Goal: Information Seeking & Learning: Learn about a topic

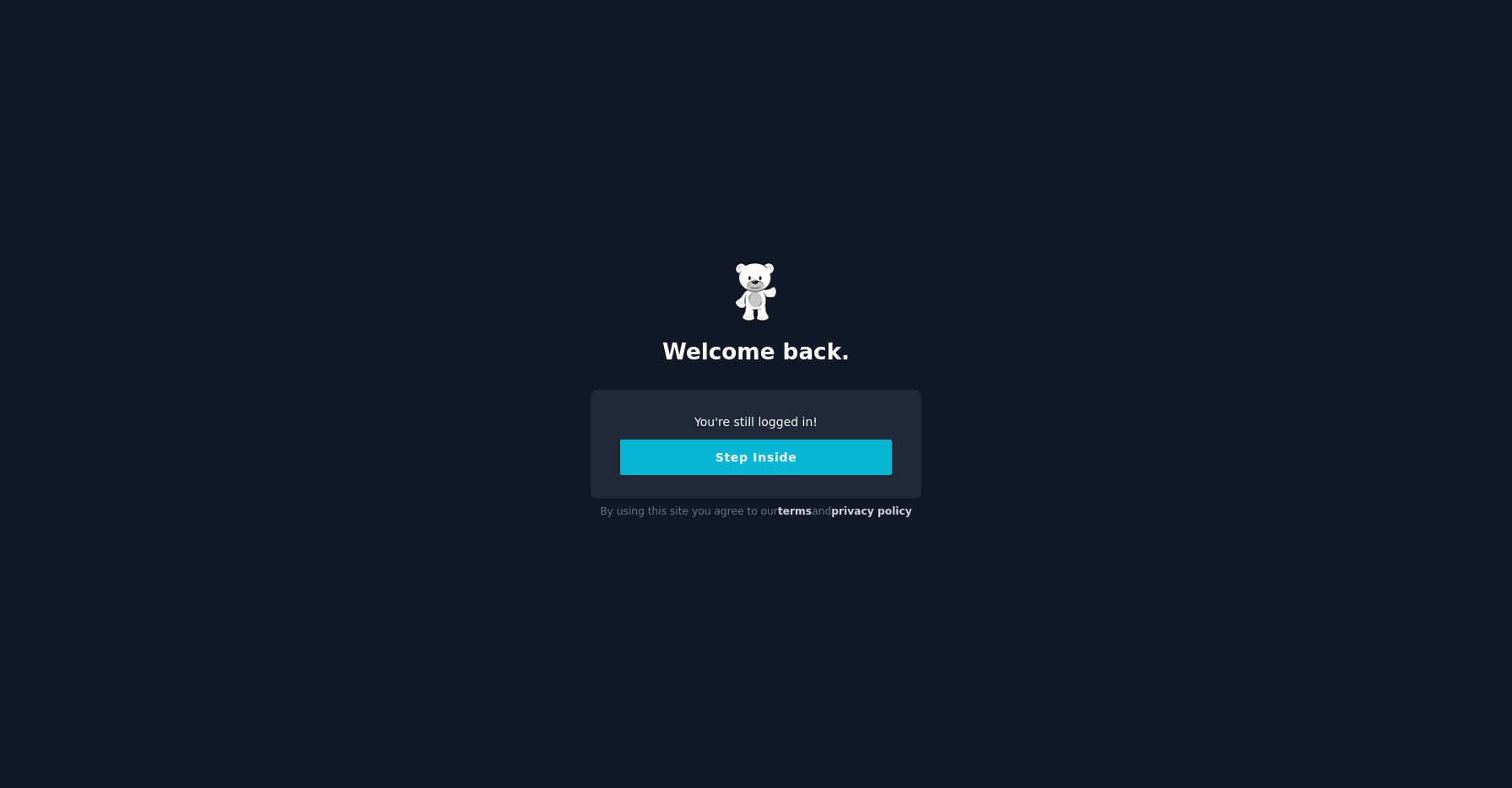
click at [729, 445] on button "Step Inside" at bounding box center [756, 456] width 272 height 35
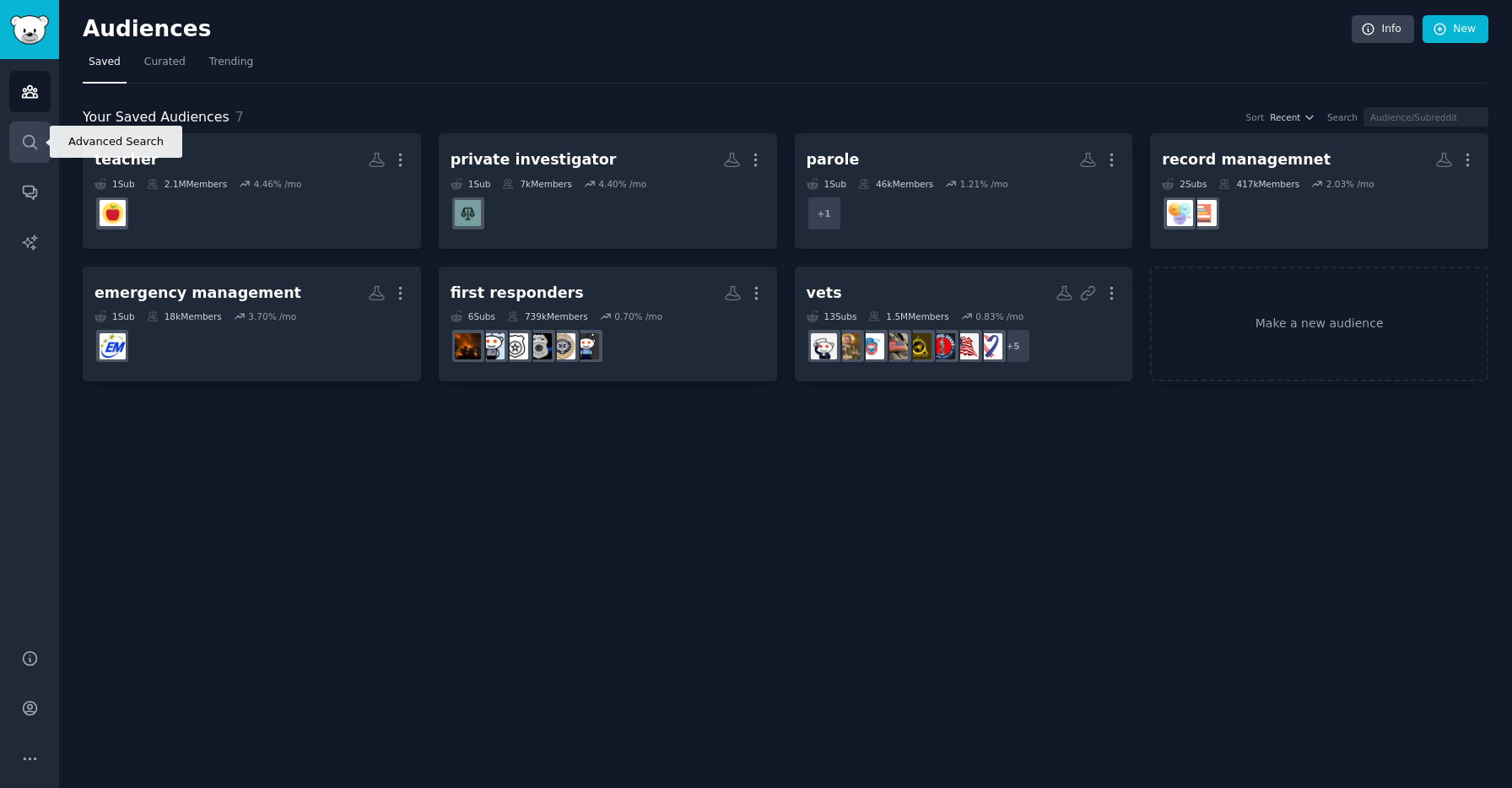
click at [40, 142] on link "Search" at bounding box center [30, 142] width 41 height 41
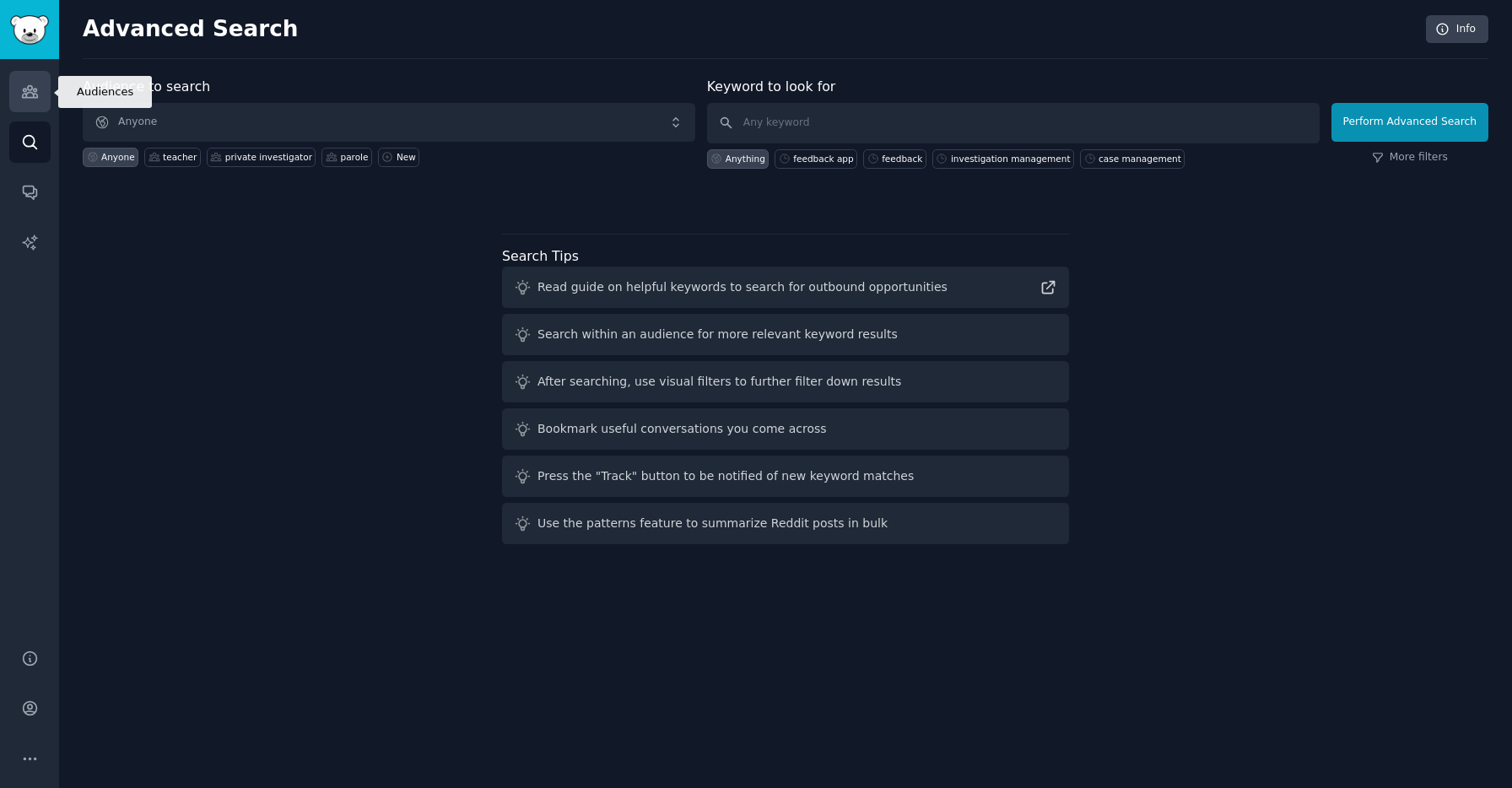
click at [15, 105] on link "Audiences" at bounding box center [30, 92] width 41 height 41
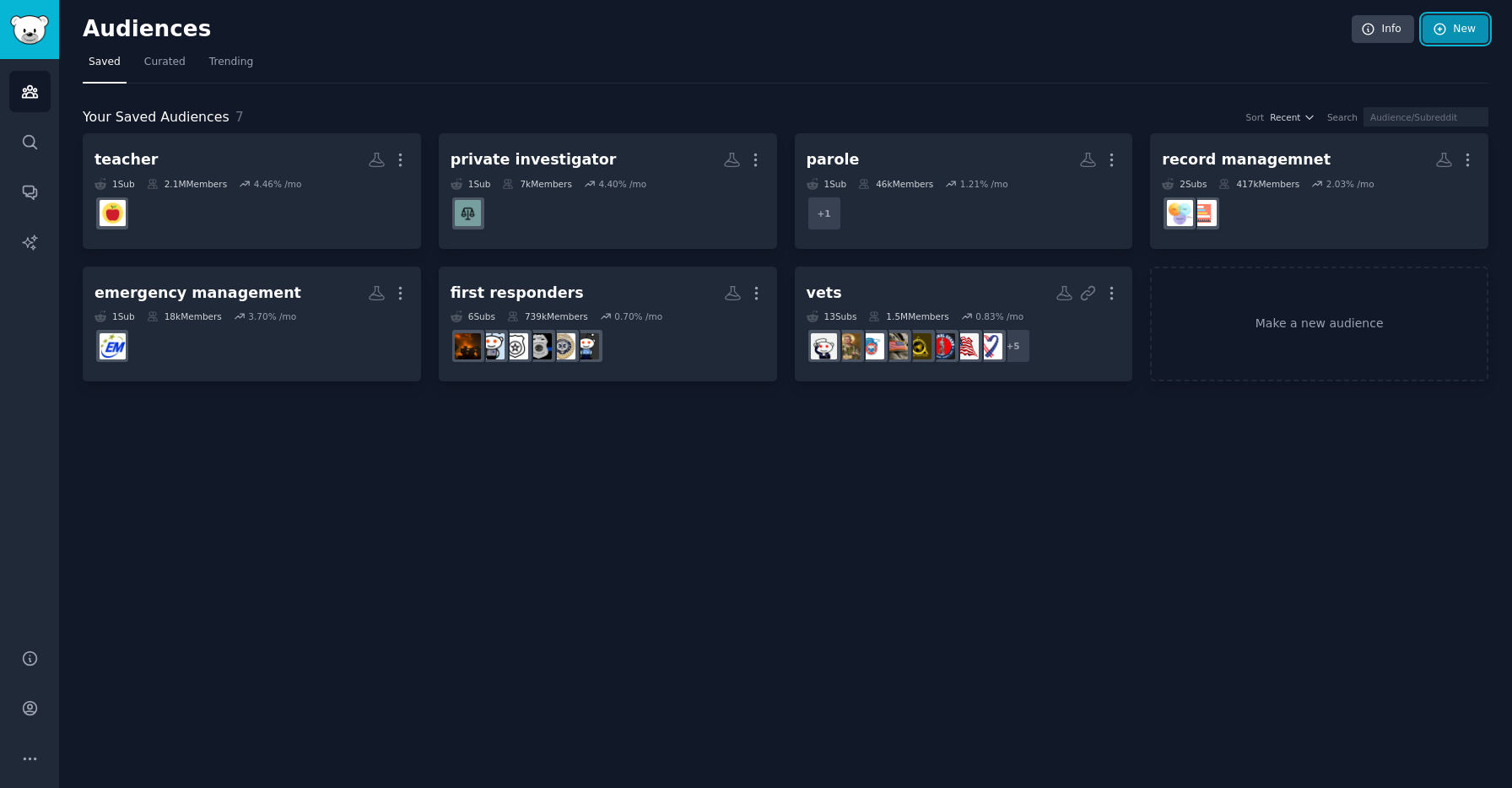
click at [1442, 28] on icon at bounding box center [1440, 29] width 11 height 11
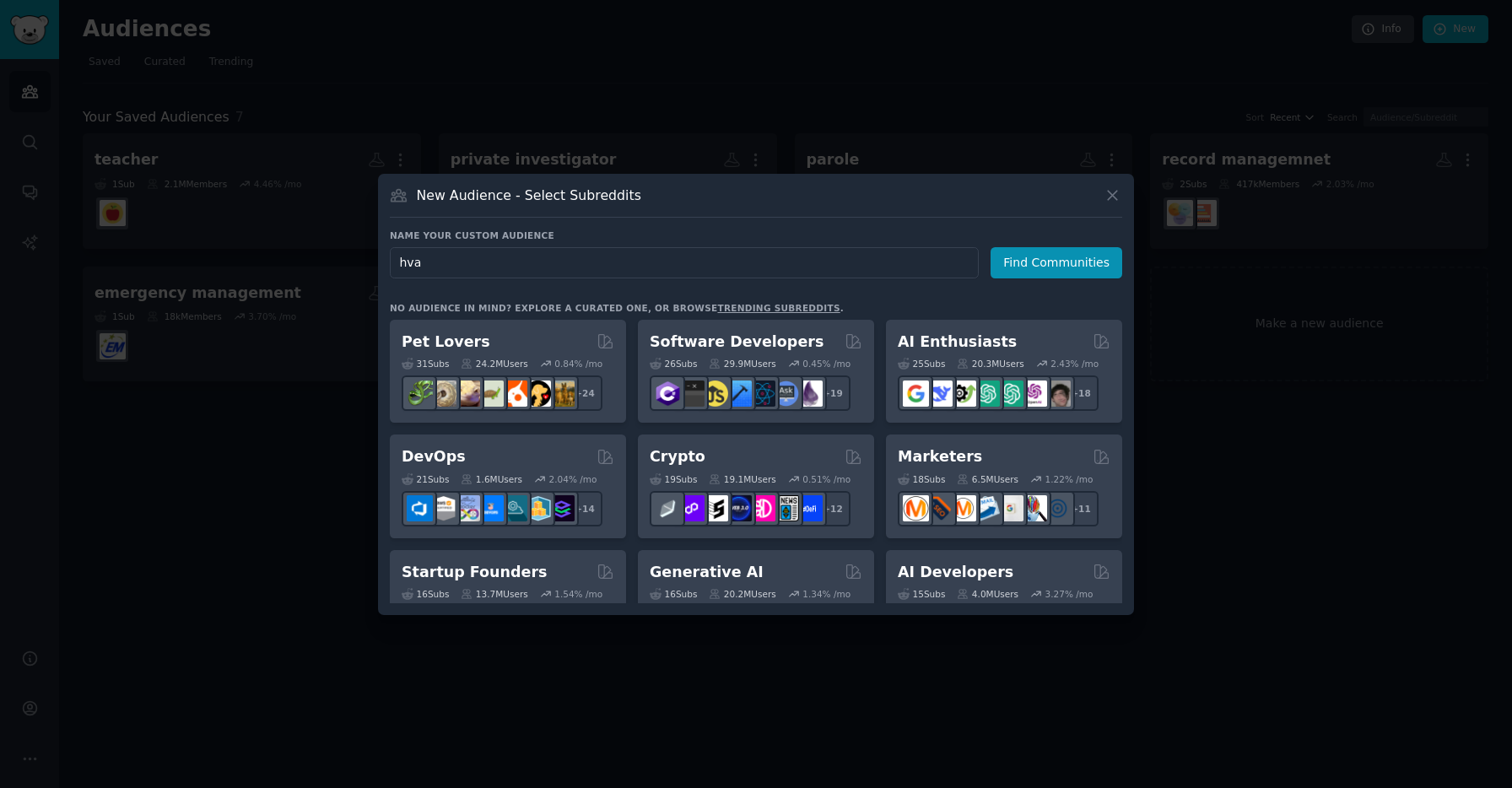
type input "hvac"
click at [1061, 254] on button "Find Communities" at bounding box center [1056, 262] width 132 height 32
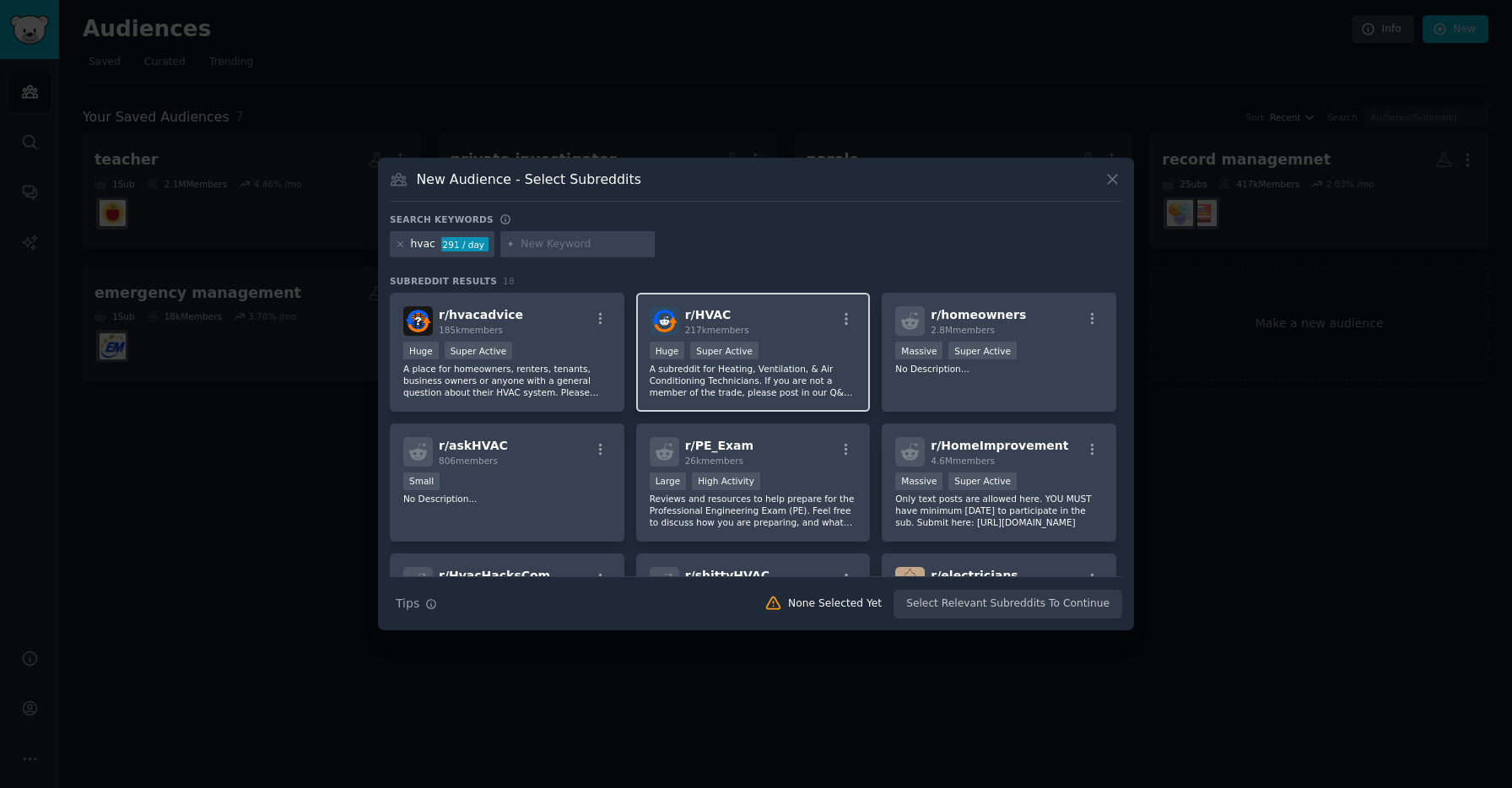
click at [779, 362] on p "A subreddit for Heating, Ventilation, & Air Conditioning Technicians. If you ar…" at bounding box center [753, 380] width 207 height 35
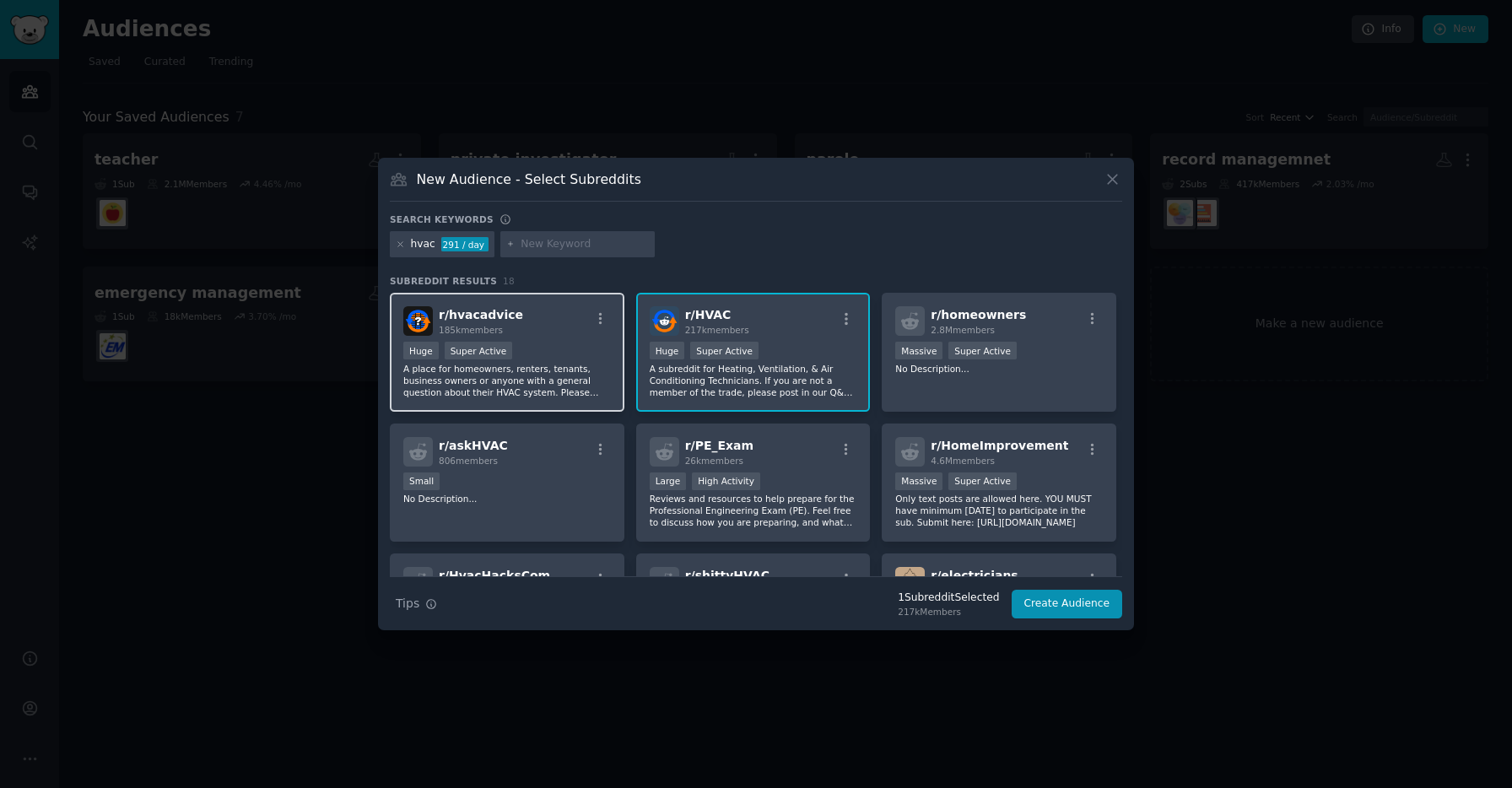
click at [582, 386] on p "A place for homeowners, renters, tenants, business owners or anyone with a gene…" at bounding box center [507, 380] width 207 height 35
click at [592, 386] on p "A place for homeowners, renters, tenants, business owners or anyone with a gene…" at bounding box center [507, 380] width 207 height 35
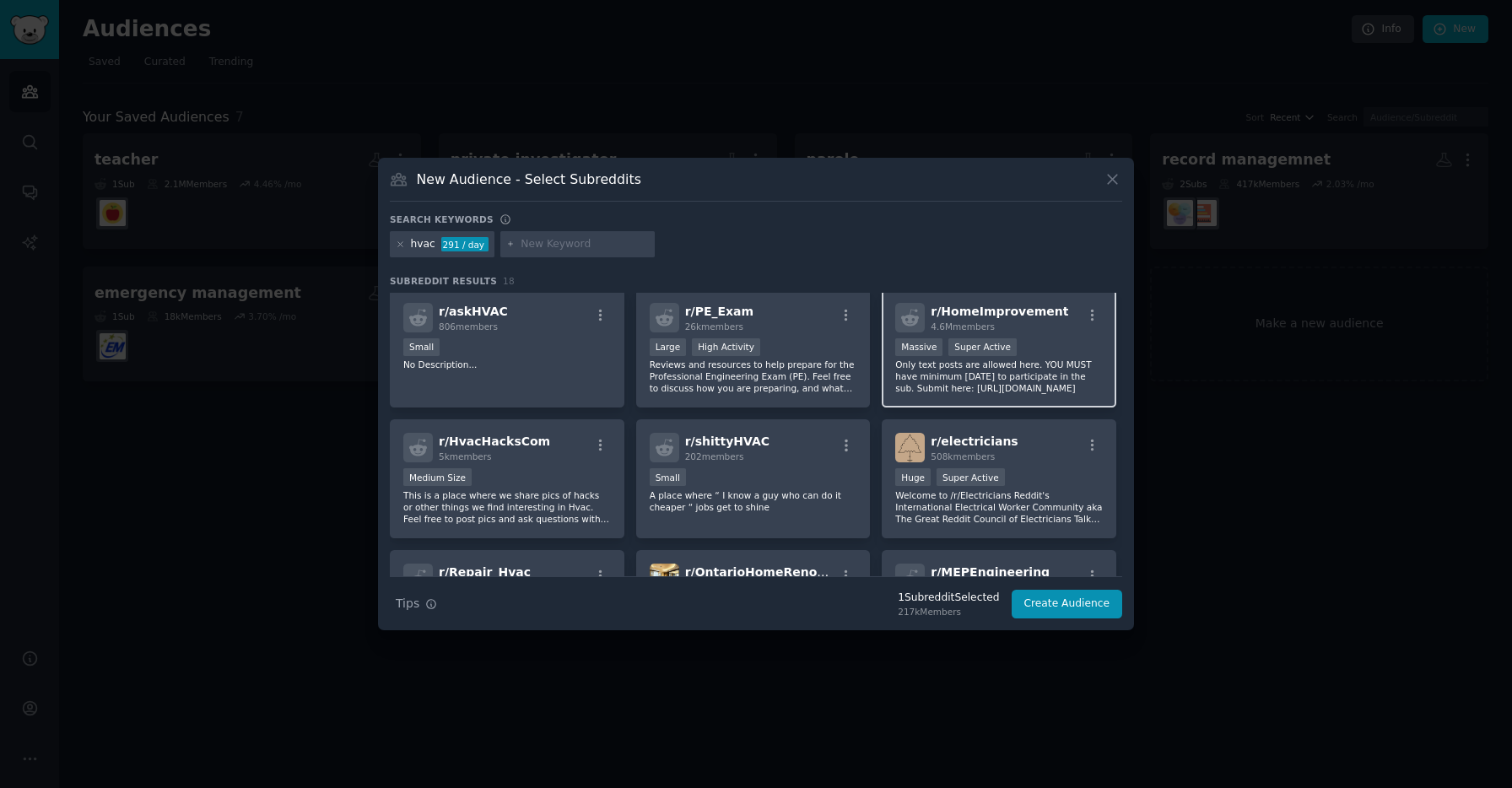
scroll to position [130, 0]
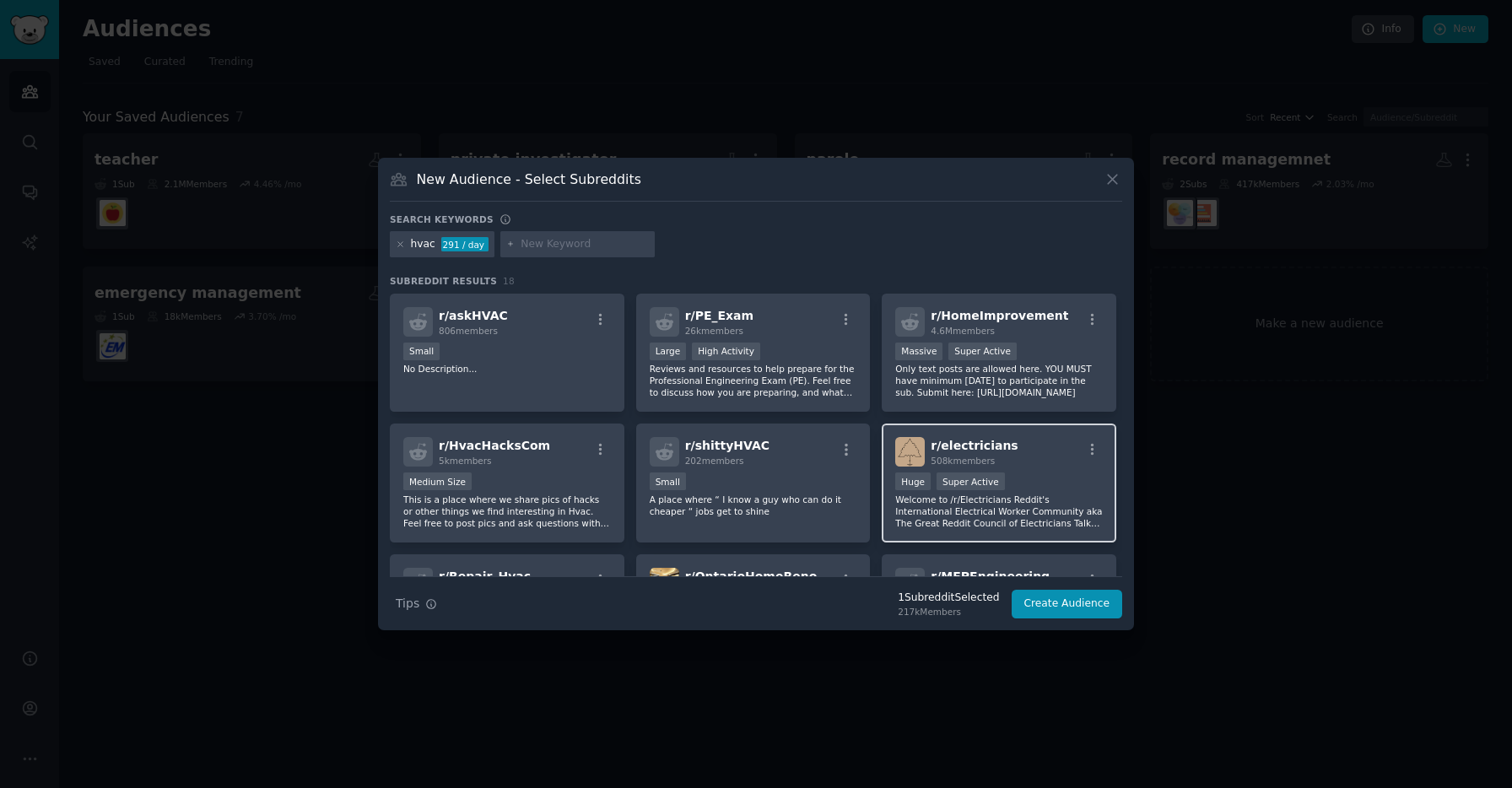
click at [1004, 505] on p "Welcome to /r/Electricians Reddit's International Electrical Worker Community a…" at bounding box center [999, 510] width 207 height 35
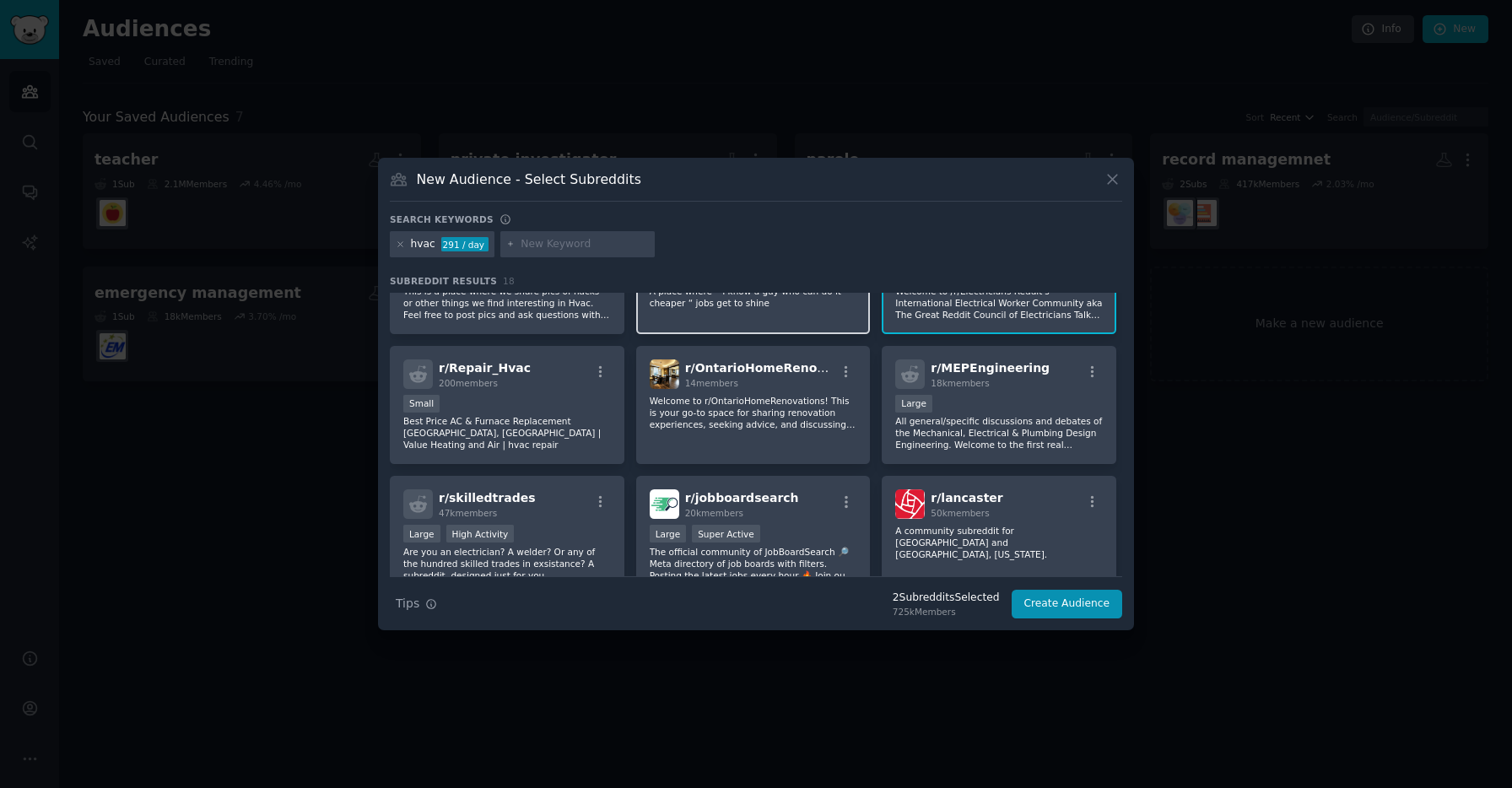
scroll to position [365, 0]
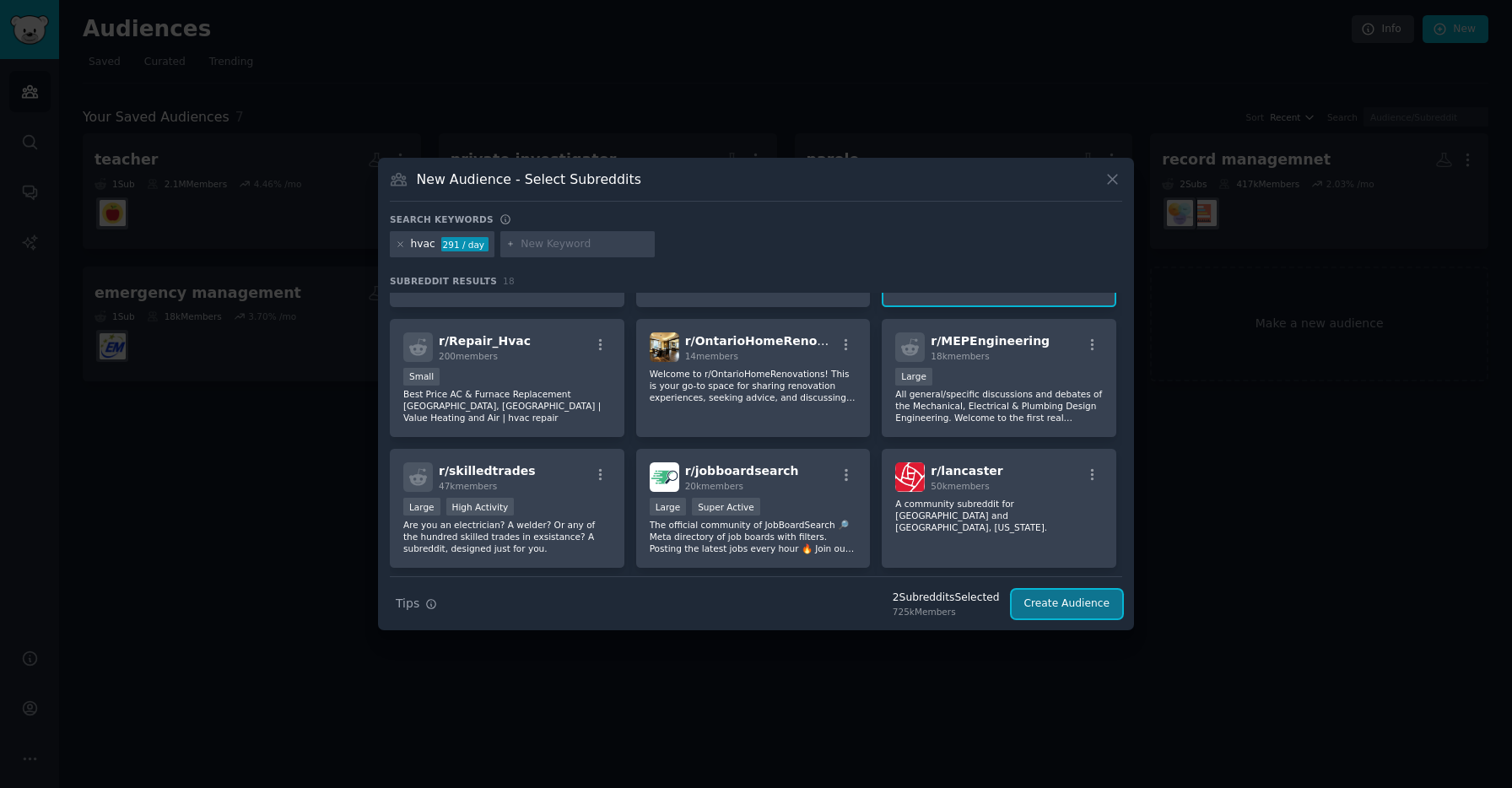
click at [1052, 602] on button "Create Audience" at bounding box center [1067, 604] width 111 height 29
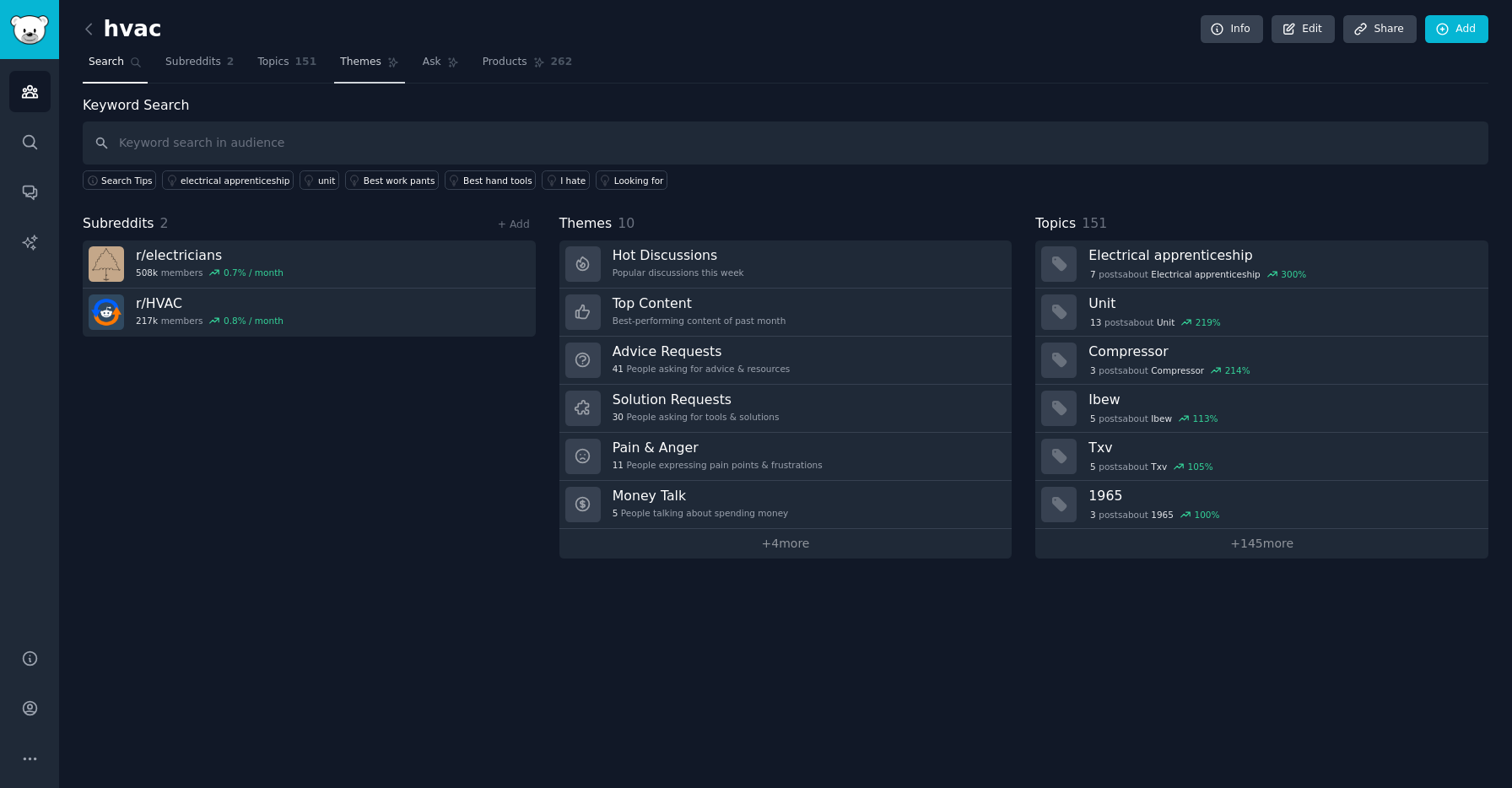
click at [362, 60] on span "Themes" at bounding box center [361, 62] width 41 height 15
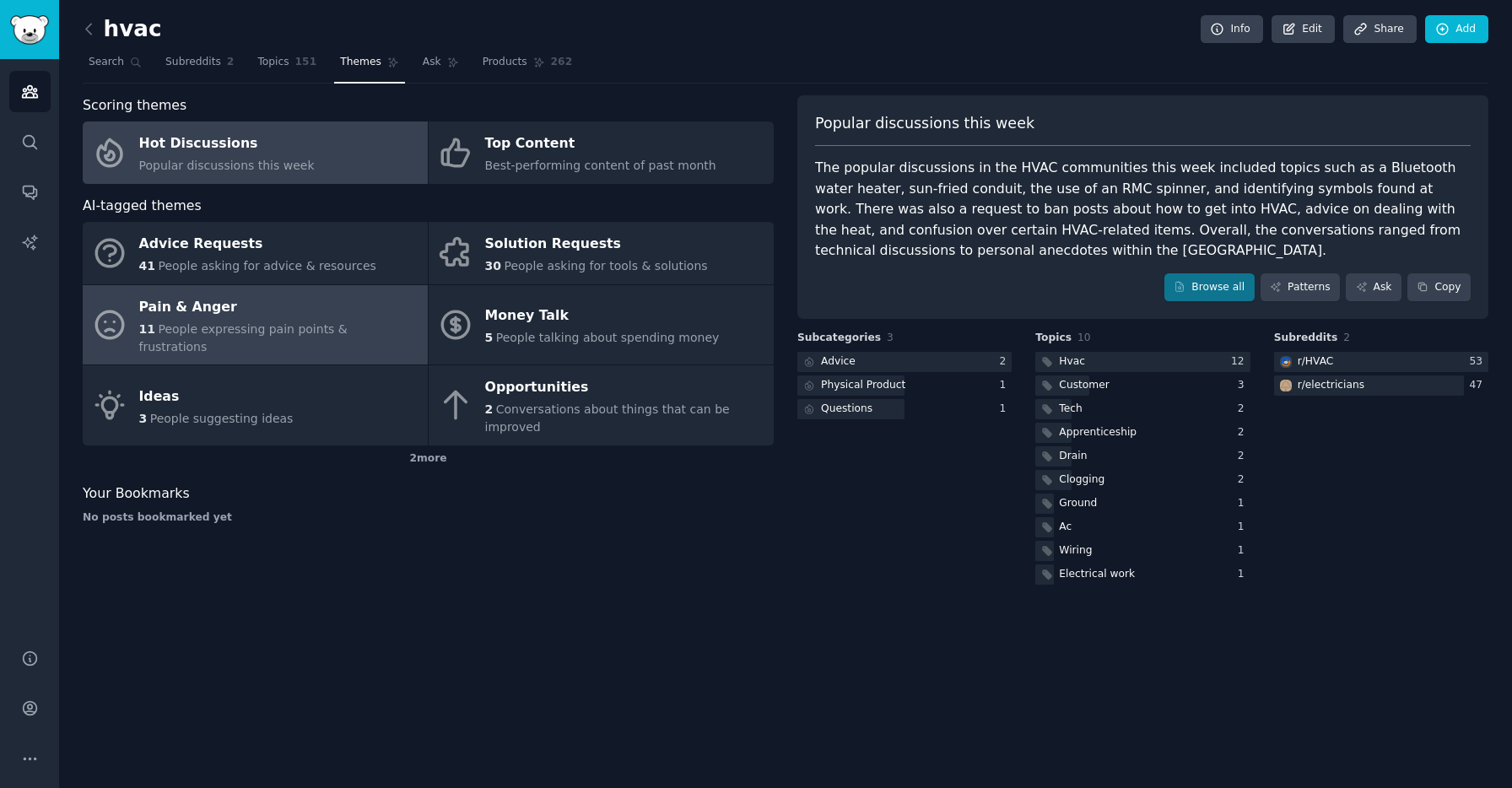
click at [386, 307] on div "Pain & Anger" at bounding box center [279, 307] width 281 height 27
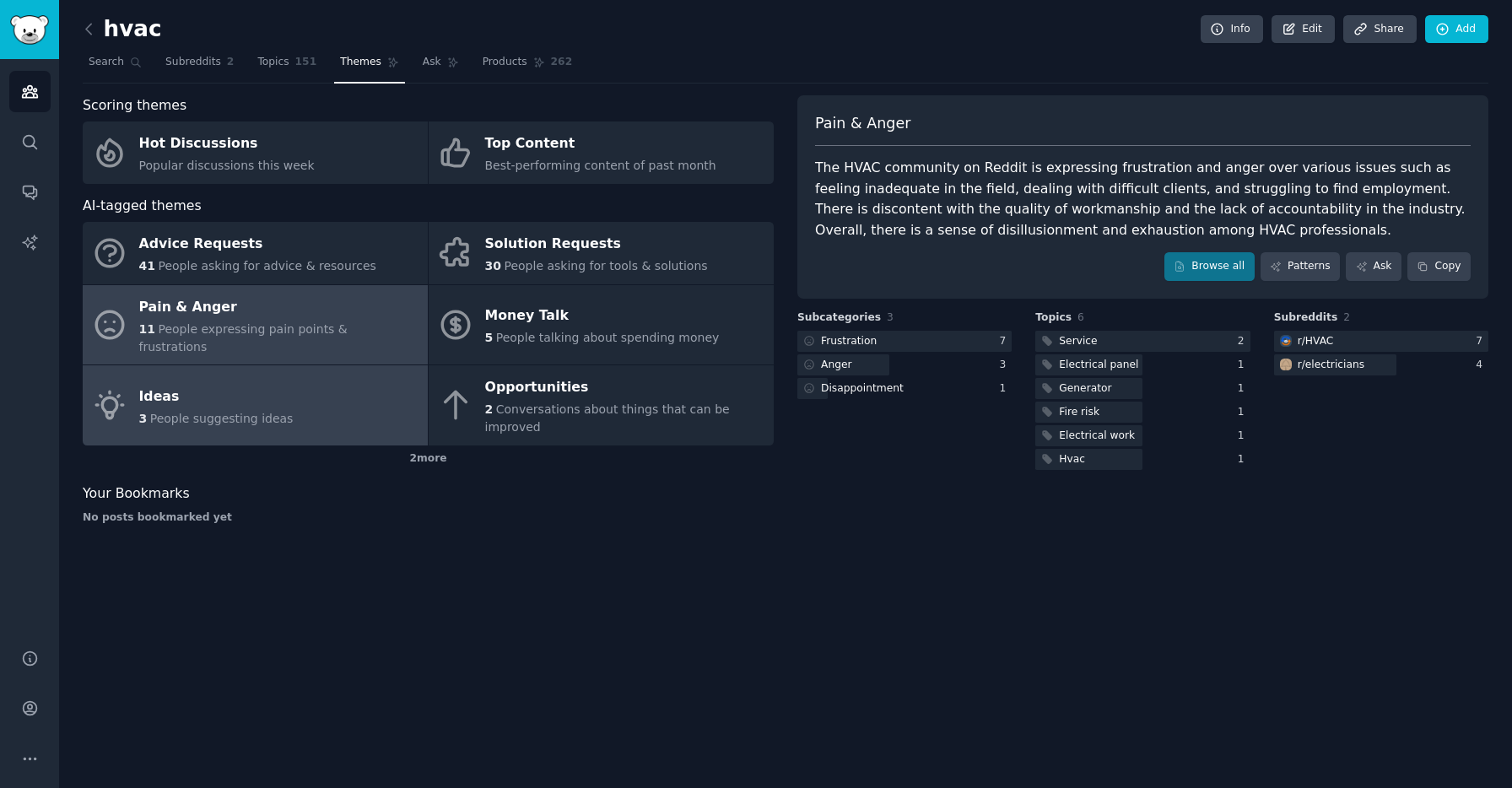
click at [353, 368] on link "Ideas 3 People suggesting ideas" at bounding box center [255, 405] width 346 height 80
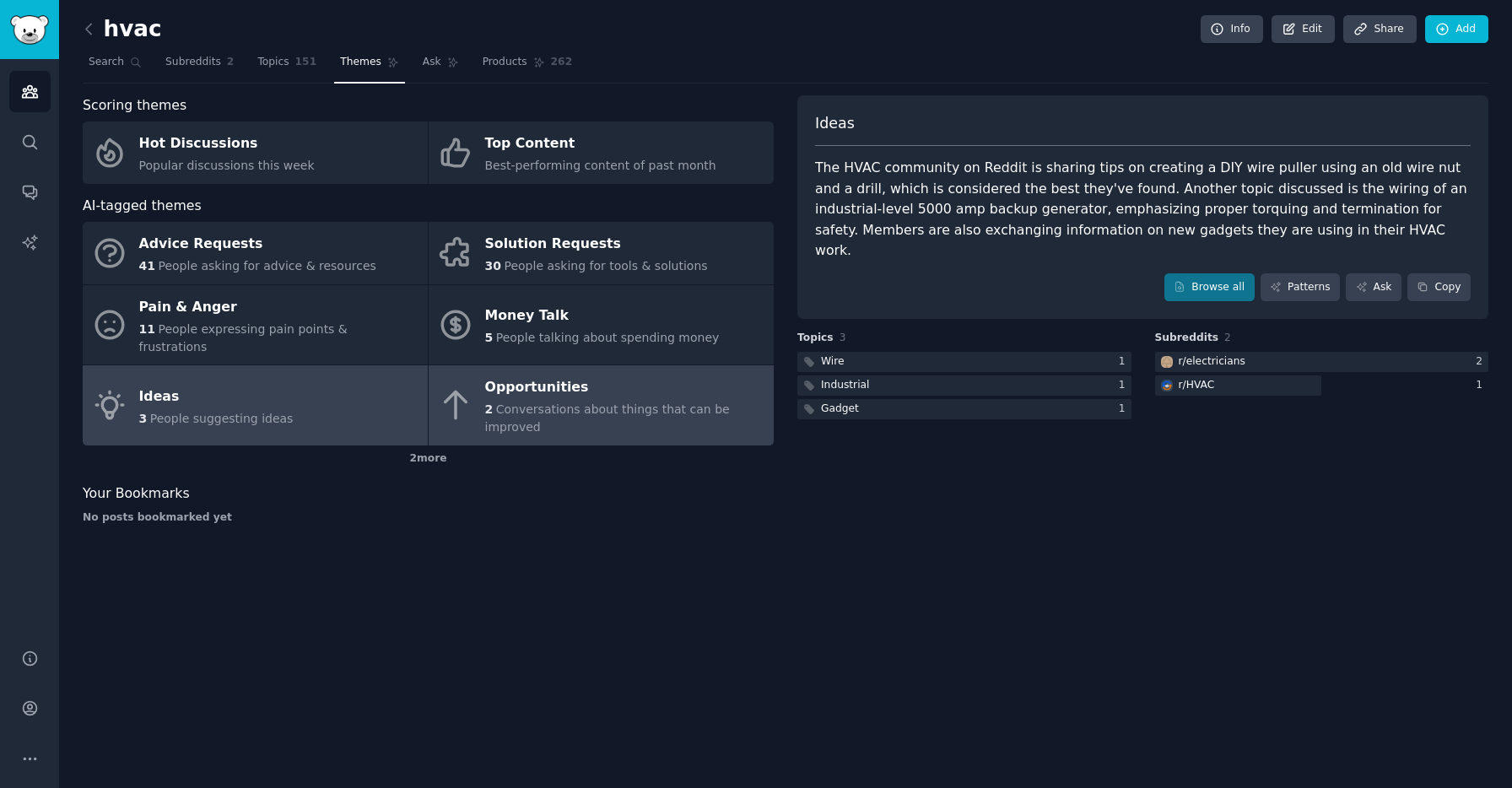
click at [519, 381] on div "Opportunities" at bounding box center [625, 388] width 281 height 27
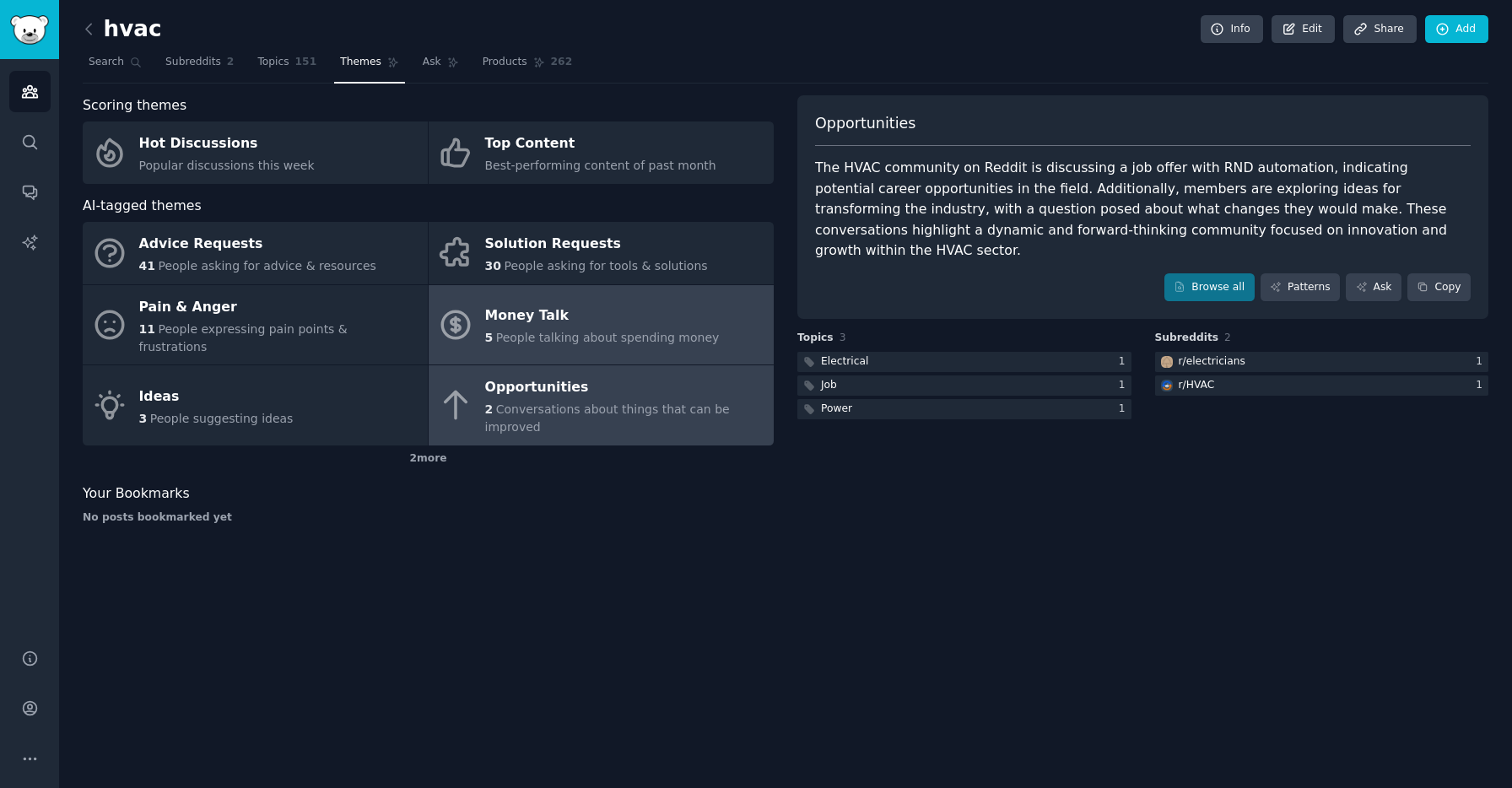
click at [553, 331] on span "People talking about spending money" at bounding box center [608, 337] width 224 height 14
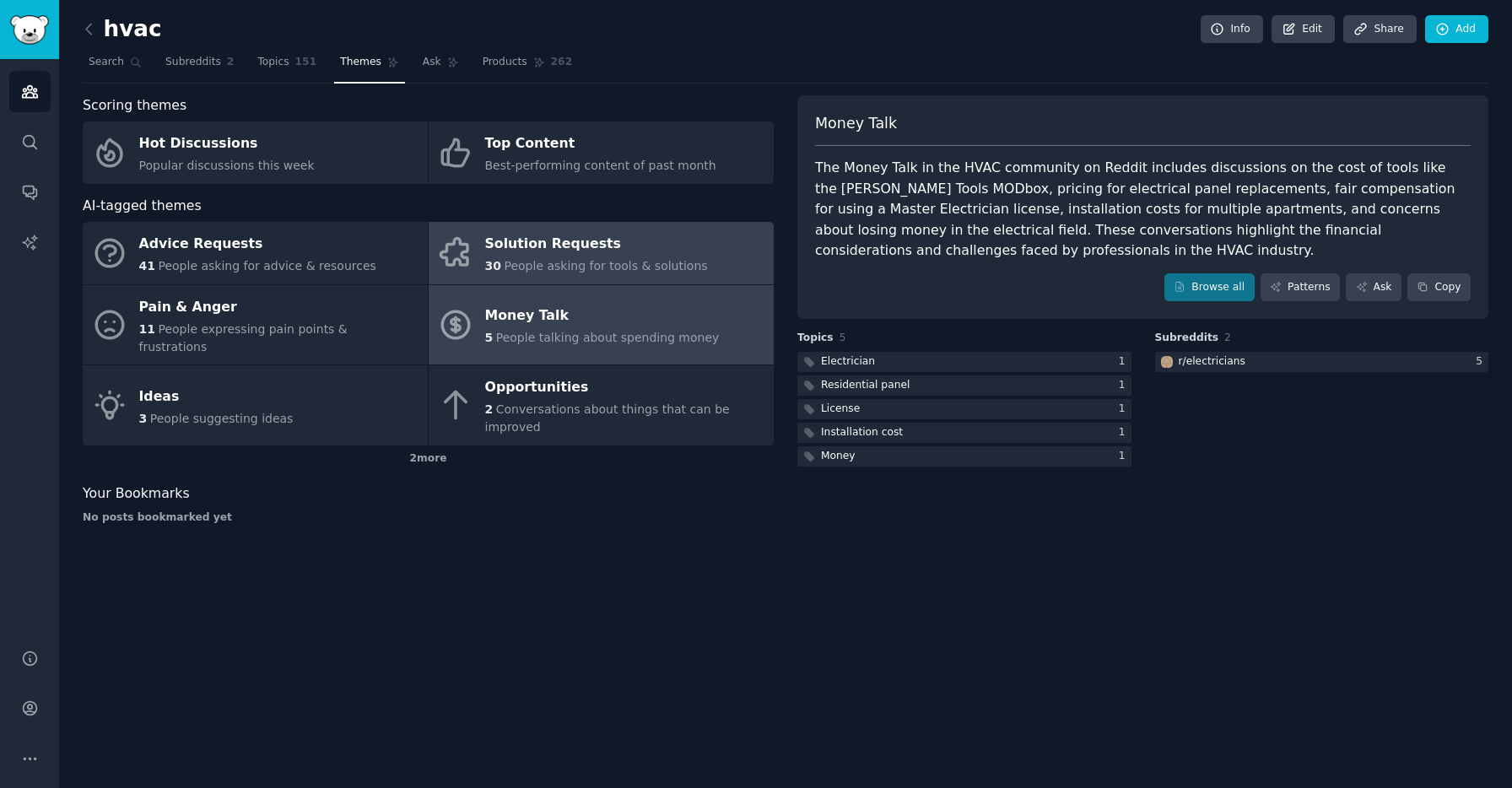
click at [624, 268] on span "People asking for tools & solutions" at bounding box center [604, 265] width 203 height 14
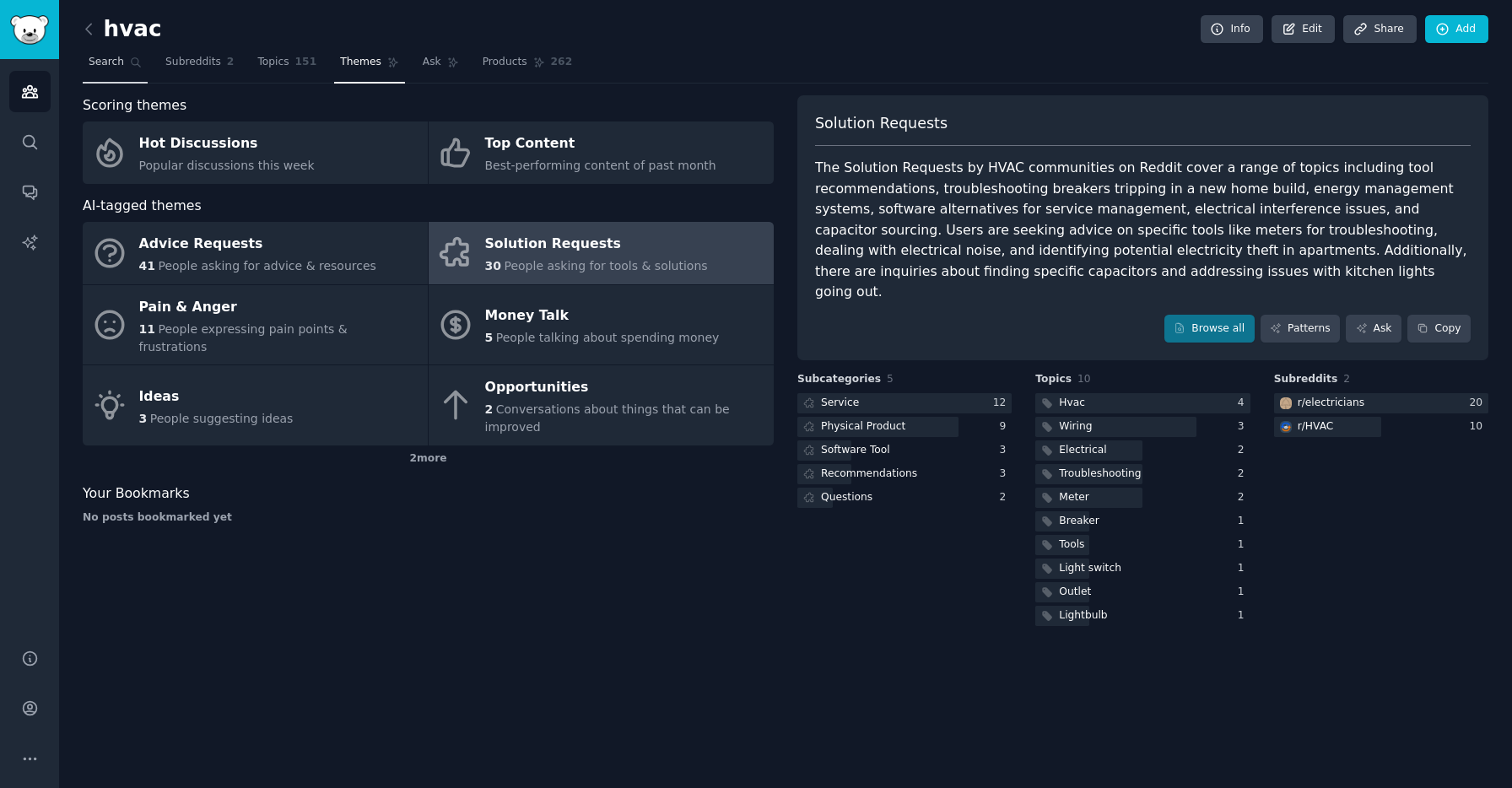
click at [120, 58] on span "Search" at bounding box center [106, 62] width 35 height 15
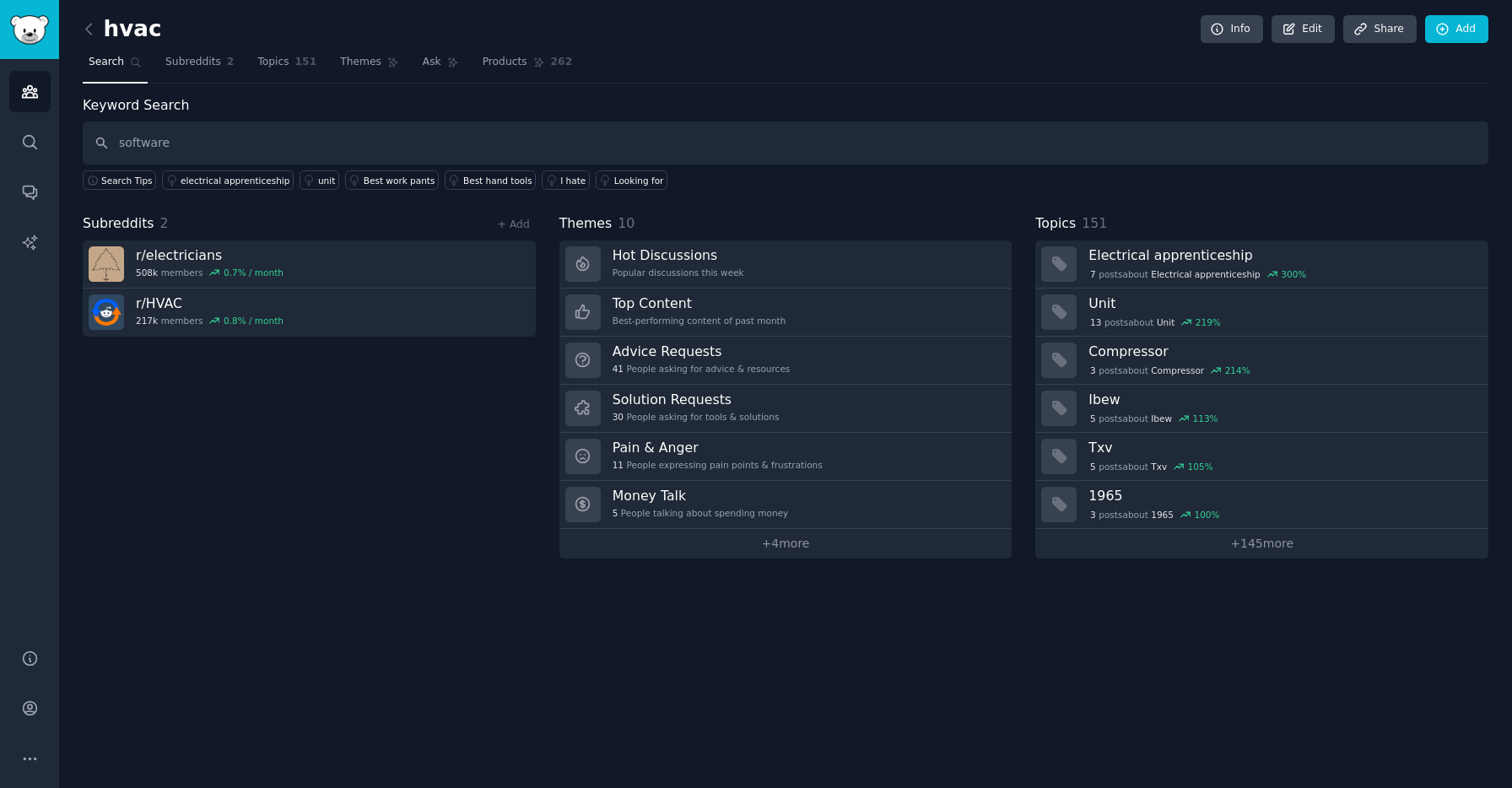
type input "software"
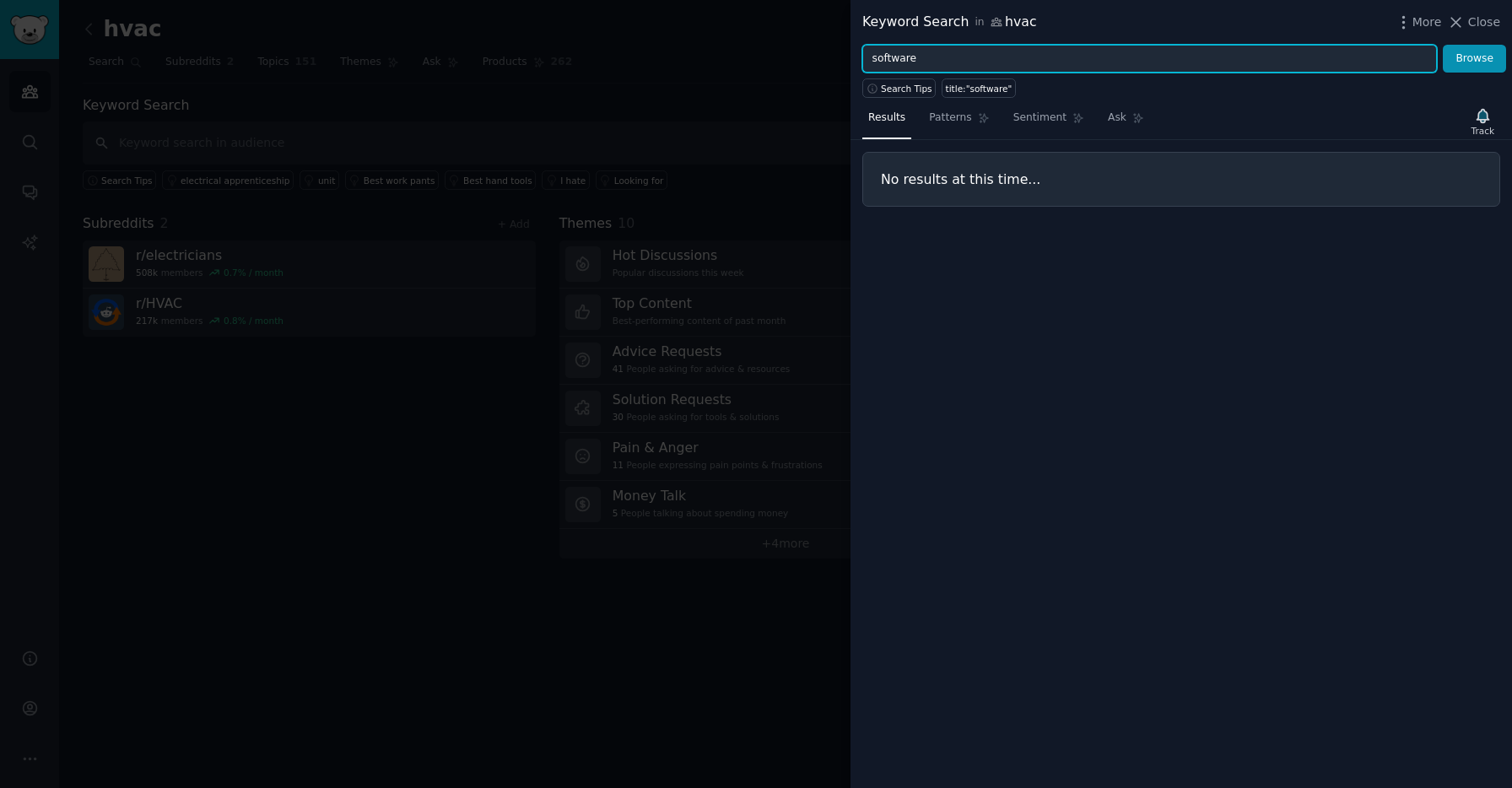
click at [960, 61] on input "software" at bounding box center [1149, 60] width 575 height 29
click at [1443, 45] on button "Browse" at bounding box center [1475, 60] width 63 height 29
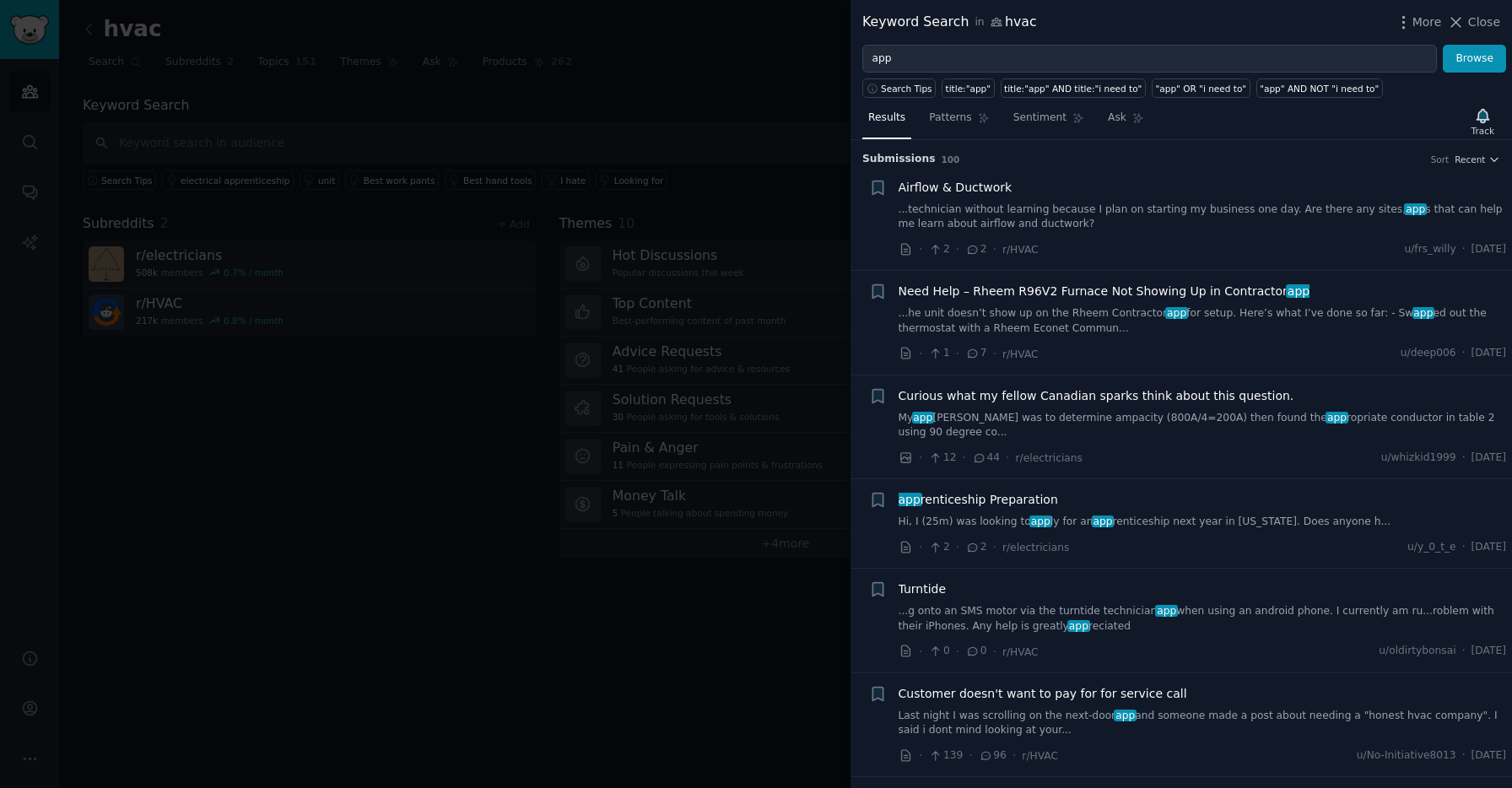
click at [1194, 210] on link "...technician without learning because I plan on starting my business one day. …" at bounding box center [1203, 216] width 608 height 30
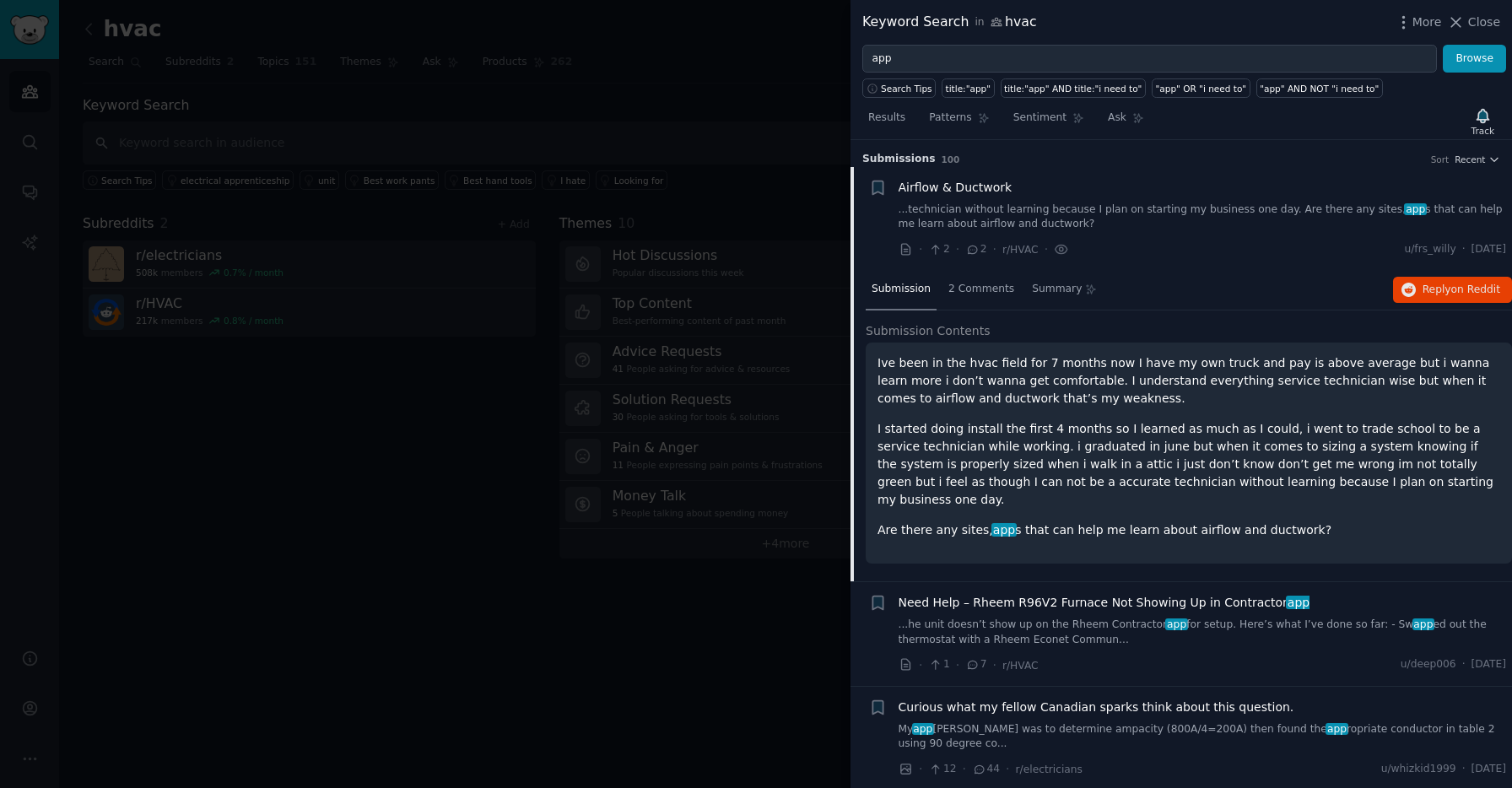
scroll to position [26, 0]
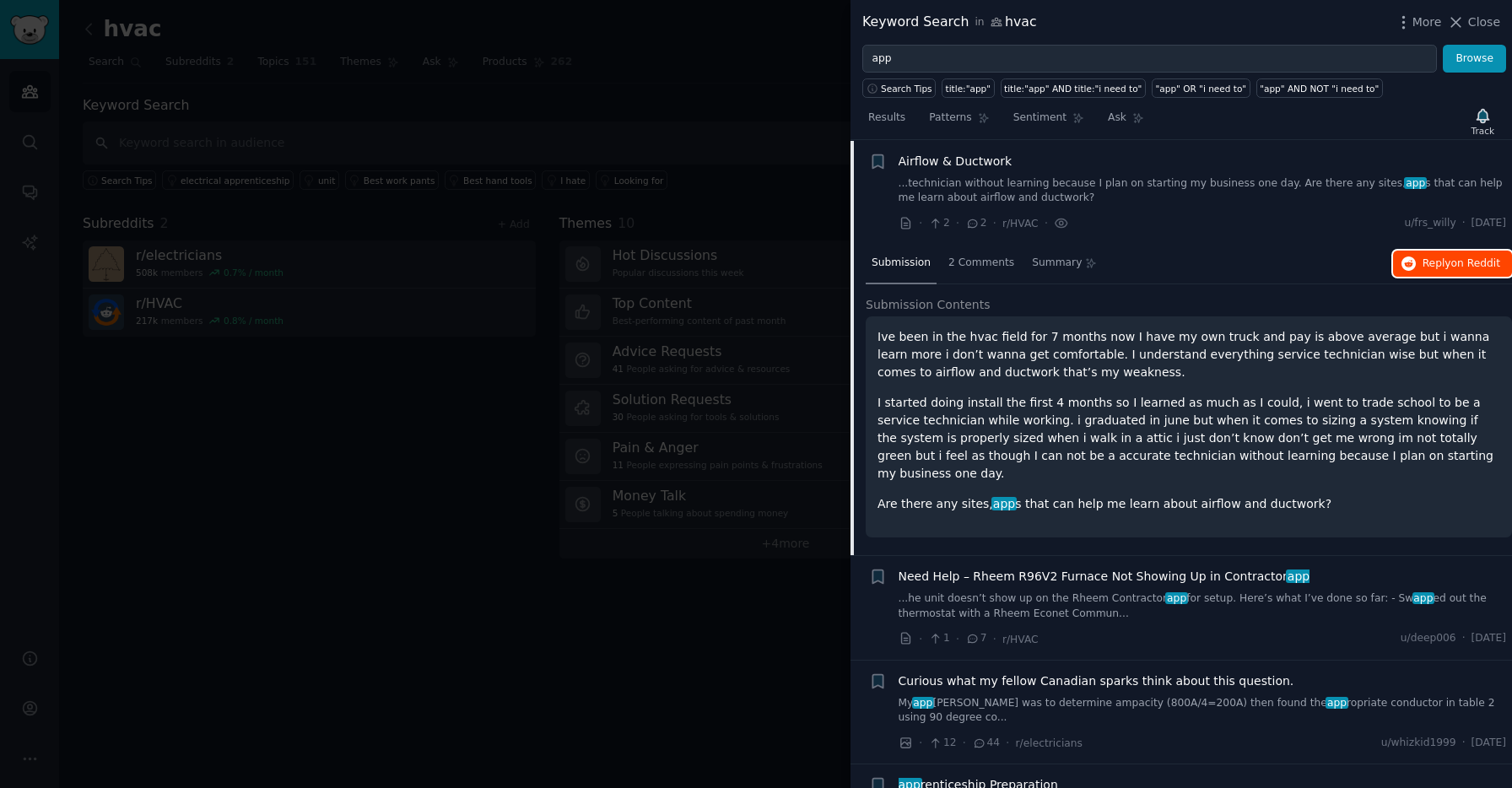
click at [1480, 267] on span "on Reddit" at bounding box center [1476, 262] width 49 height 12
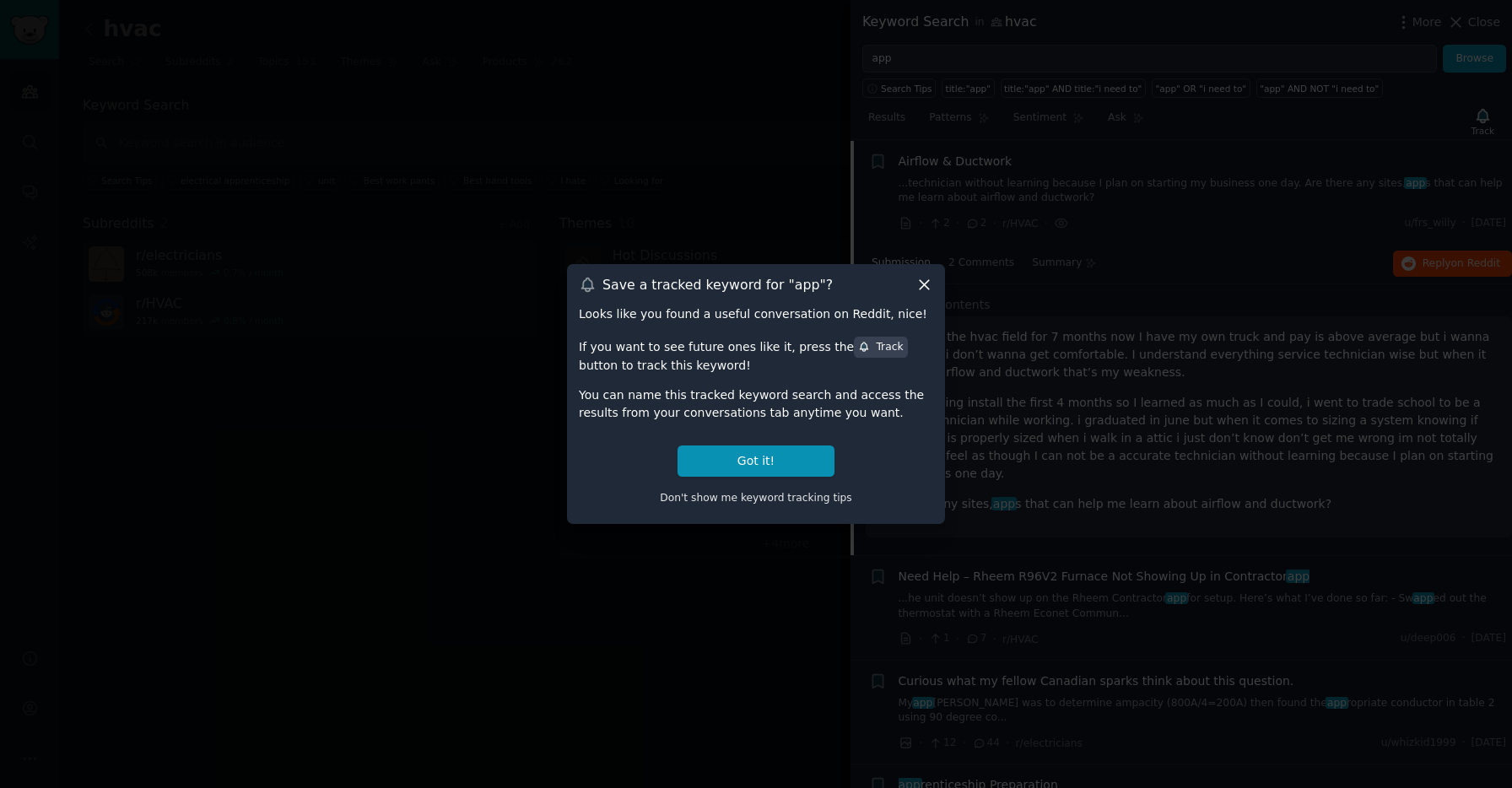
click at [925, 290] on icon at bounding box center [925, 285] width 18 height 18
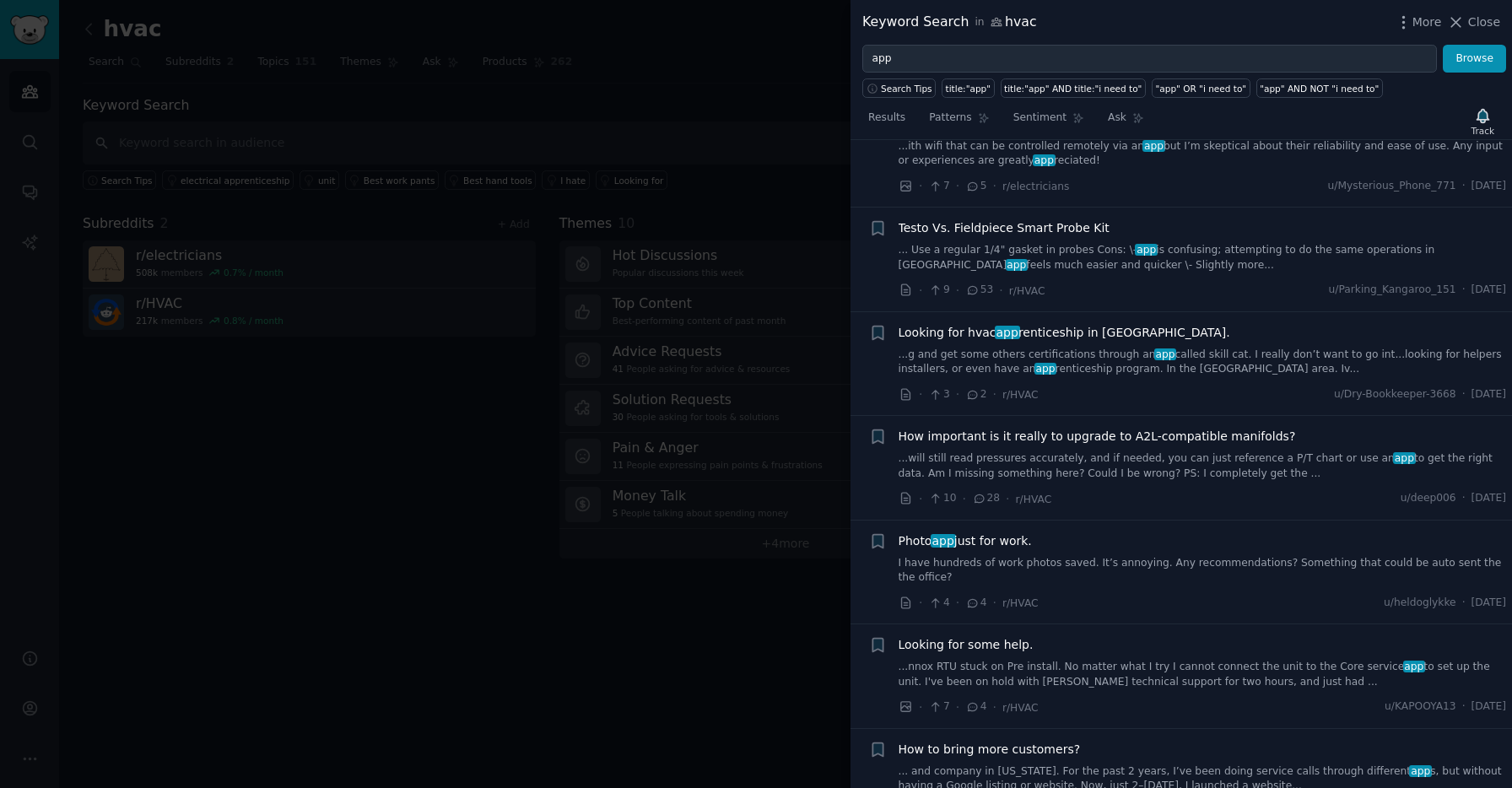
scroll to position [1183, 0]
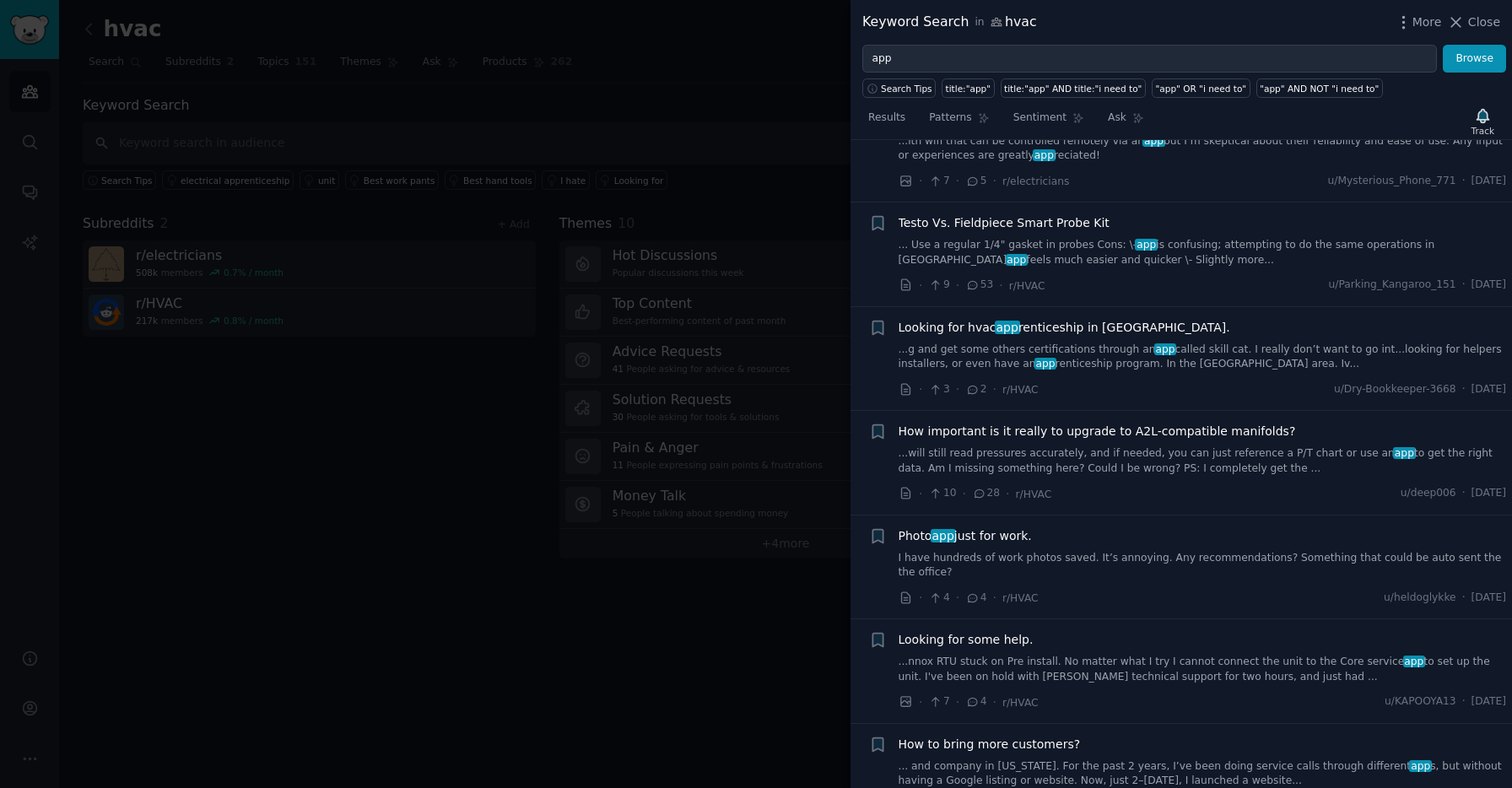
click at [1101, 551] on link "I have hundreds of work photos saved. It’s annoying. Any recommendations? Somet…" at bounding box center [1203, 565] width 608 height 30
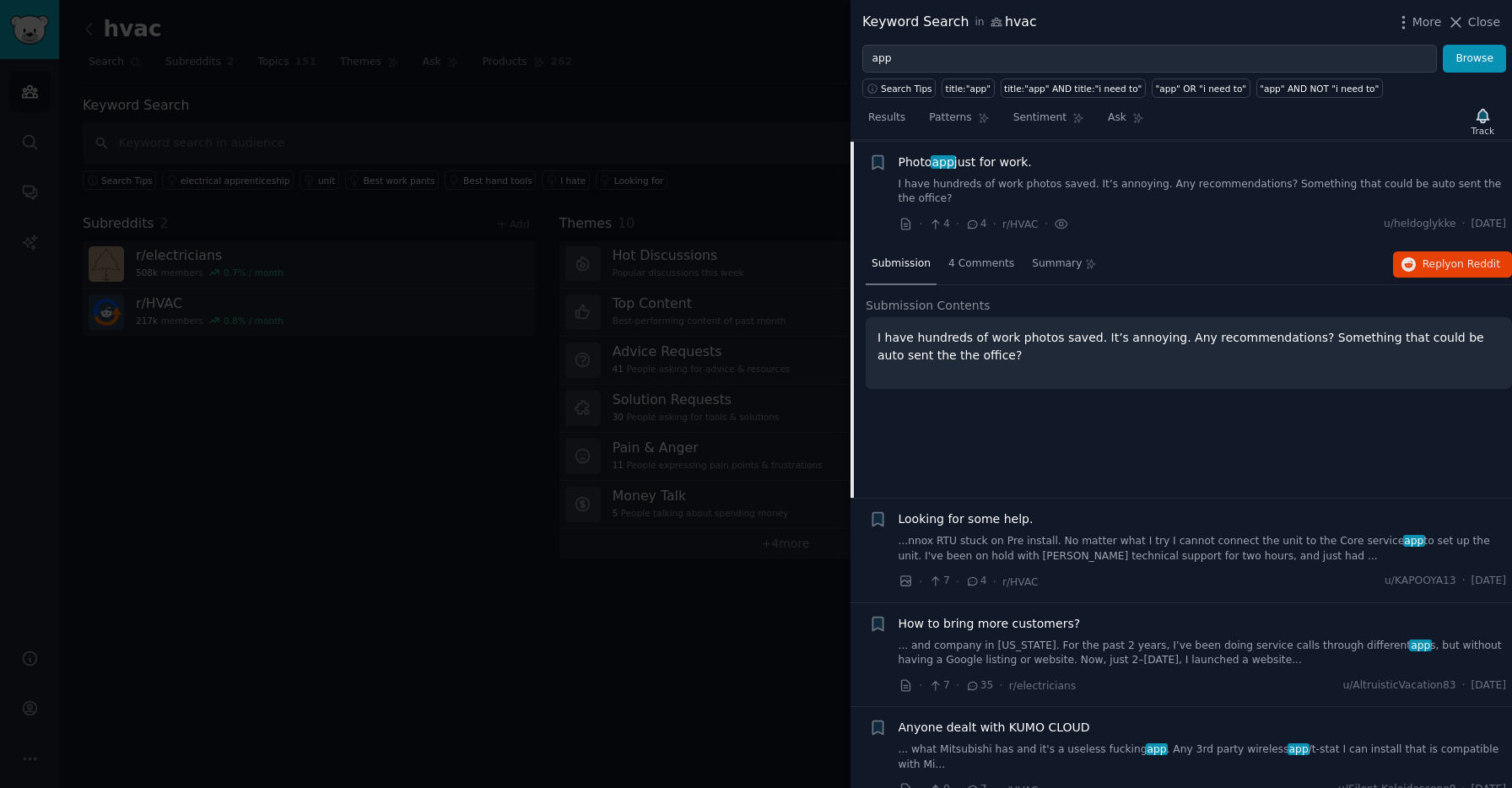
scroll to position [1247, 0]
click at [1460, 262] on span "on Reddit" at bounding box center [1476, 262] width 49 height 12
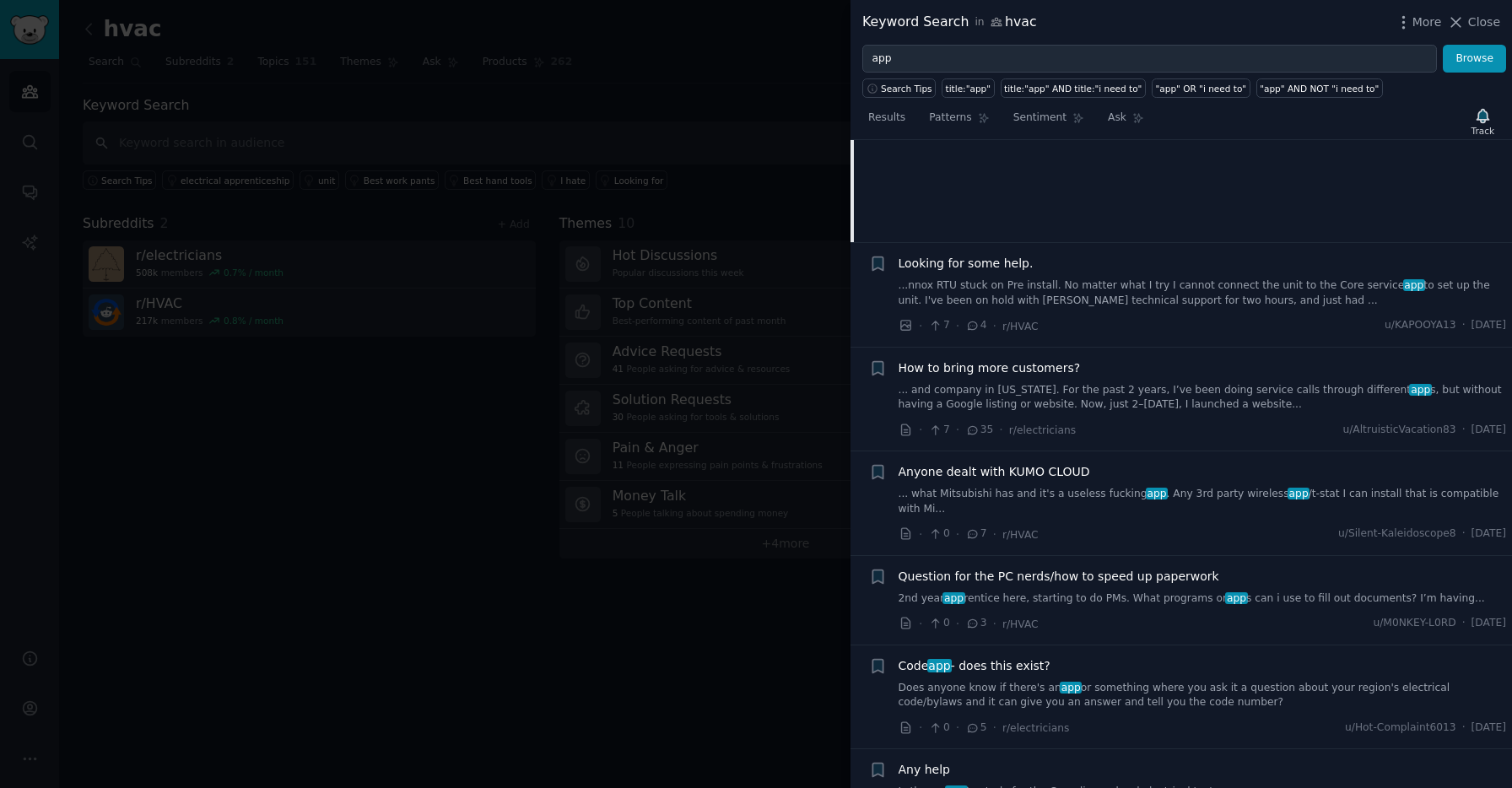
scroll to position [1507, 0]
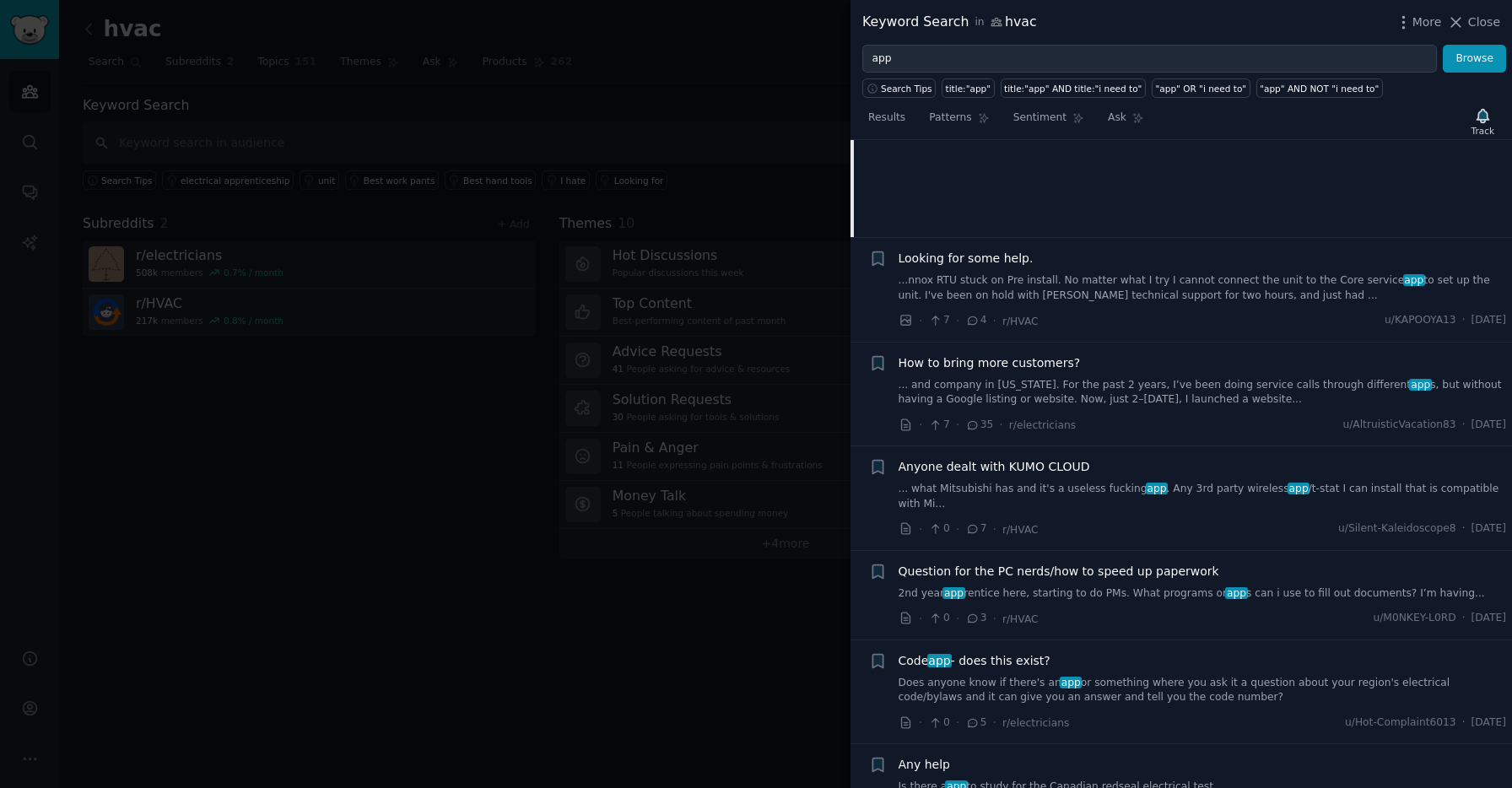
click at [1046, 363] on span "How to bring more customers?" at bounding box center [990, 363] width 182 height 18
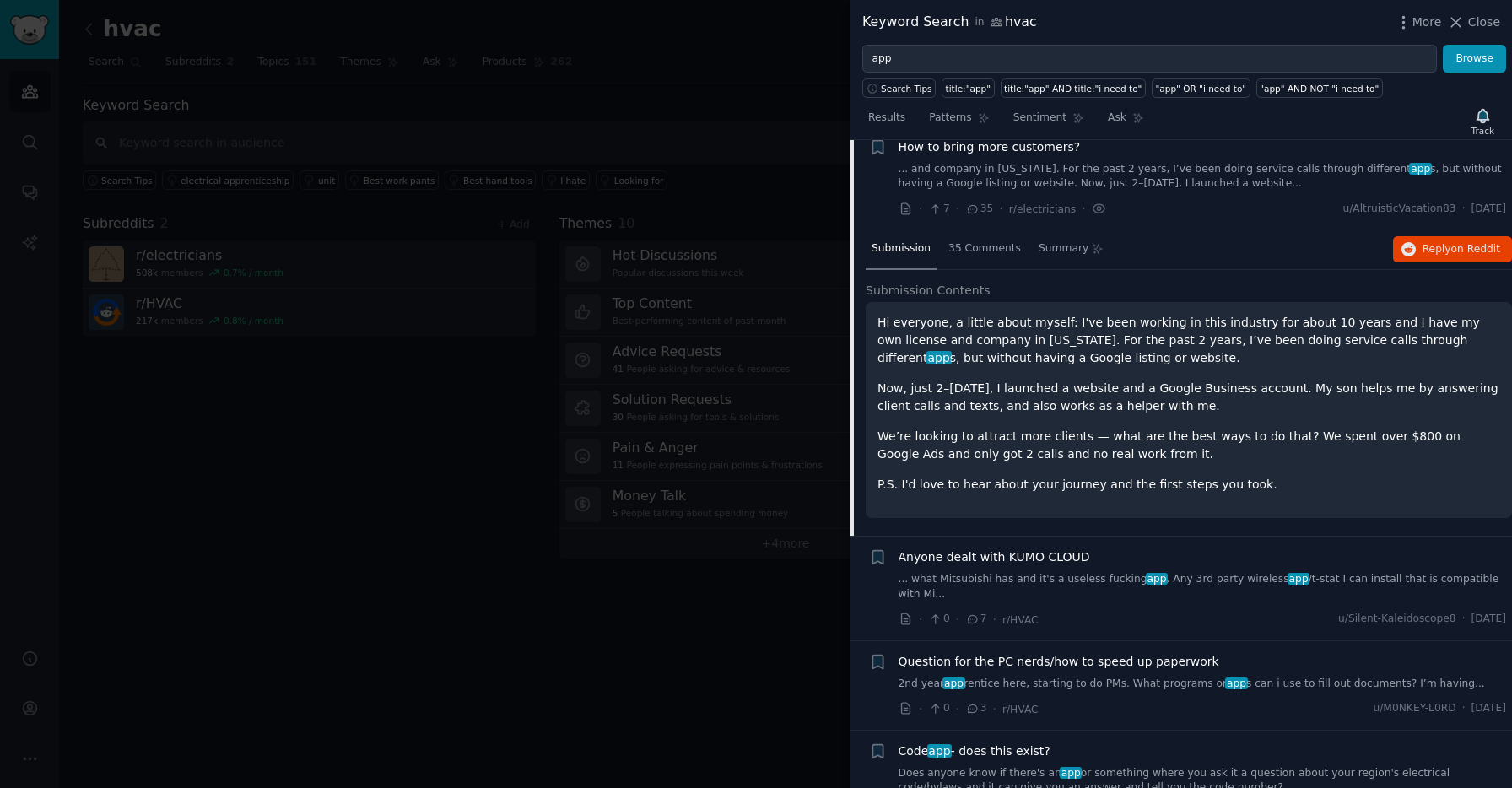
scroll to position [1455, 0]
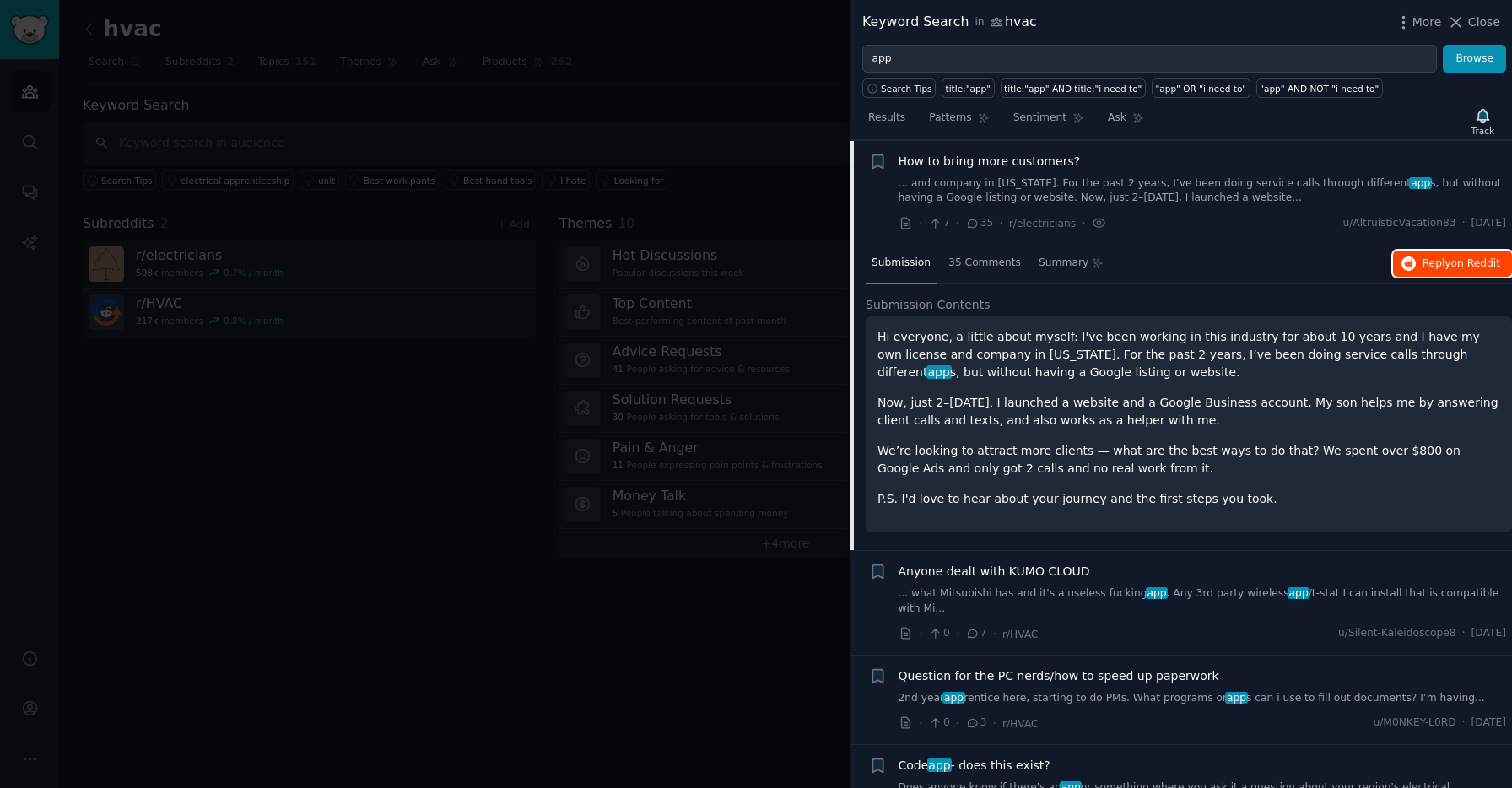
click at [1428, 268] on span "Reply on Reddit" at bounding box center [1461, 263] width 78 height 15
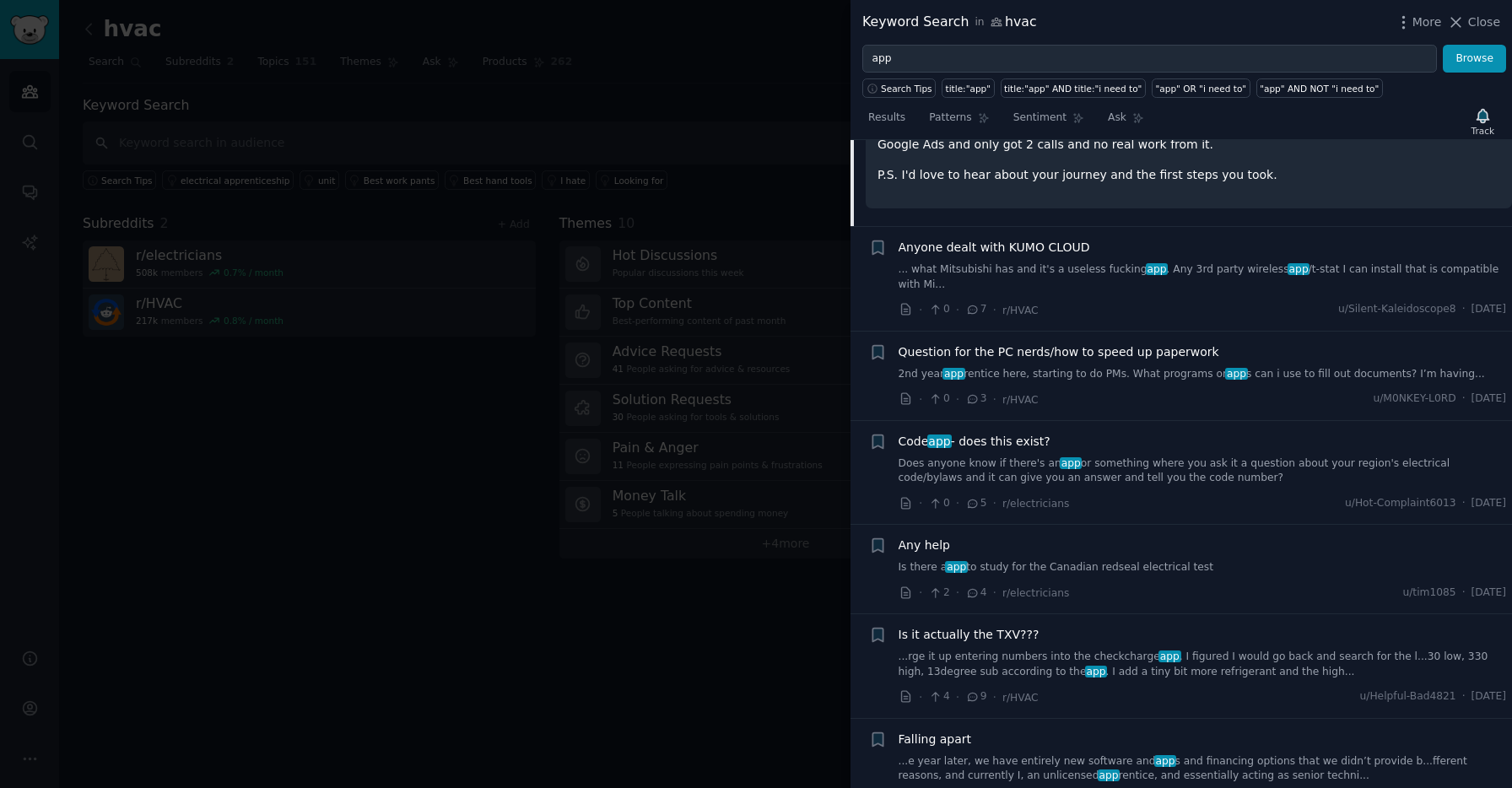
scroll to position [1782, 0]
click at [1143, 474] on link "Does anyone know if there's an app or something where you ask it a question abo…" at bounding box center [1203, 467] width 608 height 30
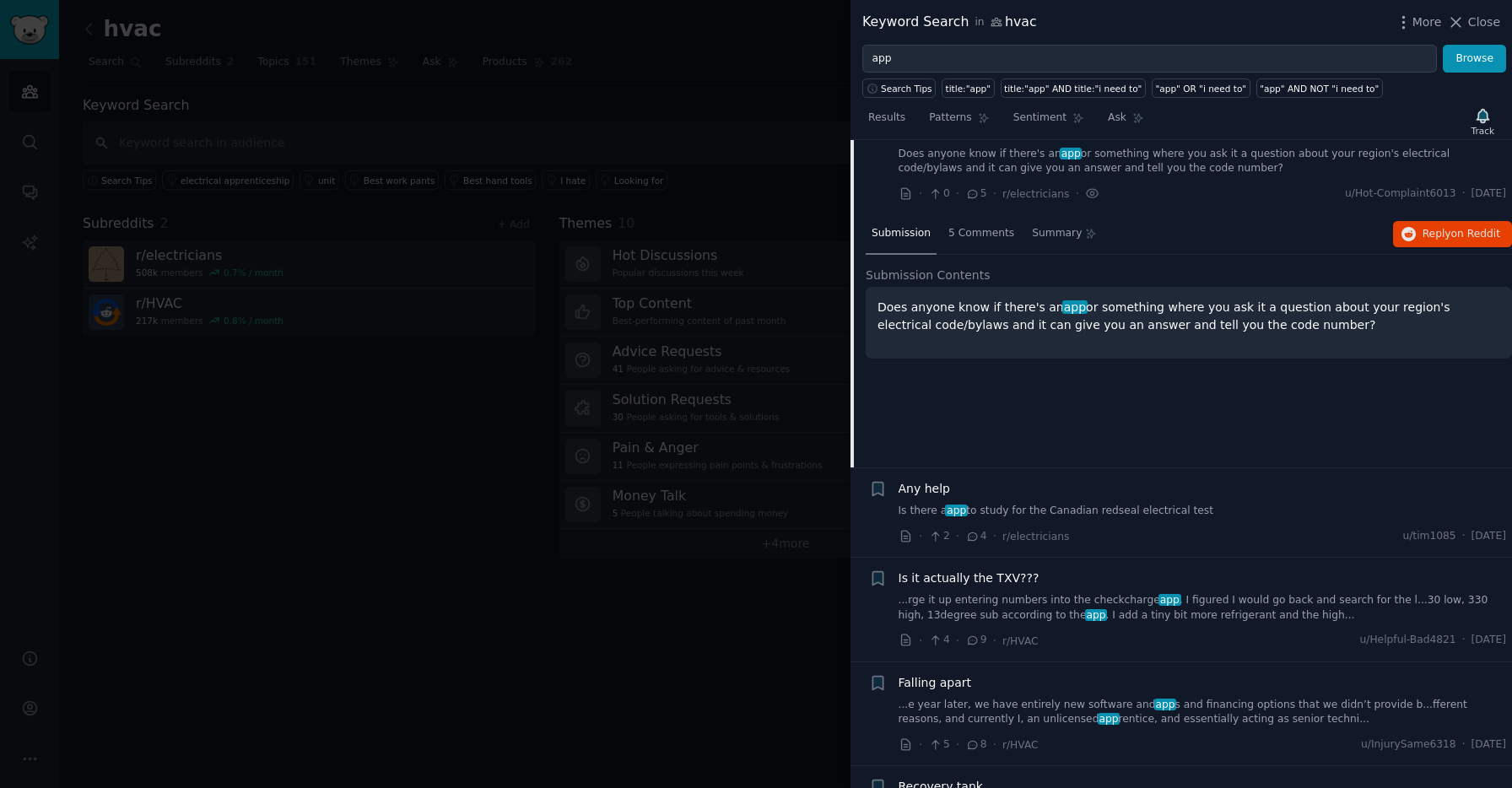
scroll to position [1753, 0]
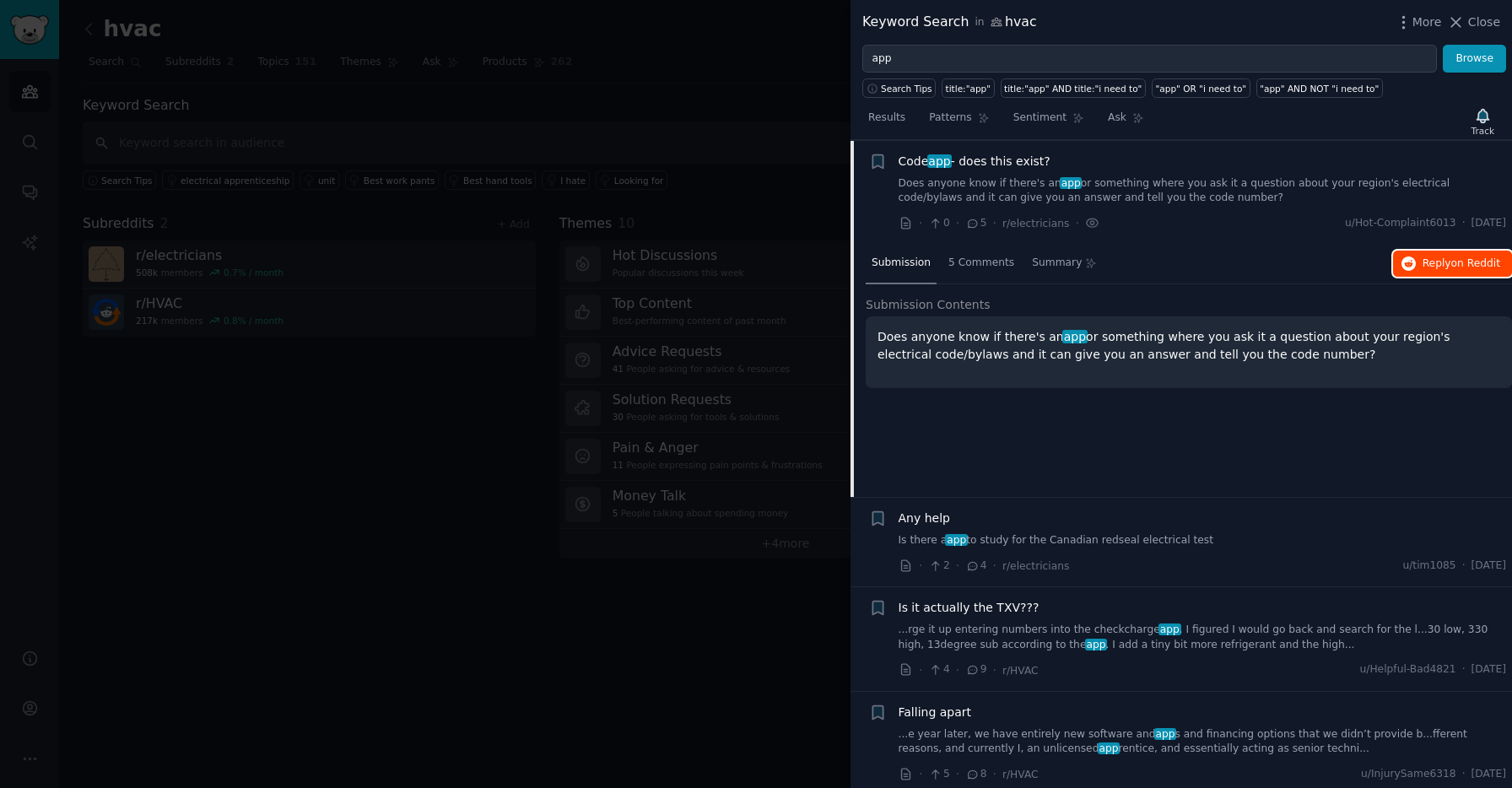
click at [1432, 259] on span "Reply on Reddit" at bounding box center [1461, 263] width 78 height 15
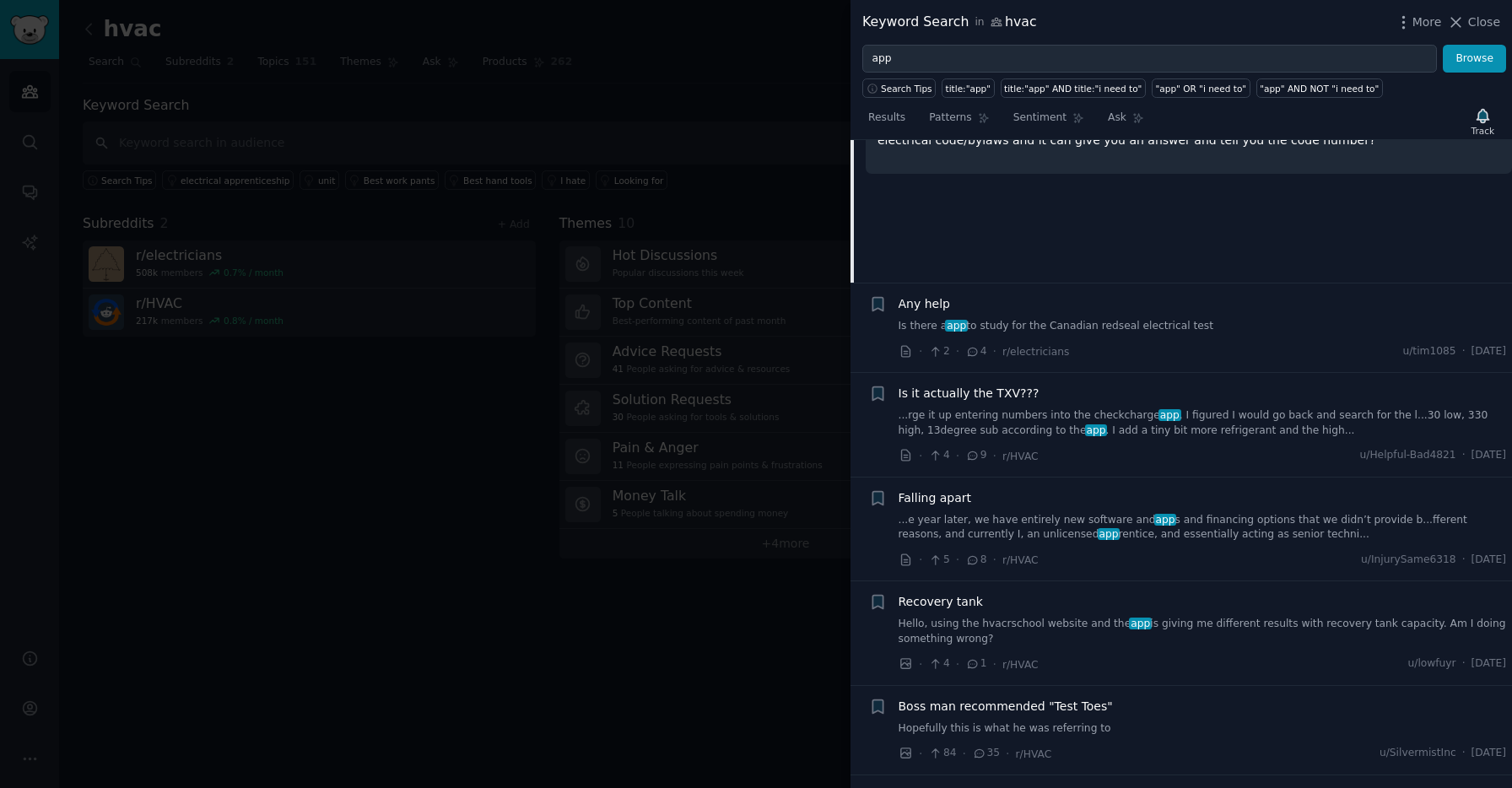
scroll to position [2039, 0]
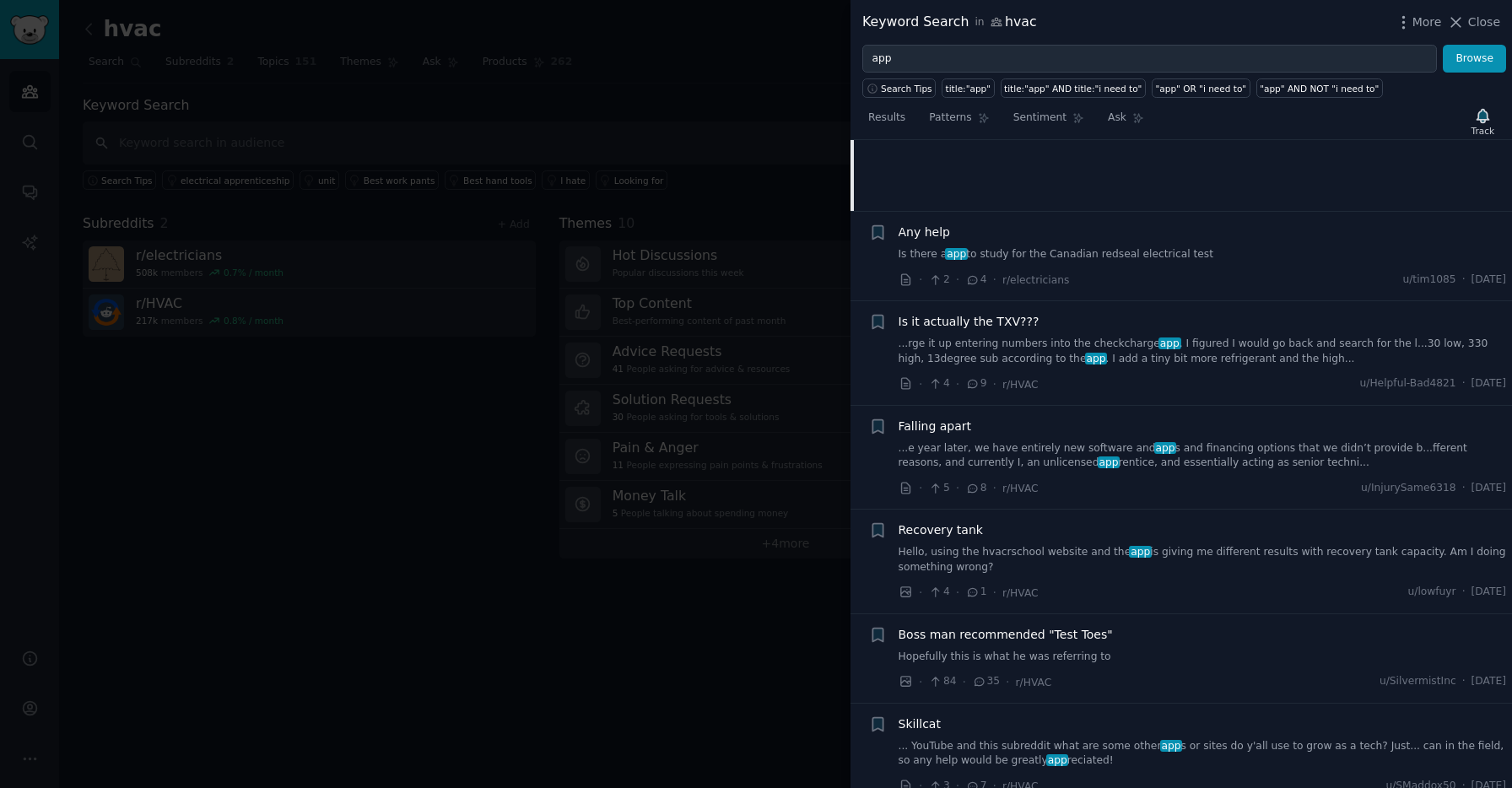
click at [1161, 256] on link "Is there a app to study for the Canadian redseal electrical test" at bounding box center [1203, 254] width 608 height 15
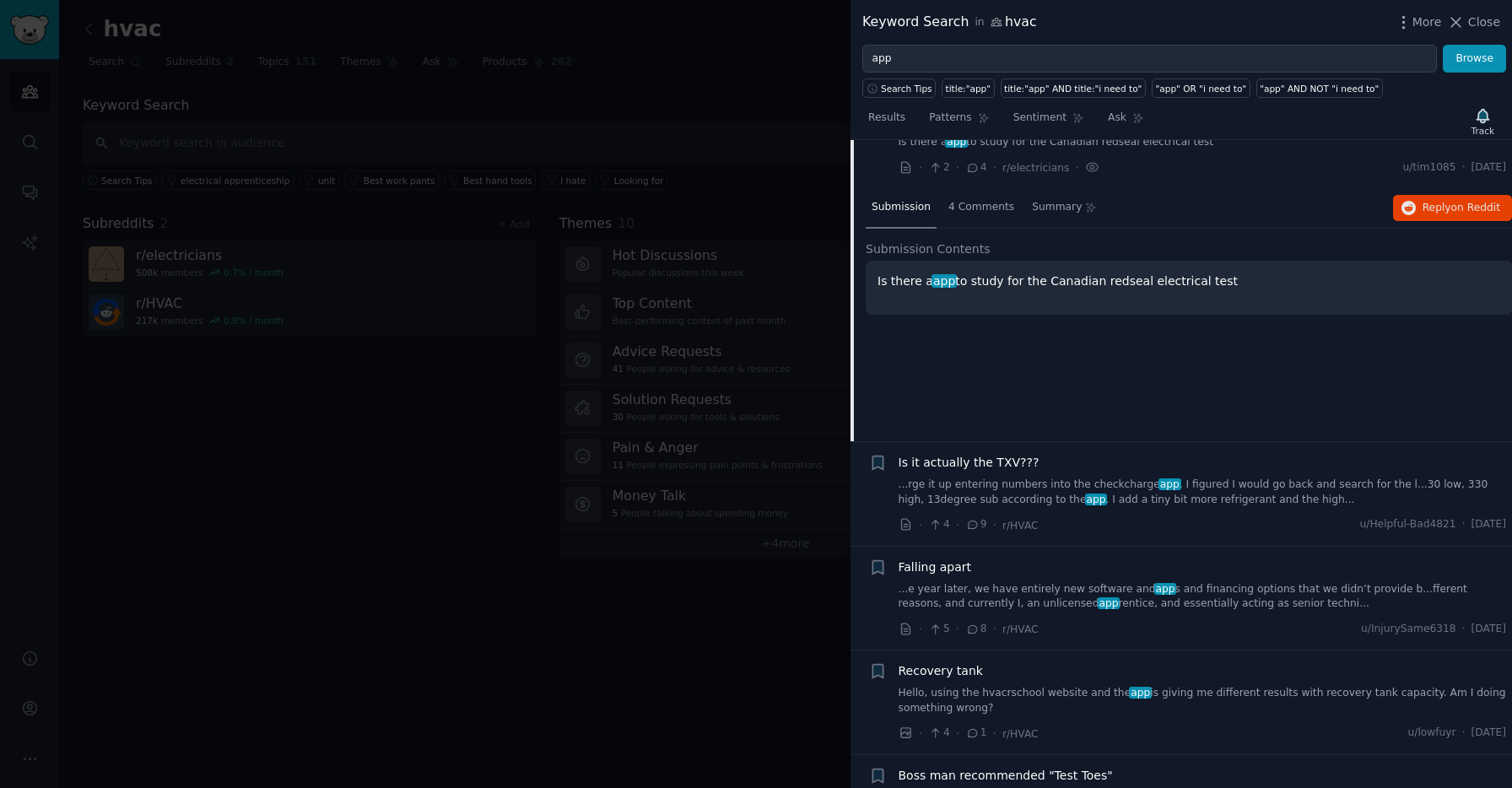
scroll to position [1857, 0]
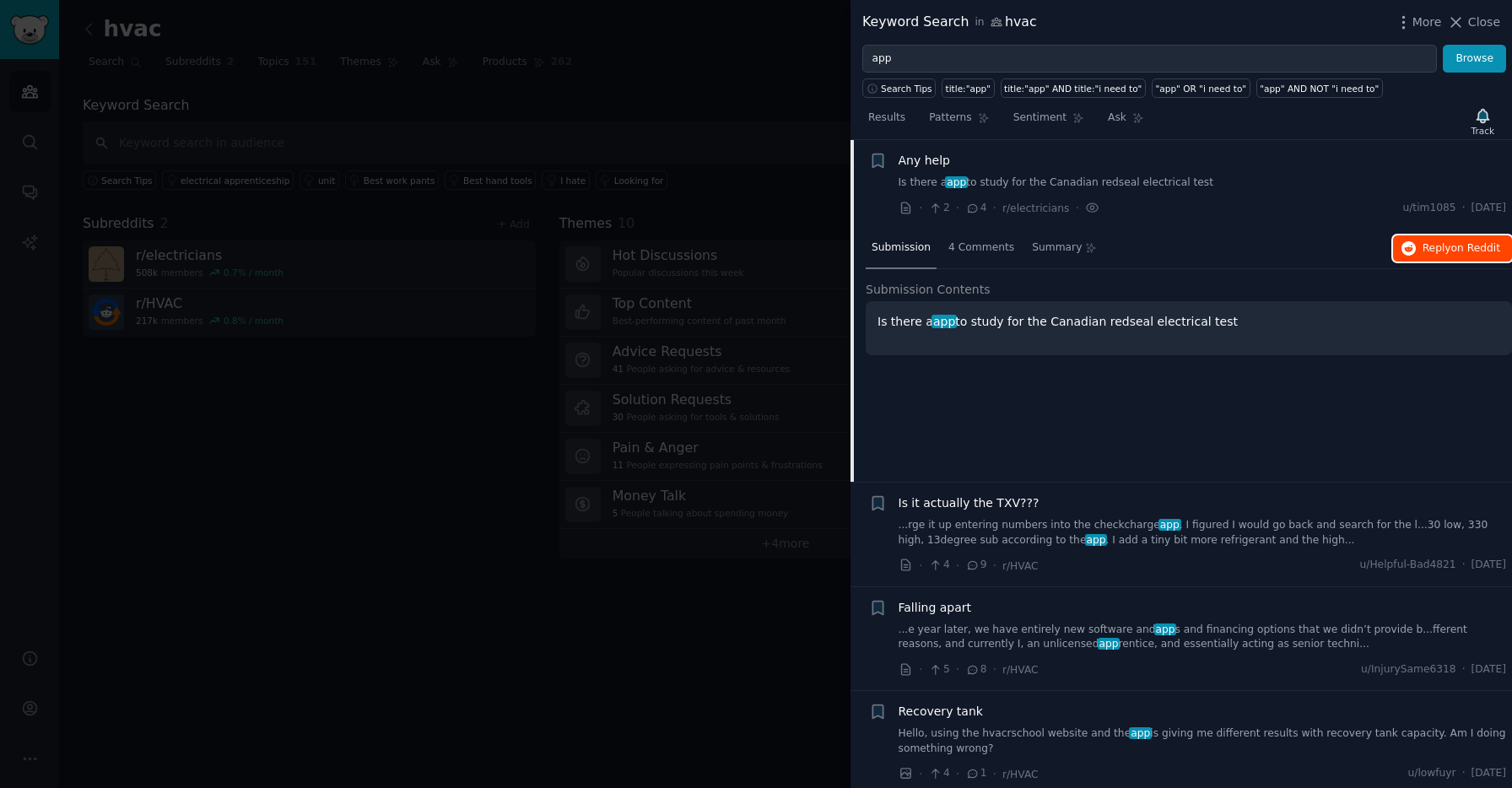
click at [1429, 254] on span "Reply on Reddit" at bounding box center [1461, 249] width 78 height 15
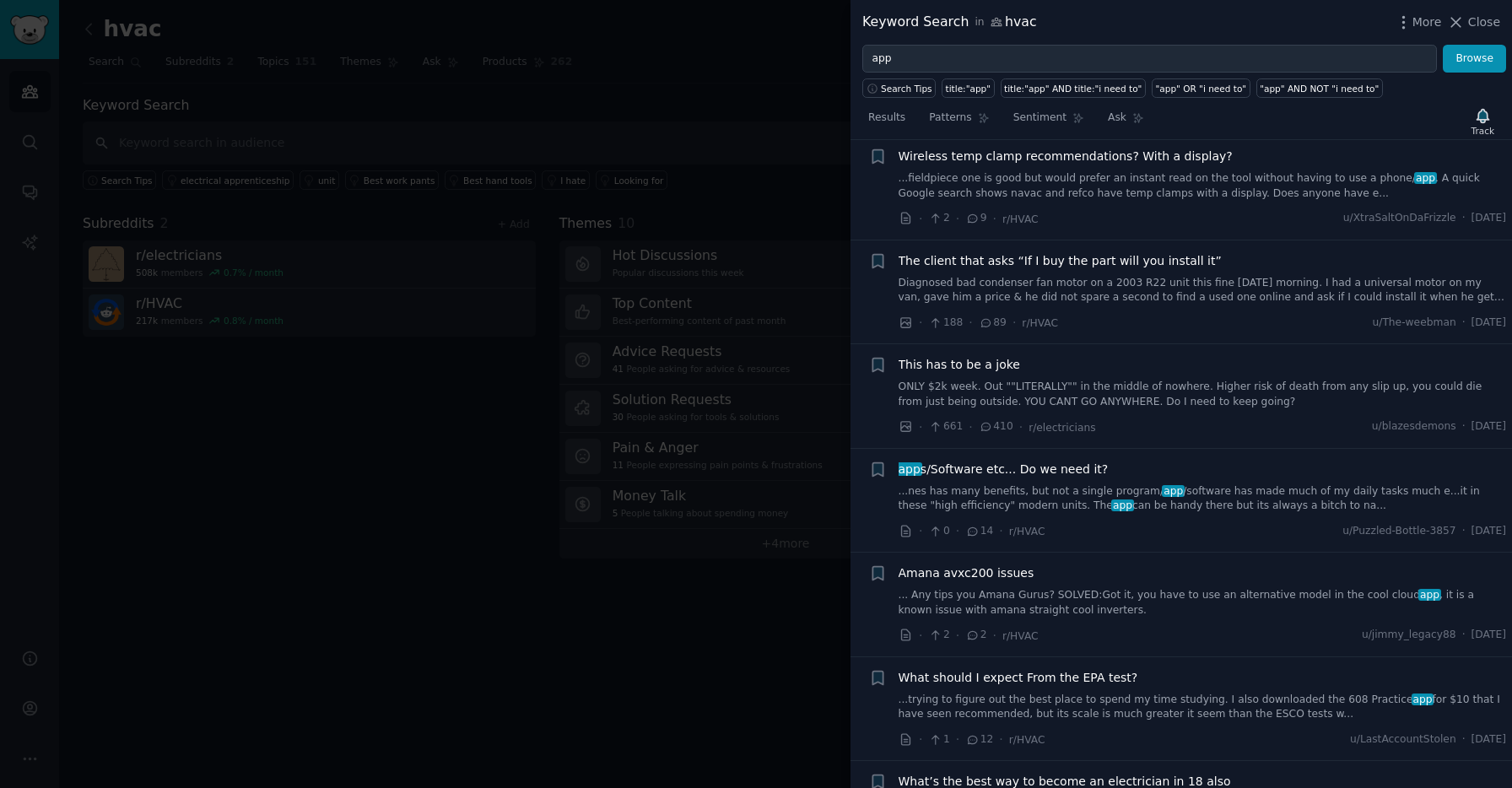
scroll to position [3639, 0]
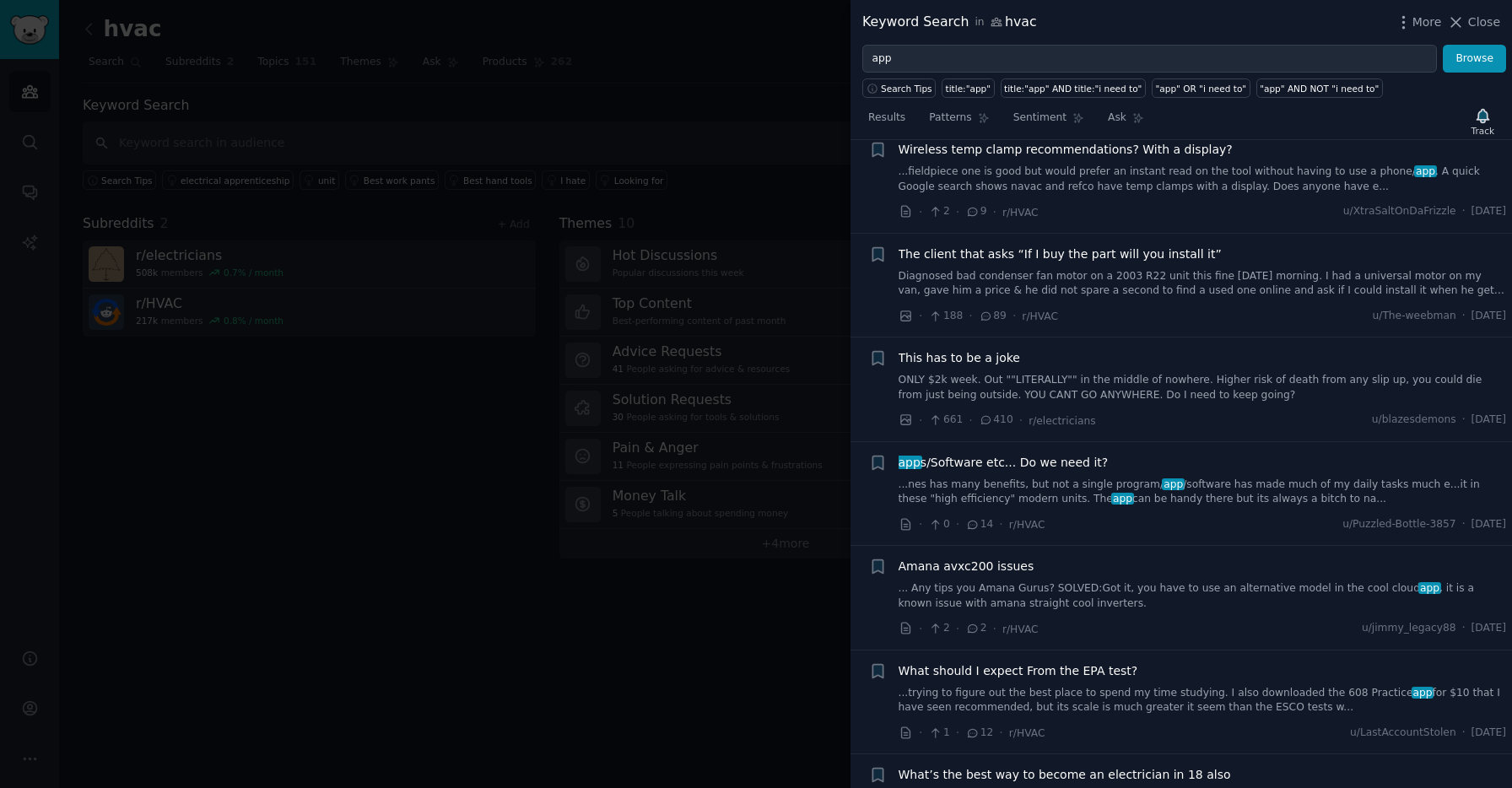
click at [1211, 481] on link "...nes has many benefits, but not a single program/ app /software has made much…" at bounding box center [1203, 491] width 608 height 30
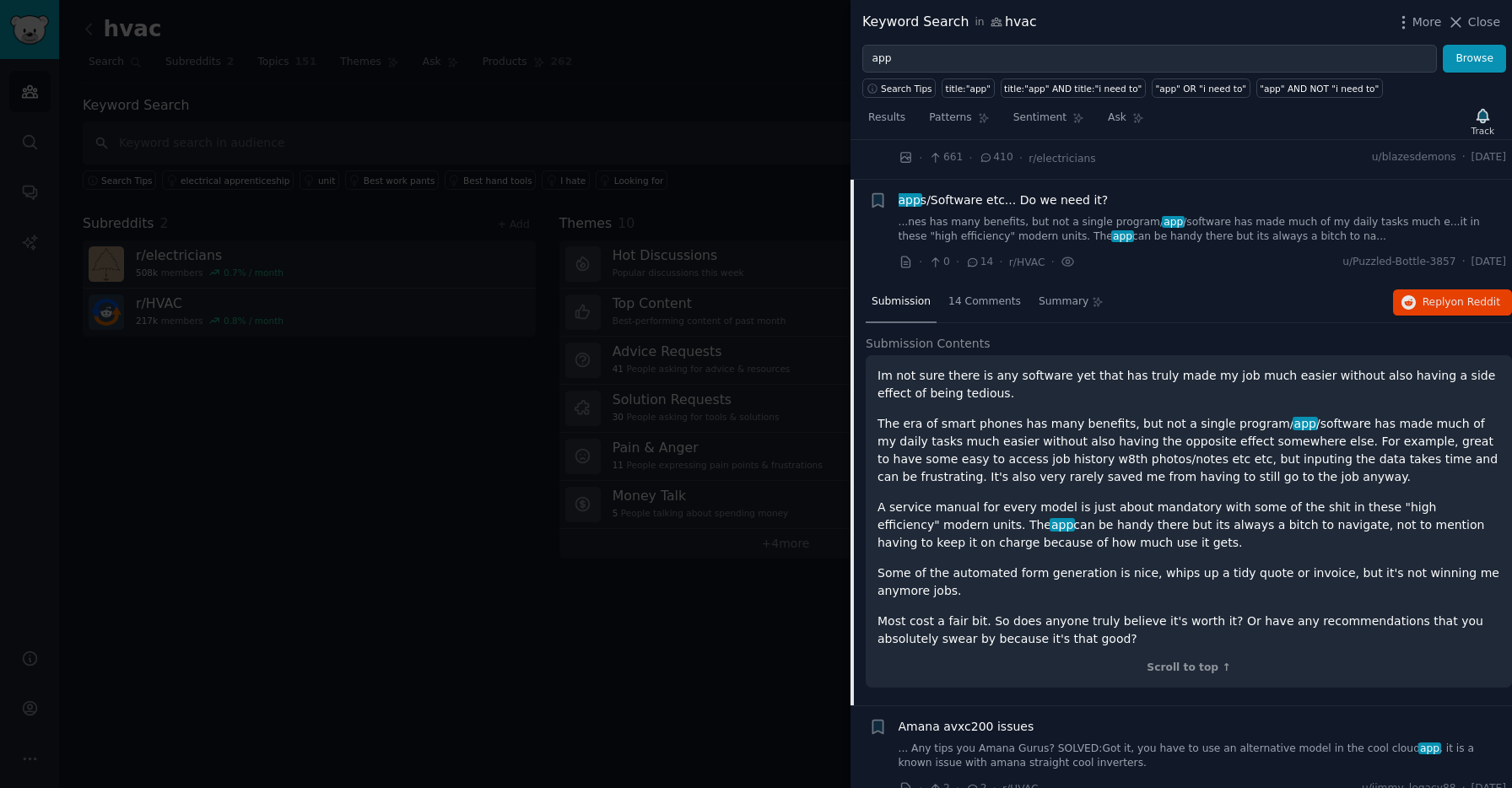
scroll to position [3688, 0]
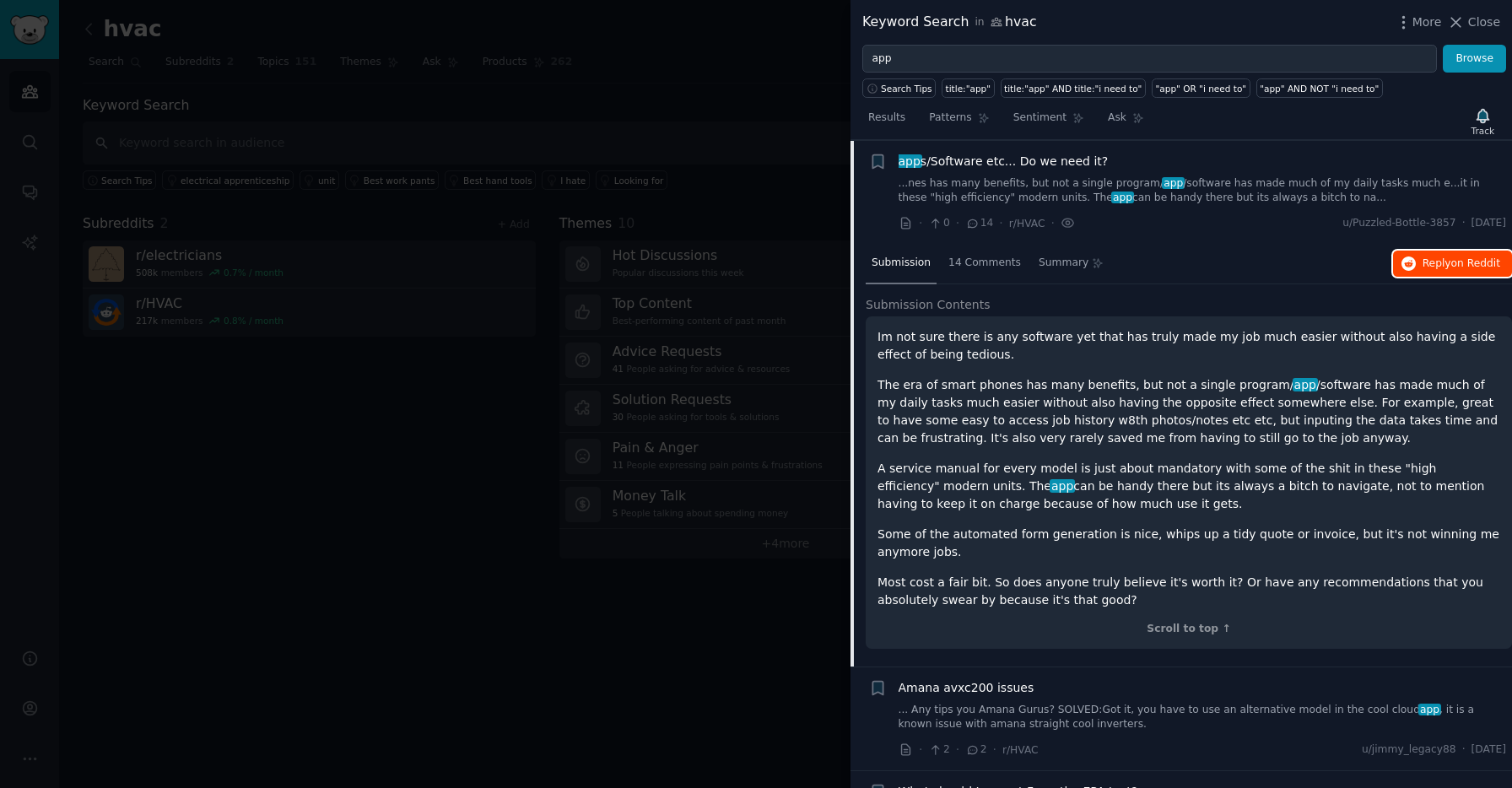
click at [1464, 271] on button "Reply on Reddit" at bounding box center [1452, 264] width 119 height 27
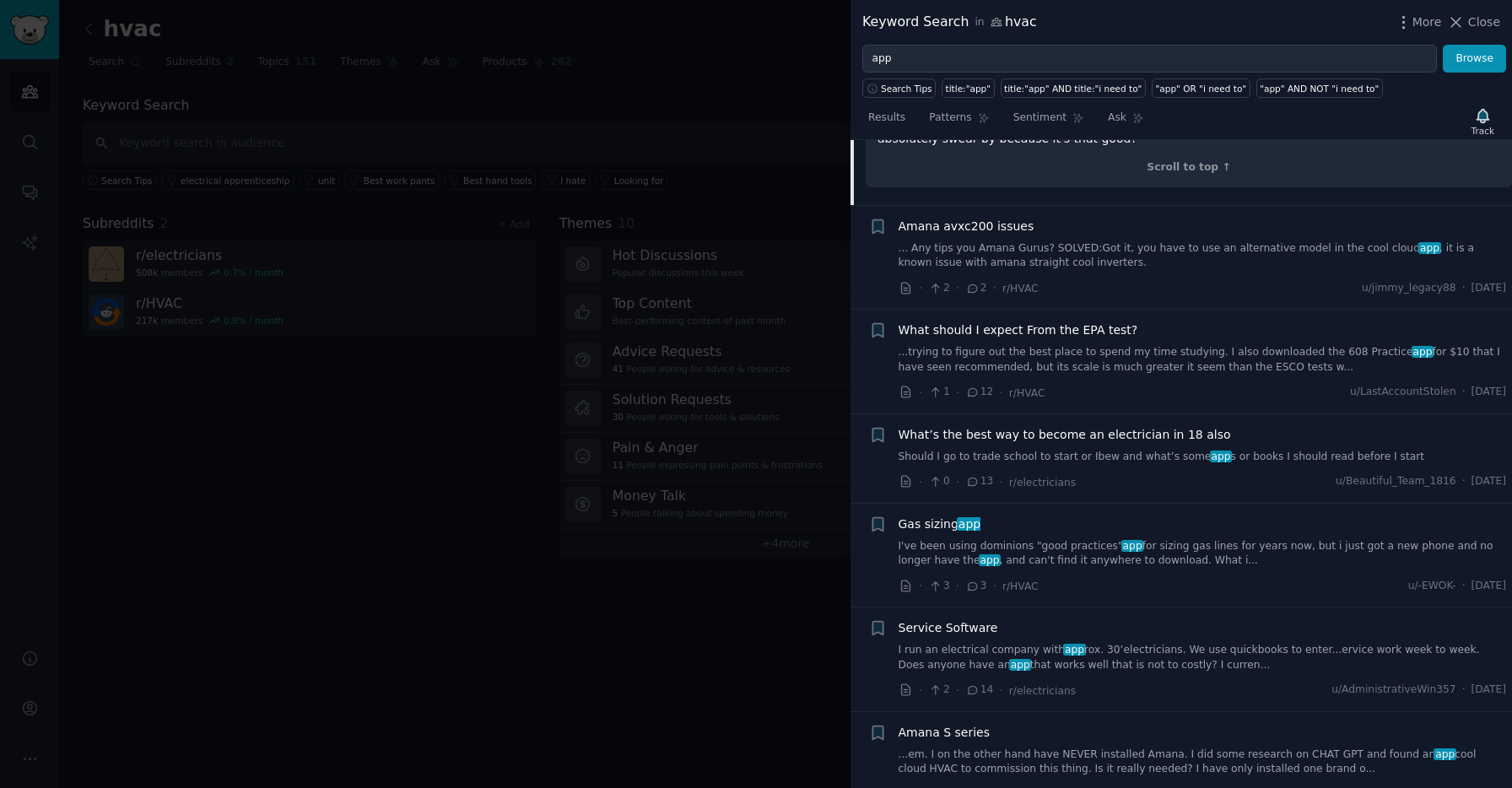
scroll to position [4150, 0]
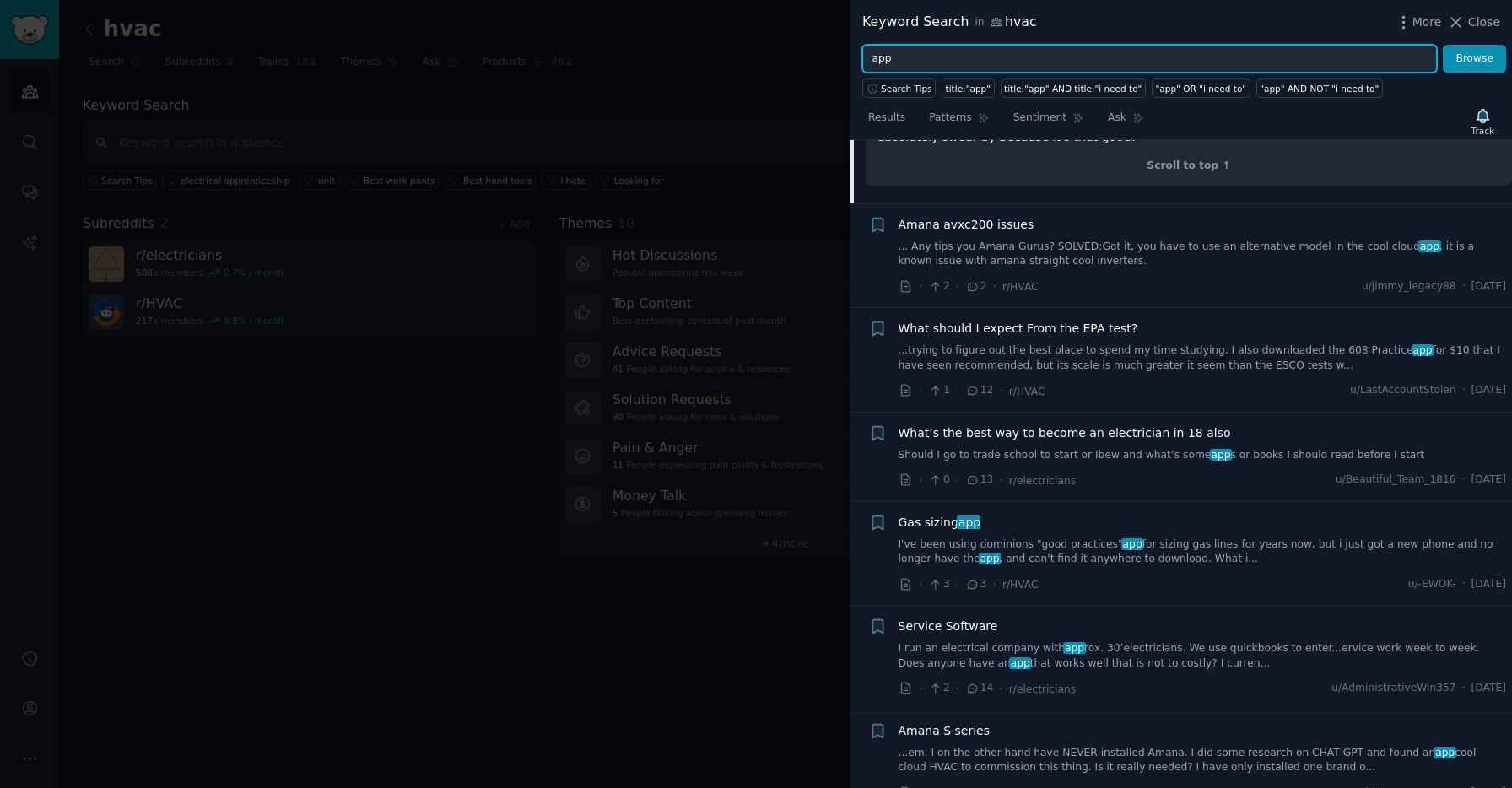
click at [934, 54] on input "app" at bounding box center [1149, 60] width 575 height 29
click at [1443, 45] on button "Browse" at bounding box center [1475, 60] width 63 height 29
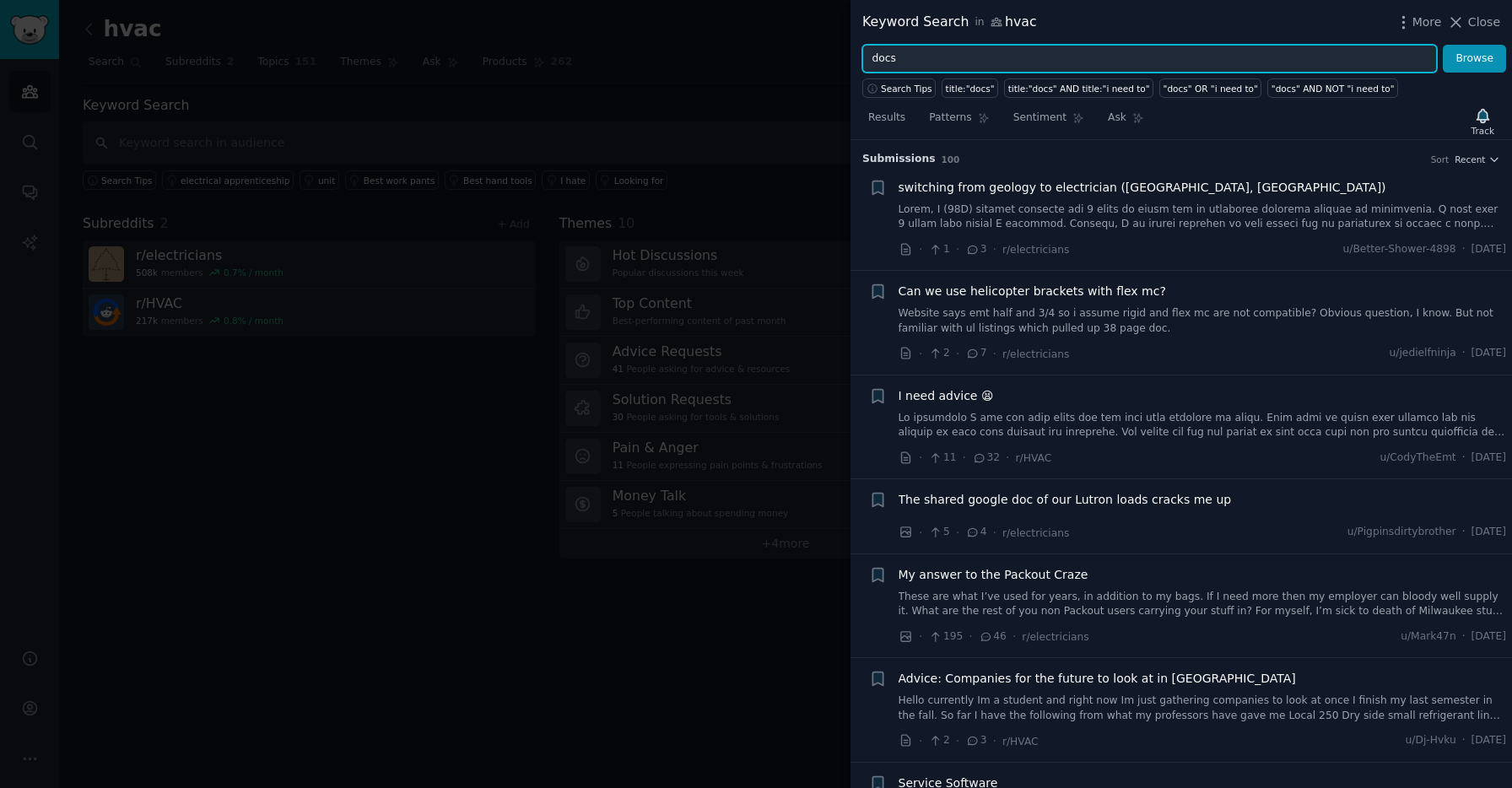
click at [1038, 61] on input "docs" at bounding box center [1149, 60] width 575 height 29
click at [1443, 45] on button "Browse" at bounding box center [1475, 60] width 63 height 29
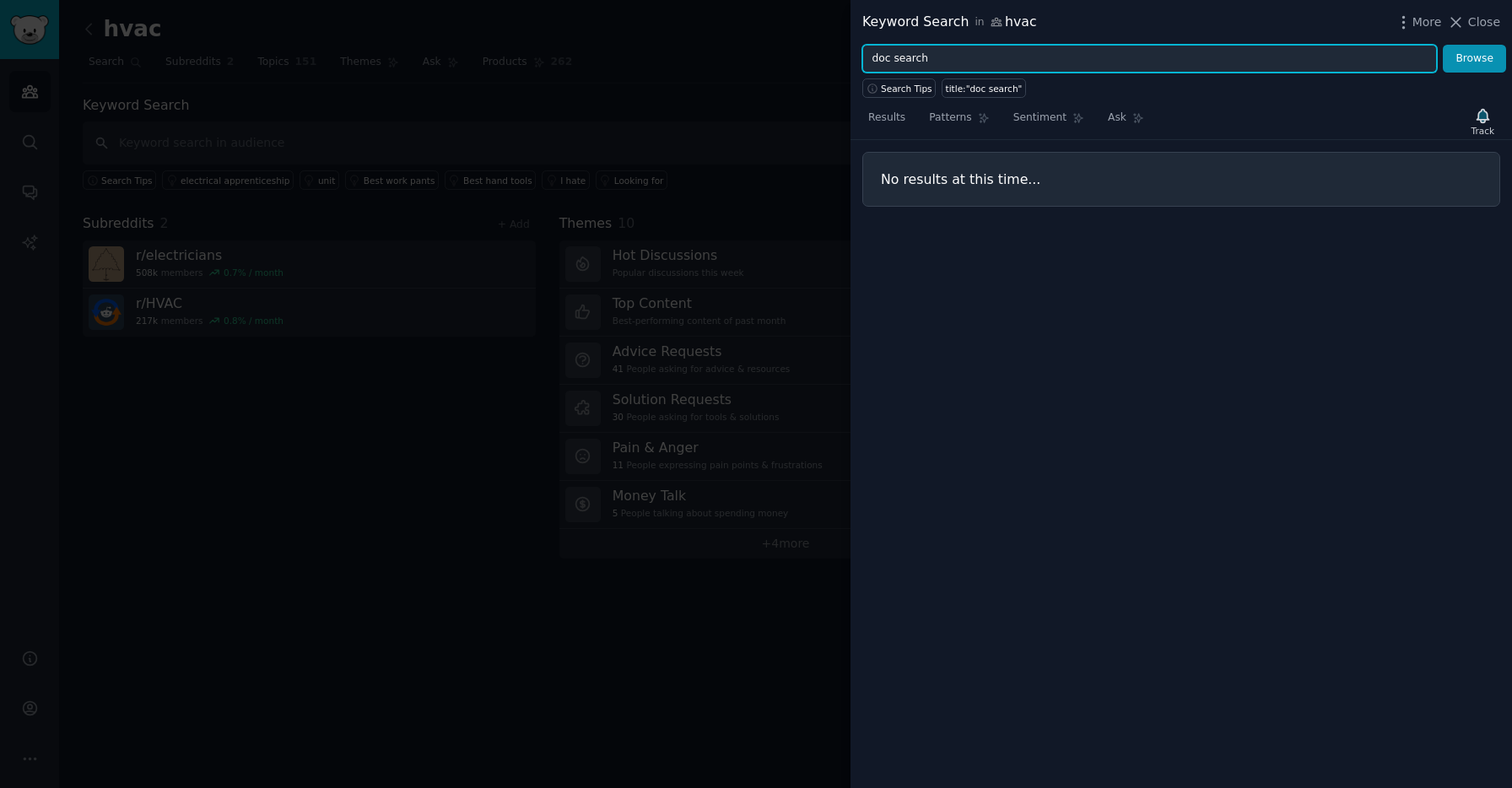
click at [946, 65] on input "doc search" at bounding box center [1149, 60] width 575 height 29
type input "manuals"
click at [1443, 45] on button "Browse" at bounding box center [1475, 60] width 63 height 29
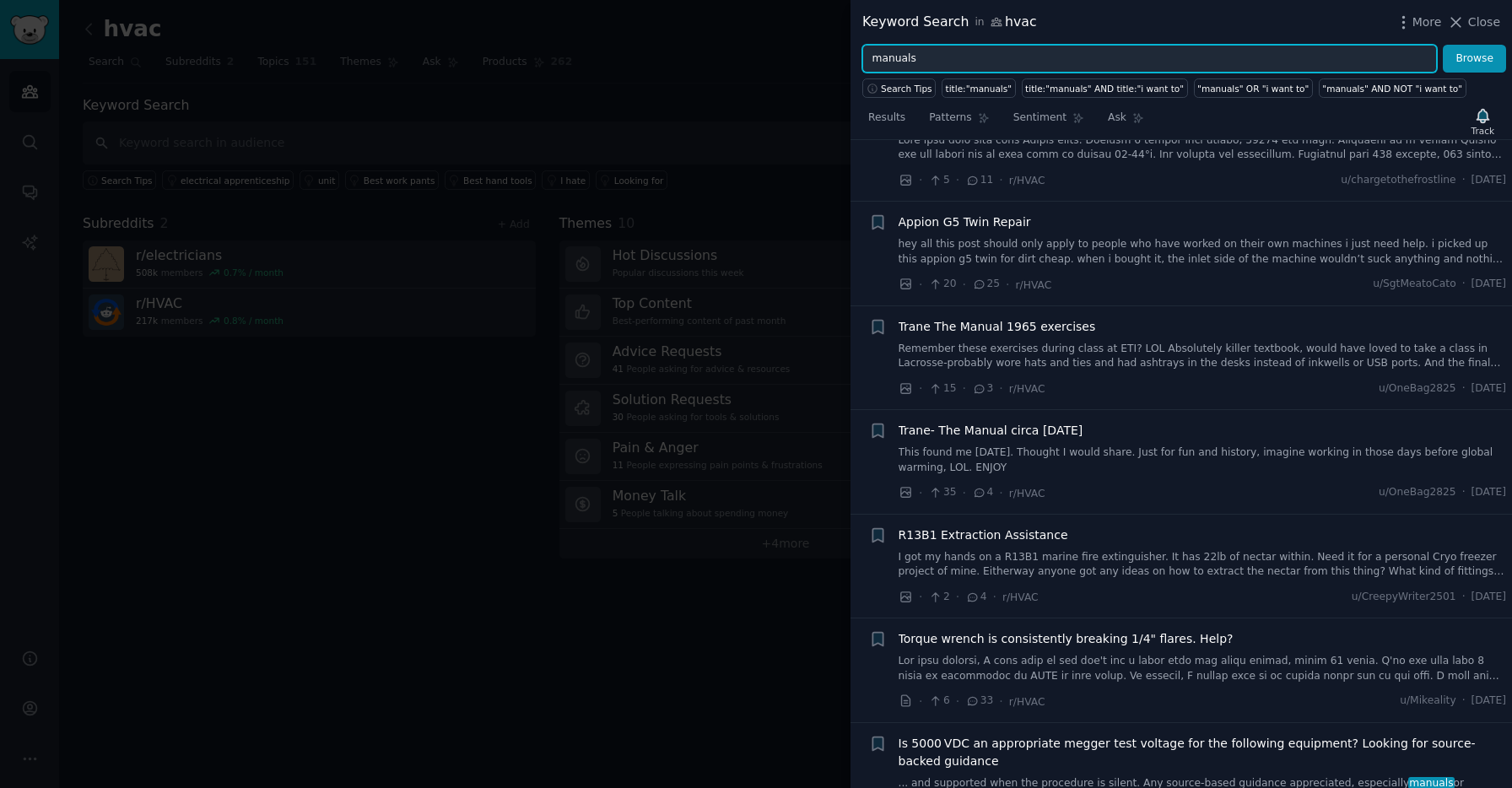
scroll to position [1030, 0]
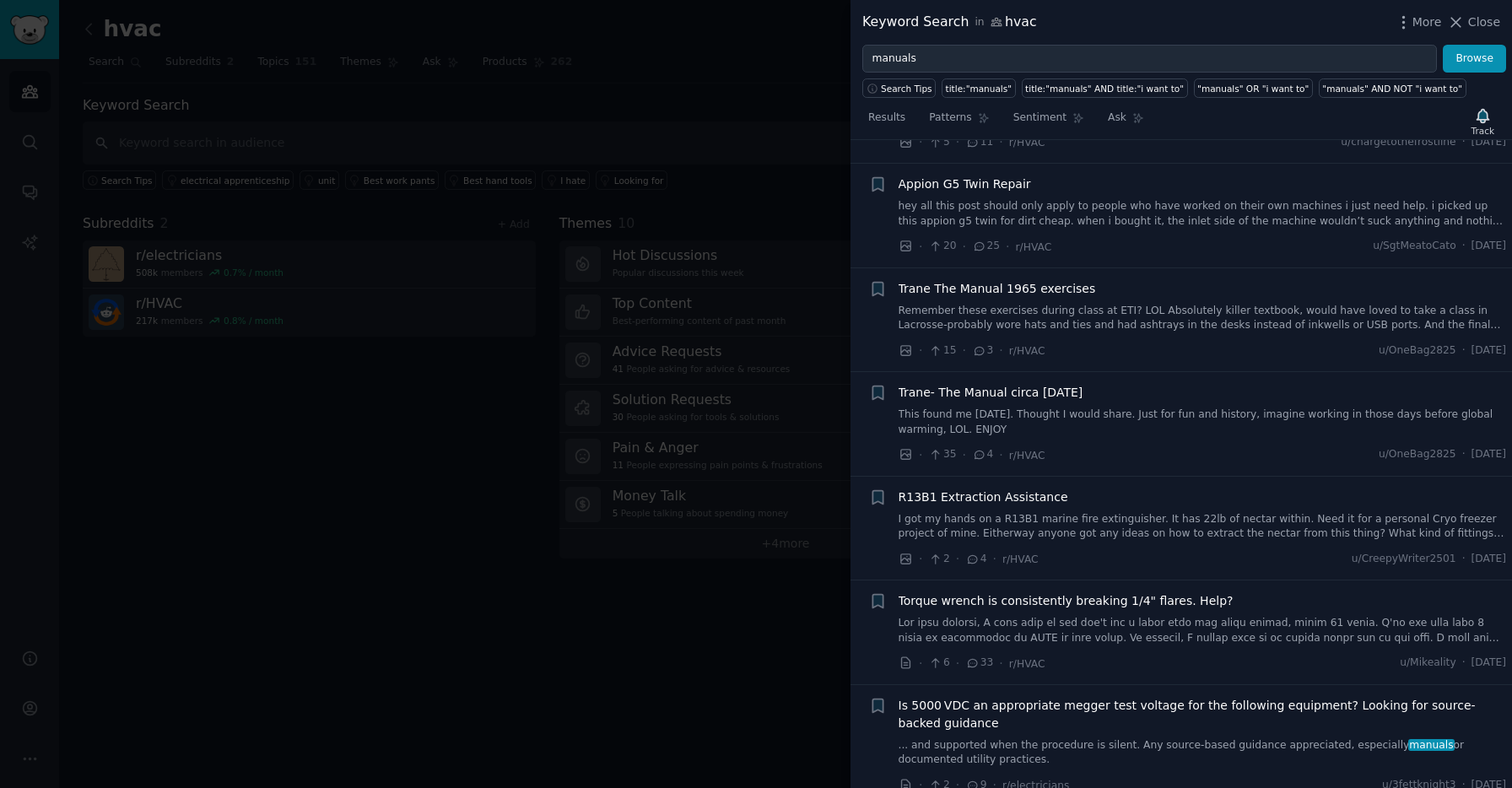
click at [725, 533] on div at bounding box center [756, 394] width 1512 height 788
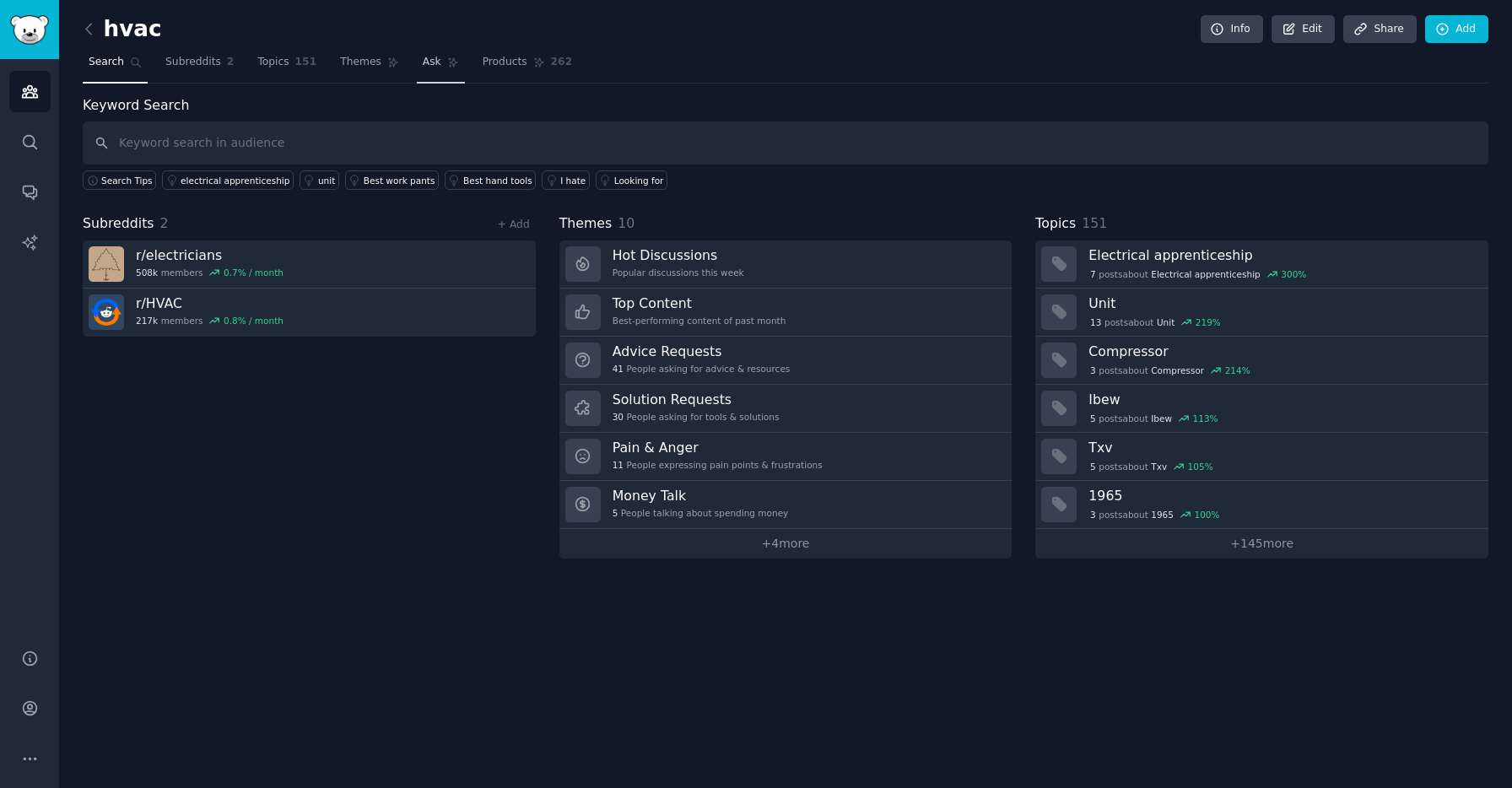
click at [423, 69] on span "Ask" at bounding box center [432, 62] width 19 height 15
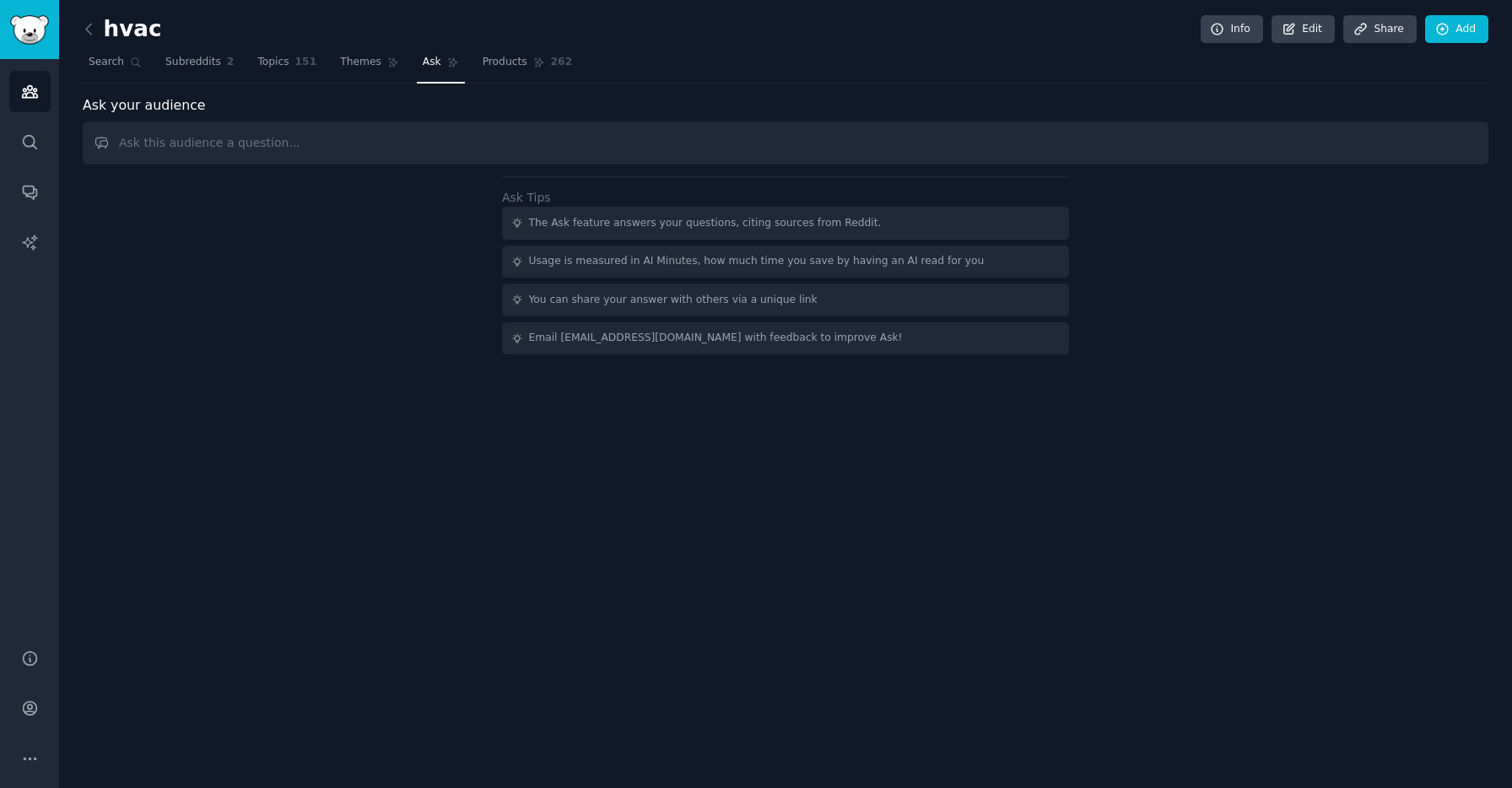
click at [563, 142] on input "text" at bounding box center [786, 143] width 1406 height 43
type input "what software can i build to help"
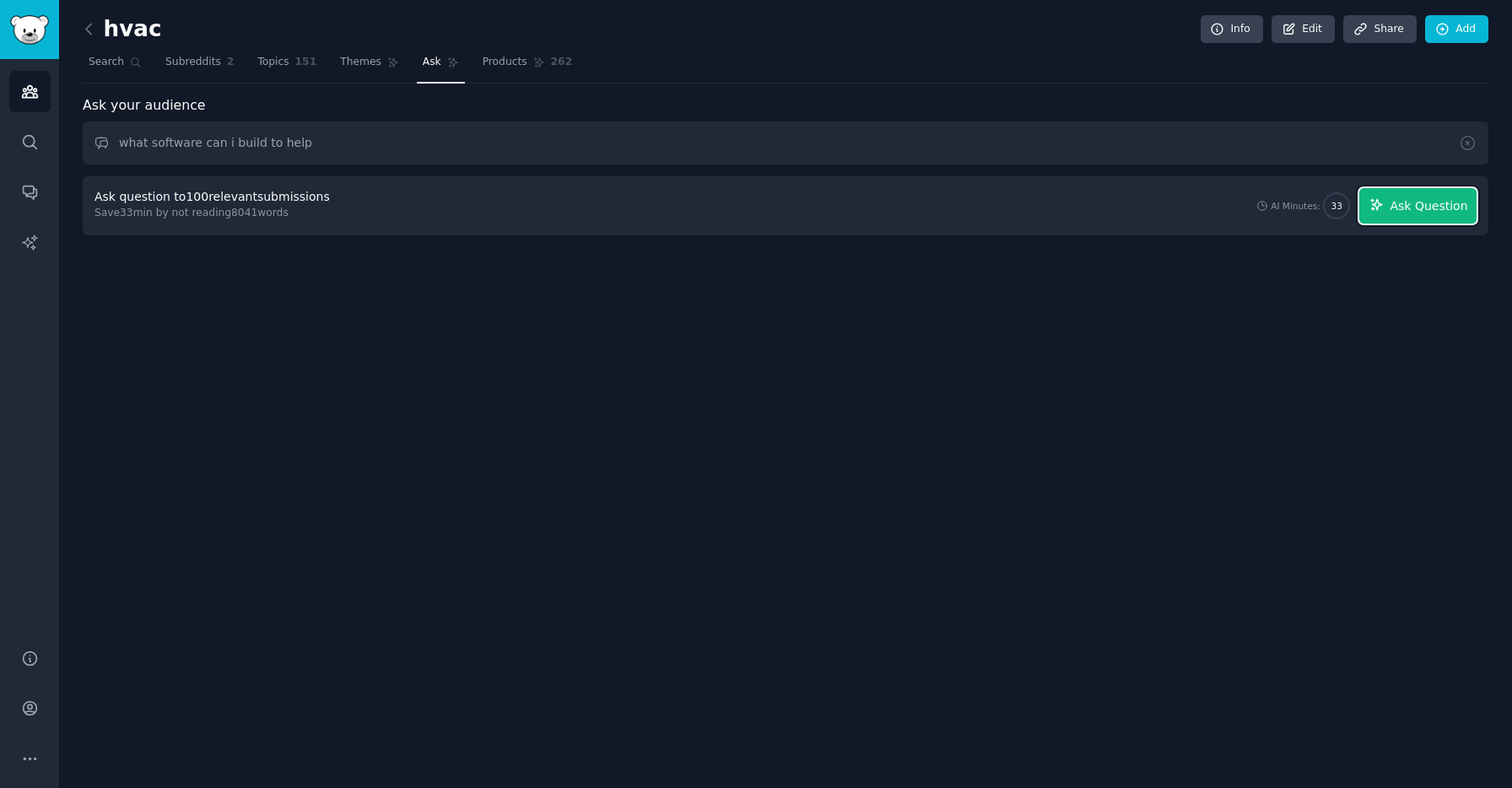
click at [1420, 217] on button "Ask Question" at bounding box center [1418, 206] width 117 height 35
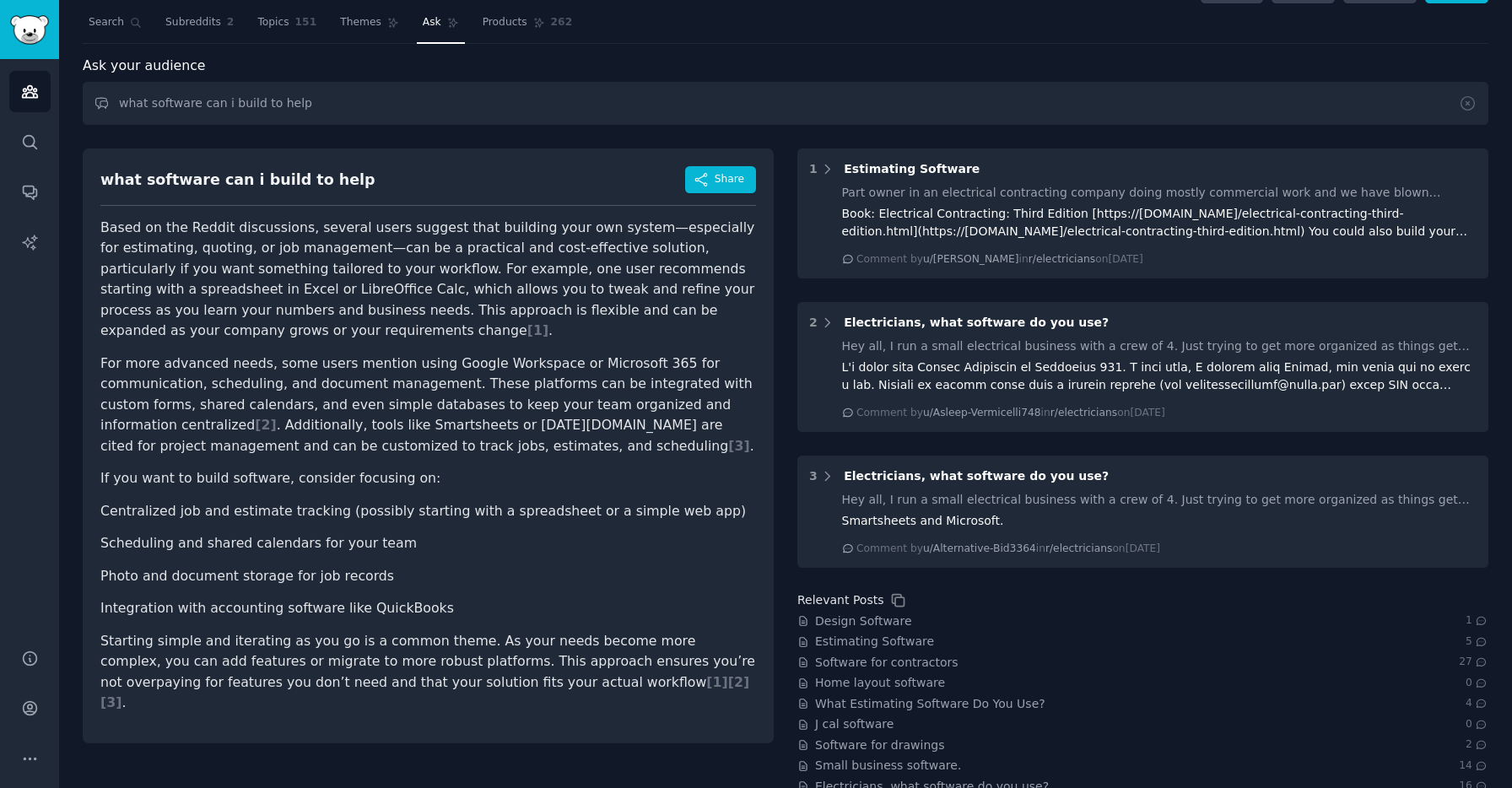
scroll to position [49, 0]
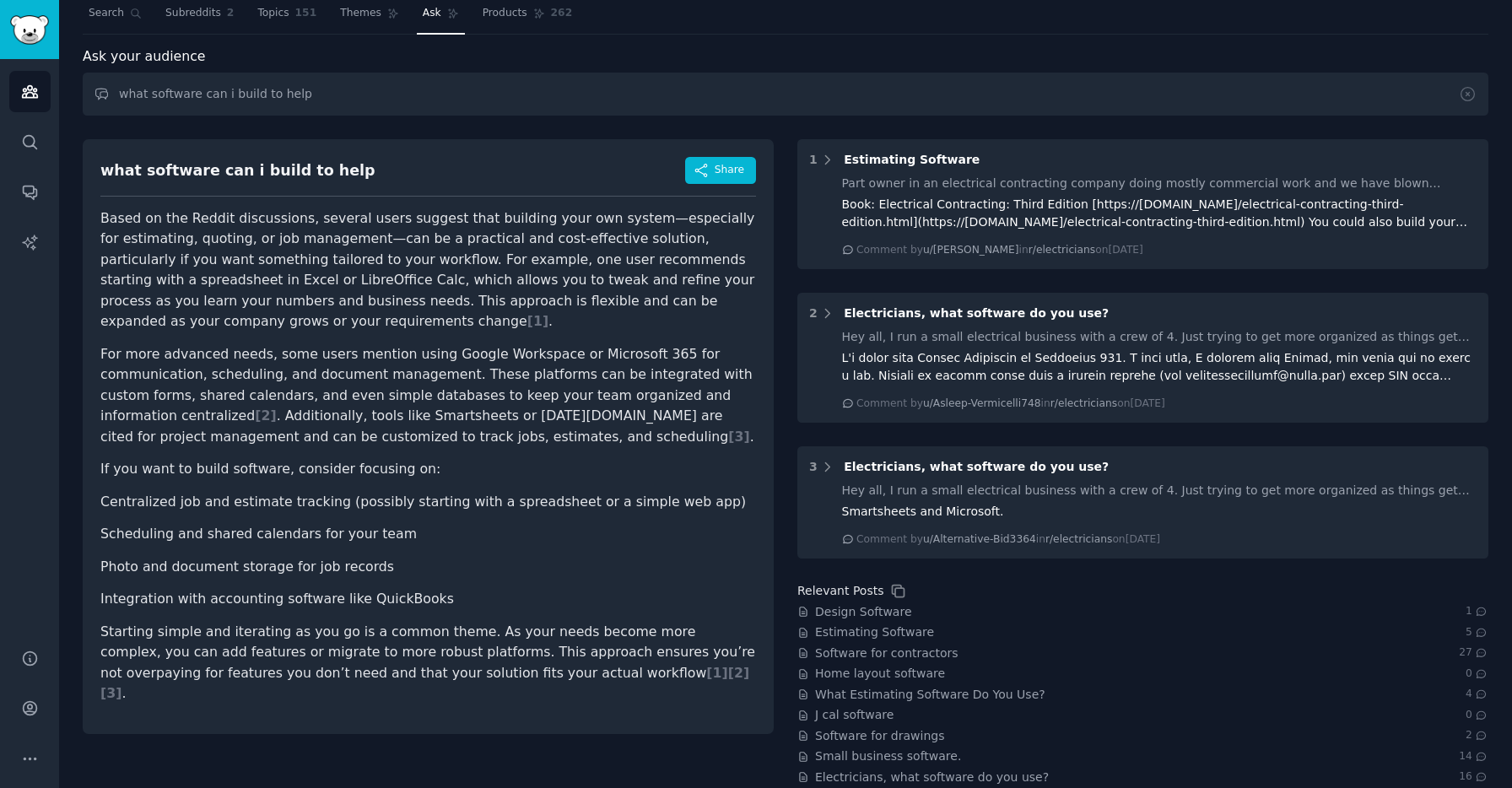
click at [269, 567] on li "Photo and document storage for job records" at bounding box center [428, 566] width 656 height 21
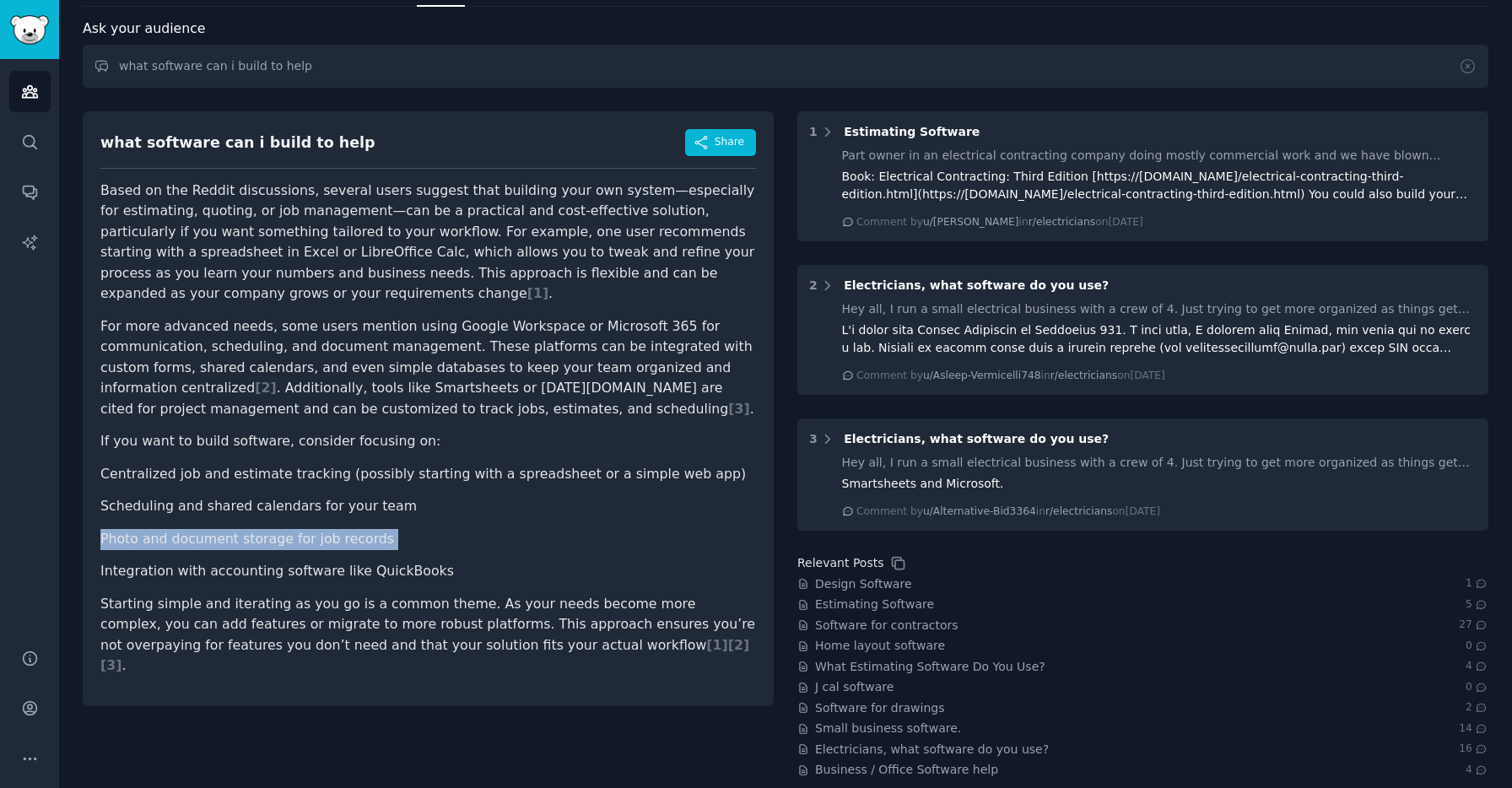
scroll to position [91, 0]
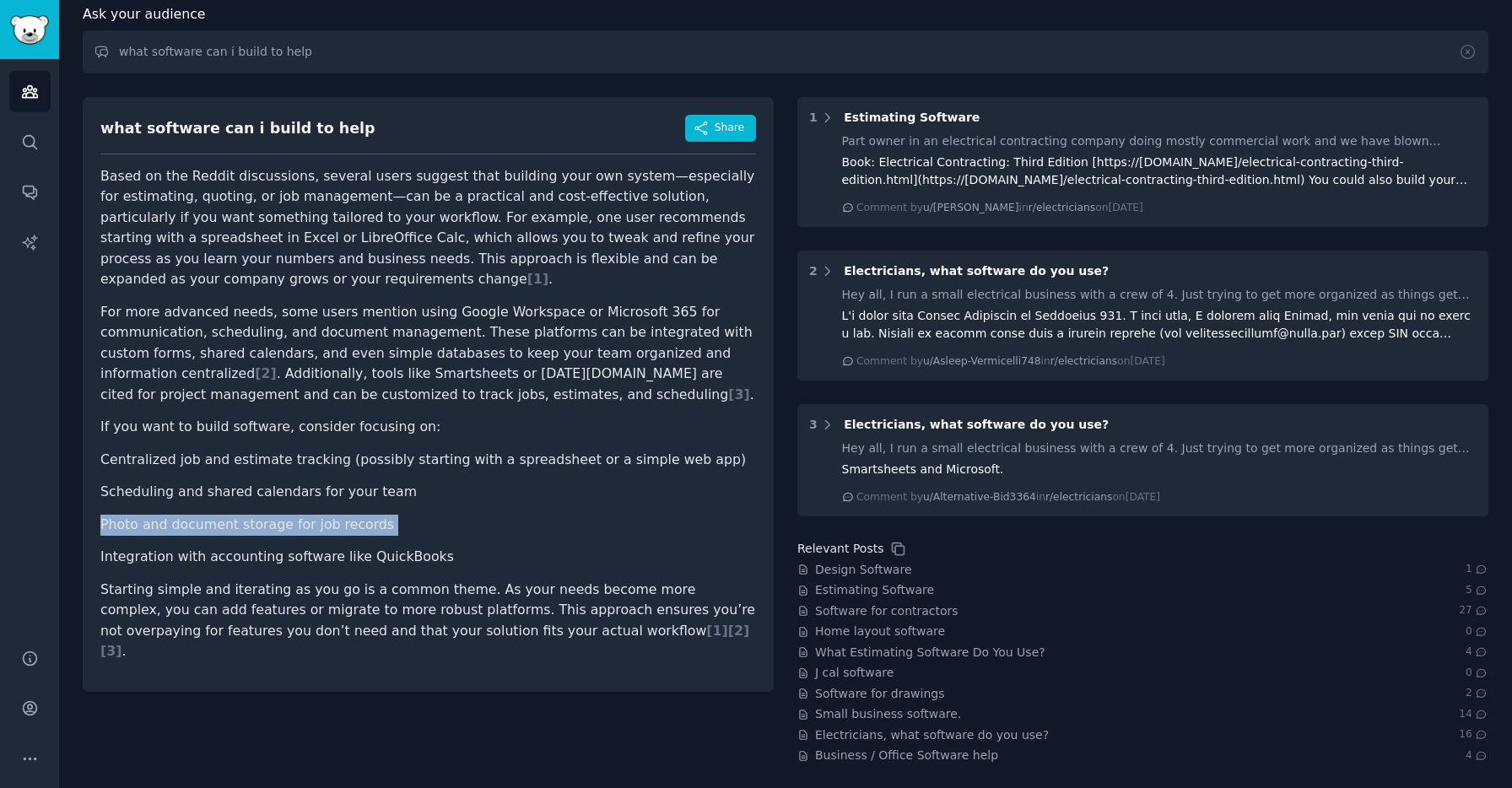
click at [448, 567] on article "Based on the Reddit discussions, several users suggest that building your own s…" at bounding box center [428, 414] width 656 height 496
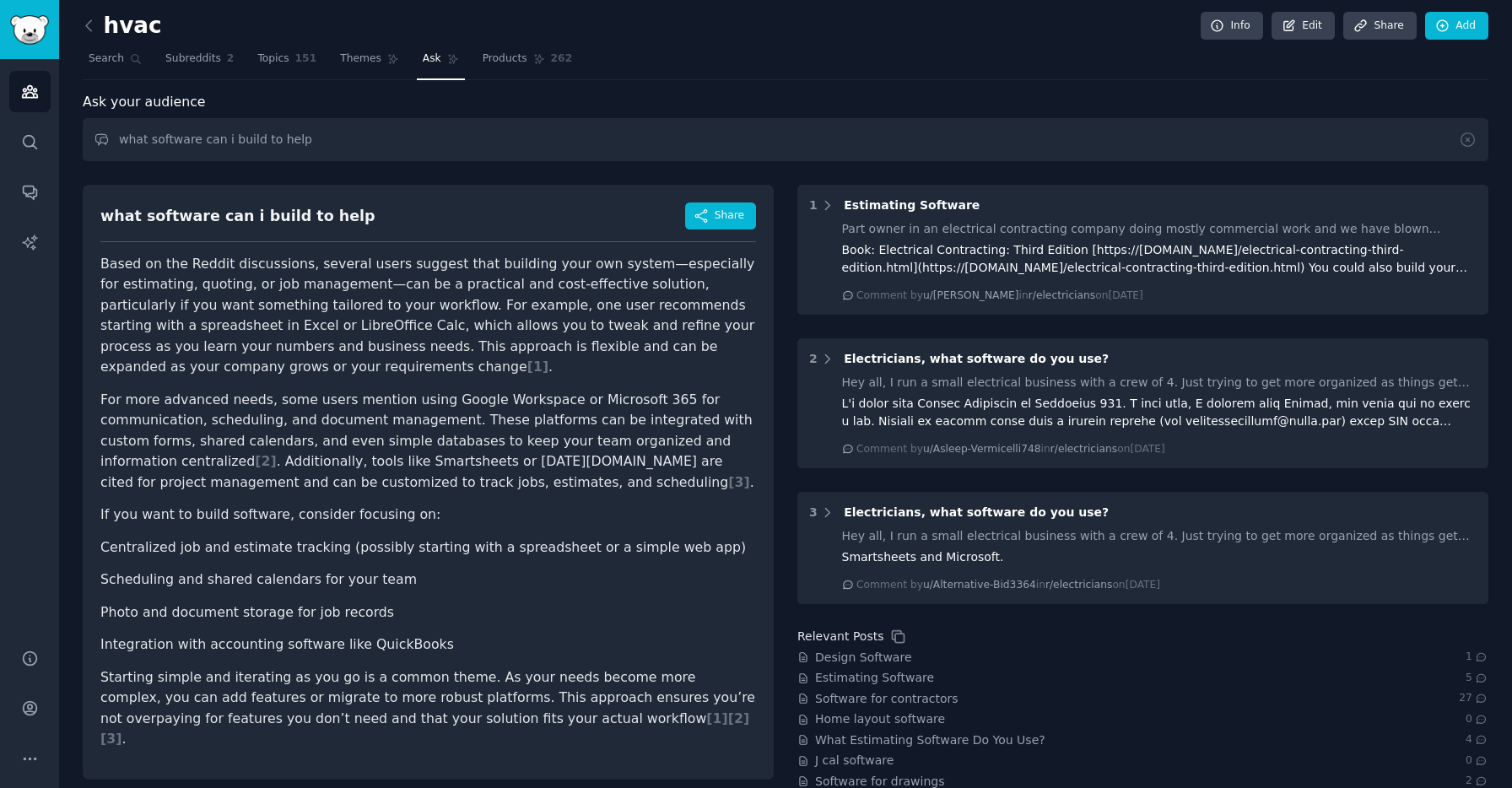
scroll to position [0, 0]
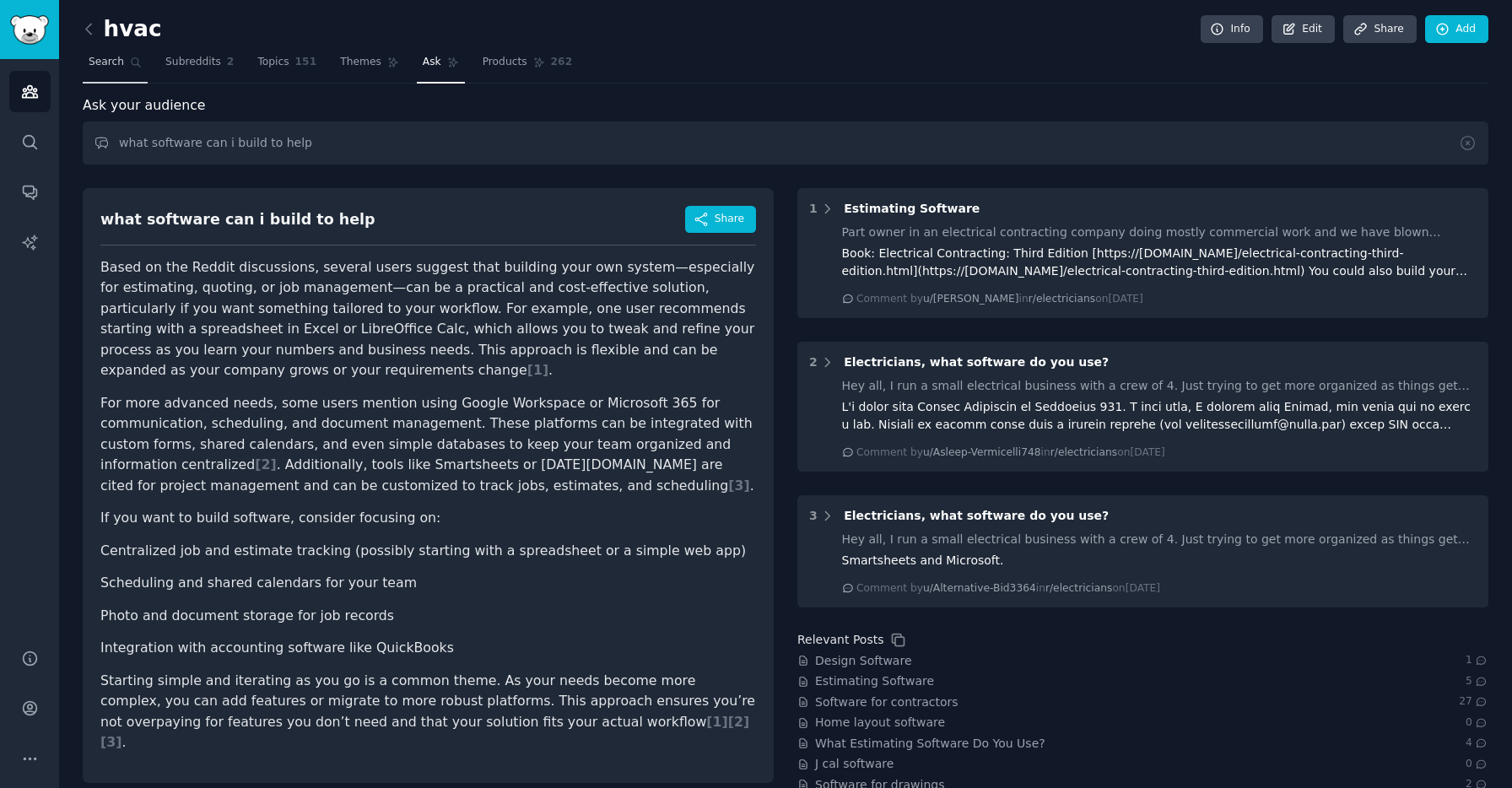
click at [134, 65] on icon at bounding box center [135, 62] width 12 height 12
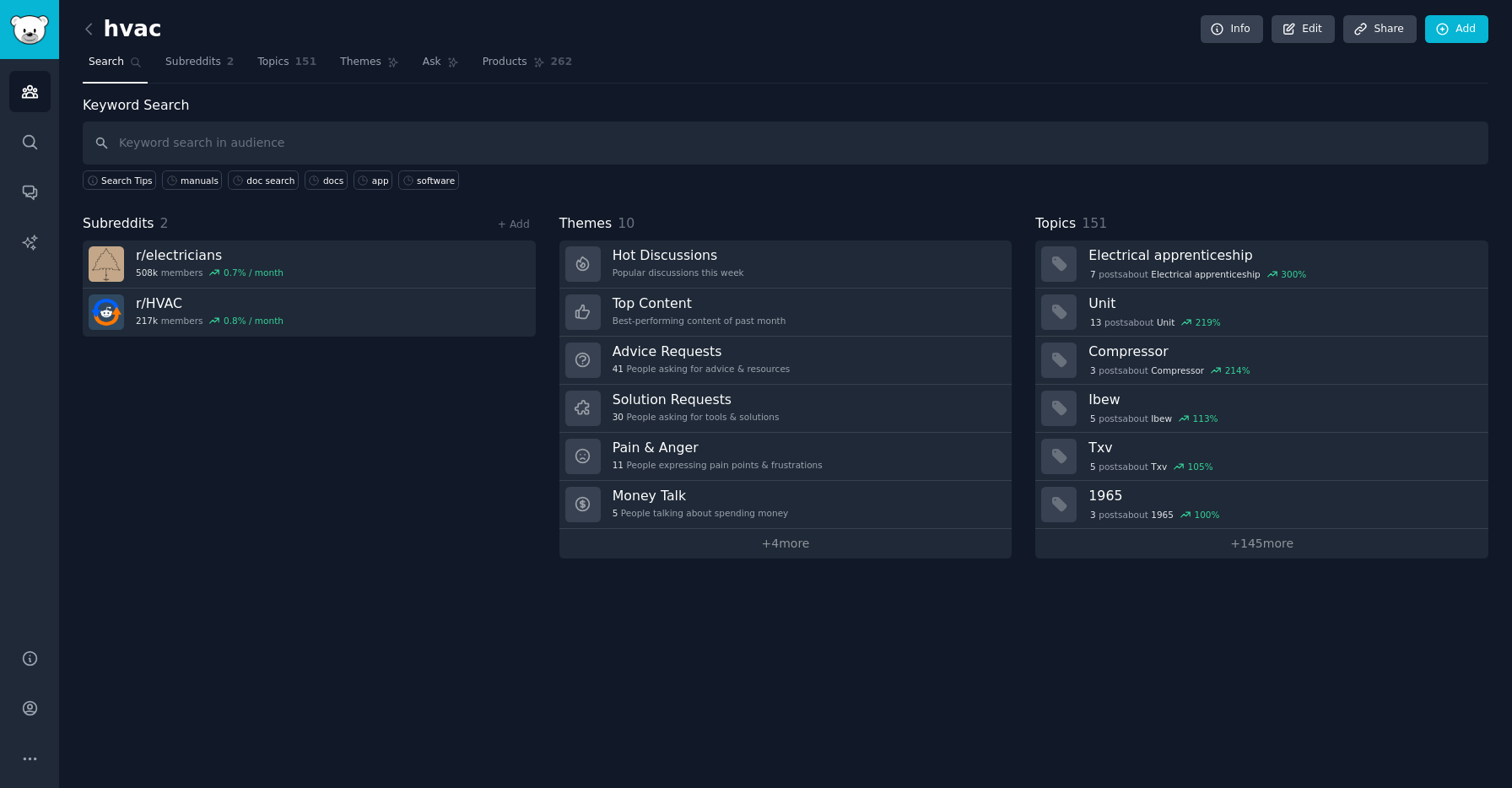
click at [333, 147] on input "text" at bounding box center [786, 143] width 1406 height 43
type input "storage"
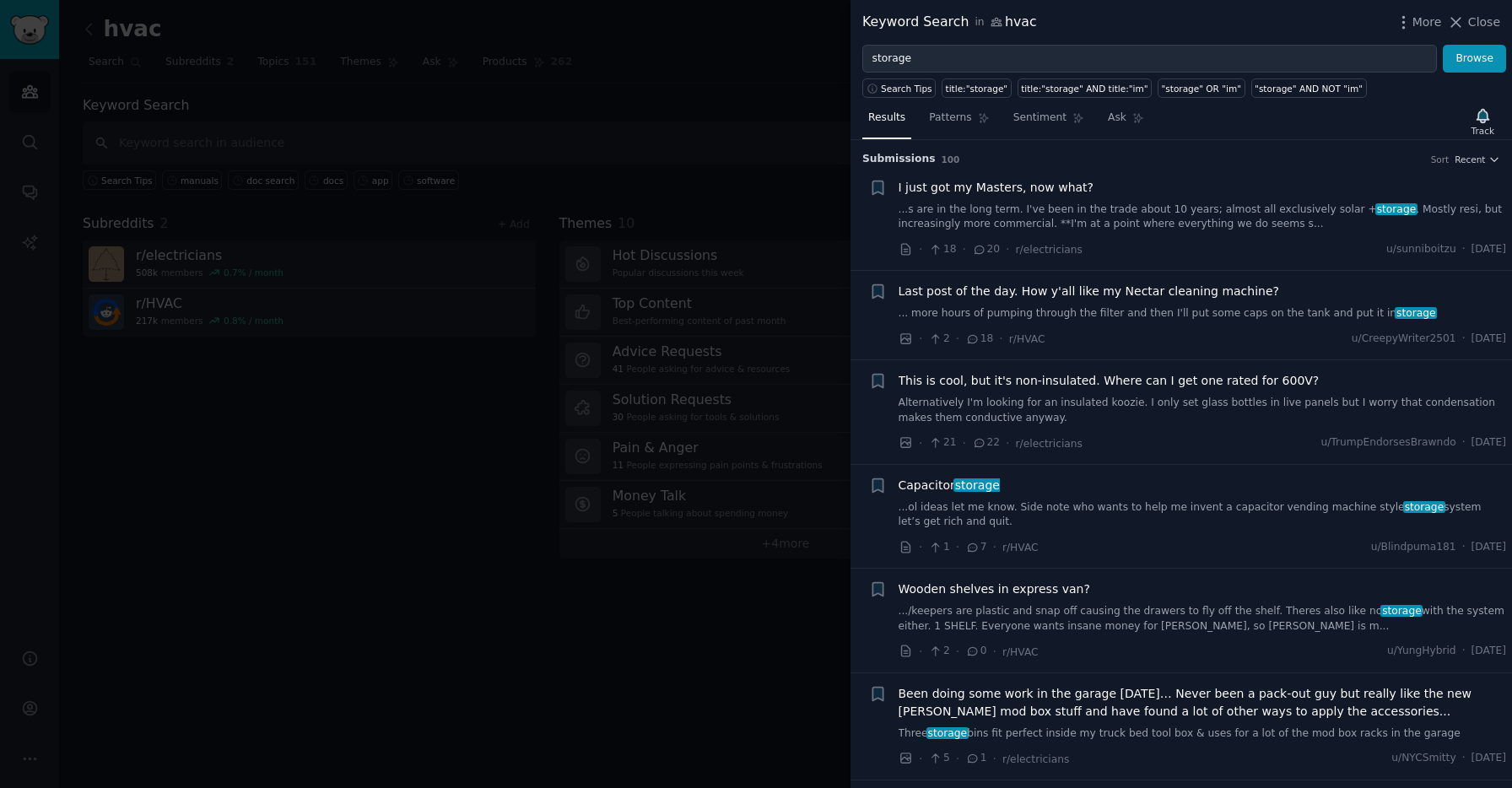
click at [493, 151] on div at bounding box center [756, 394] width 1512 height 788
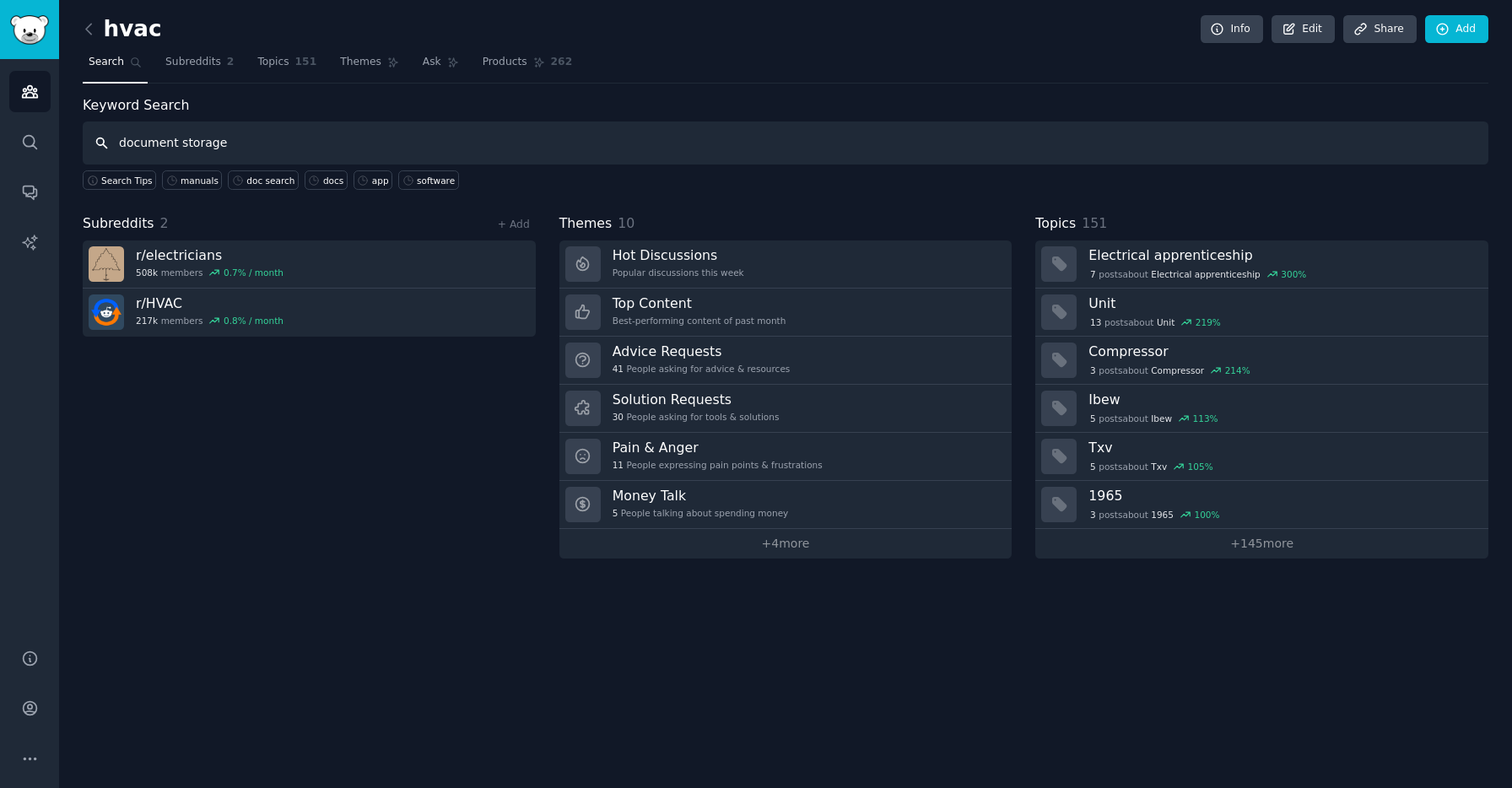
type input "document storage"
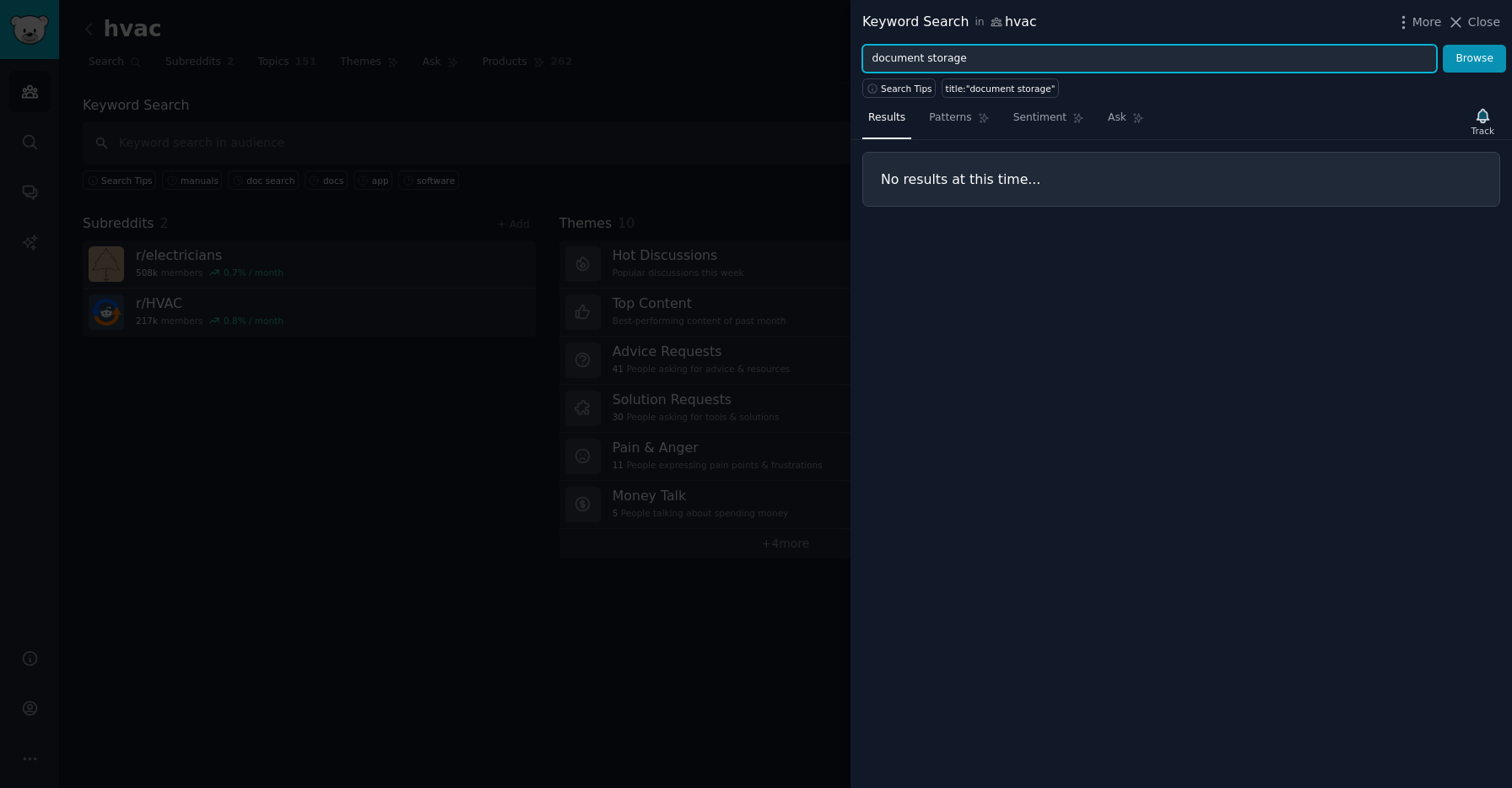
click at [950, 59] on input "document storage" at bounding box center [1149, 60] width 575 height 29
type input "documents"
click at [1443, 45] on button "Browse" at bounding box center [1475, 60] width 63 height 29
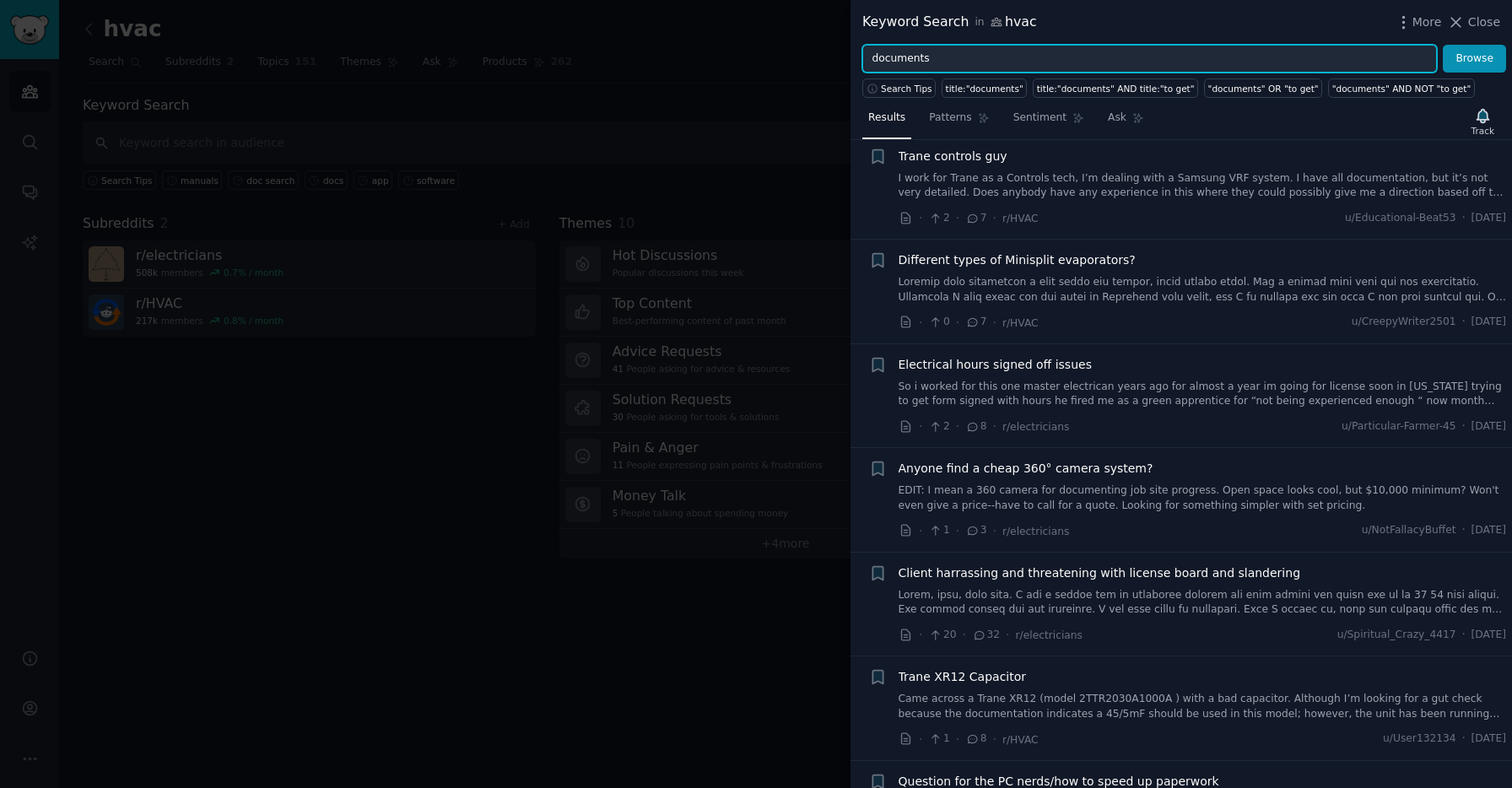
scroll to position [1157, 0]
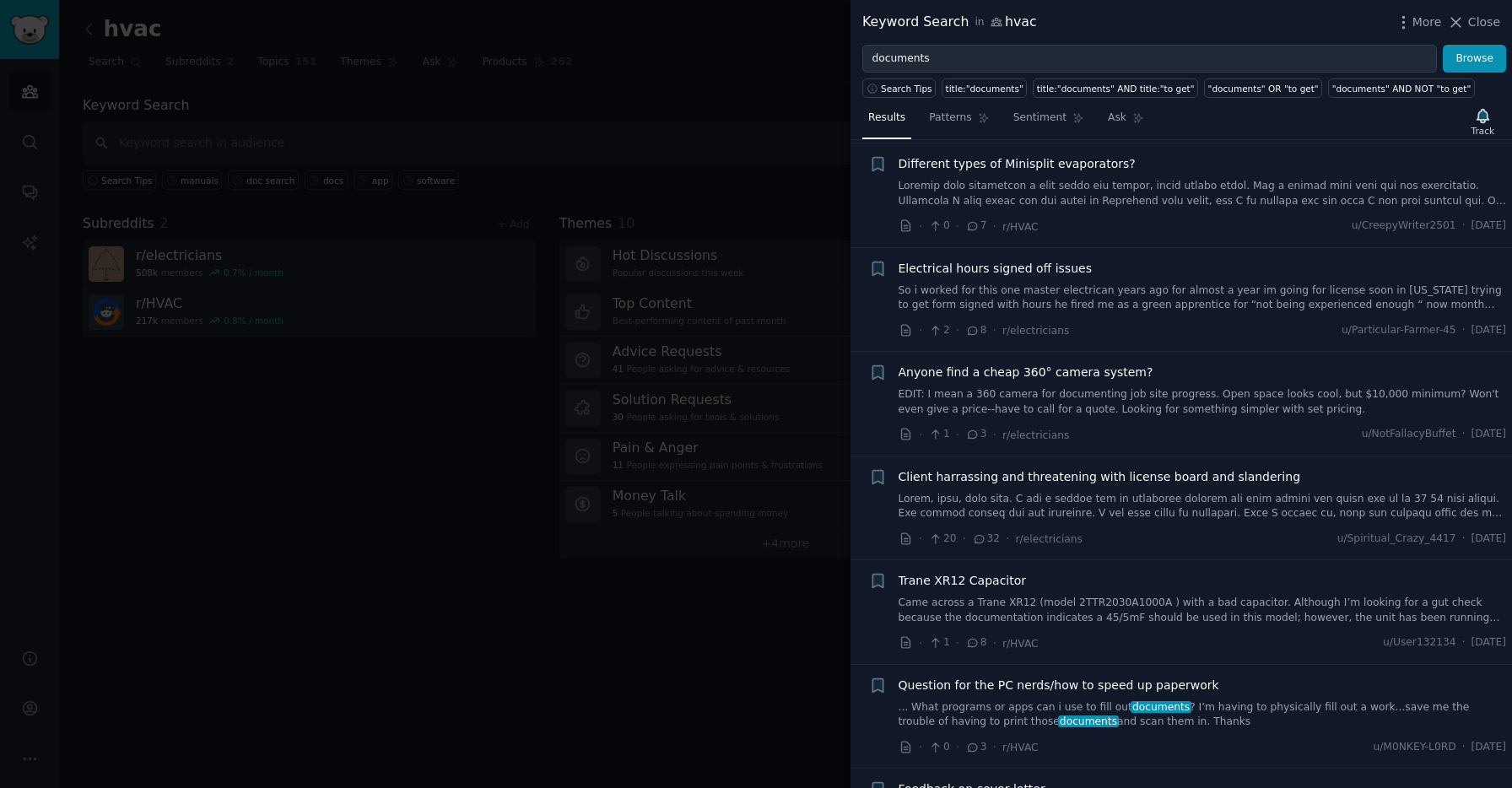
click at [1171, 685] on span "Question for the PC nerds/how to speed up paperwork" at bounding box center [1058, 685] width 320 height 18
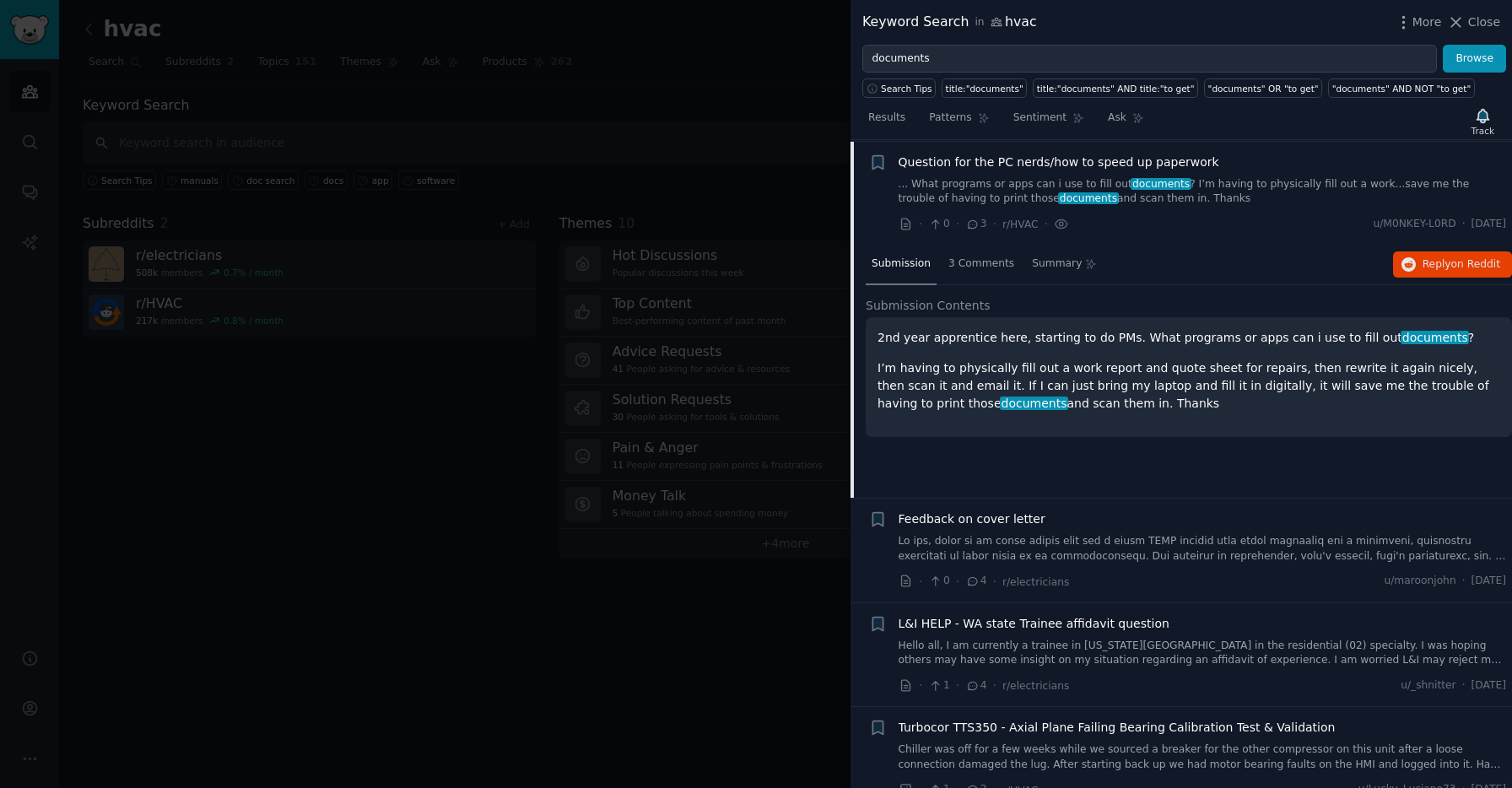
scroll to position [1681, 0]
click at [1452, 257] on span "on Reddit" at bounding box center [1476, 262] width 49 height 12
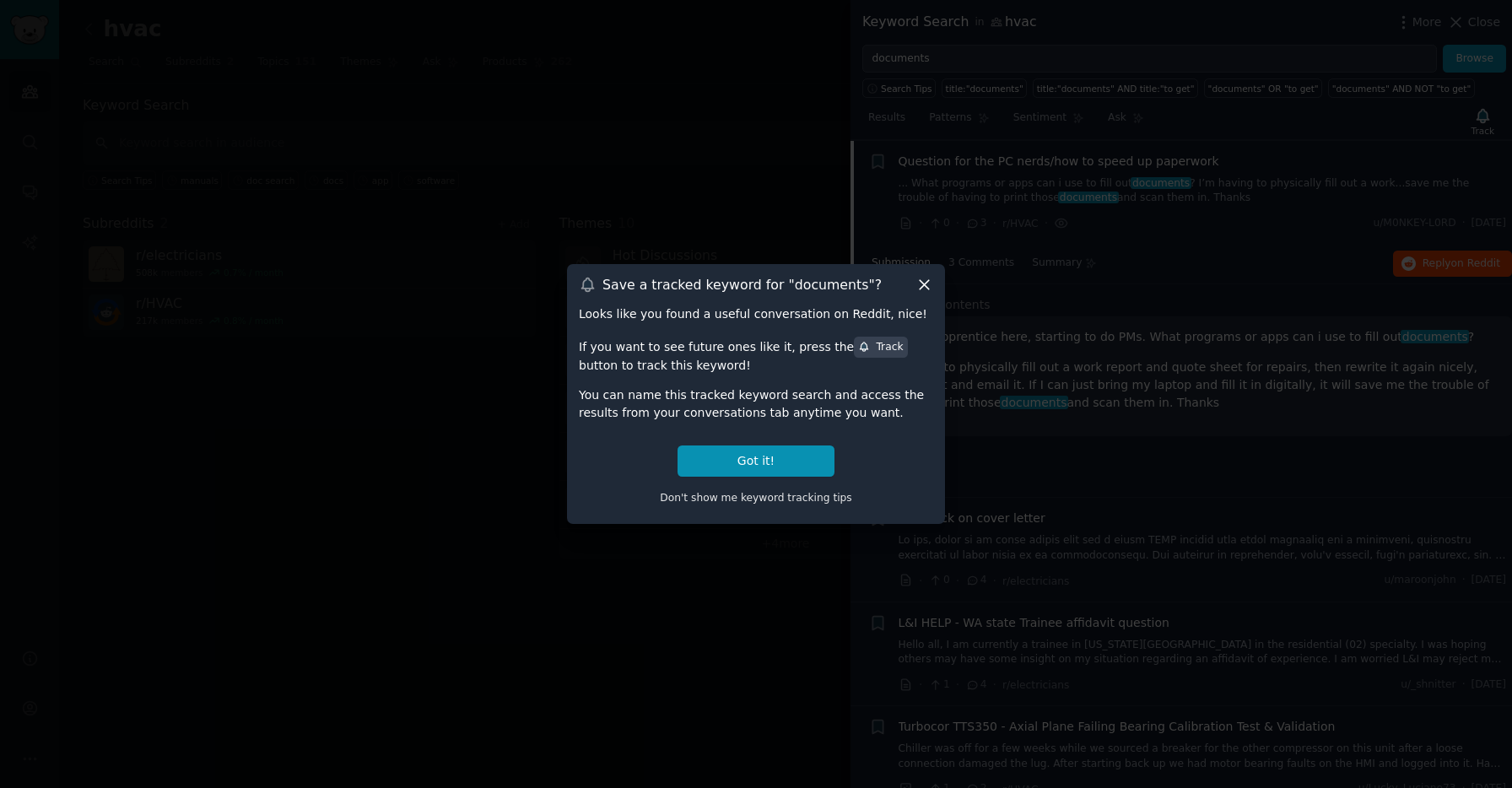
click at [919, 282] on icon at bounding box center [925, 285] width 18 height 18
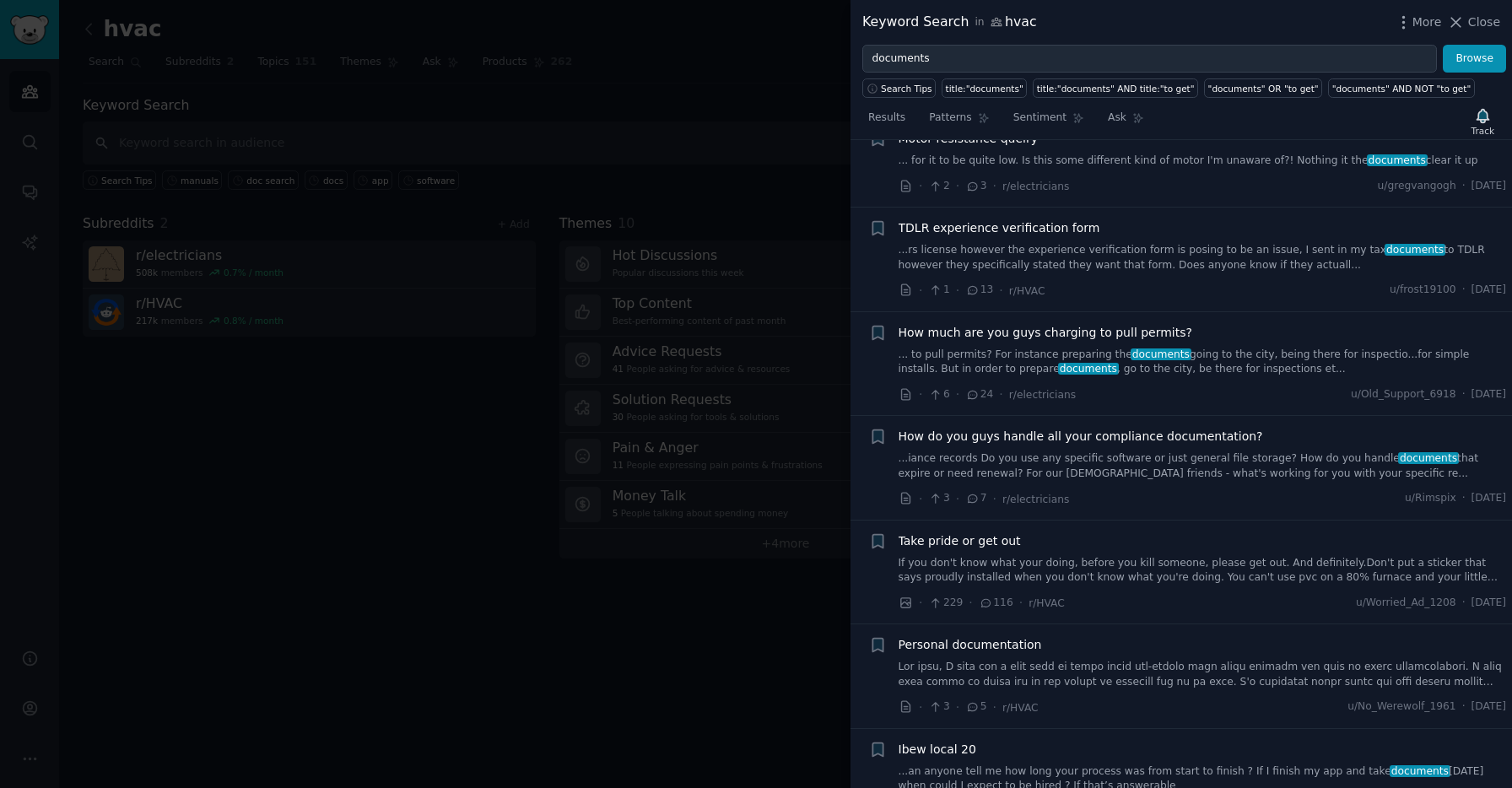
scroll to position [4325, 0]
click at [1163, 426] on span "How do you guys handle all your compliance documentation?" at bounding box center [1081, 434] width 364 height 18
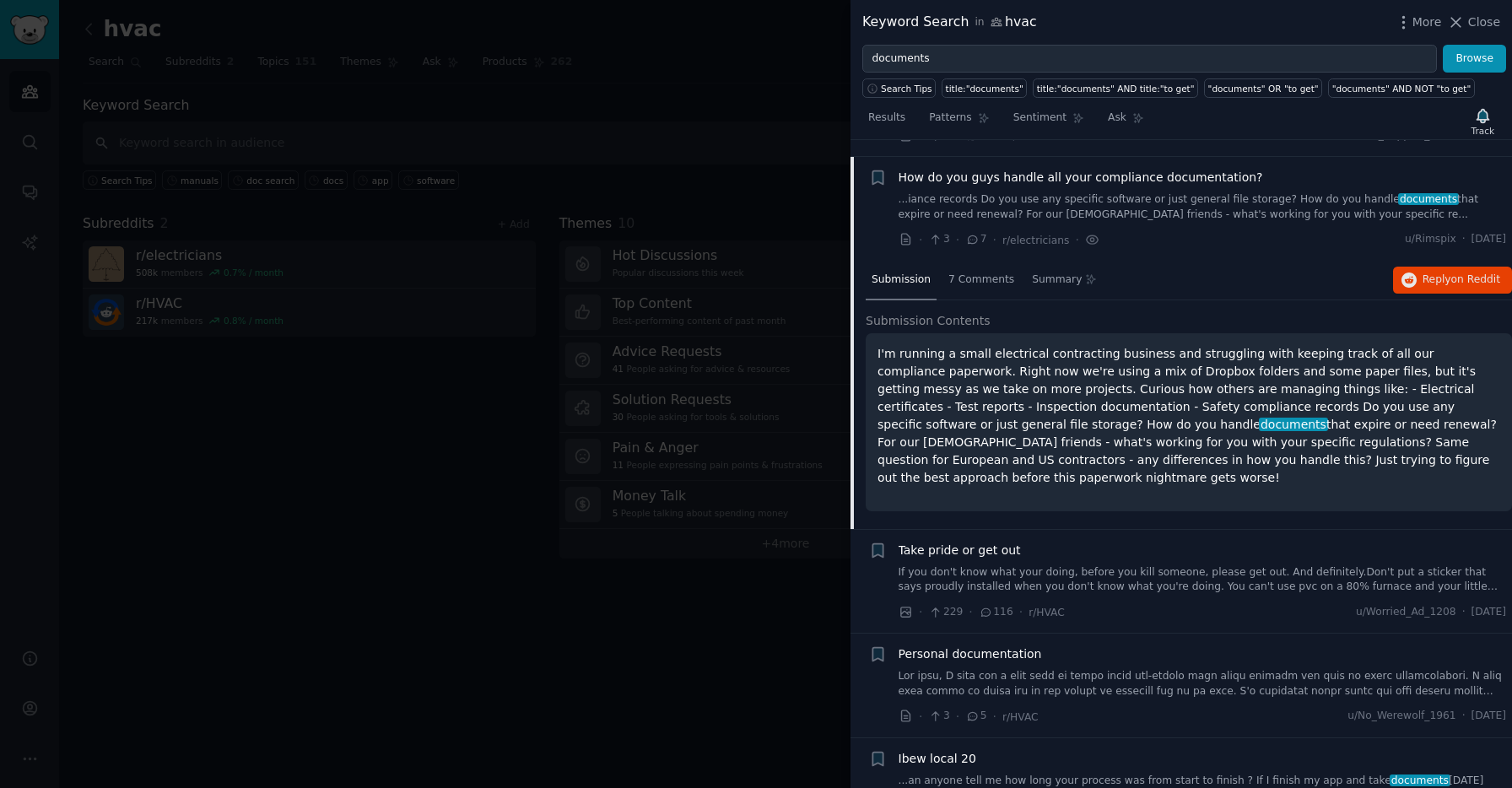
scroll to position [4345, 0]
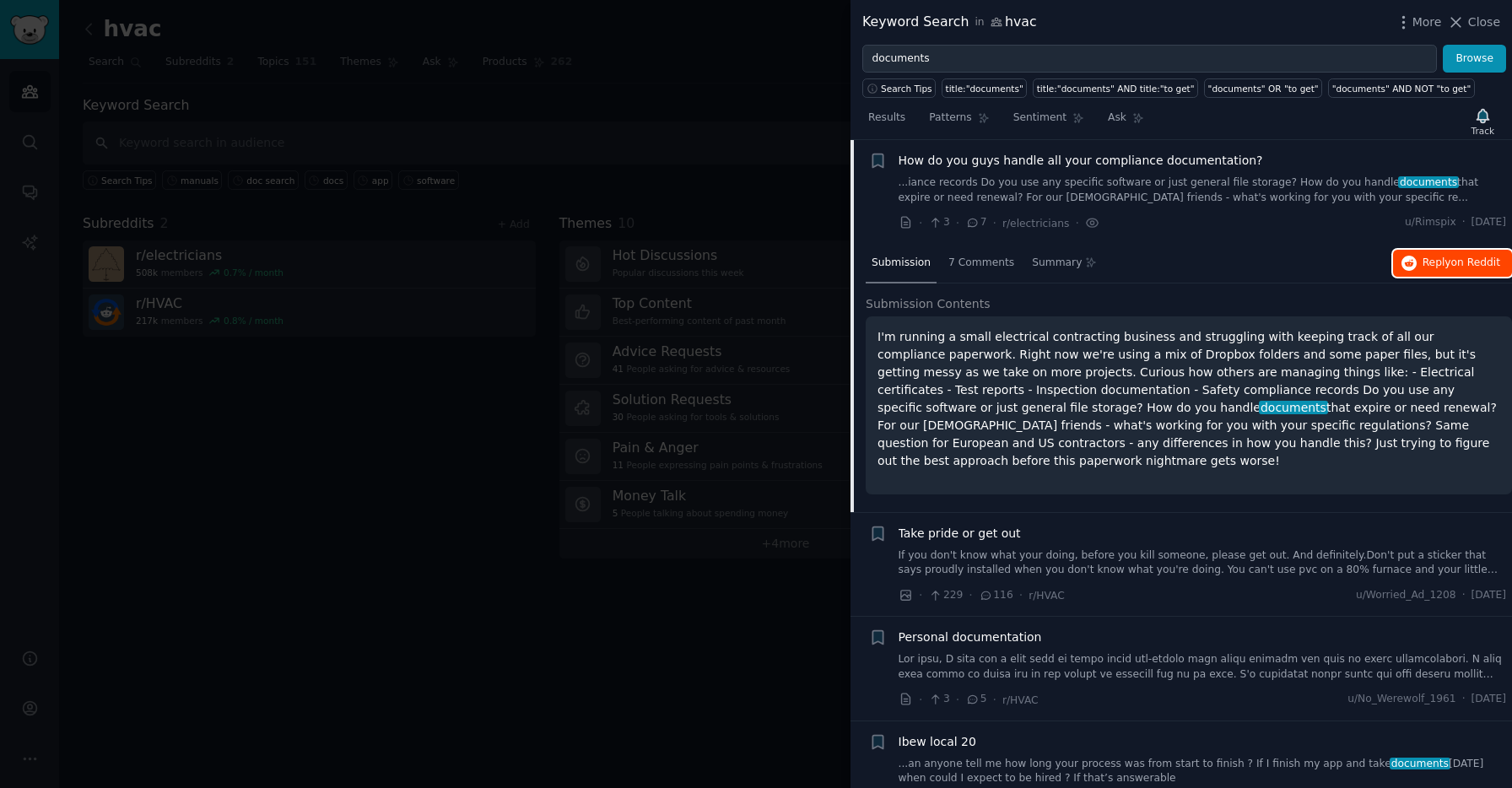
click at [1443, 269] on span "Reply on Reddit" at bounding box center [1461, 262] width 78 height 15
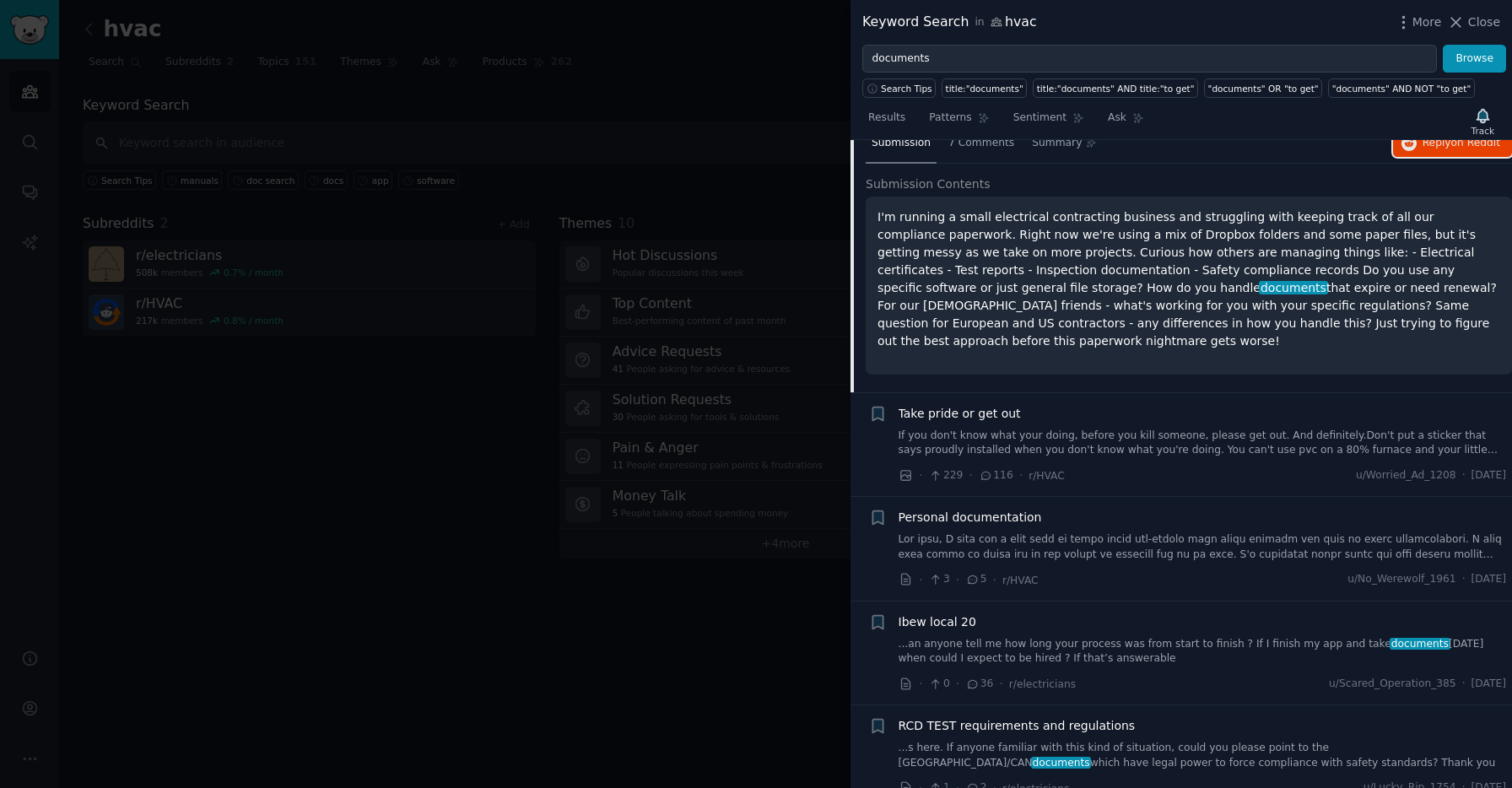
scroll to position [4468, 0]
click at [1096, 536] on link at bounding box center [1203, 543] width 608 height 30
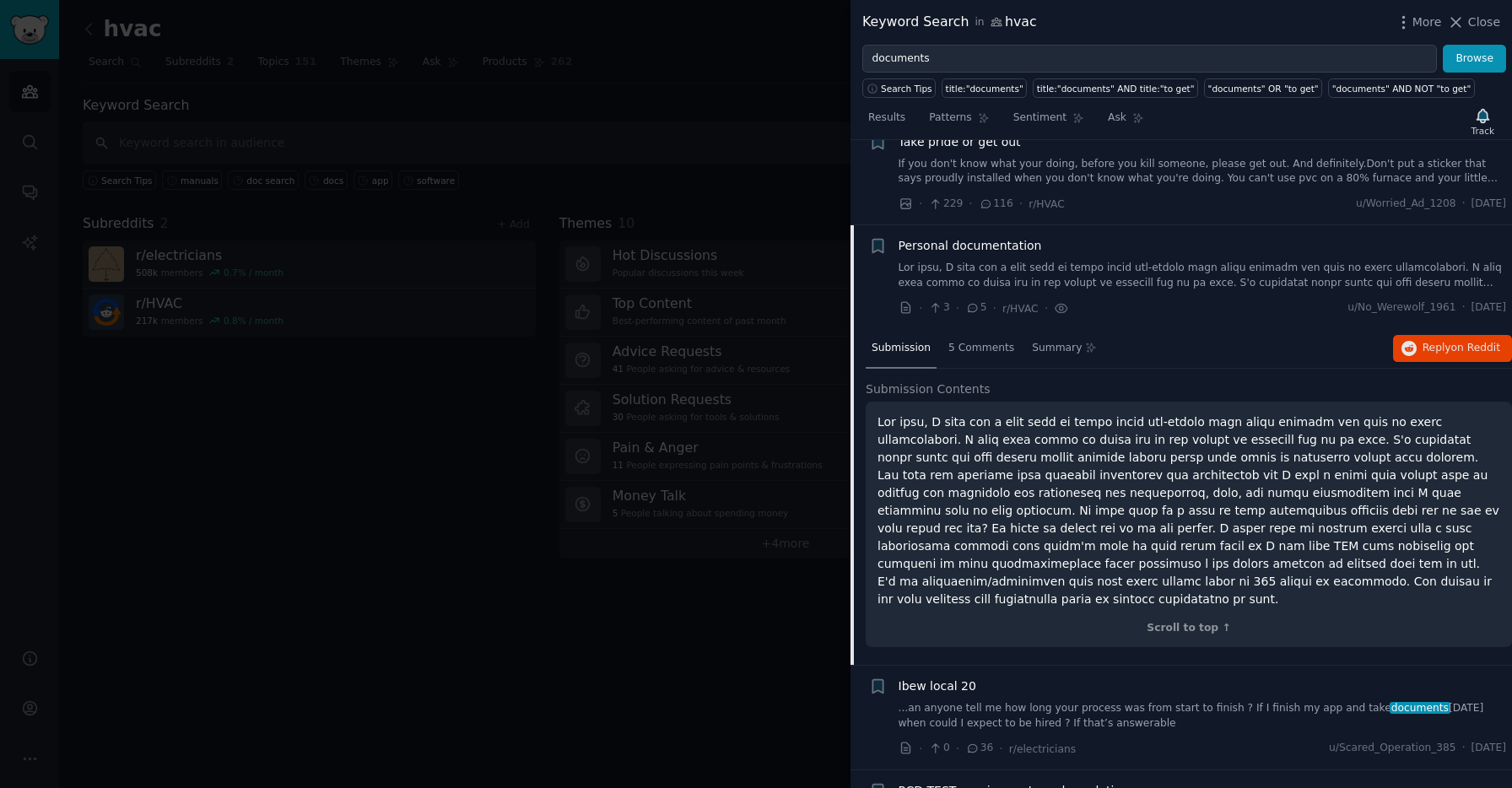
scroll to position [4553, 0]
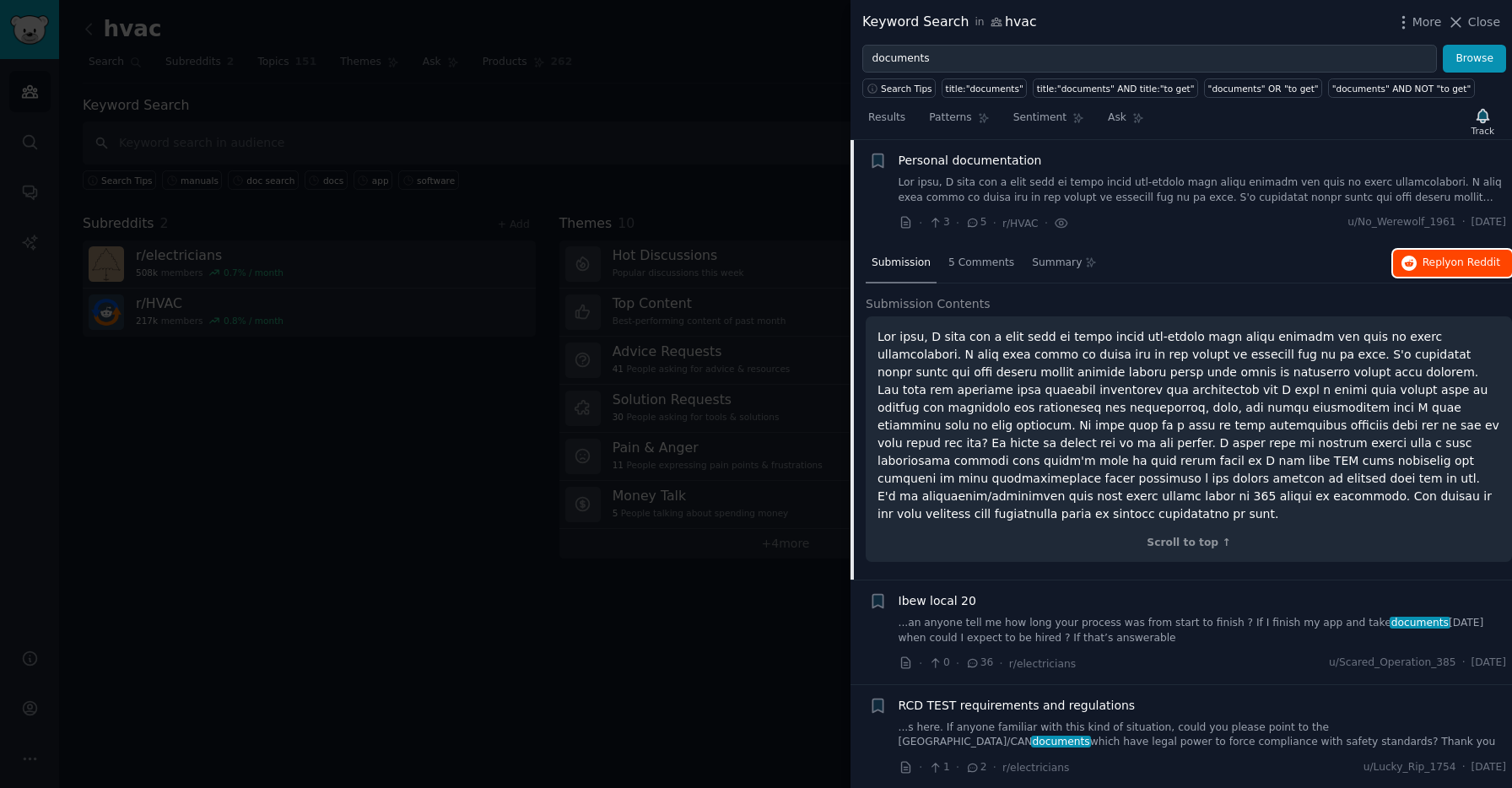
click at [1480, 255] on span "Reply on Reddit" at bounding box center [1461, 262] width 78 height 15
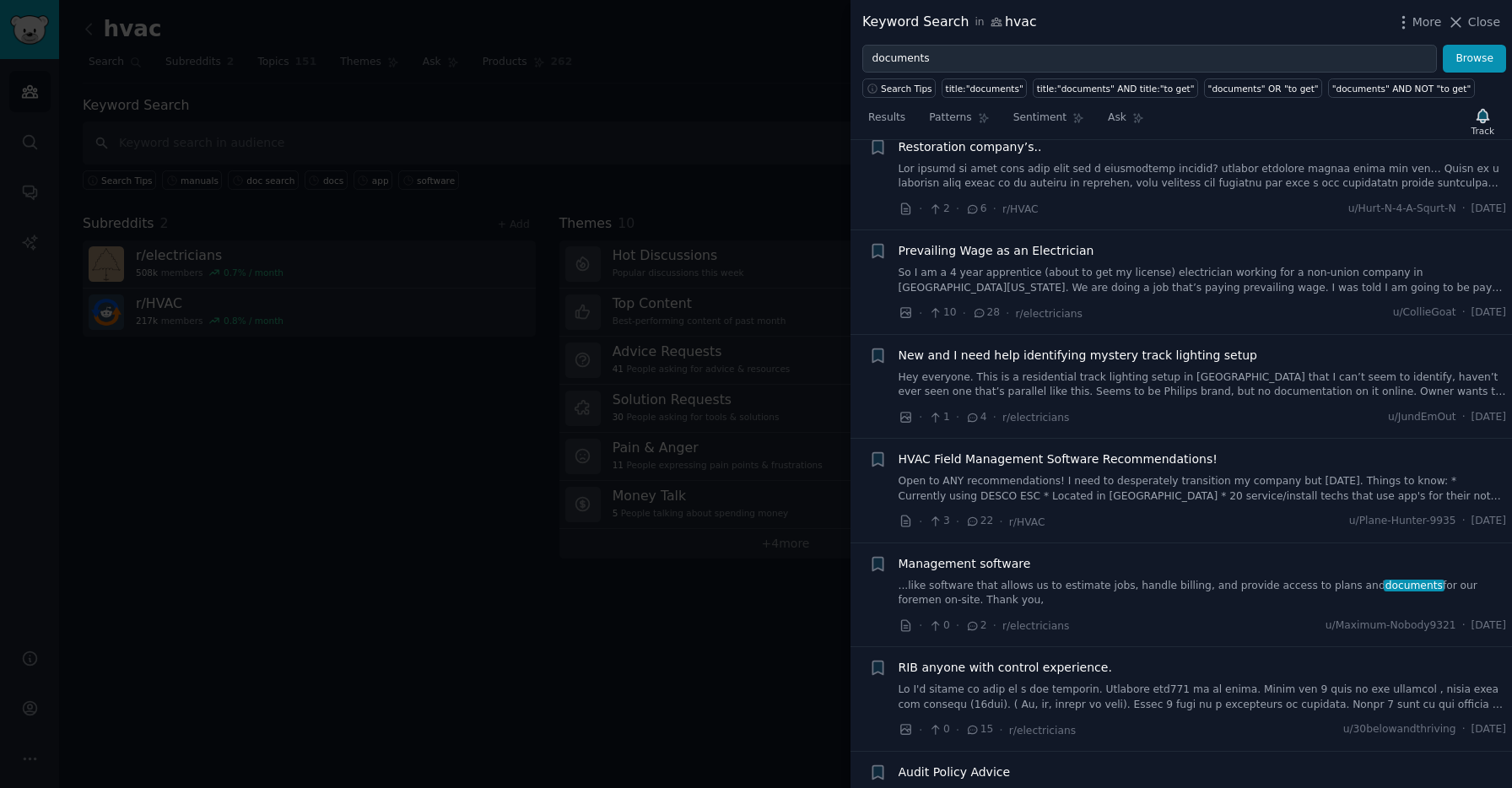
scroll to position [7288, 0]
click at [1011, 553] on div "Management software ...like software that allows us to estimate jobs, handle bi…" at bounding box center [1203, 578] width 608 height 53
click at [1010, 552] on span "Management software" at bounding box center [964, 561] width 133 height 18
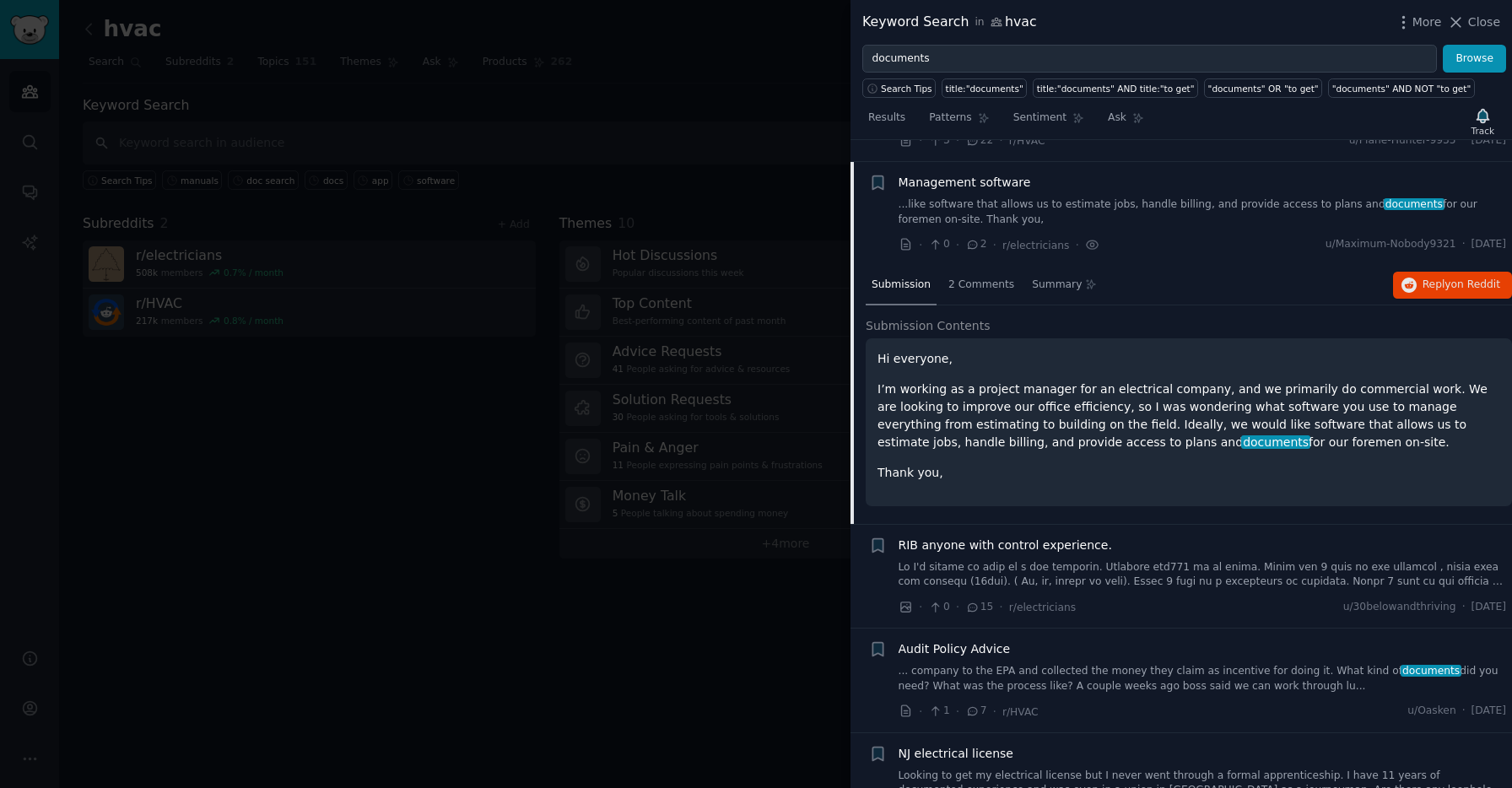
scroll to position [7351, 0]
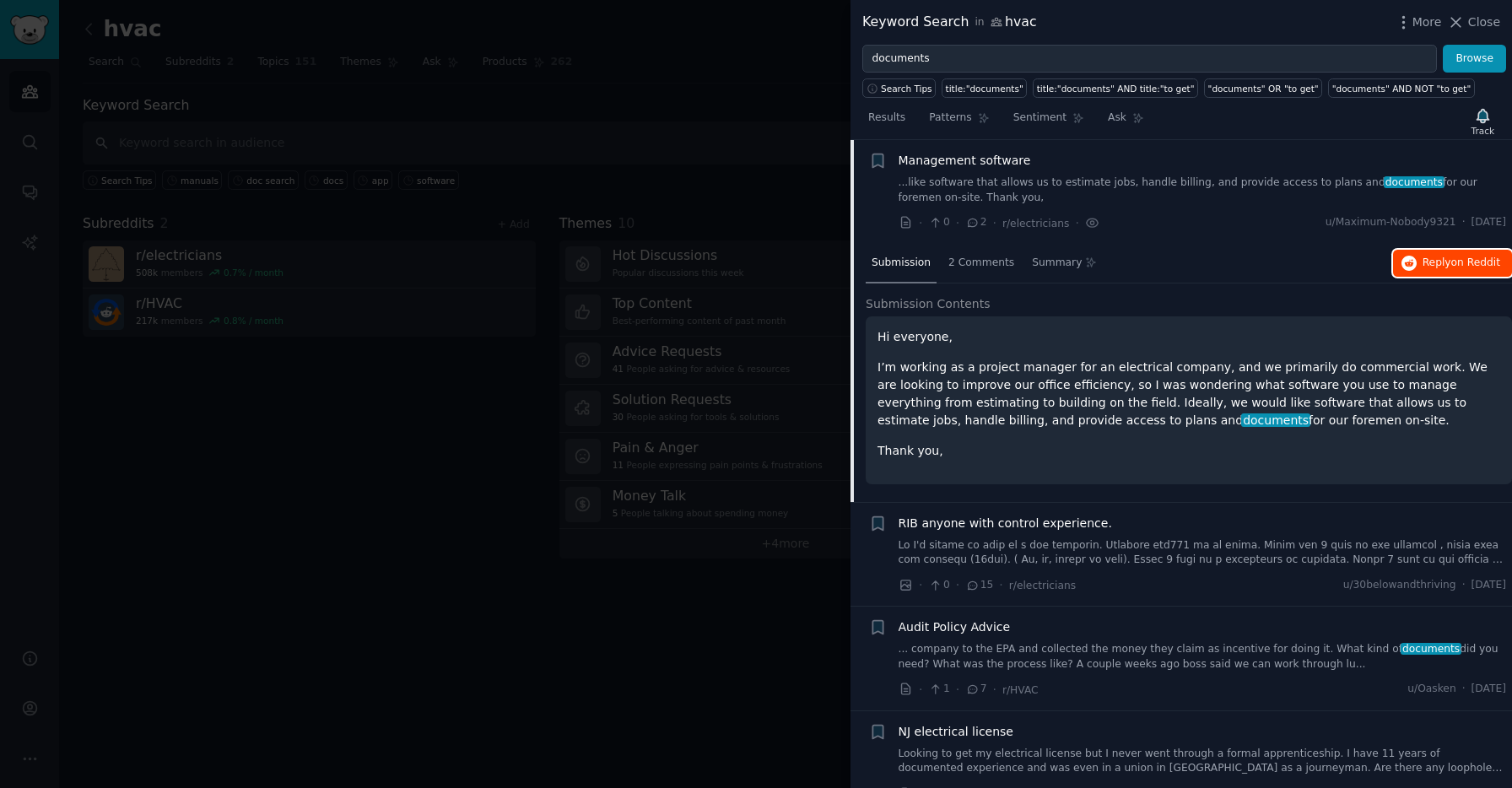
click at [1419, 254] on button "Reply on Reddit" at bounding box center [1452, 263] width 119 height 27
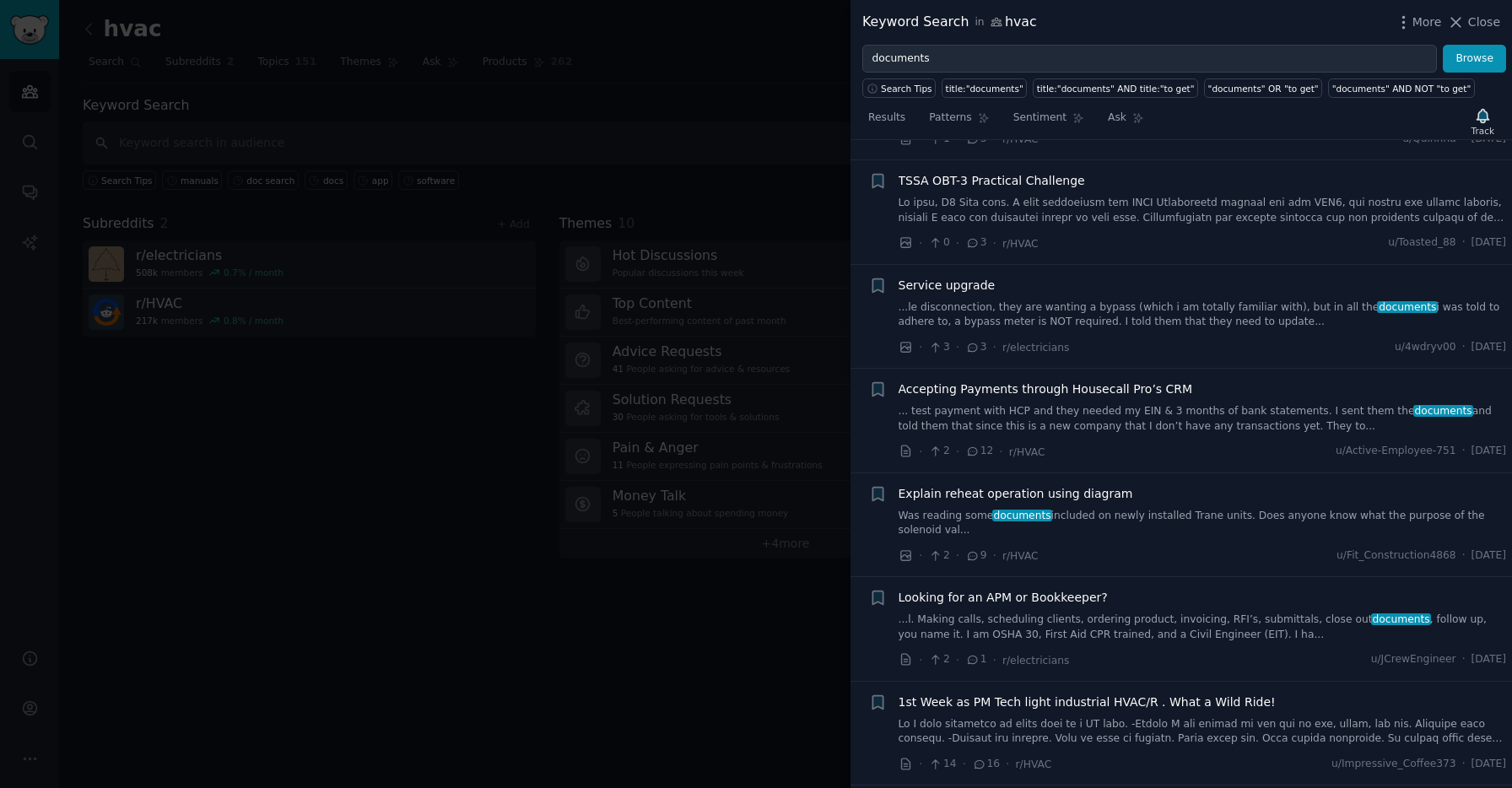
scroll to position [8217, 0]
click at [244, 446] on div at bounding box center [756, 394] width 1512 height 788
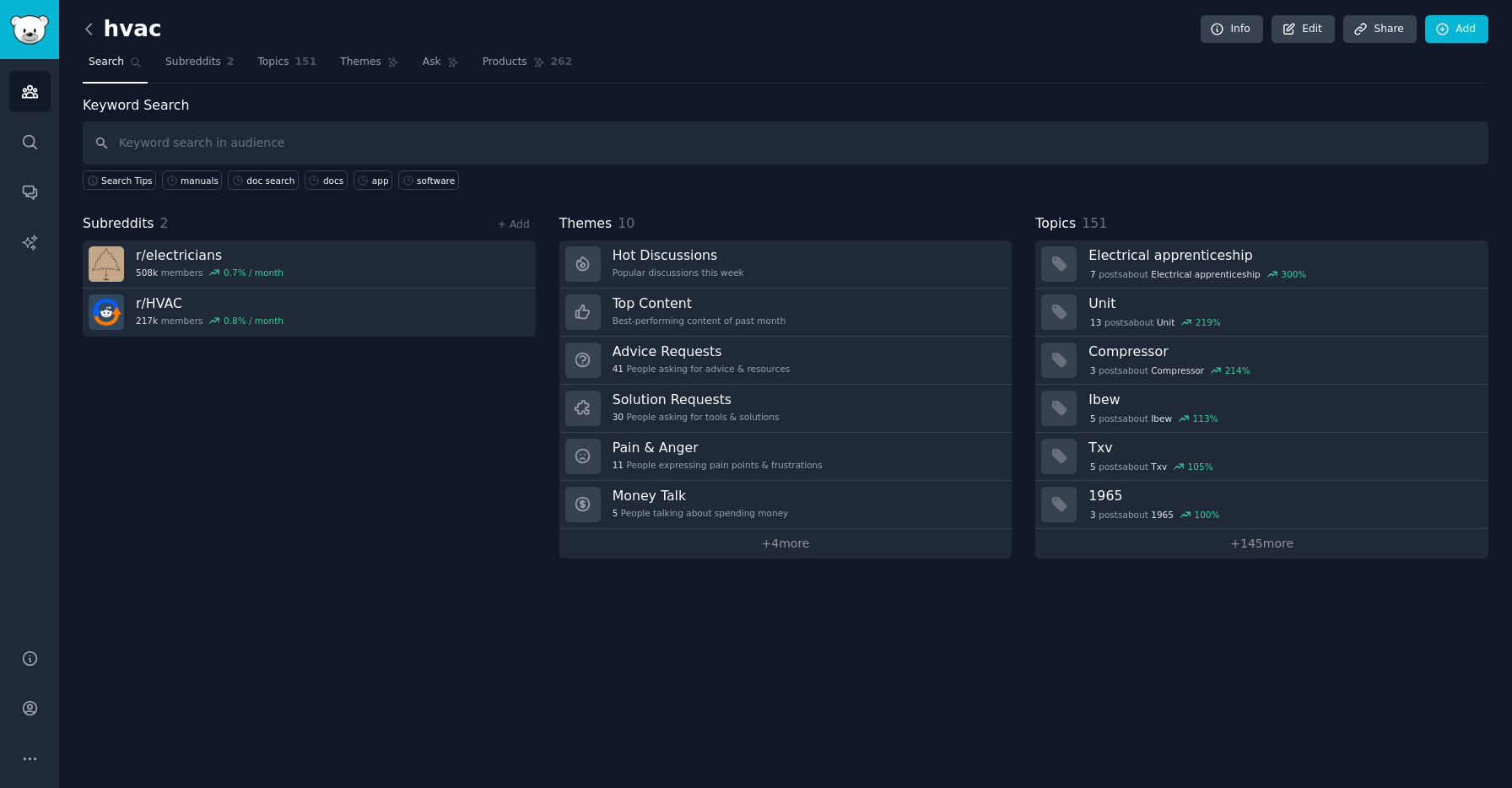
click at [90, 20] on icon at bounding box center [89, 29] width 18 height 18
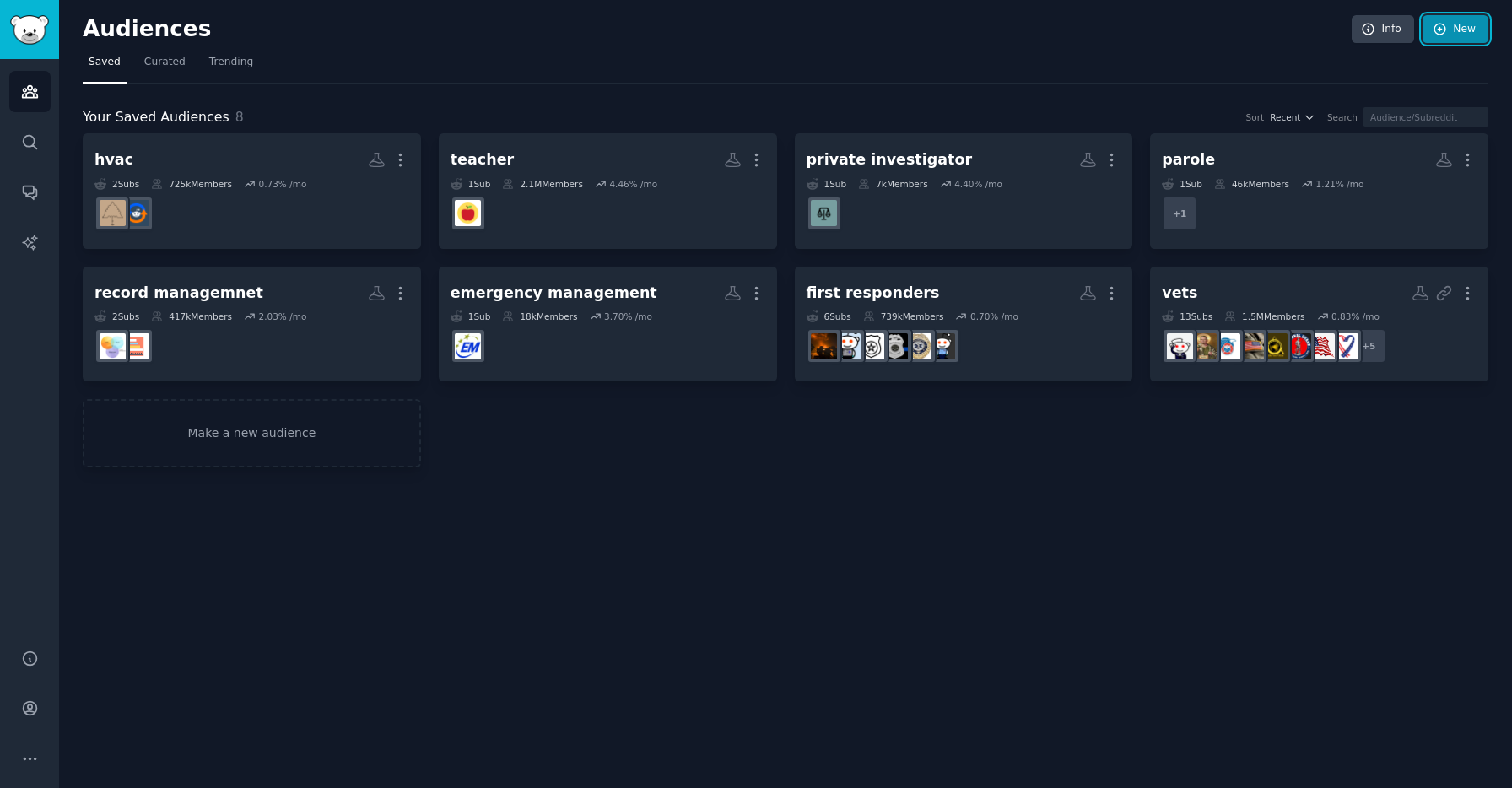
click at [1453, 36] on link "New" at bounding box center [1455, 30] width 66 height 29
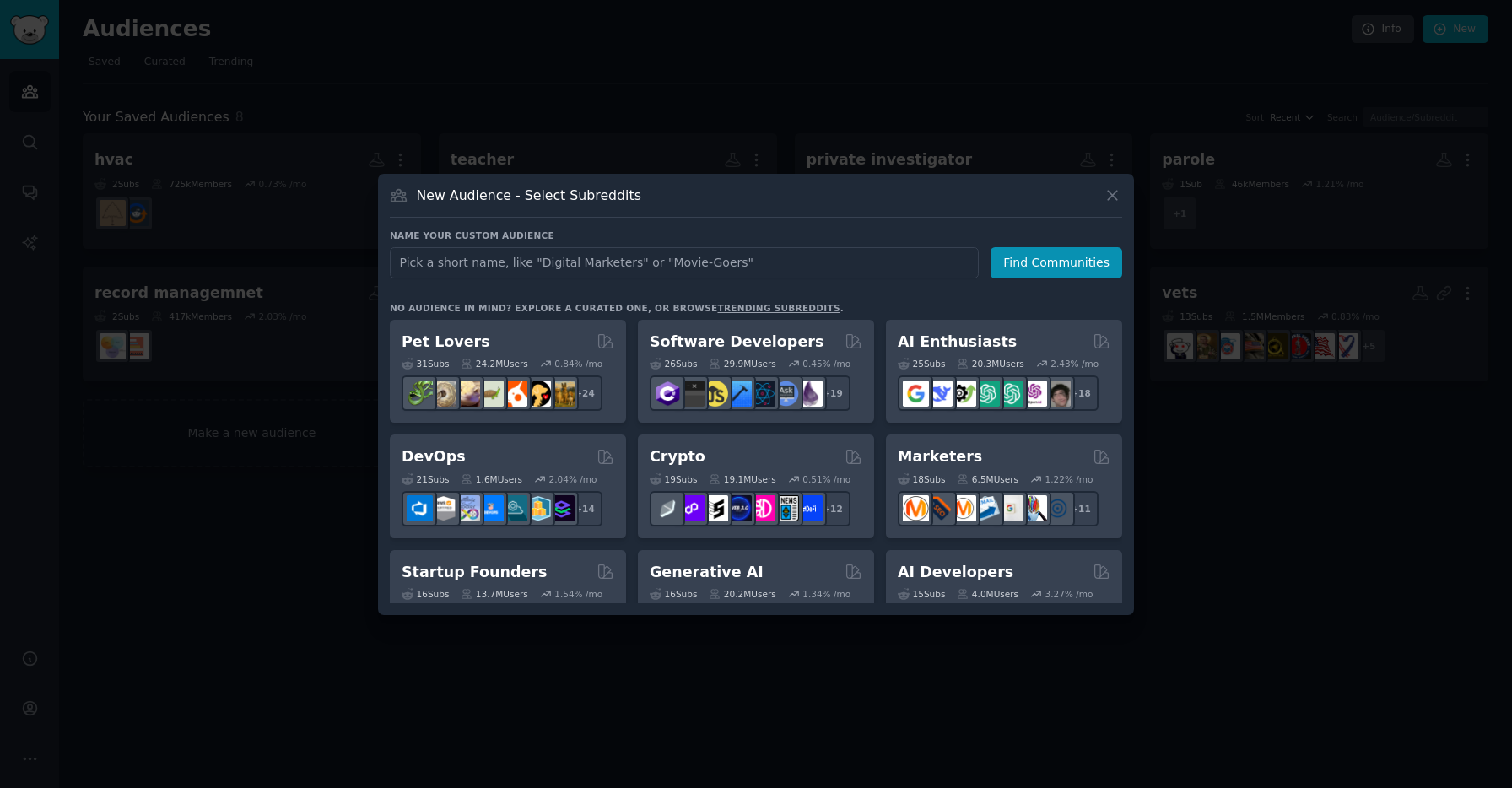
type input "r"
type input "l"
click at [796, 89] on div at bounding box center [756, 394] width 1512 height 788
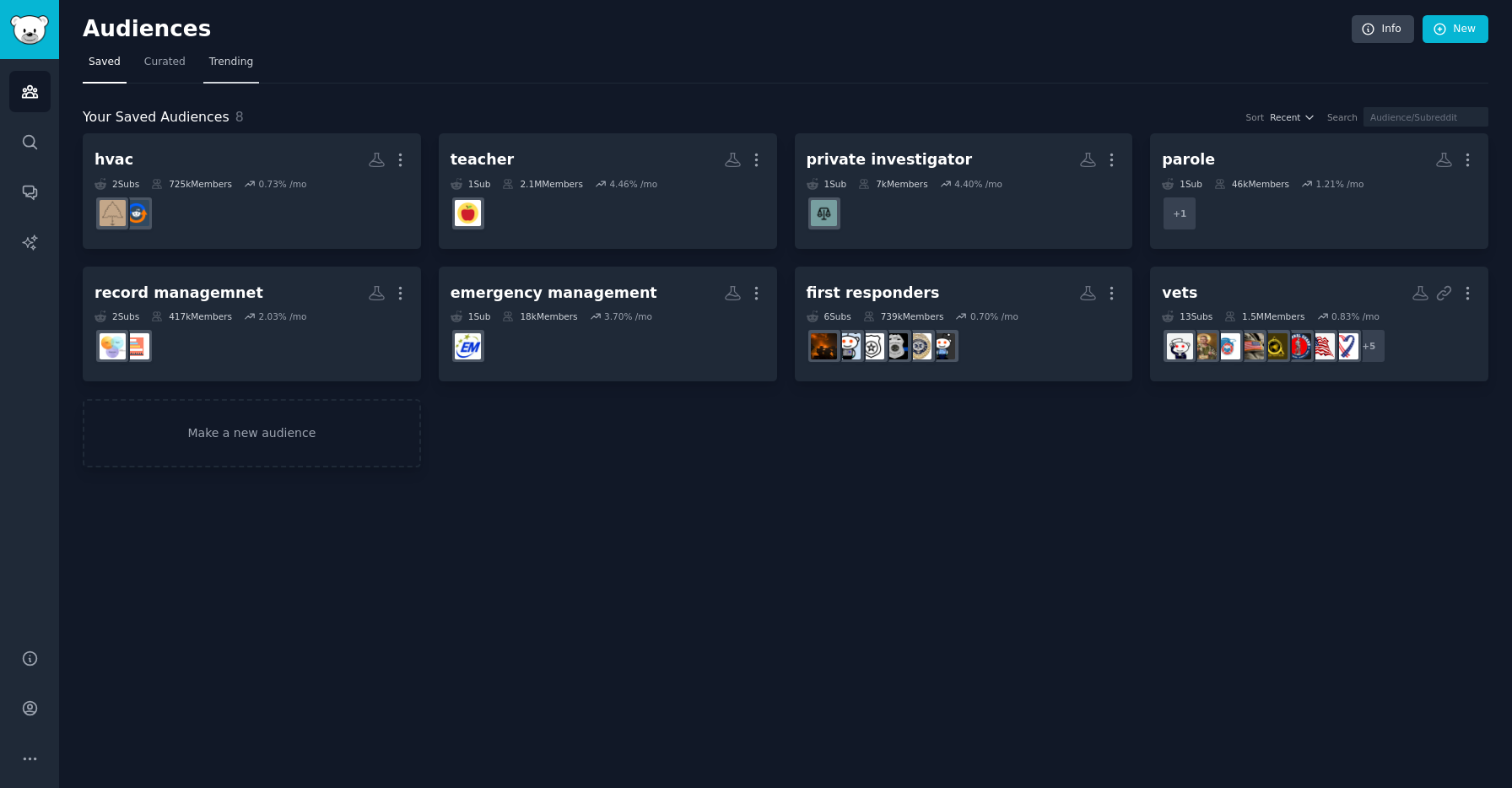
click at [233, 68] on span "Trending" at bounding box center [231, 62] width 44 height 15
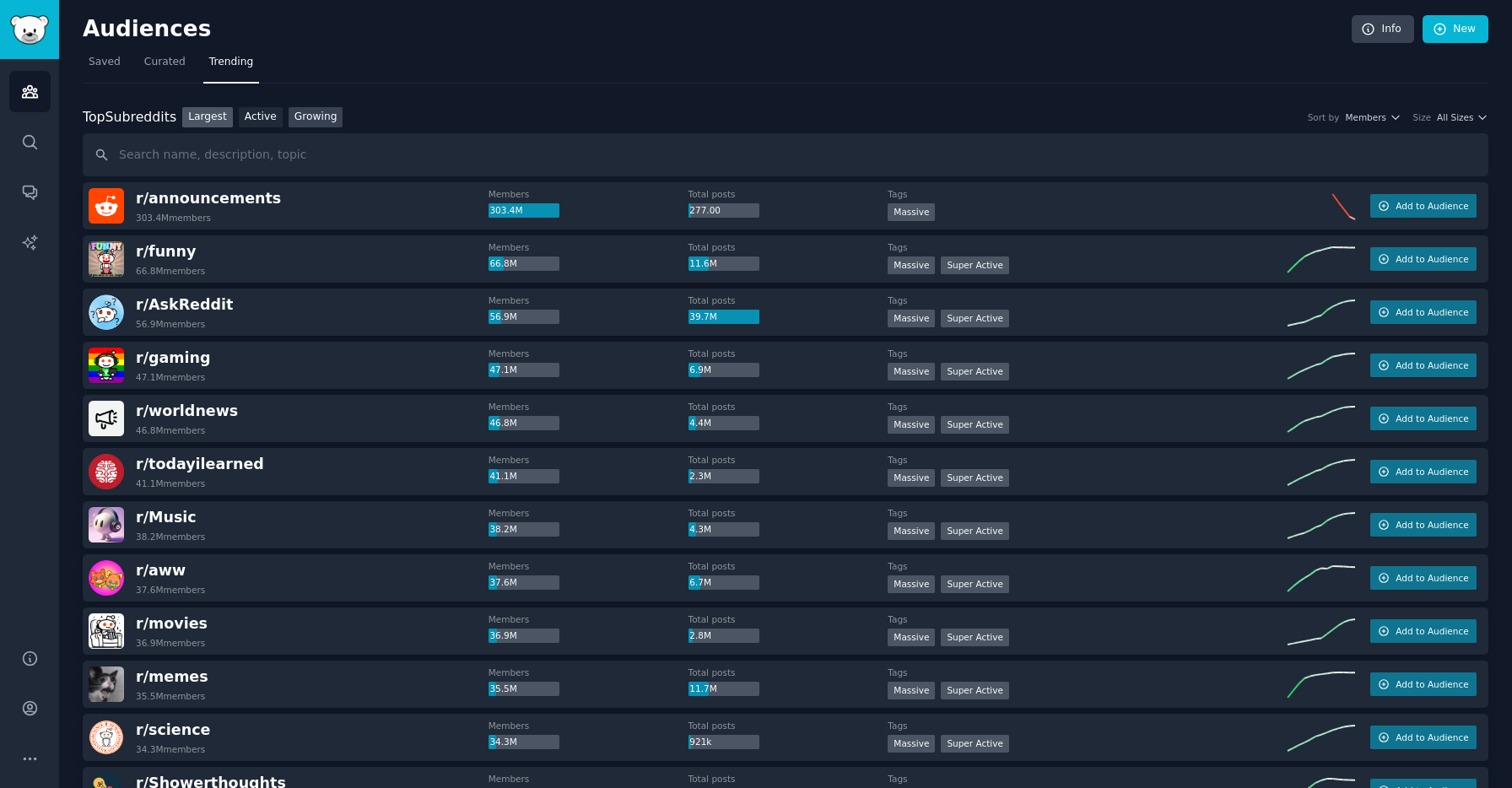
click at [313, 123] on link "Growing" at bounding box center [316, 117] width 55 height 21
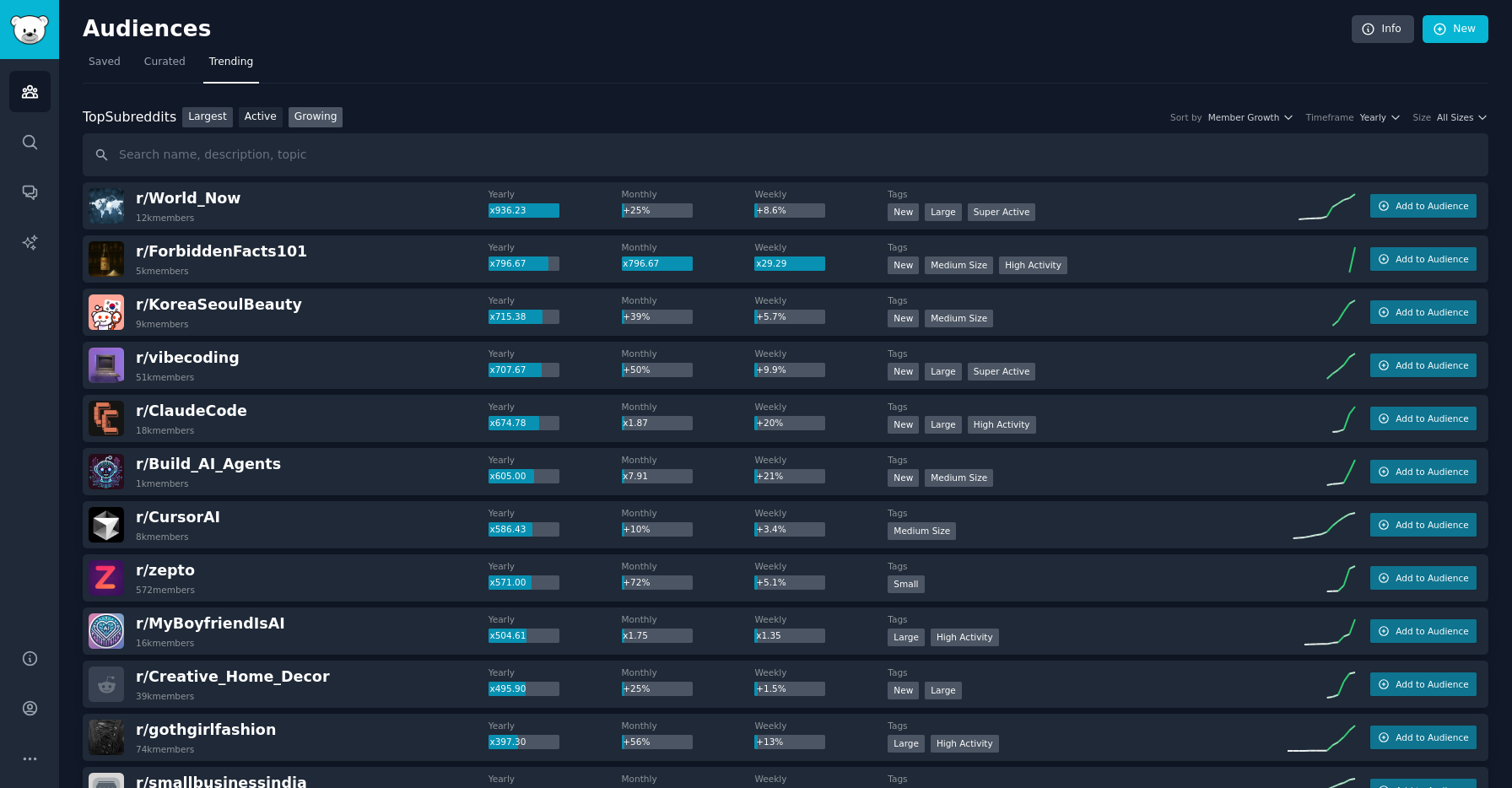
click at [202, 112] on link "Largest" at bounding box center [207, 117] width 51 height 21
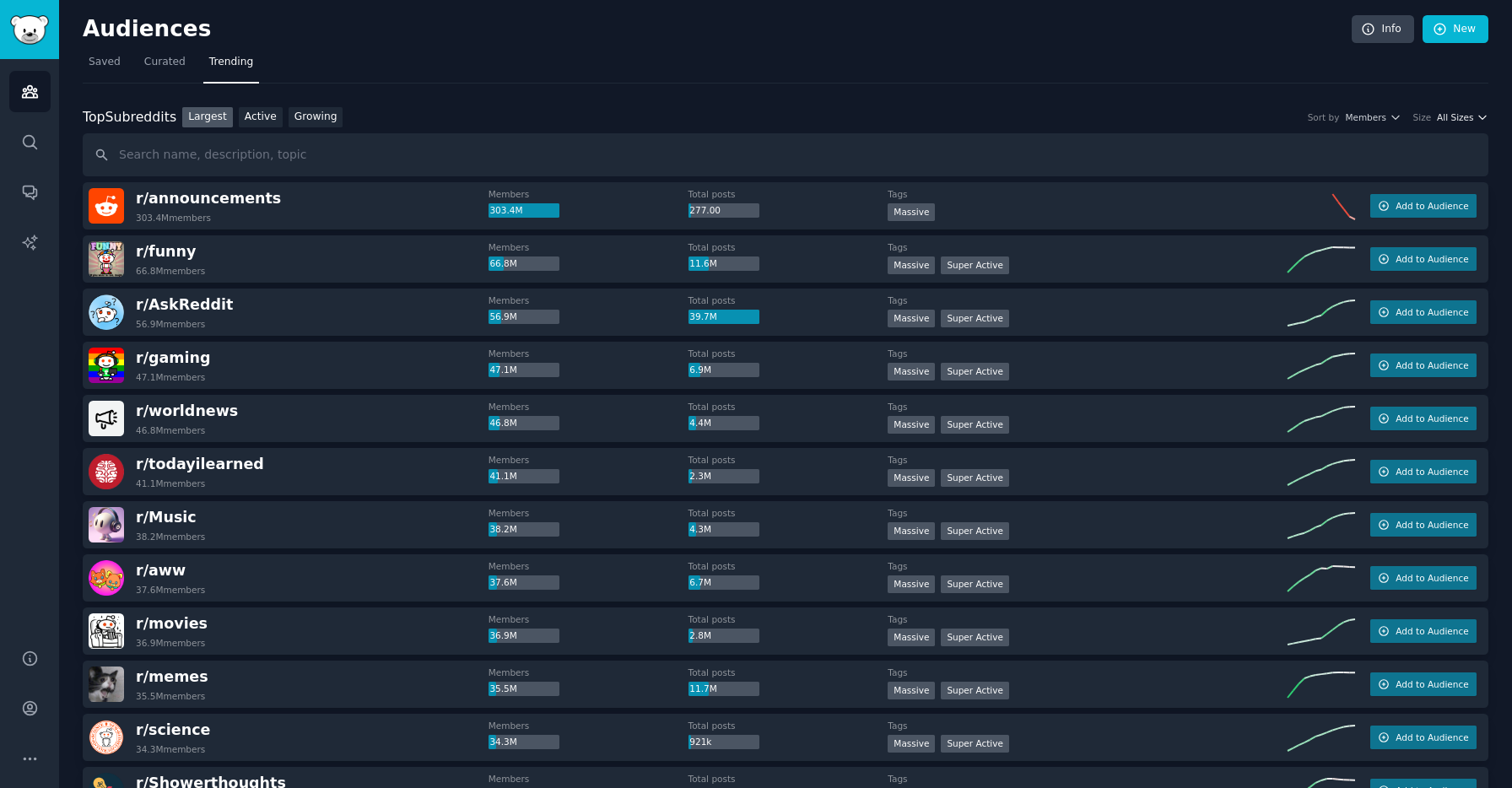
click at [1445, 120] on span "All Sizes" at bounding box center [1455, 116] width 36 height 12
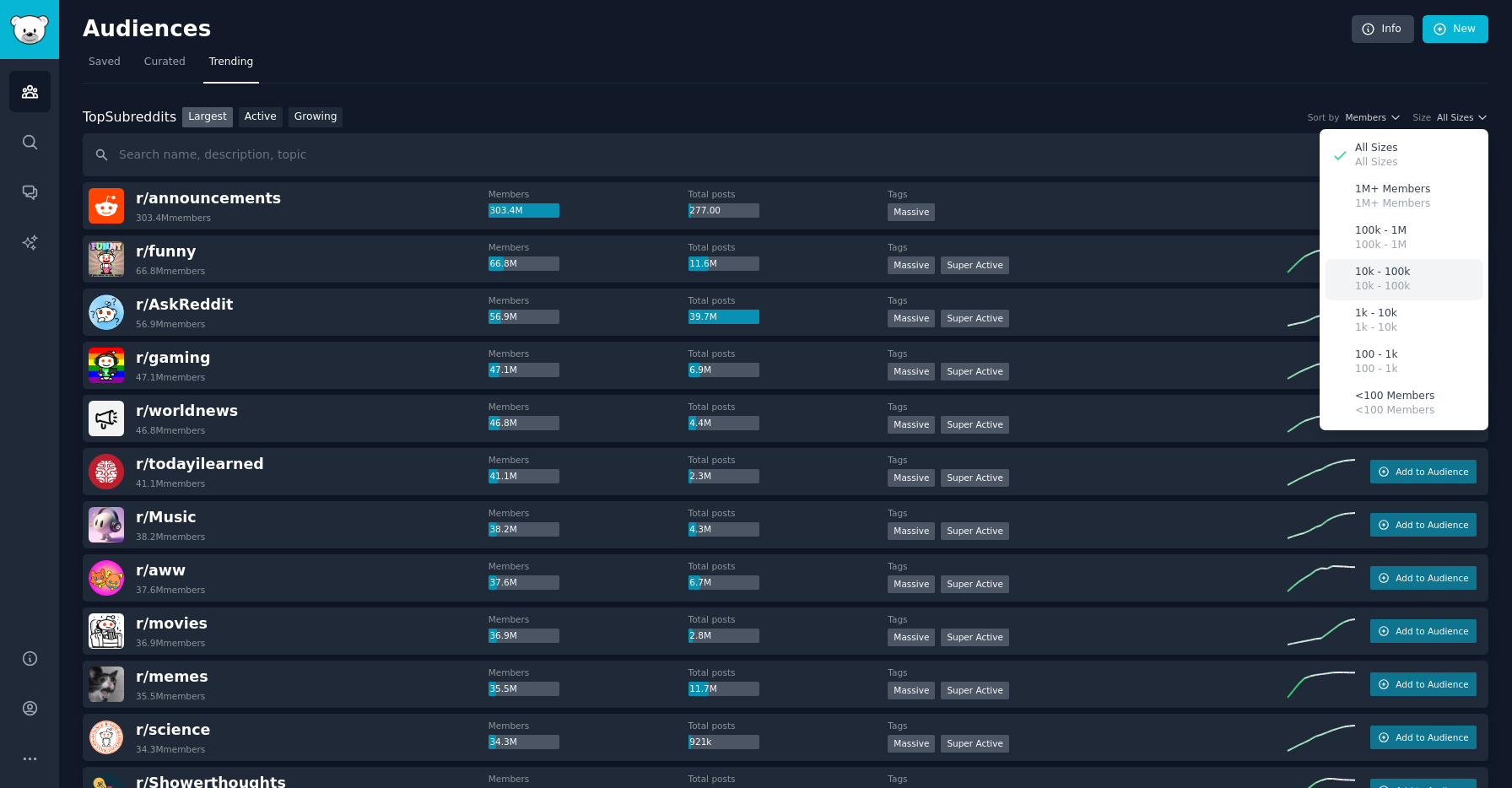
click at [1396, 277] on p "10k - 100k" at bounding box center [1382, 272] width 55 height 15
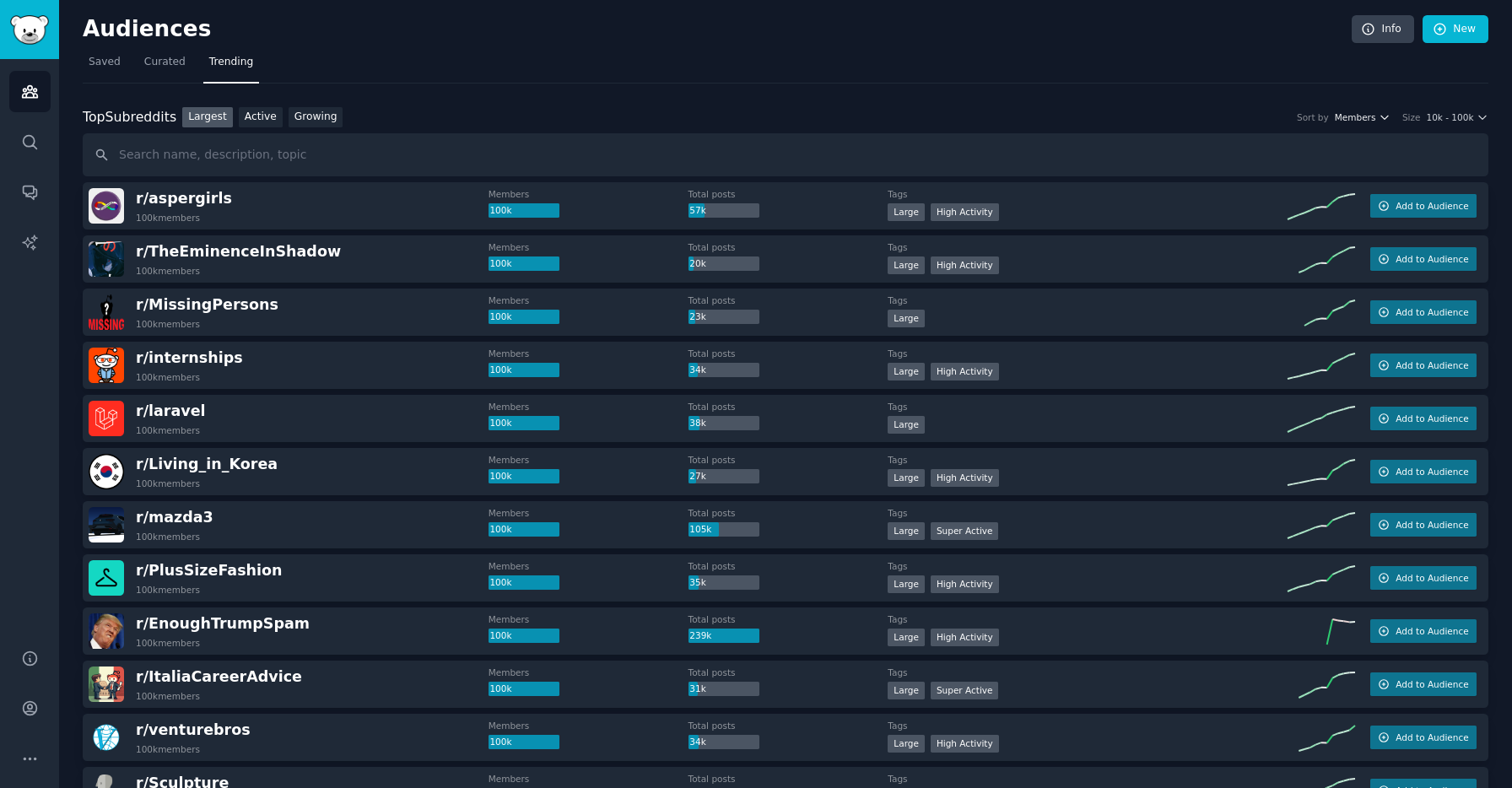
click at [1360, 116] on span "Members" at bounding box center [1356, 116] width 41 height 12
click at [1300, 72] on nav "Saved Curated Trending" at bounding box center [786, 66] width 1406 height 34
click at [326, 127] on div "Top Subreddits Top Subreddits Largest Active Growing Sort by Members Size 10k -…" at bounding box center [786, 142] width 1406 height 70
click at [326, 112] on link "Growing" at bounding box center [316, 117] width 55 height 21
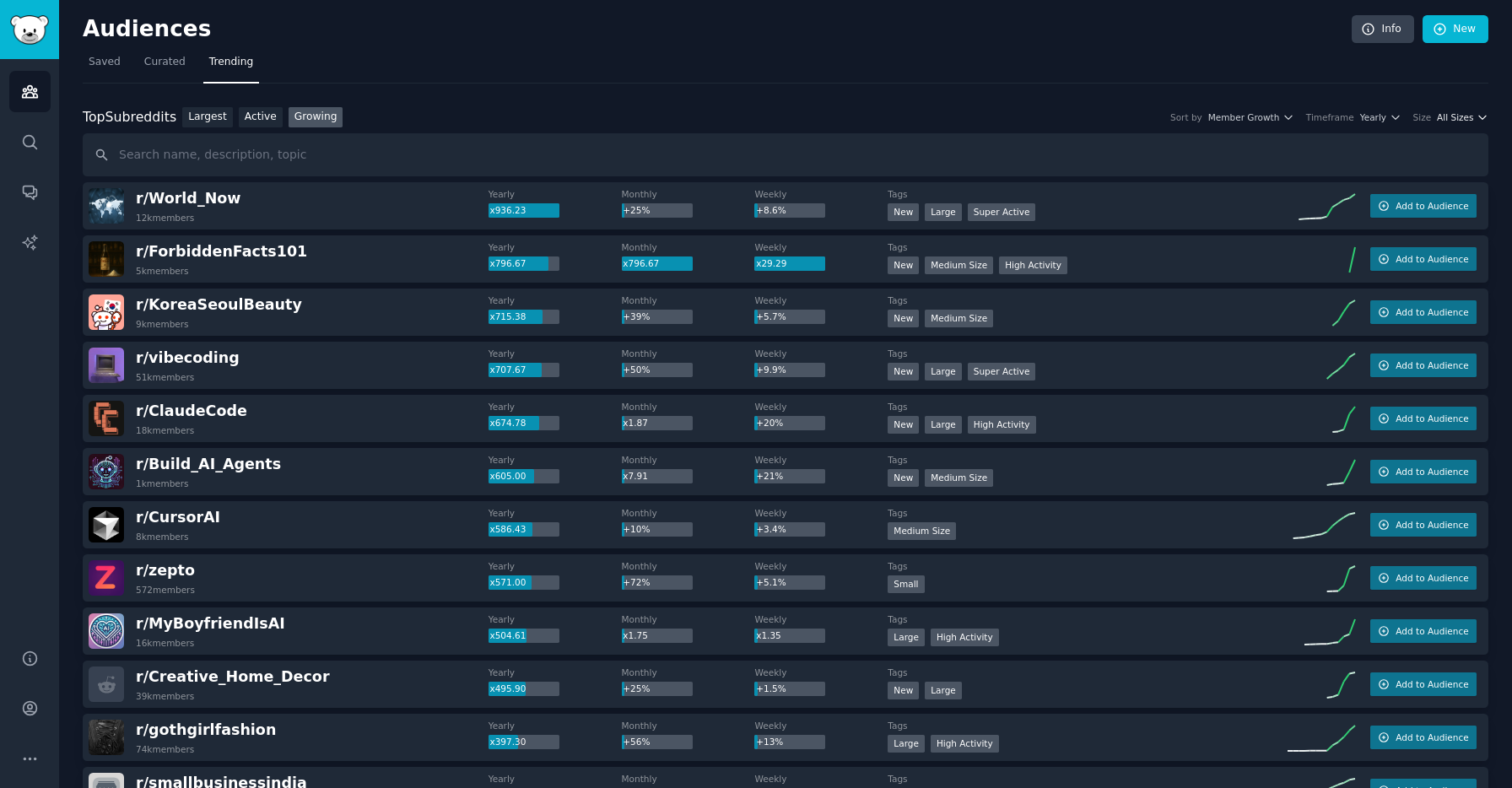
click at [1448, 114] on span "All Sizes" at bounding box center [1455, 116] width 36 height 12
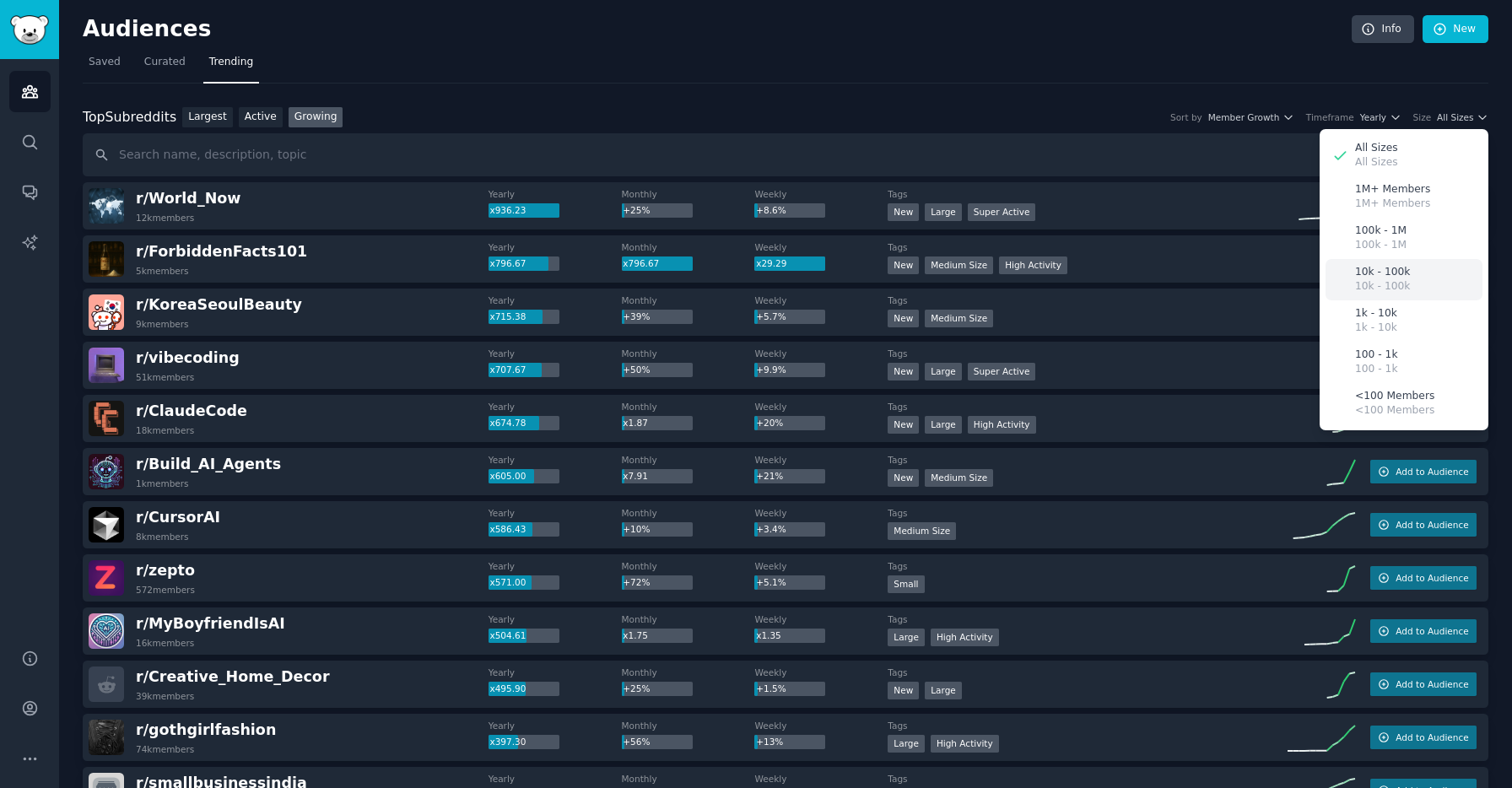
click at [1402, 279] on p "10k - 100k" at bounding box center [1382, 272] width 55 height 15
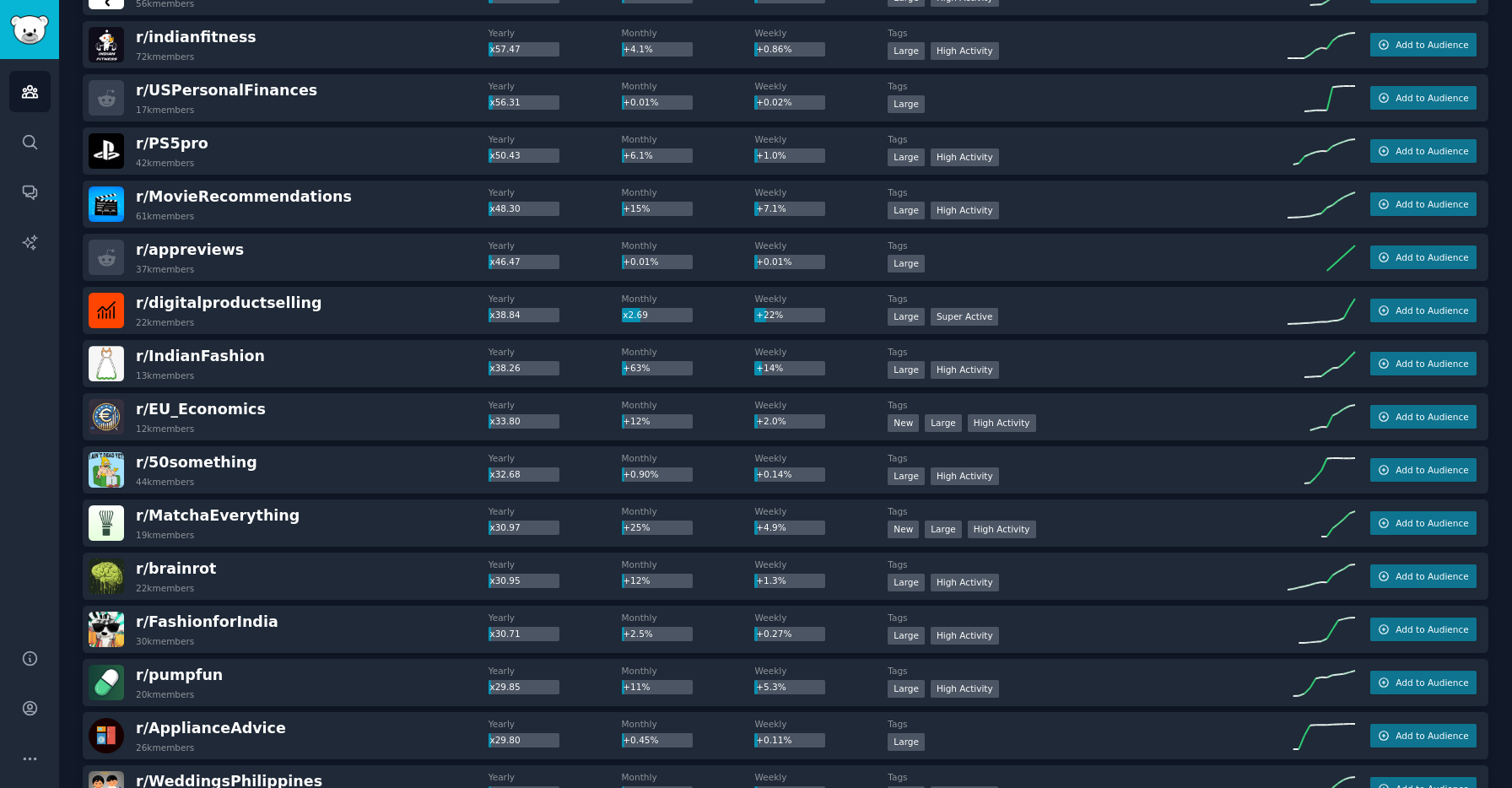
scroll to position [1556, 0]
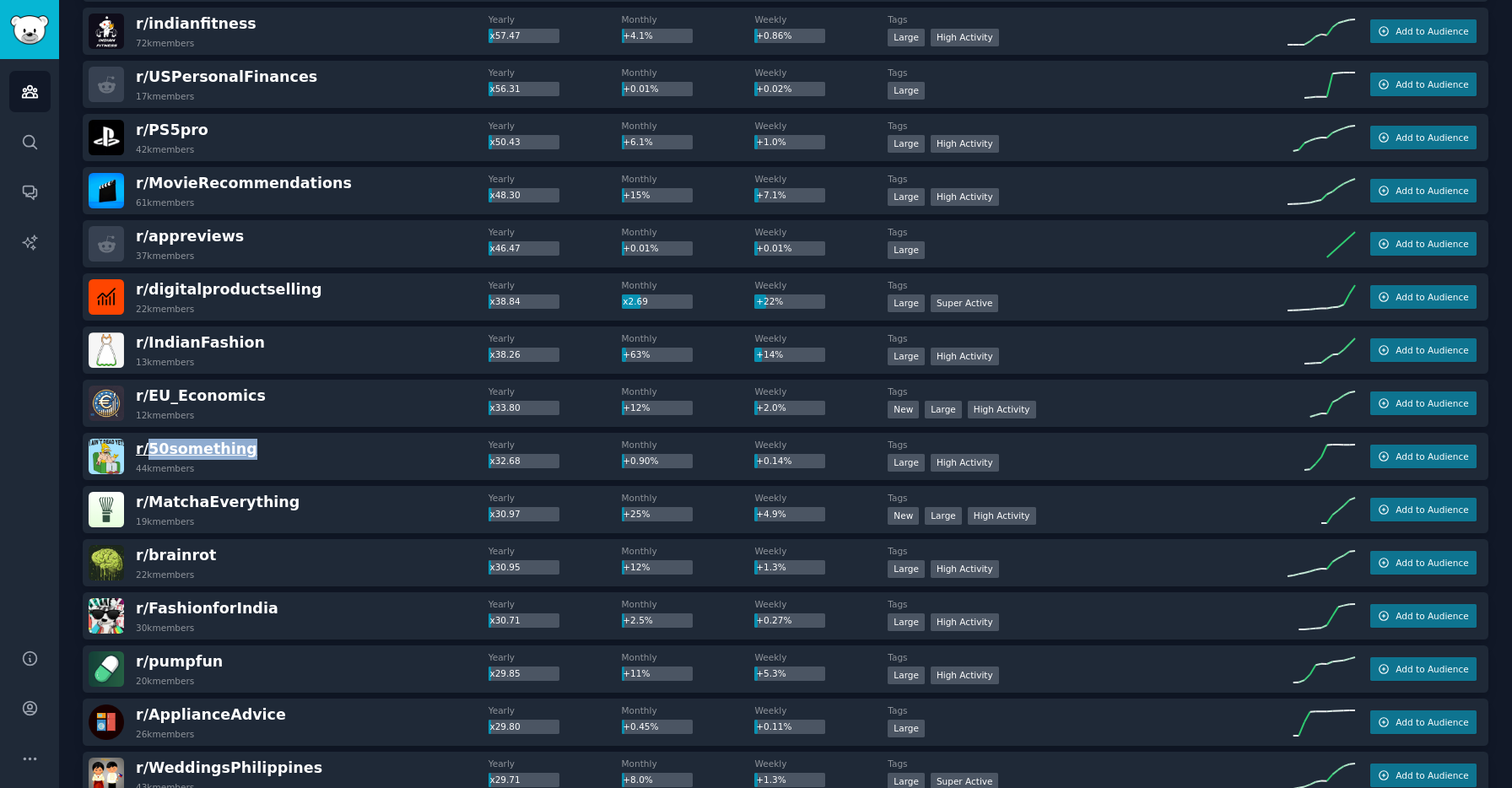
click at [163, 448] on span "r/ 50something" at bounding box center [197, 448] width 122 height 17
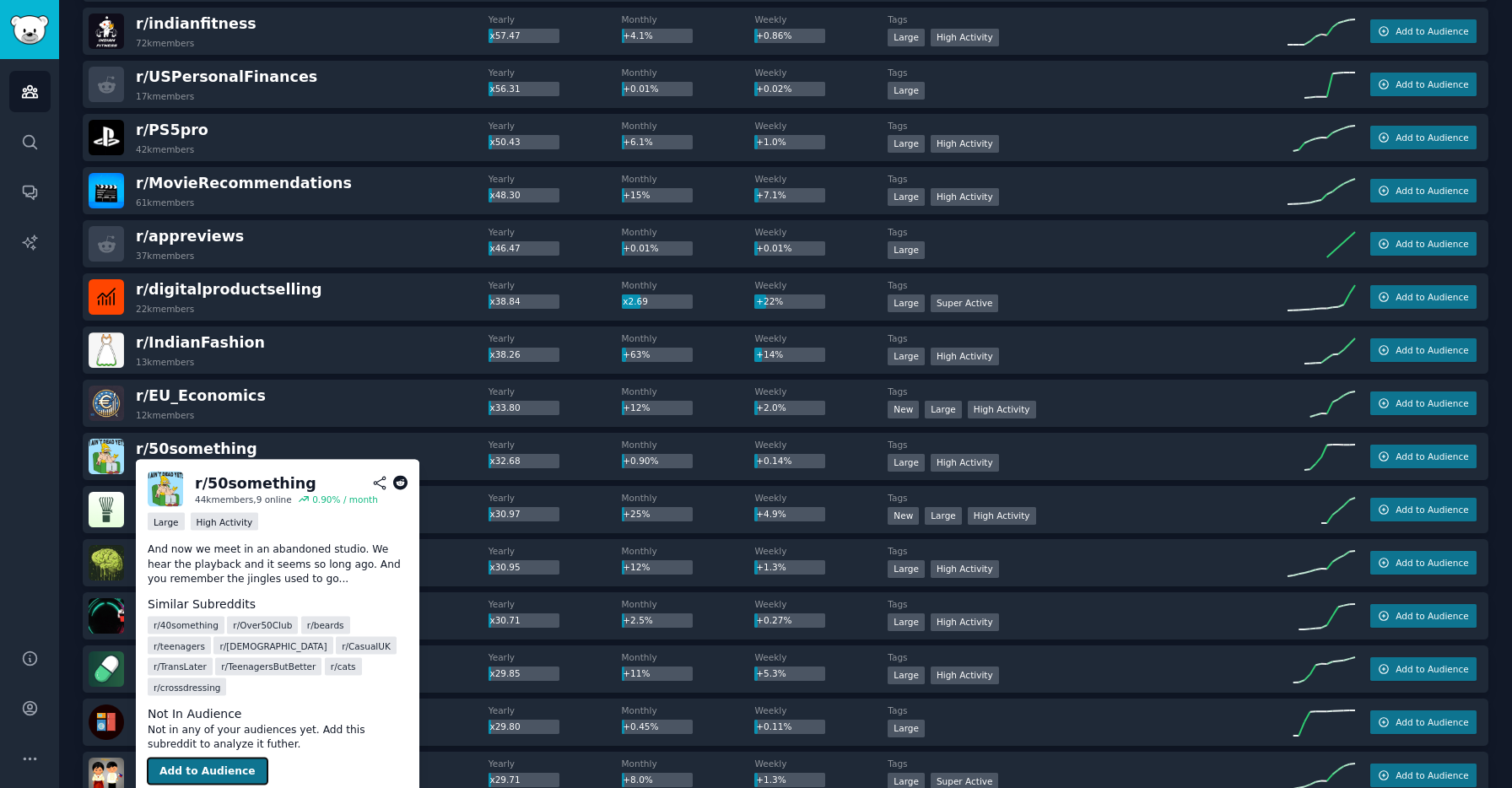
click at [219, 757] on button "Add to Audience" at bounding box center [207, 771] width 120 height 27
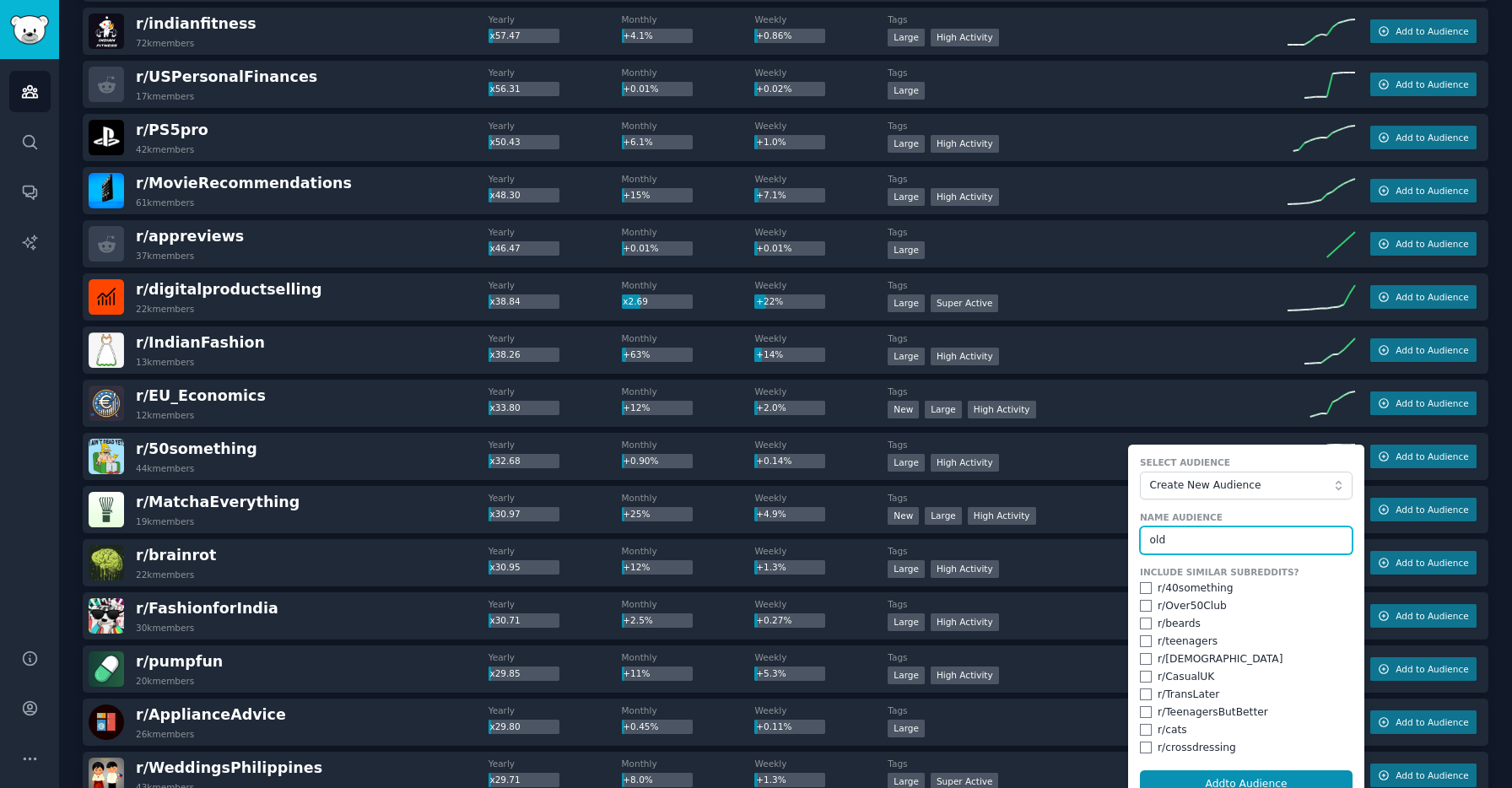
type input "old"
click at [1142, 589] on input "checkbox" at bounding box center [1146, 587] width 12 height 12
checkbox input "true"
click at [1142, 607] on input "checkbox" at bounding box center [1146, 605] width 12 height 12
checkbox input "true"
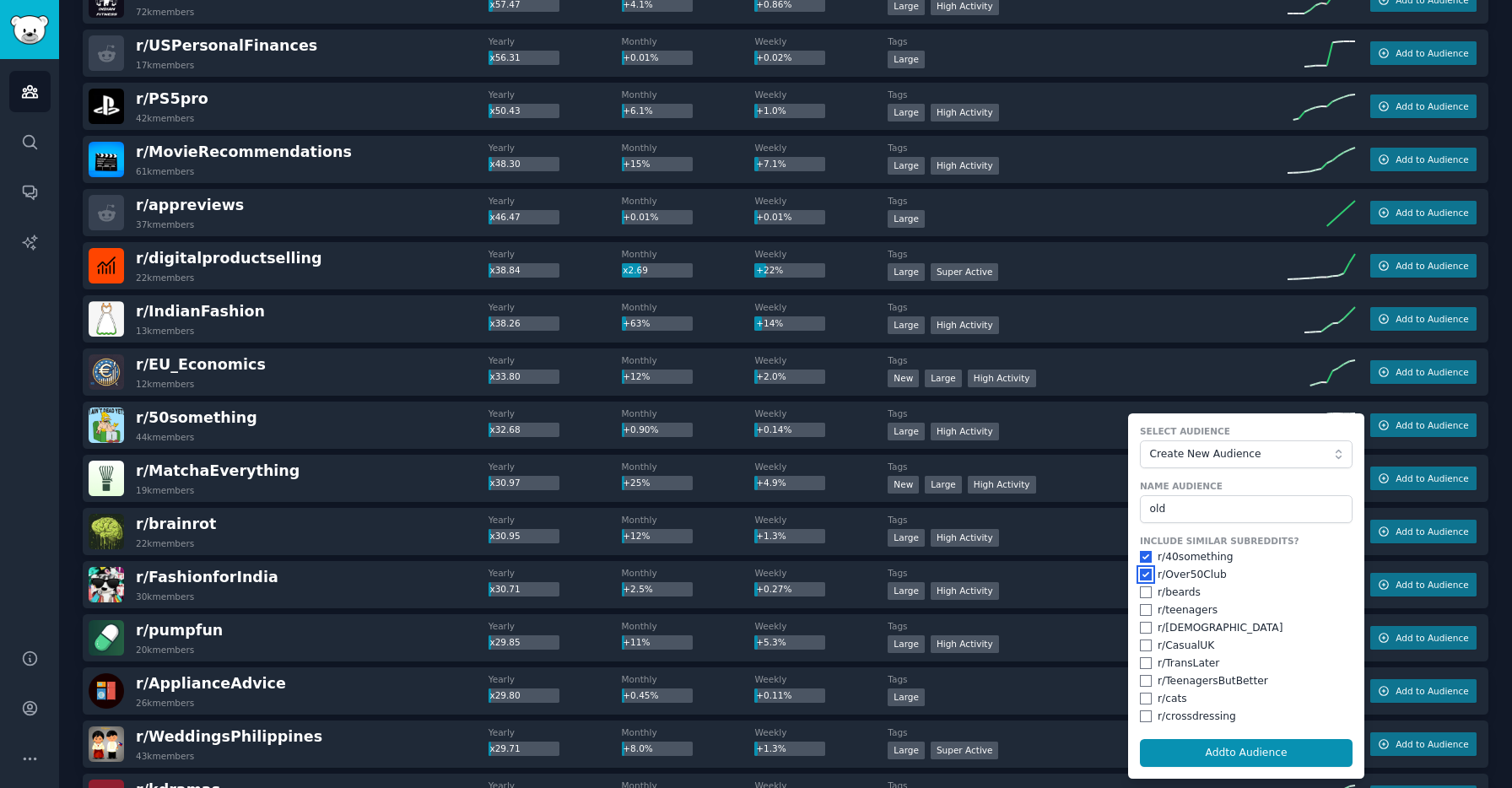
scroll to position [1589, 0]
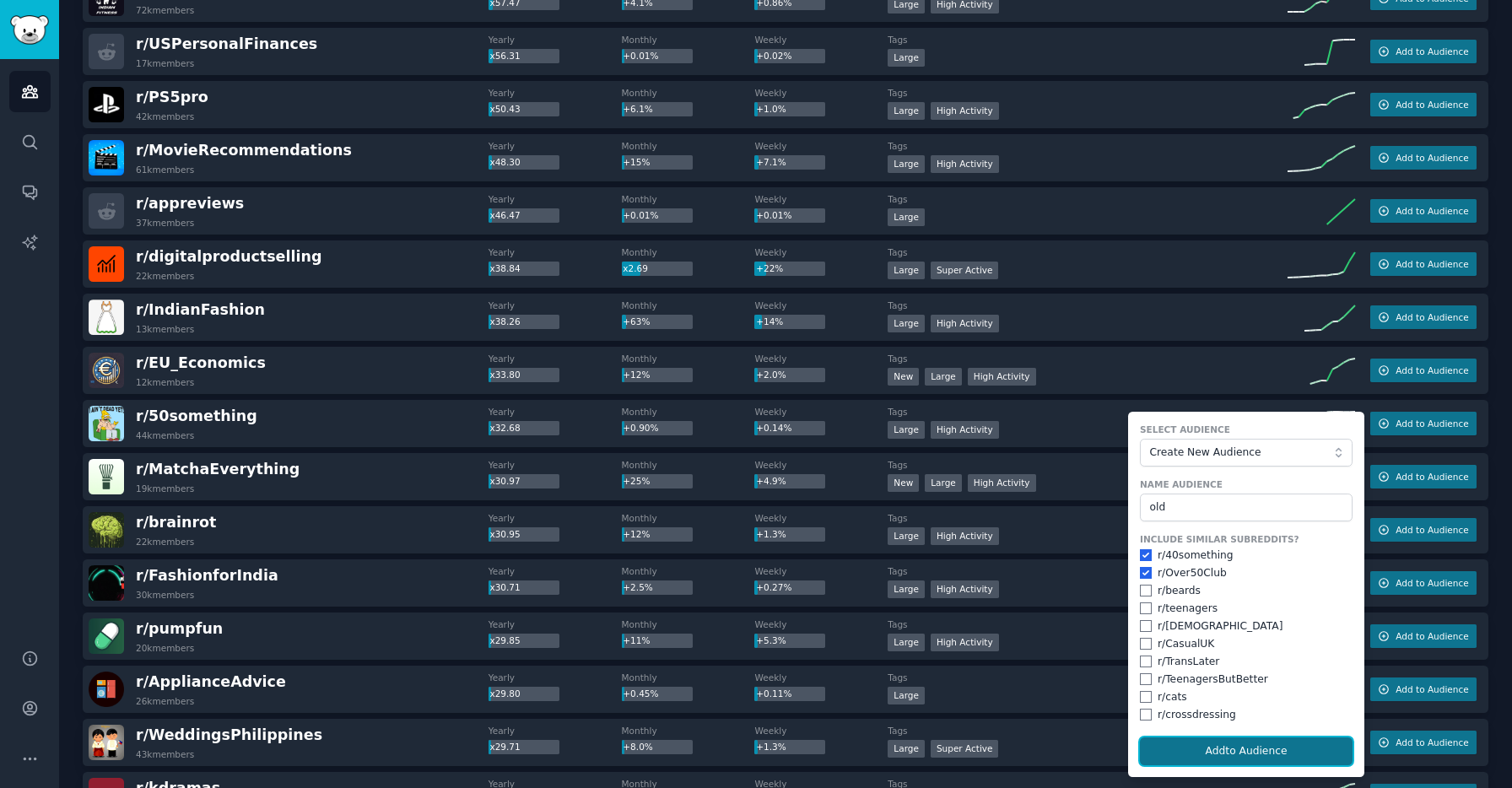
click at [1221, 756] on button "Add to Audience" at bounding box center [1247, 752] width 213 height 29
checkbox input "false"
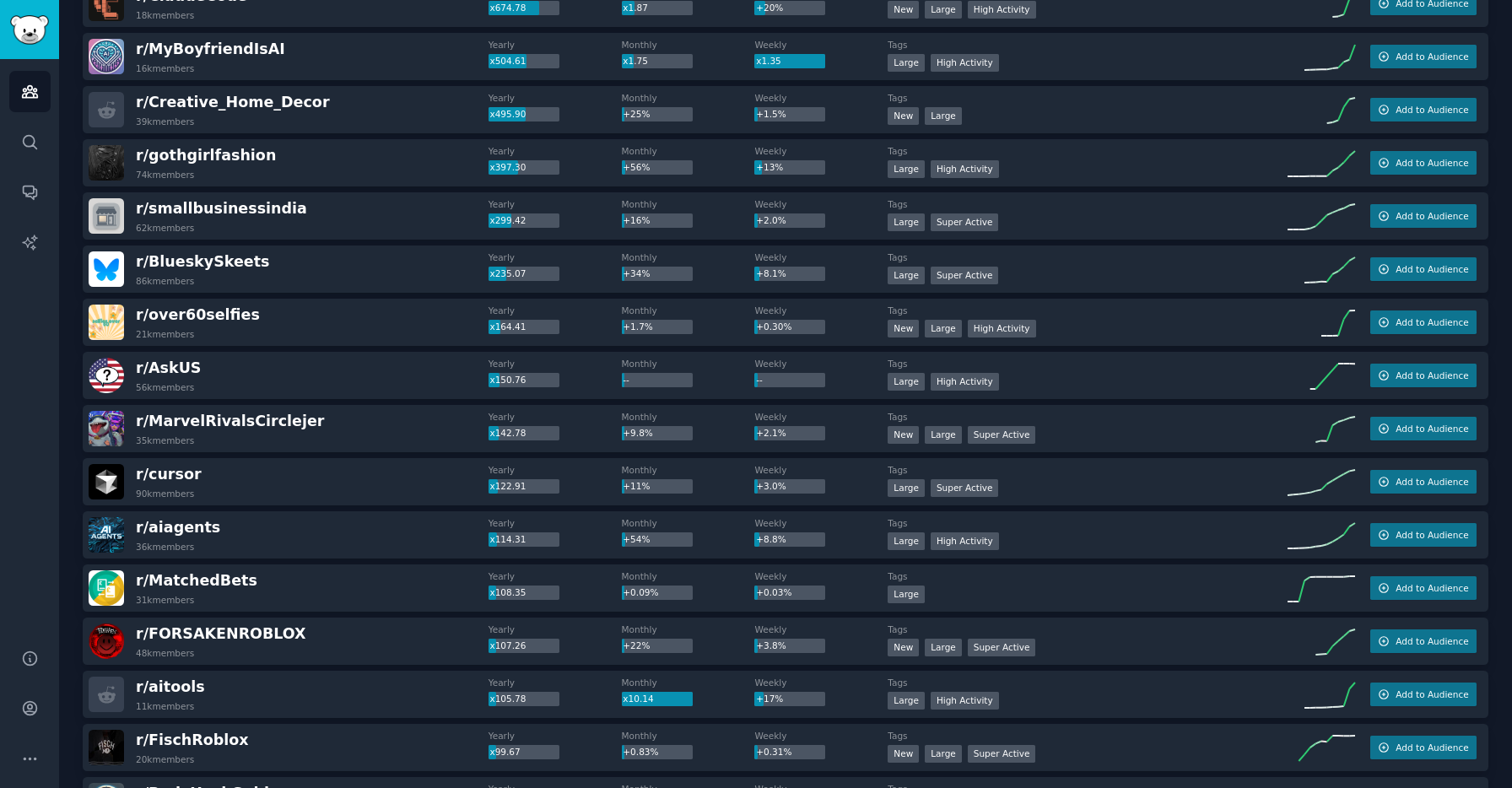
scroll to position [0, 0]
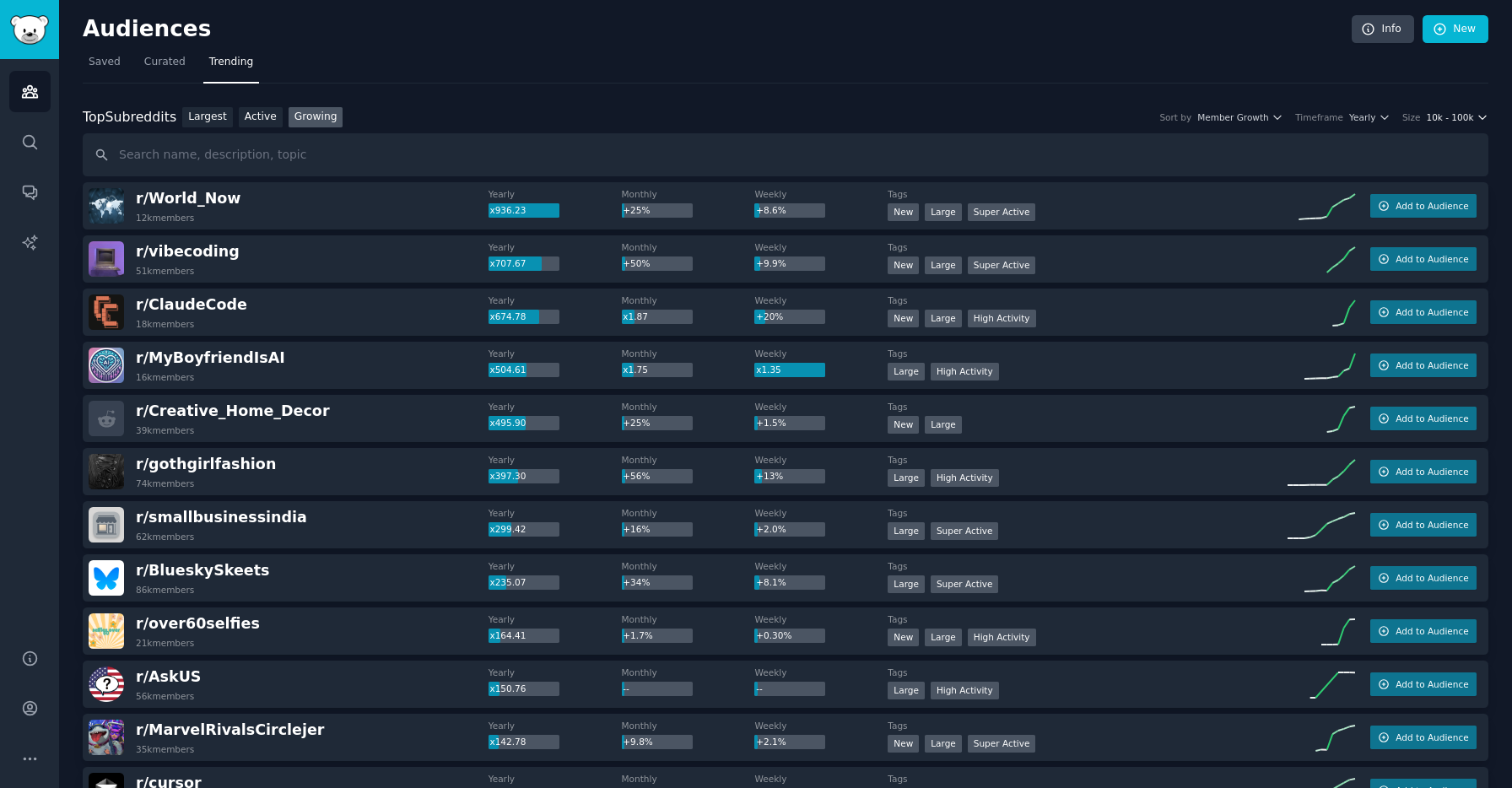
click at [1461, 120] on span "10k - 100k" at bounding box center [1450, 116] width 47 height 12
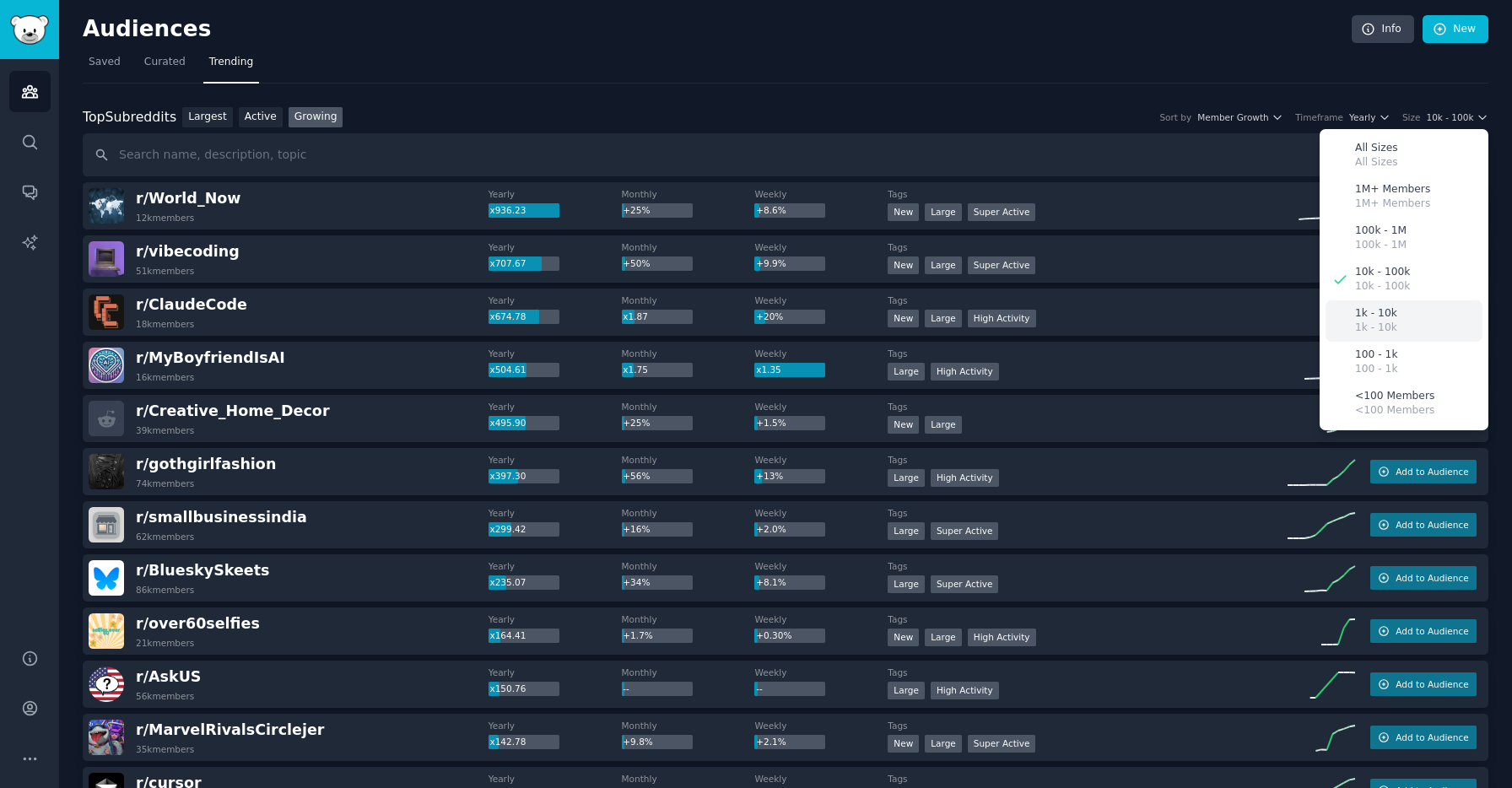
click at [1397, 316] on div "1k - 10k 1k - 10k" at bounding box center [1405, 321] width 157 height 41
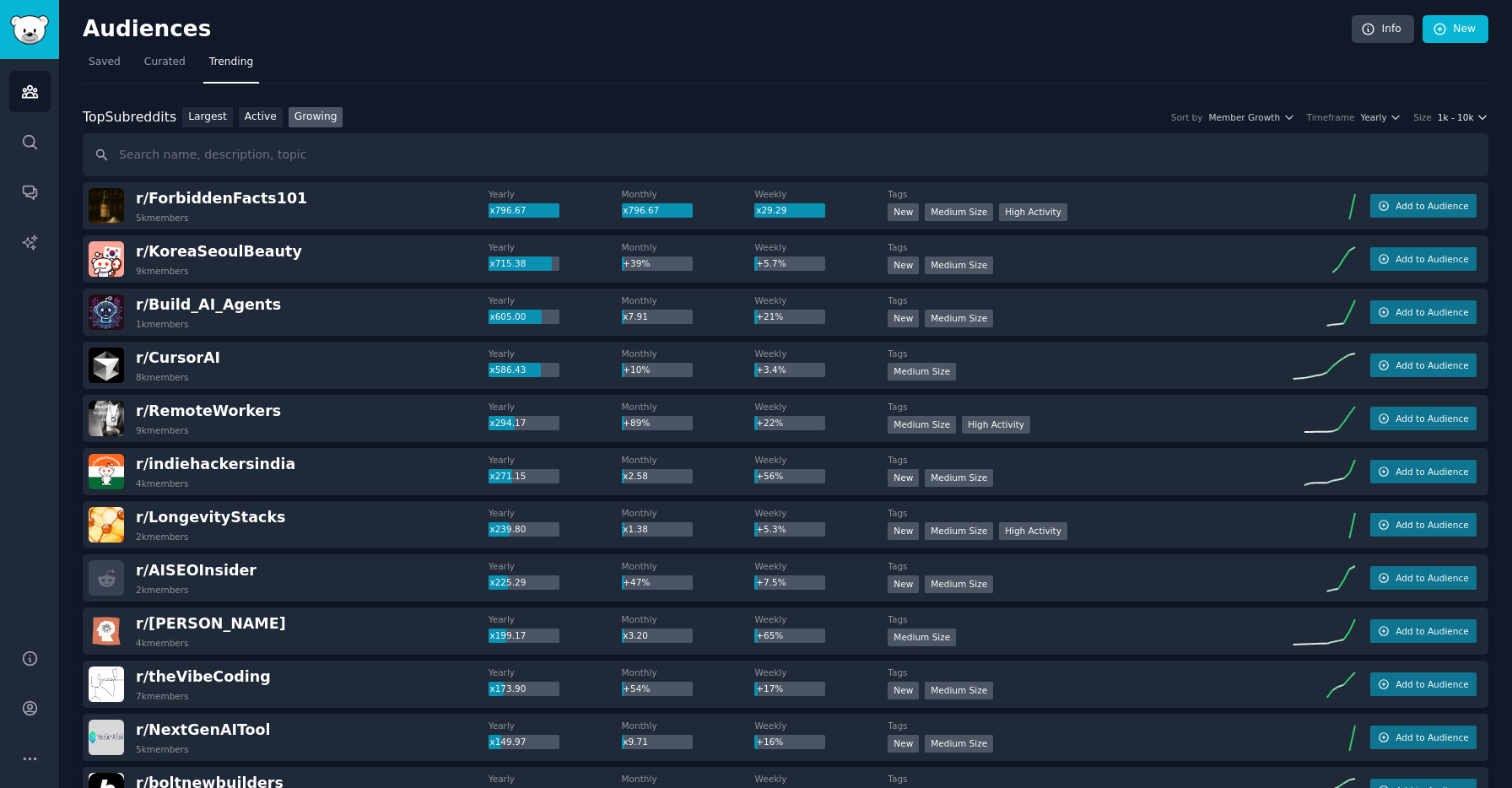
click at [1463, 115] on span "1k - 10k" at bounding box center [1456, 116] width 36 height 12
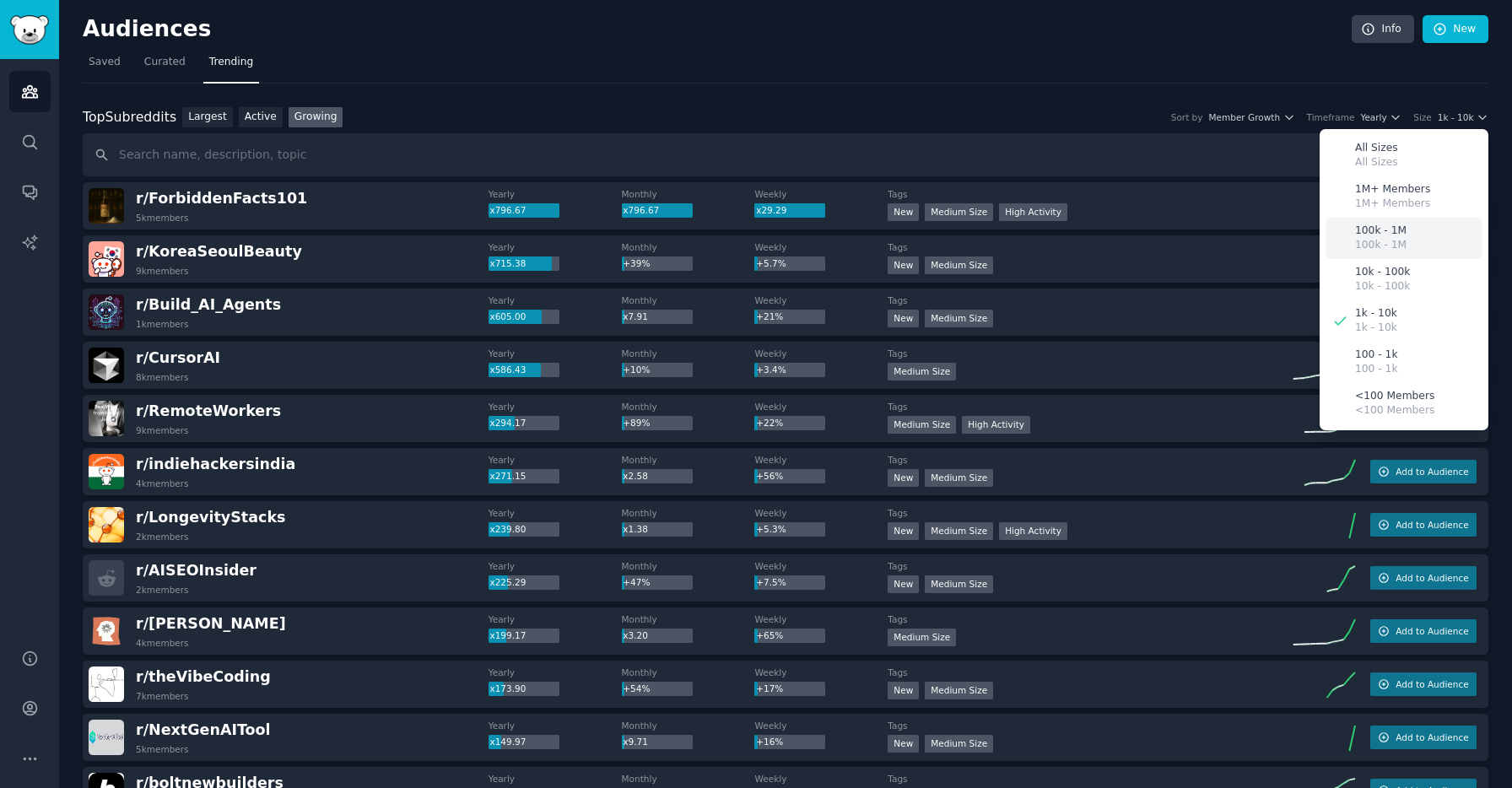
click at [1415, 234] on div "100k - 1M 100k - 1M" at bounding box center [1405, 238] width 157 height 41
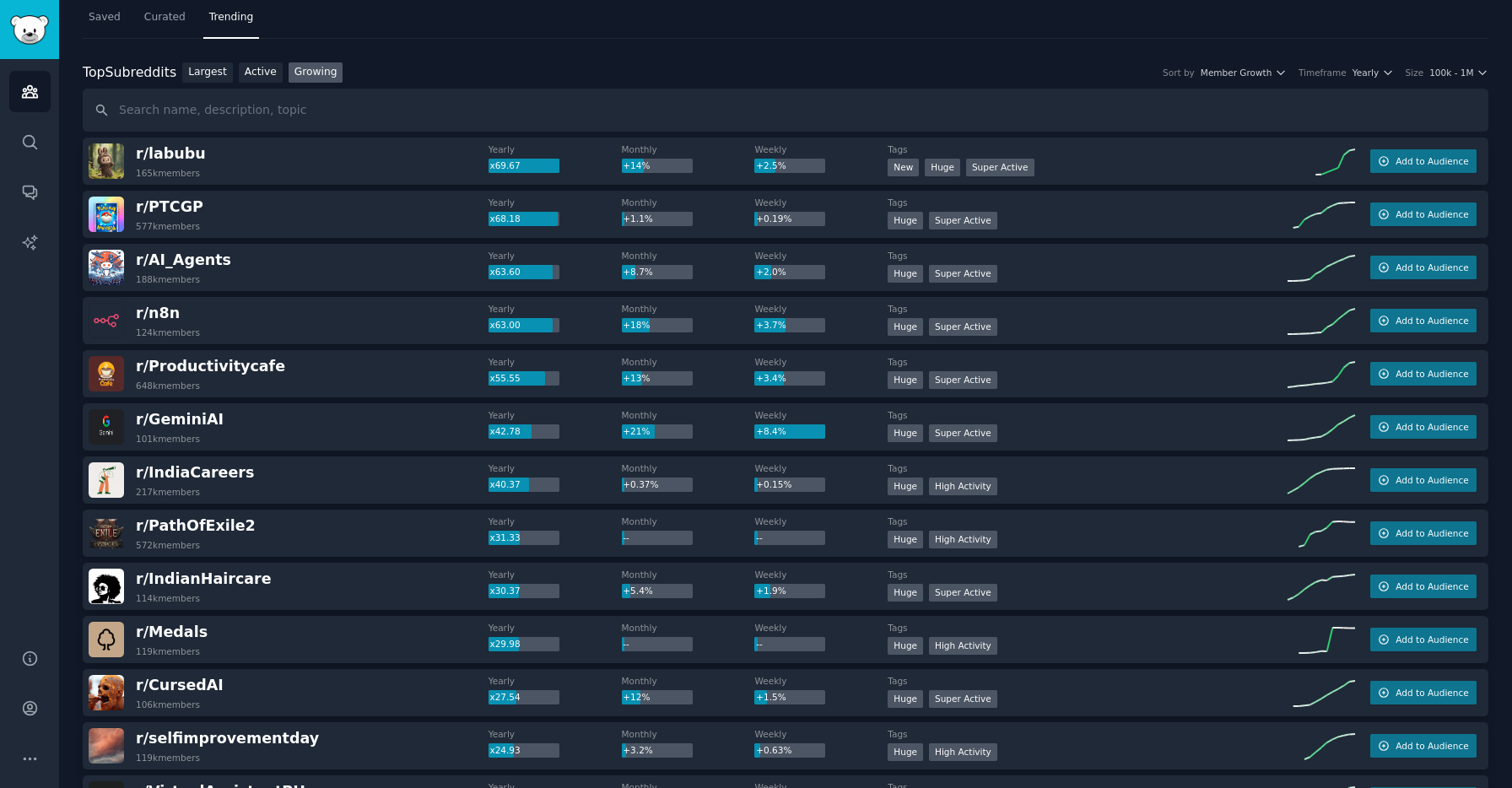
scroll to position [52, 0]
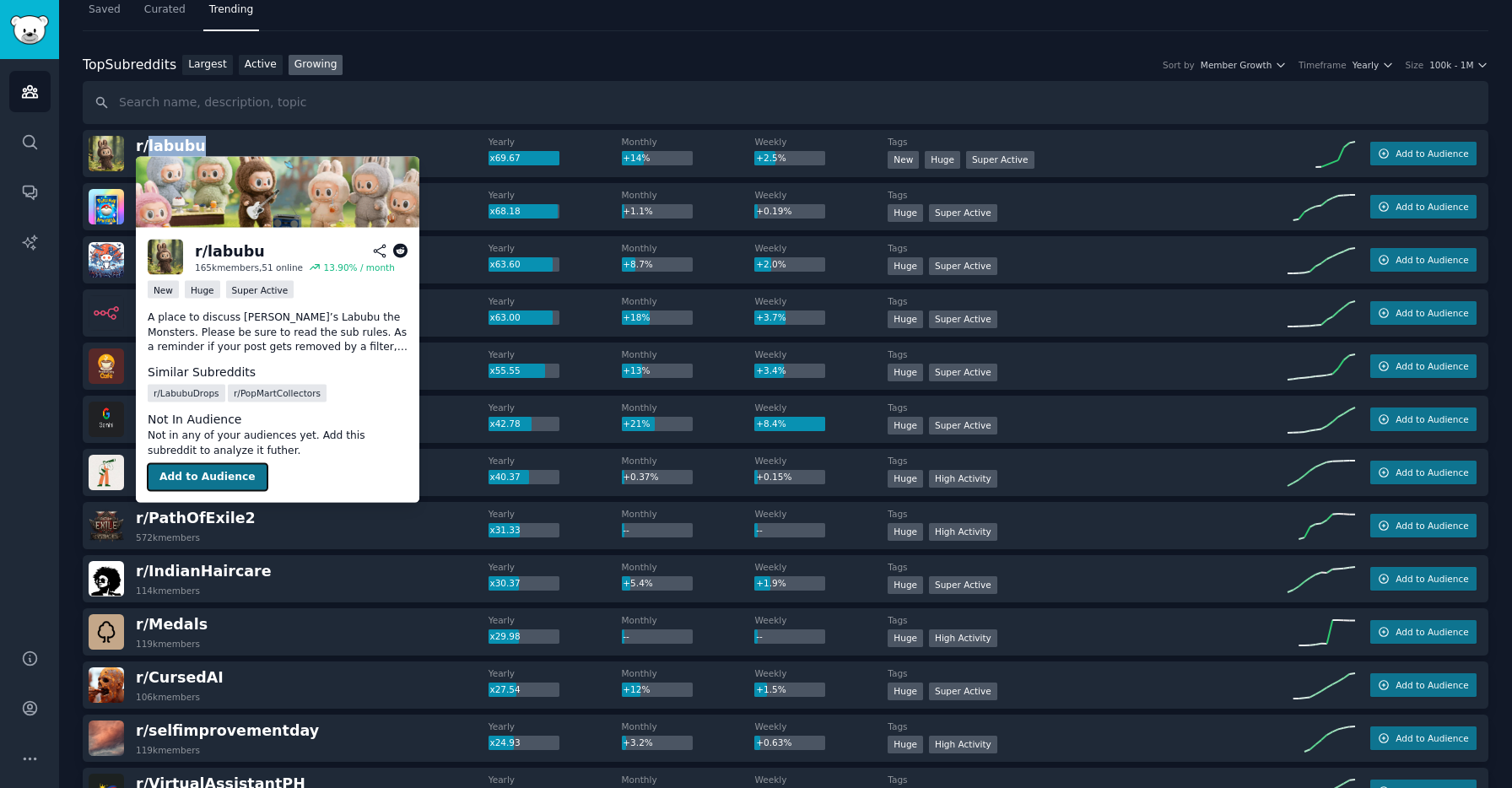
click at [220, 472] on button "Add to Audience" at bounding box center [207, 477] width 120 height 27
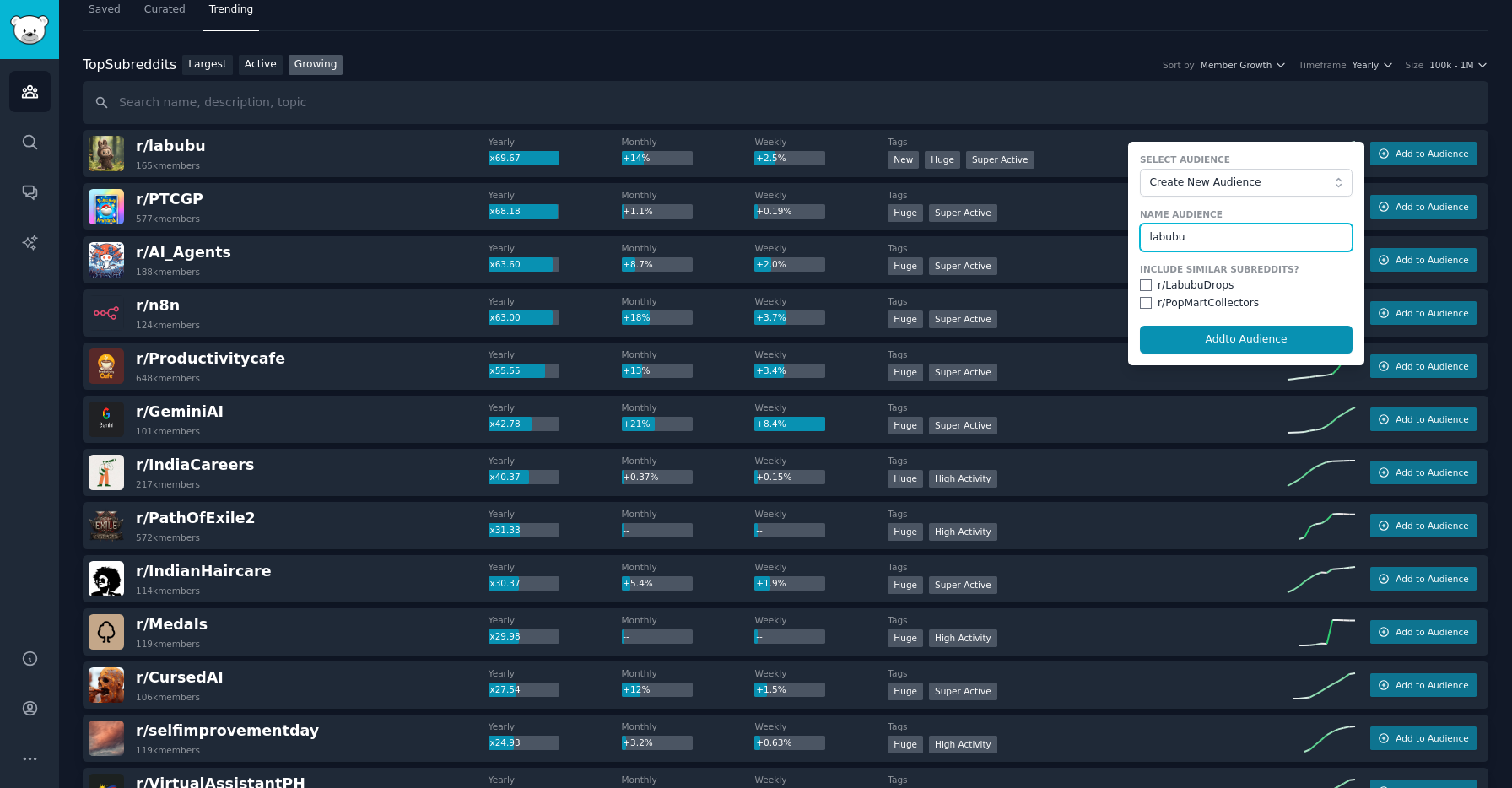
type input "labubu"
click at [1189, 283] on div "r/ LabubuDrops" at bounding box center [1195, 286] width 76 height 15
click at [1144, 285] on input "checkbox" at bounding box center [1146, 285] width 12 height 12
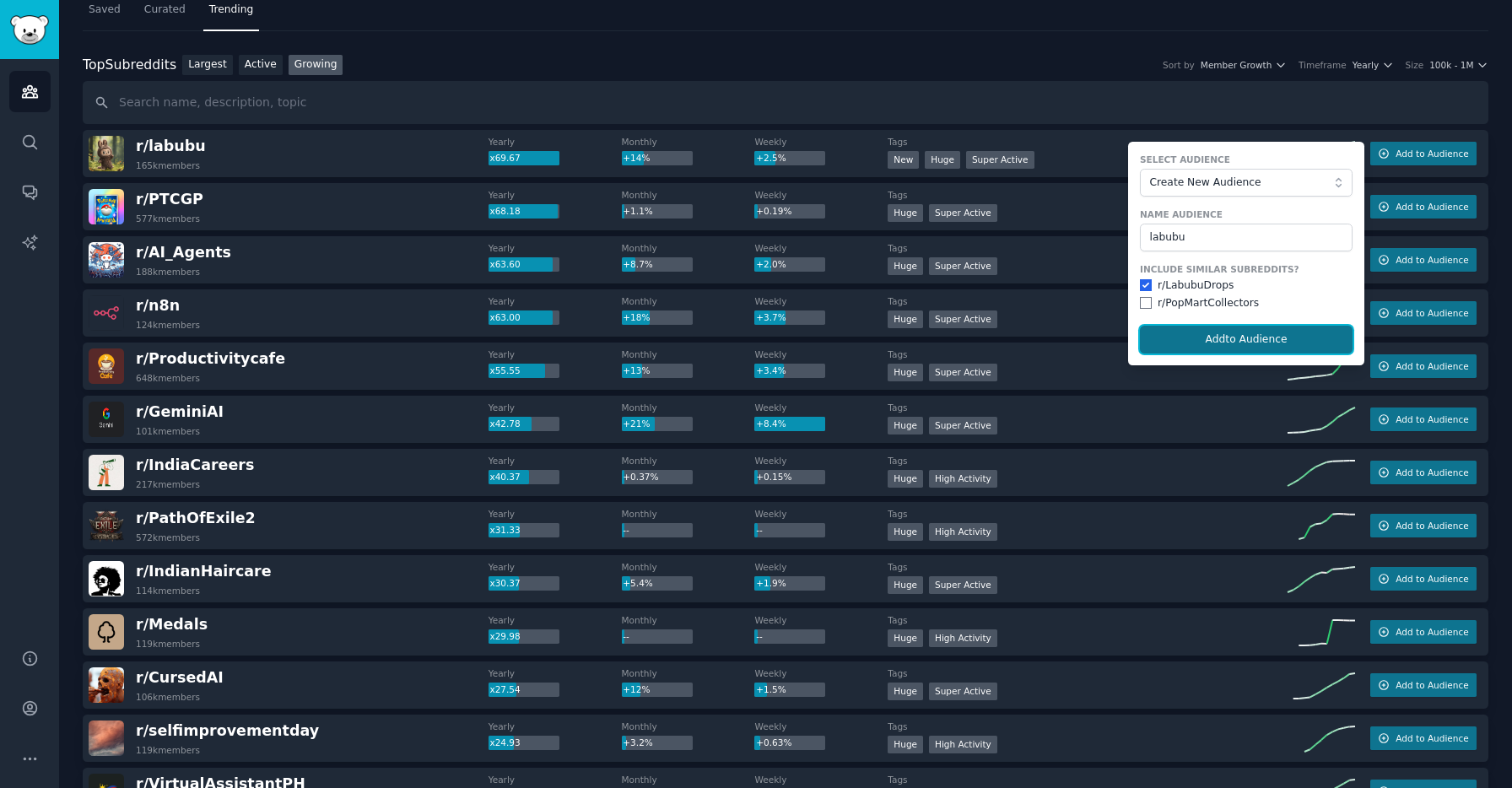
click at [1163, 337] on button "Add to Audience" at bounding box center [1247, 340] width 213 height 29
checkbox input "false"
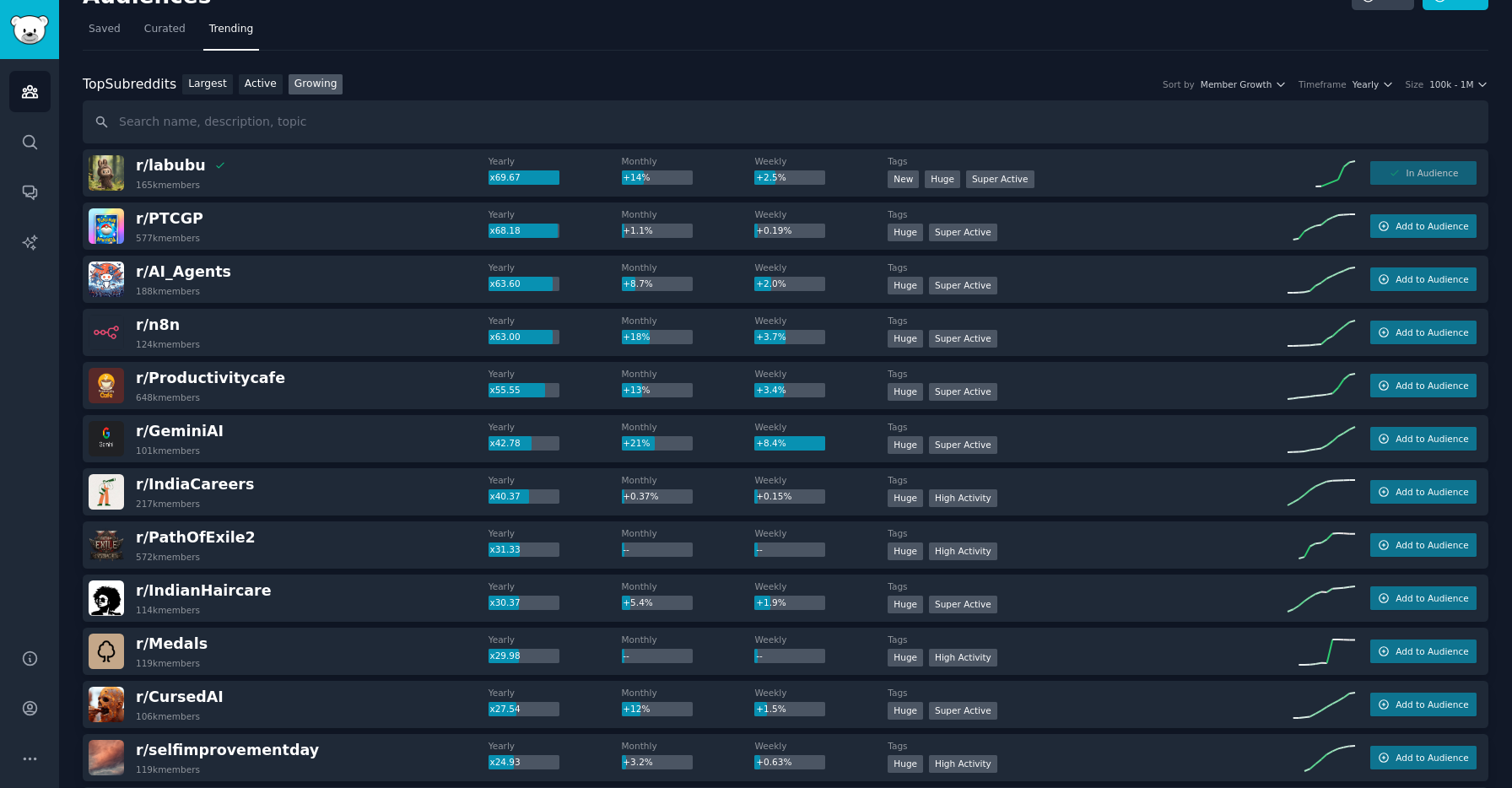
scroll to position [0, 0]
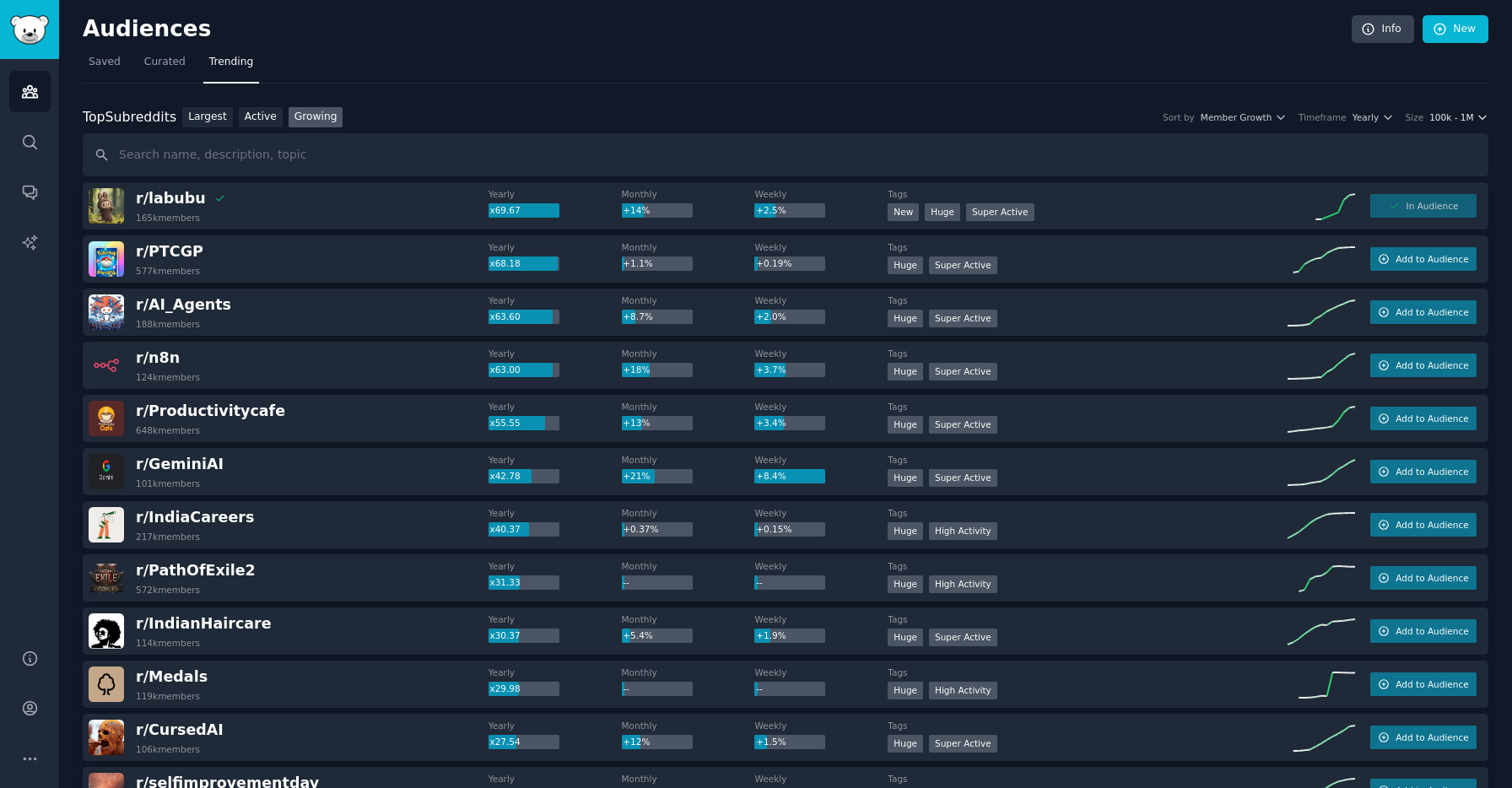
click at [1460, 112] on span "100k - 1M" at bounding box center [1452, 116] width 44 height 12
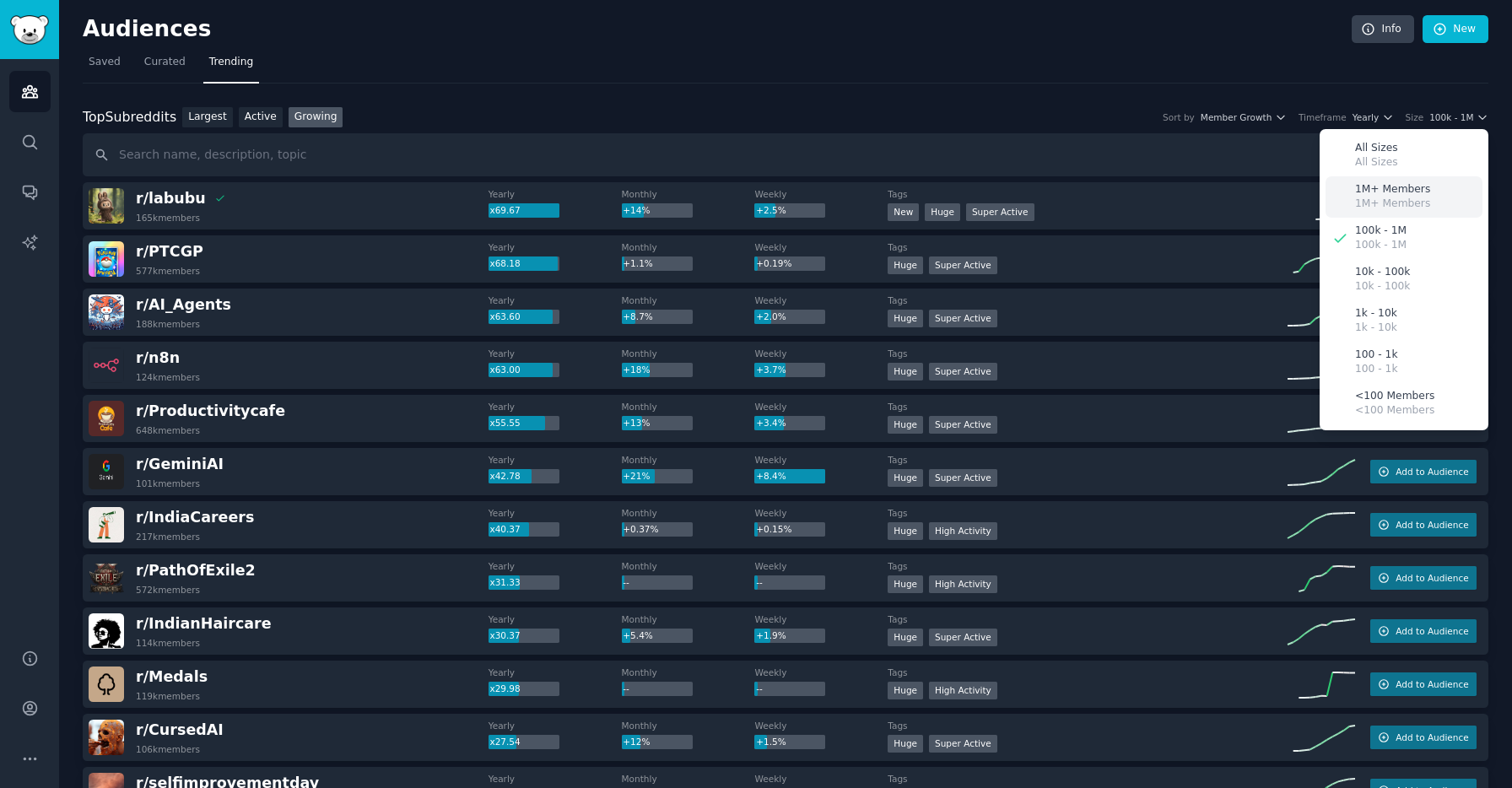
click at [1399, 196] on p "1M+ Members" at bounding box center [1392, 189] width 75 height 15
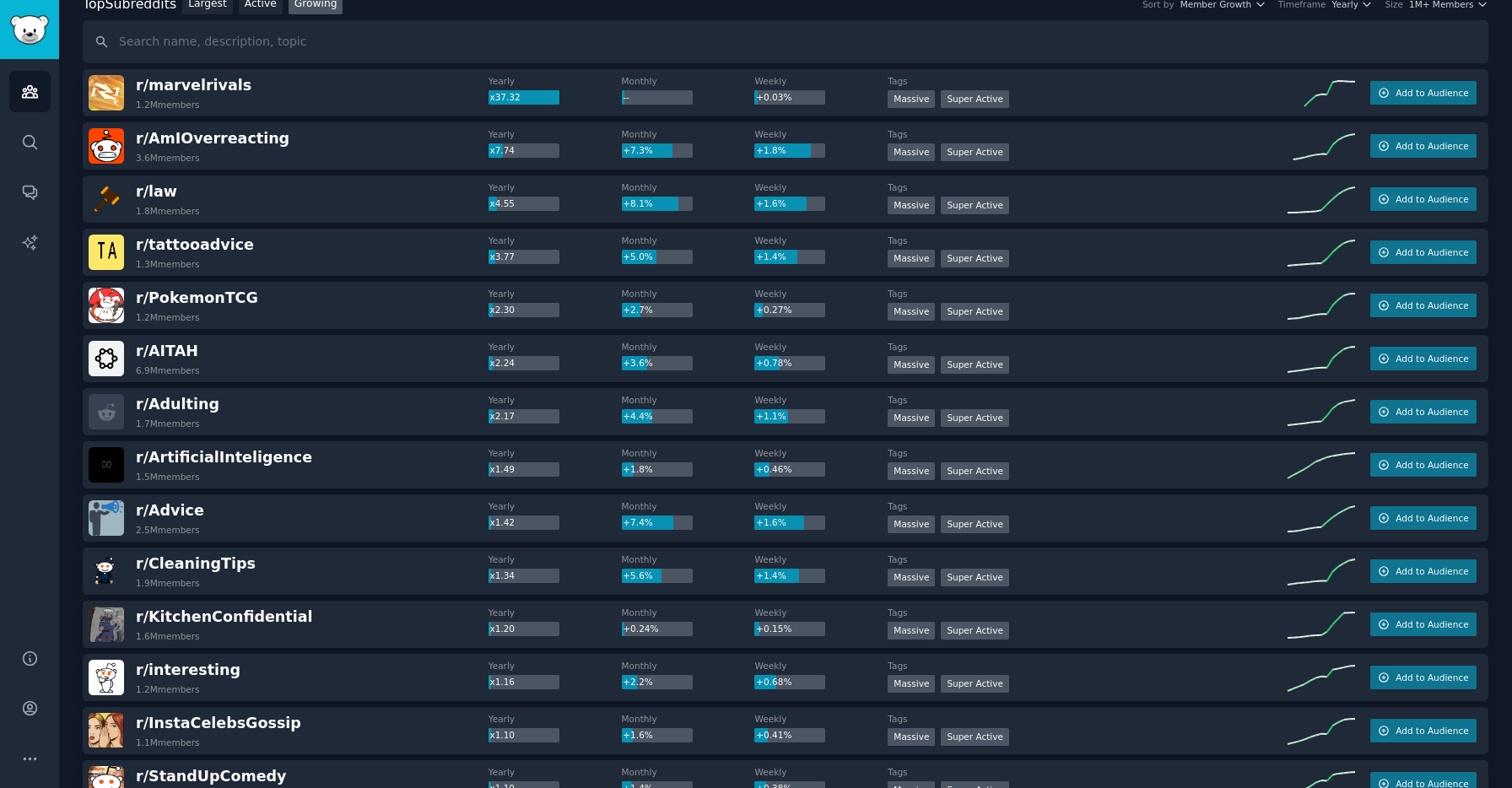
scroll to position [117, 0]
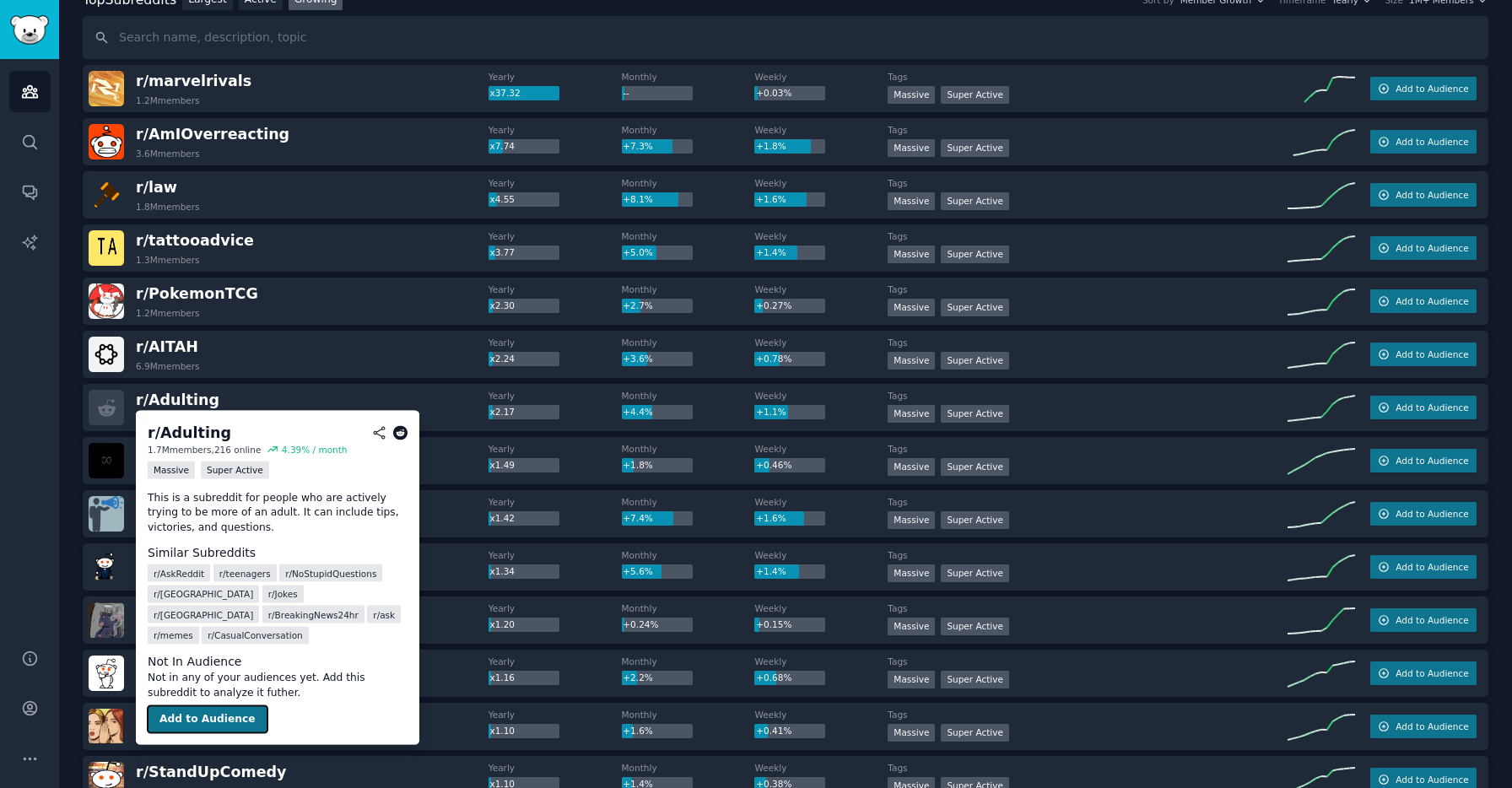
click at [223, 706] on button "Add to Audience" at bounding box center [207, 719] width 120 height 27
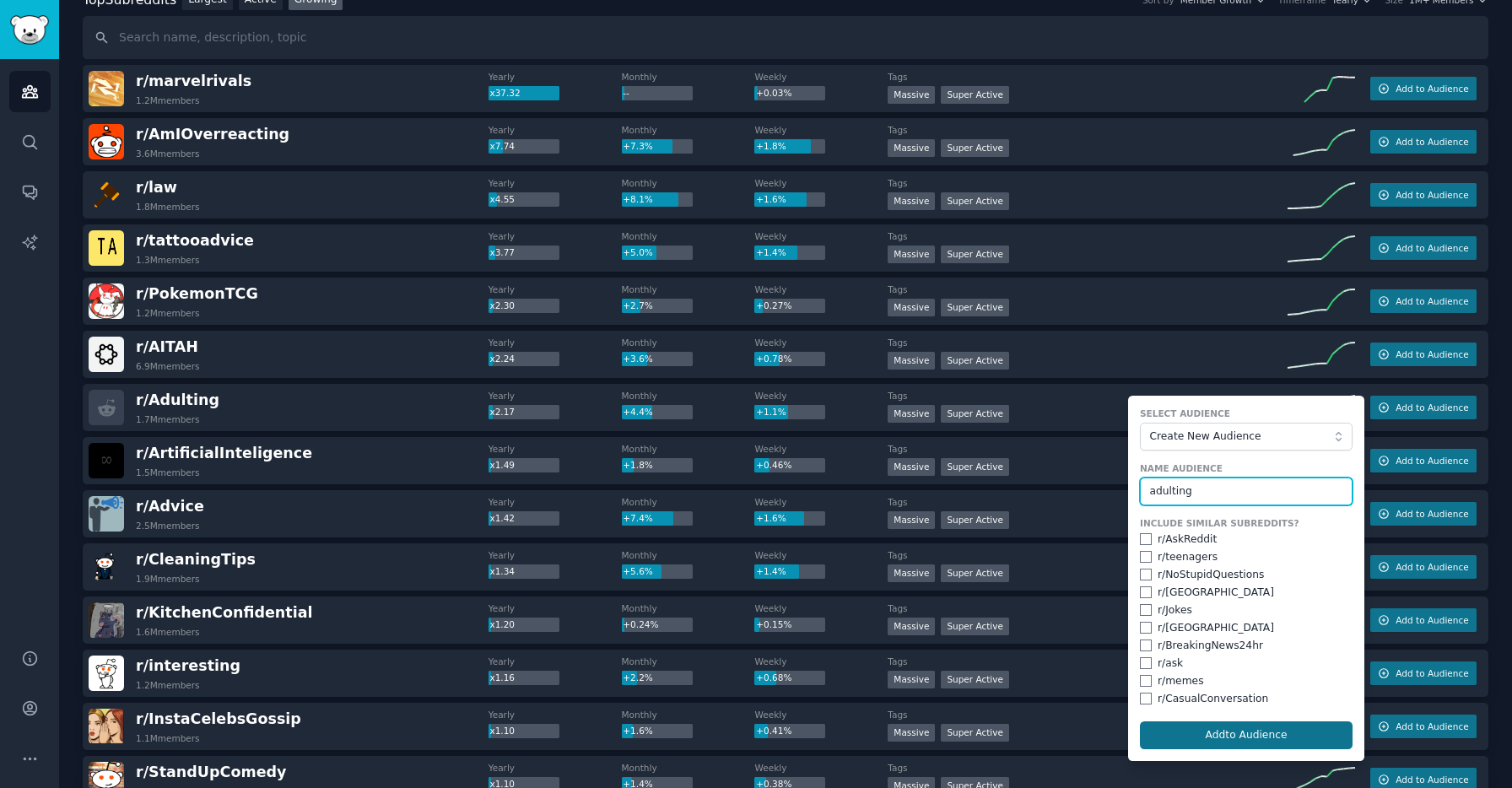
type input "adulting"
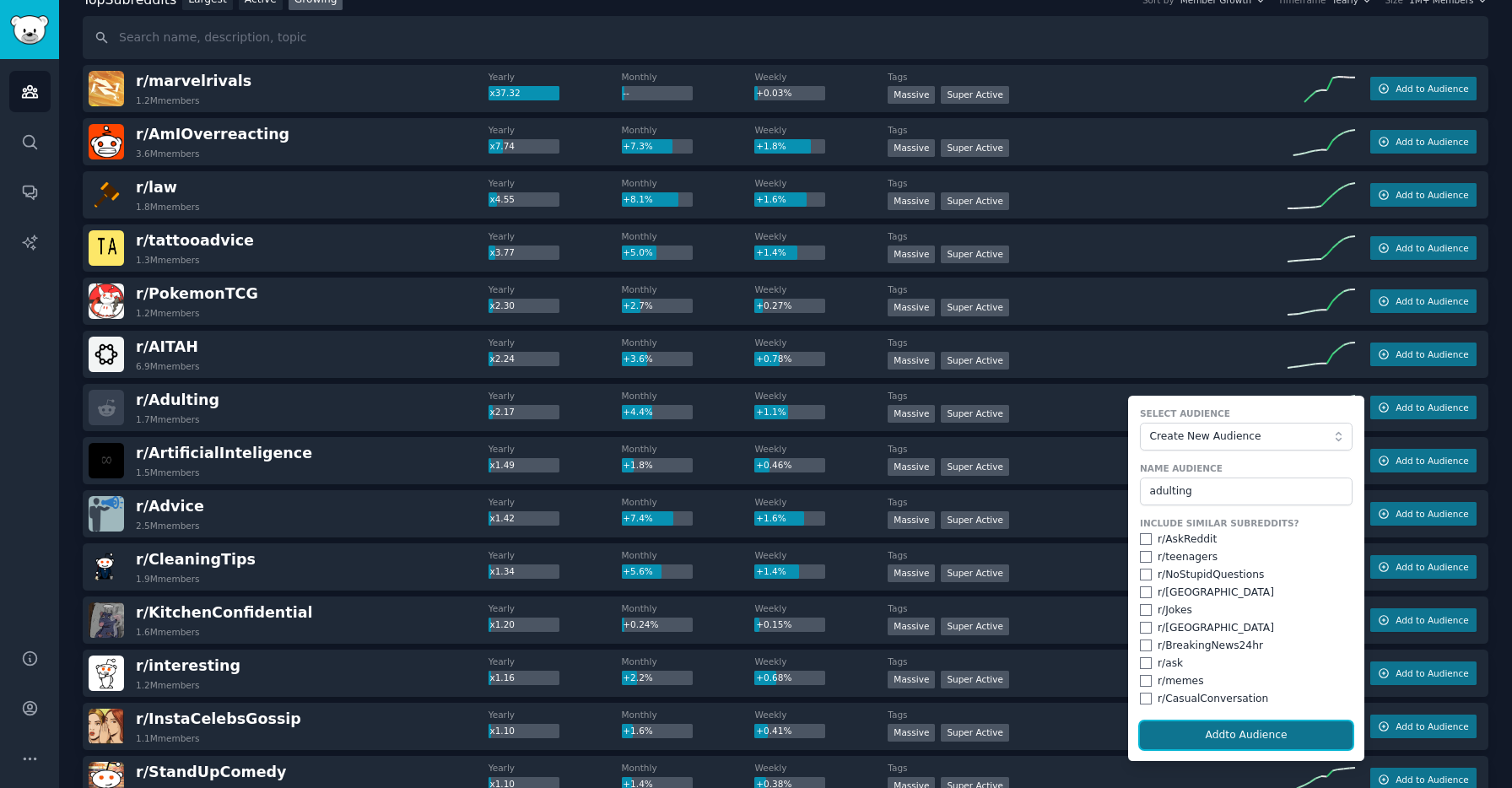
click at [1217, 739] on button "Add to Audience" at bounding box center [1247, 736] width 213 height 29
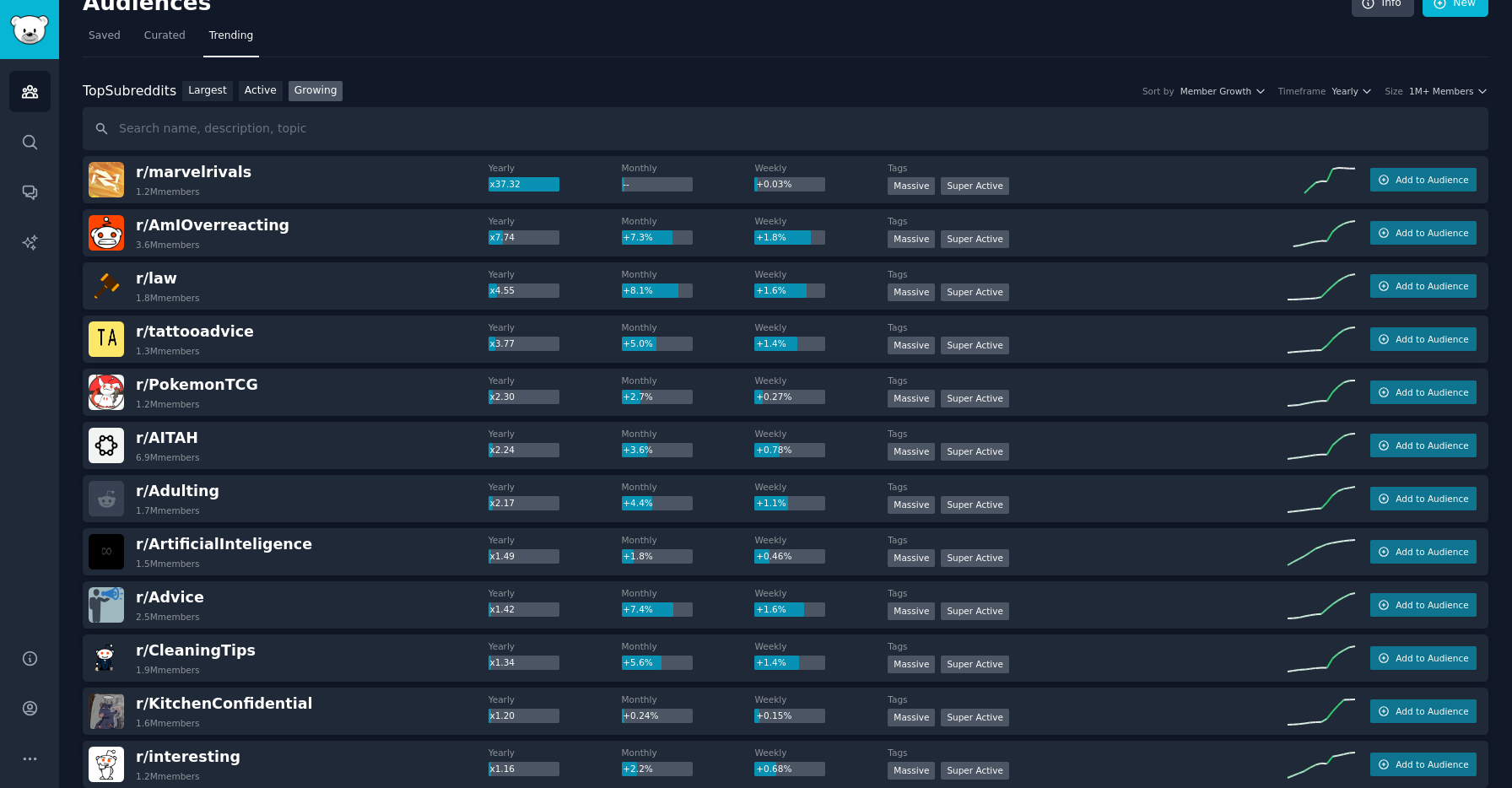
scroll to position [0, 0]
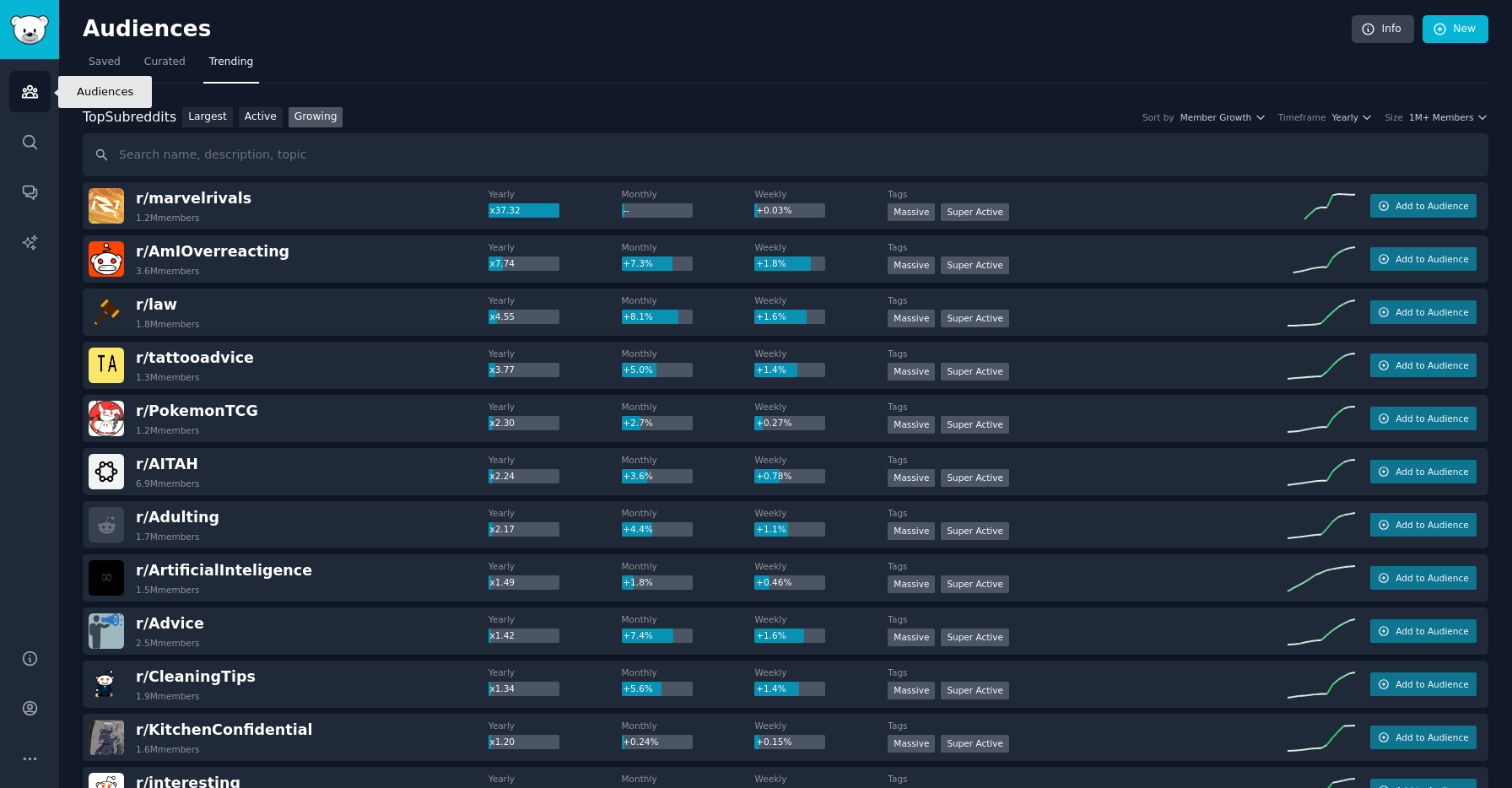
click at [32, 104] on link "Audiences" at bounding box center [30, 92] width 41 height 41
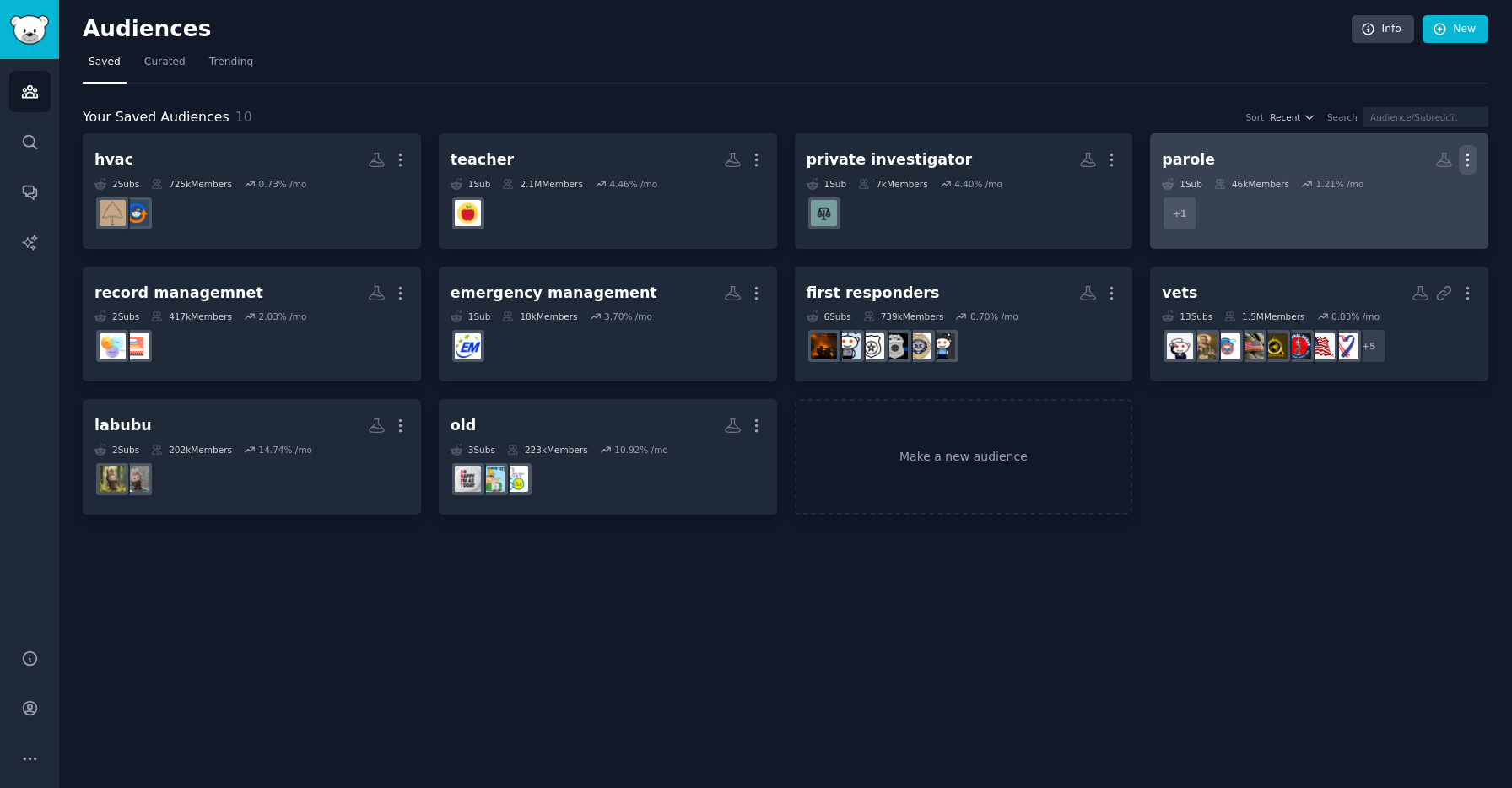
click at [1465, 156] on icon "button" at bounding box center [1468, 160] width 18 height 18
click at [1416, 192] on p "Delete" at bounding box center [1422, 196] width 39 height 18
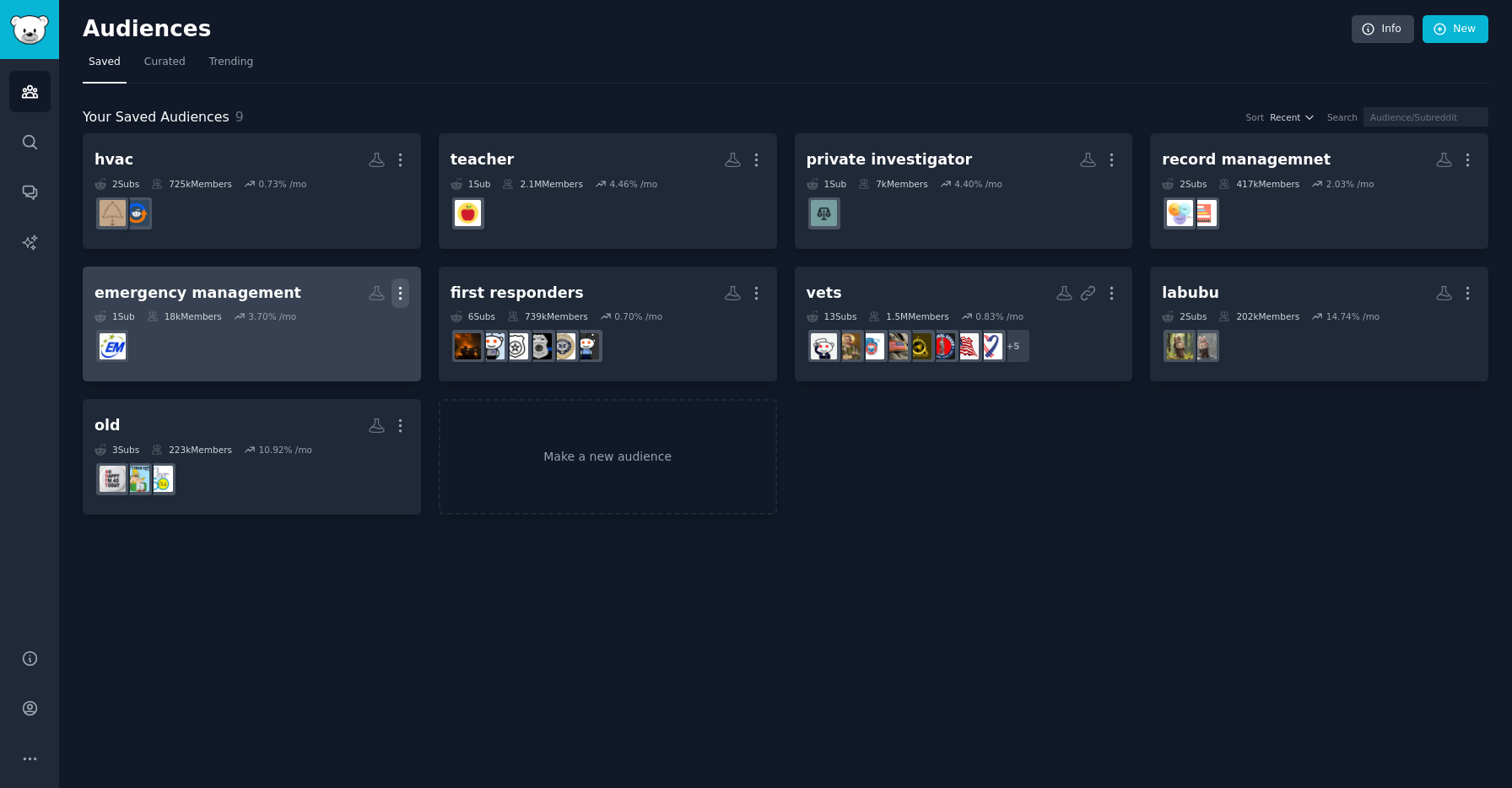
click at [402, 289] on icon "button" at bounding box center [401, 293] width 18 height 18
click at [366, 326] on p "Delete" at bounding box center [354, 329] width 39 height 18
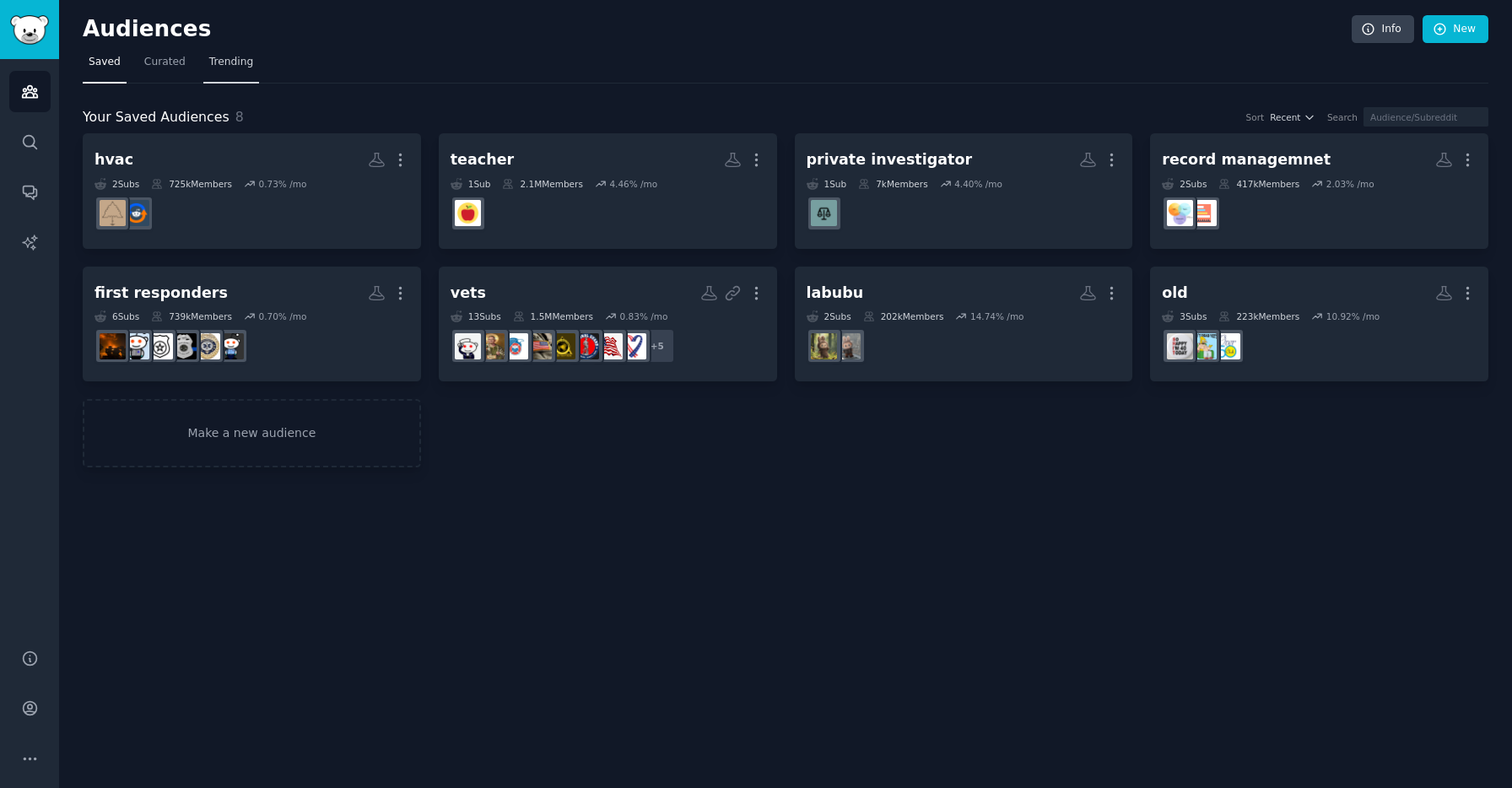
click at [216, 58] on span "Trending" at bounding box center [231, 62] width 44 height 15
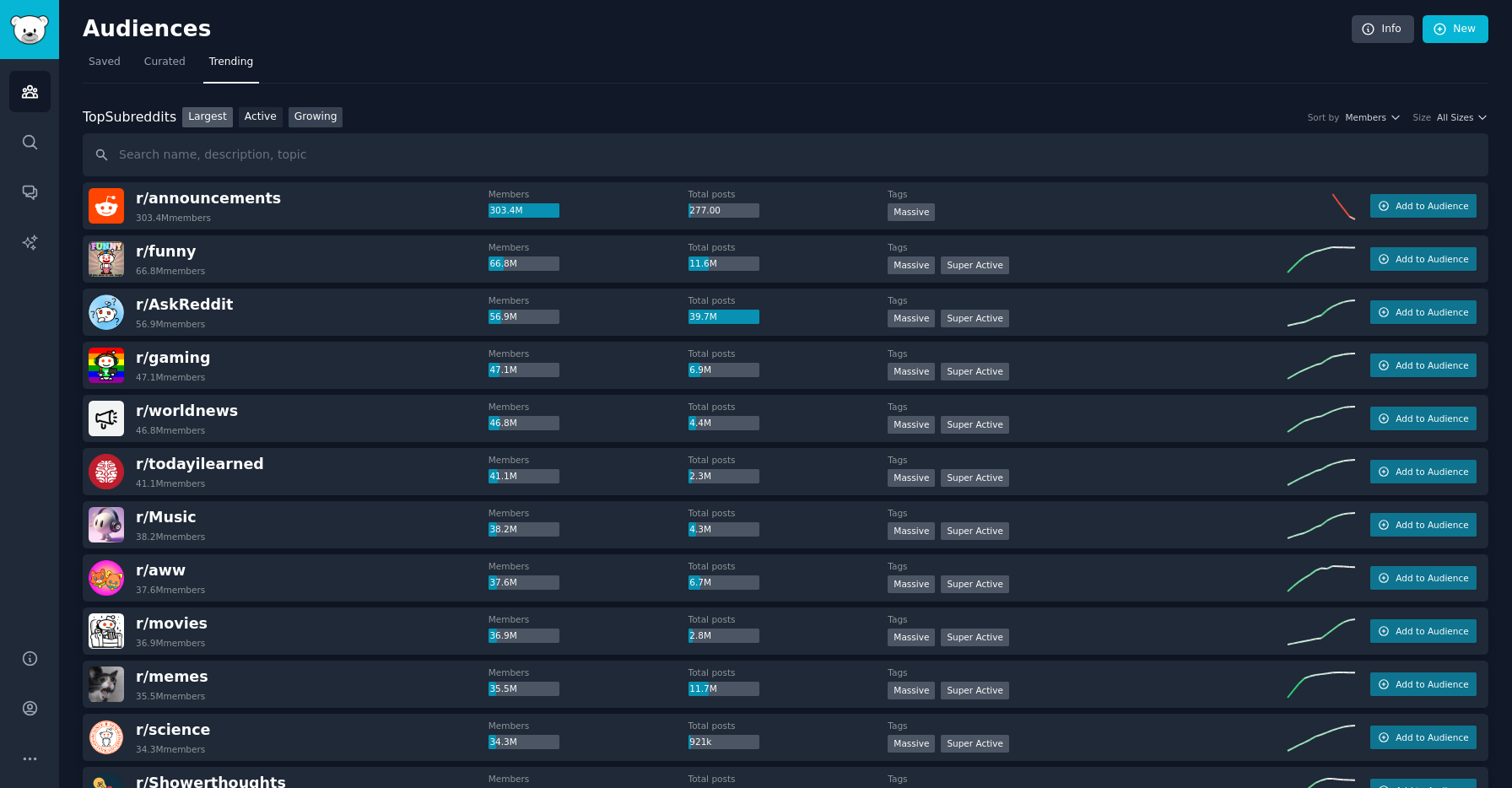
click at [316, 114] on link "Growing" at bounding box center [316, 117] width 55 height 21
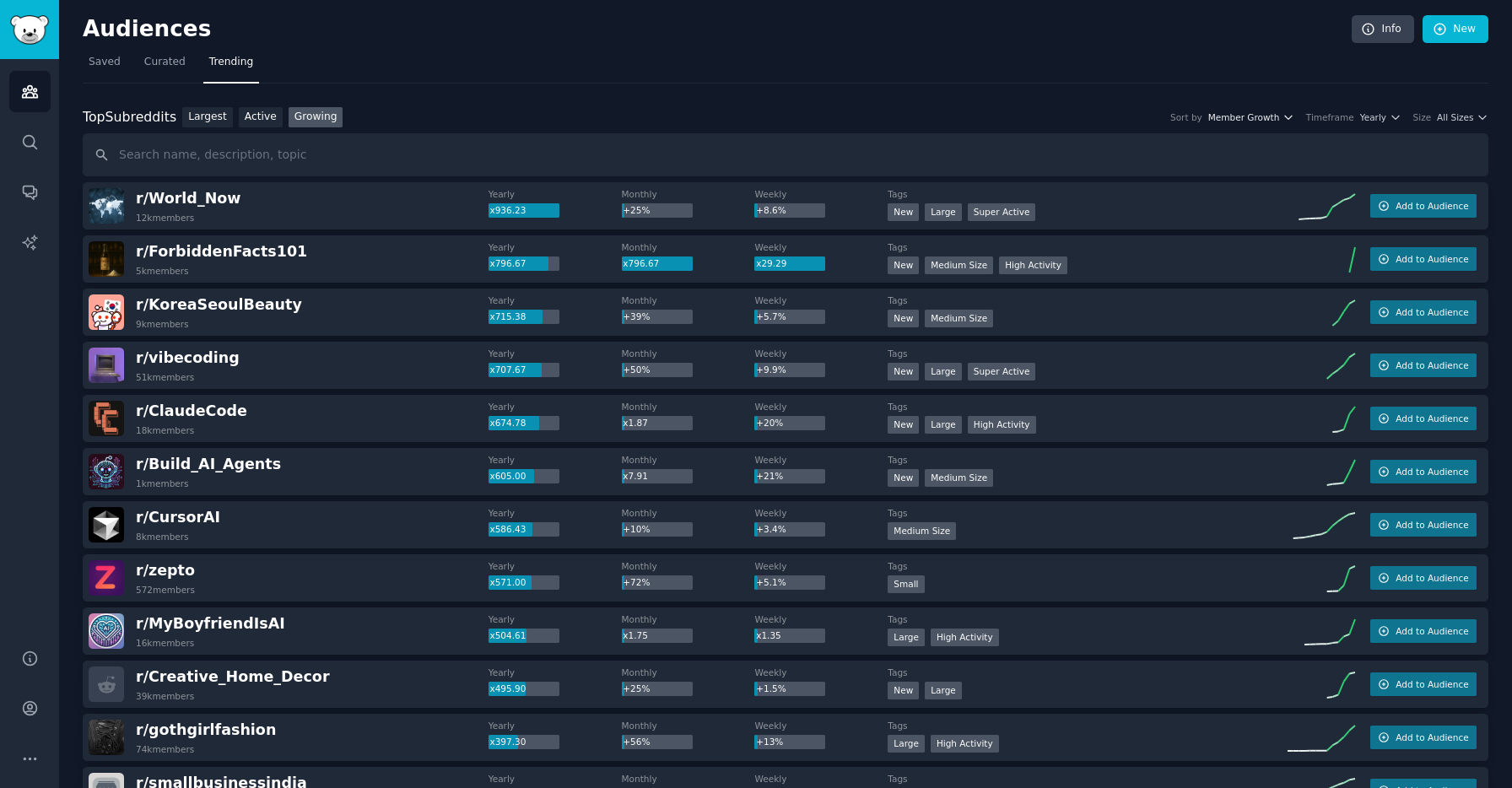
click at [1265, 113] on span "Member Growth" at bounding box center [1244, 116] width 72 height 12
click at [1443, 112] on span "All Sizes" at bounding box center [1455, 116] width 36 height 12
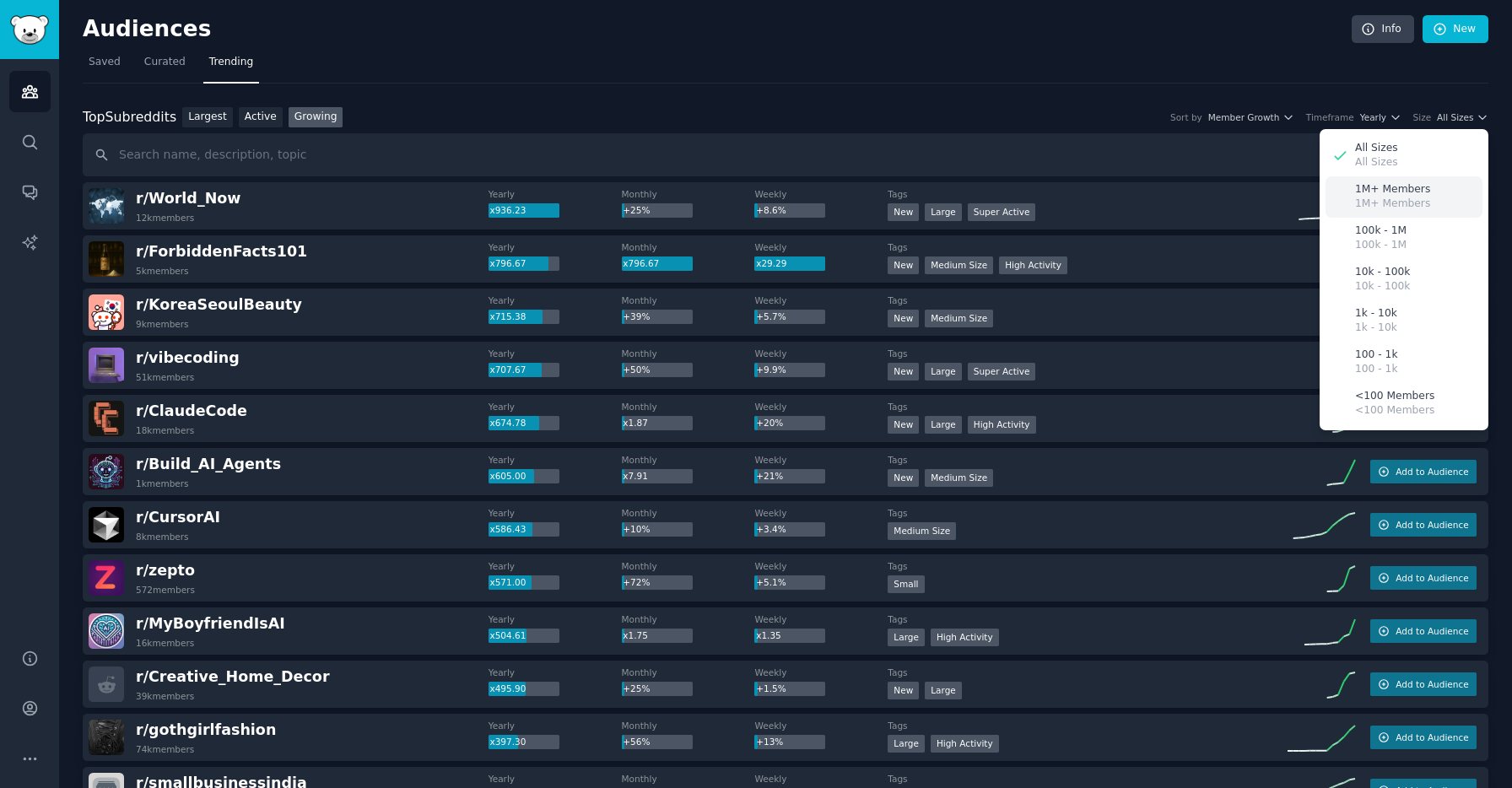
click at [1414, 191] on p "1M+ Members" at bounding box center [1392, 189] width 75 height 15
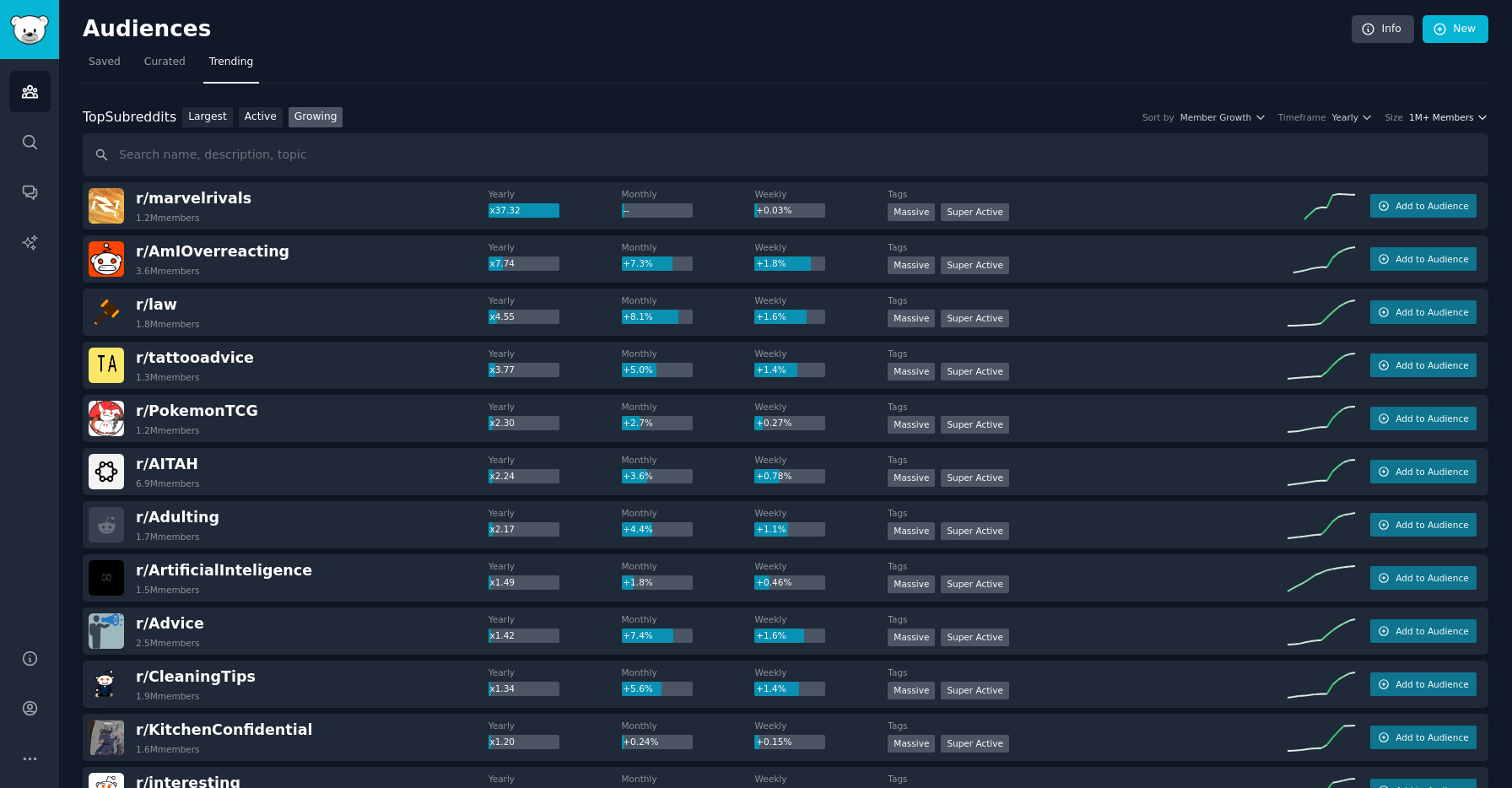
click at [1430, 115] on span "1M+ Members" at bounding box center [1442, 116] width 65 height 12
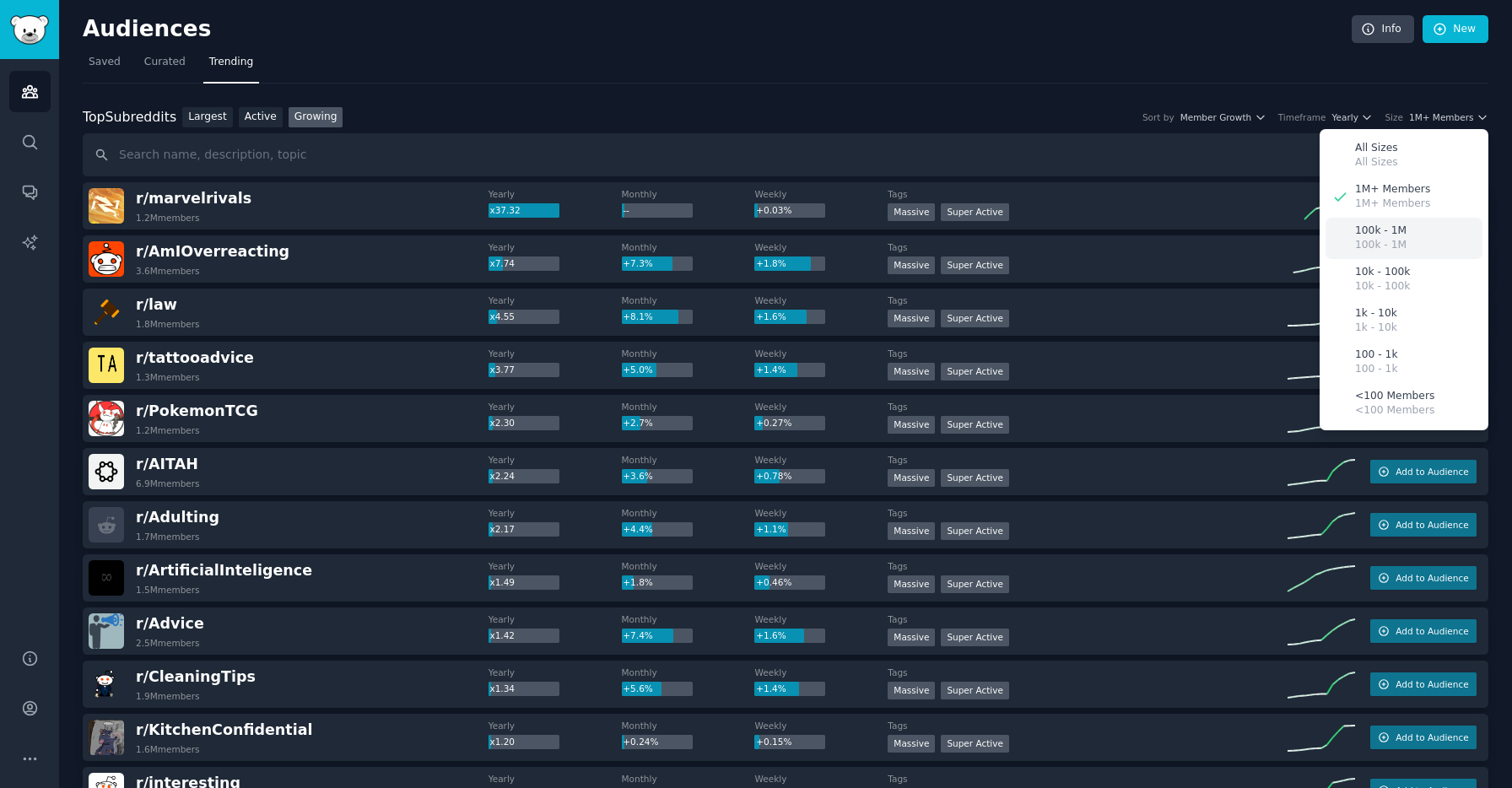
click at [1418, 236] on div "100k - 1M 100k - 1M" at bounding box center [1405, 238] width 157 height 41
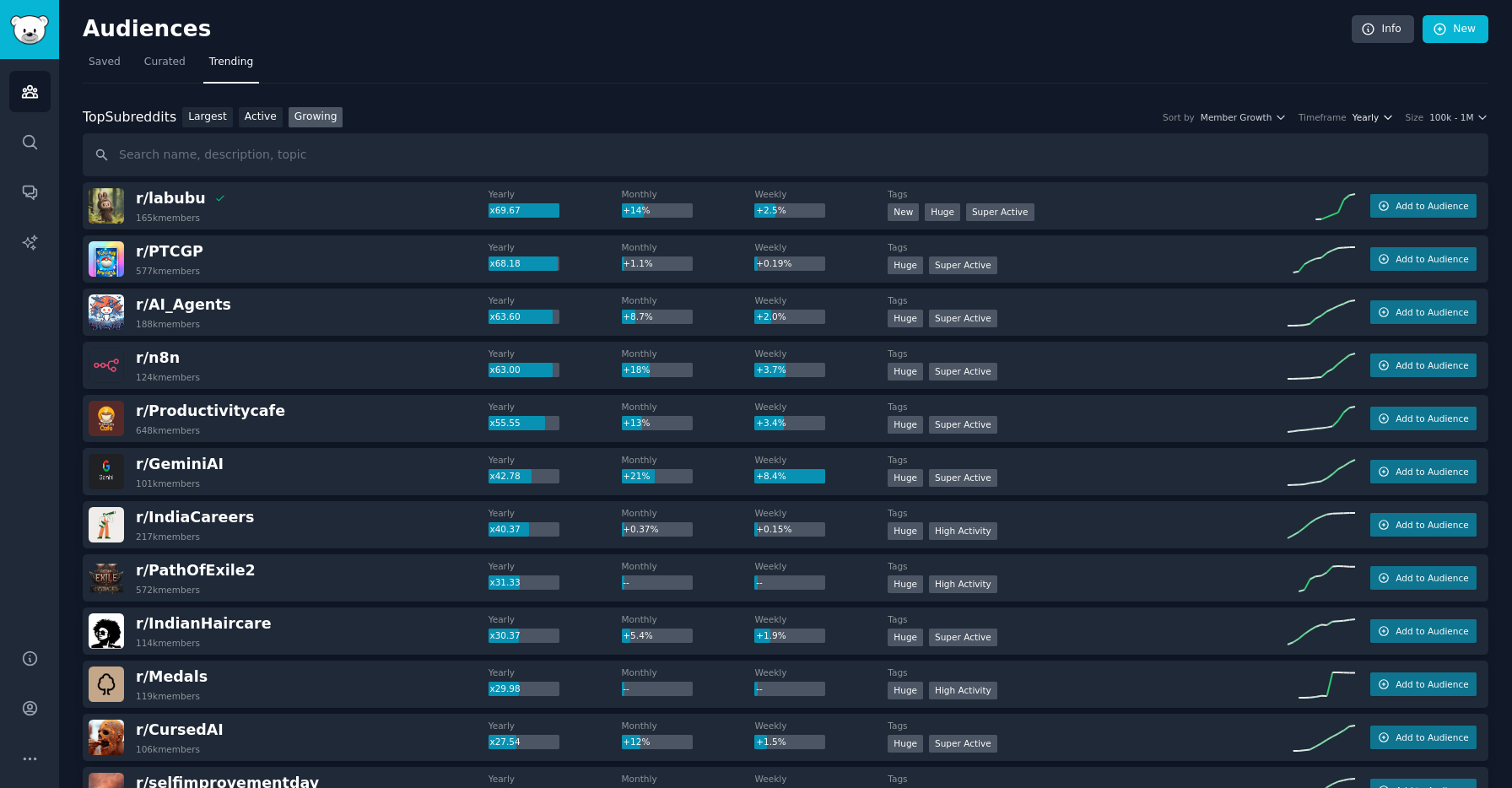
click at [1362, 115] on span "Yearly" at bounding box center [1365, 116] width 26 height 12
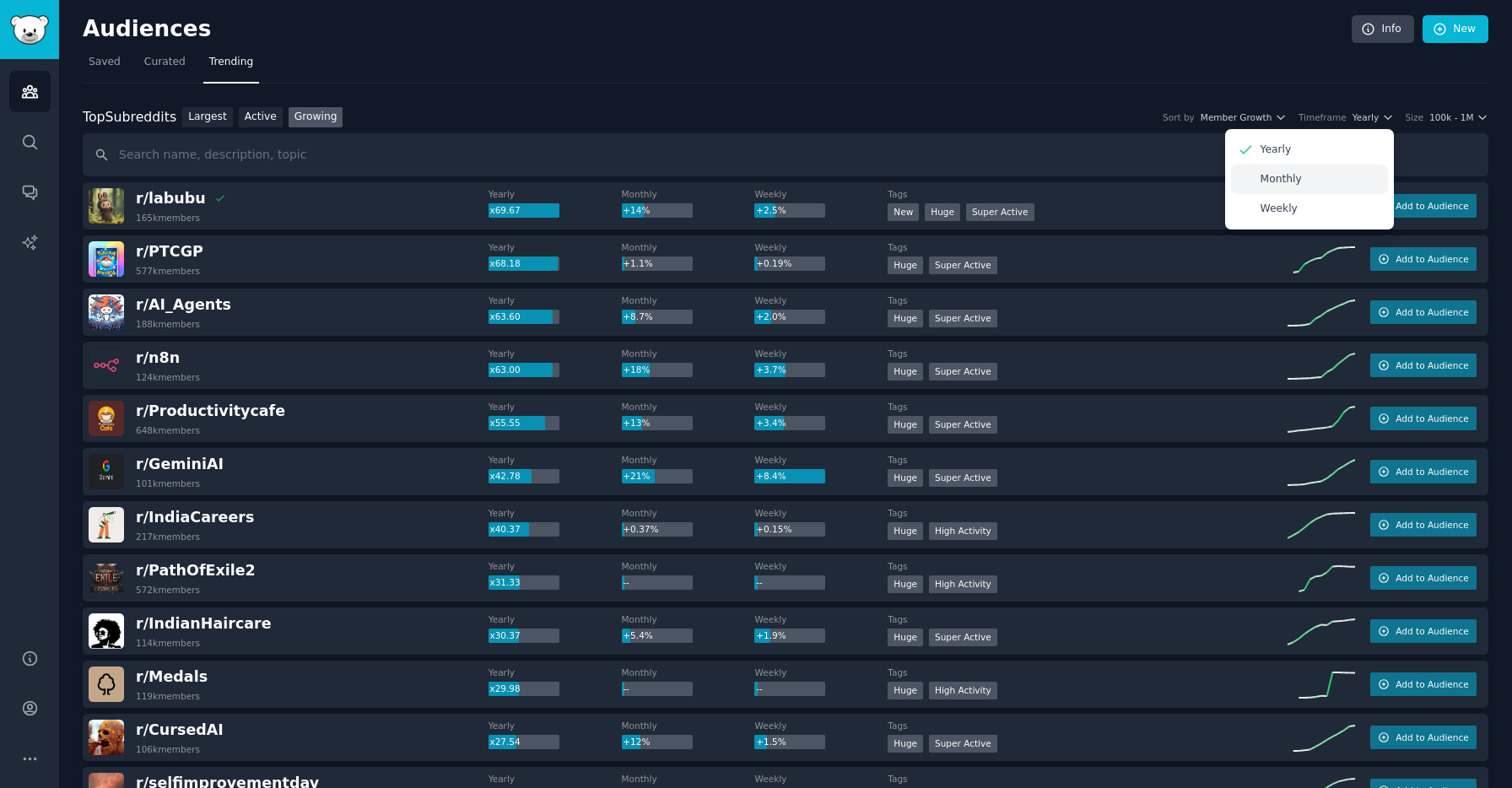
click at [1316, 179] on div "Monthly" at bounding box center [1310, 179] width 157 height 30
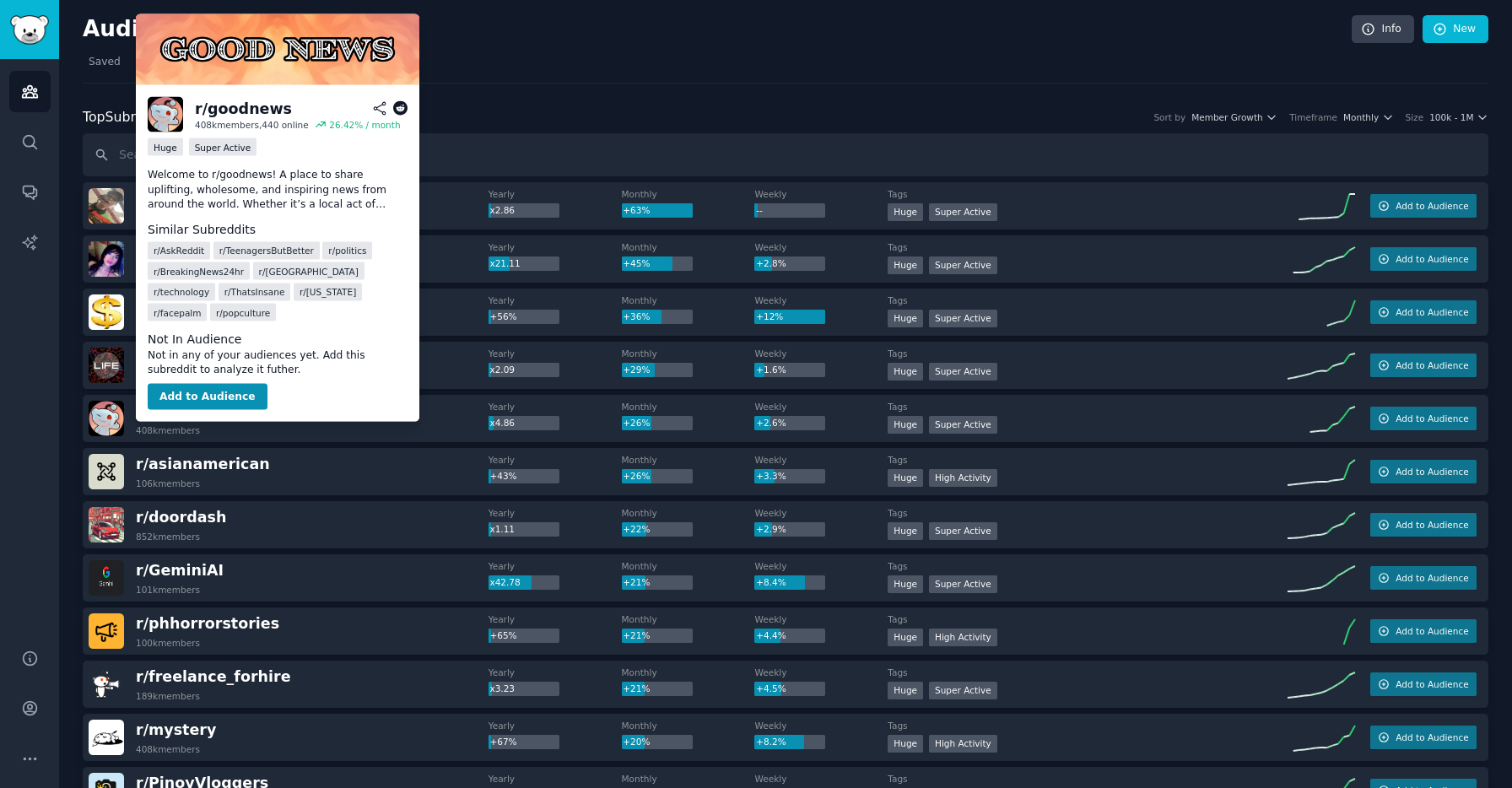
click at [401, 108] on icon at bounding box center [401, 108] width 15 height 15
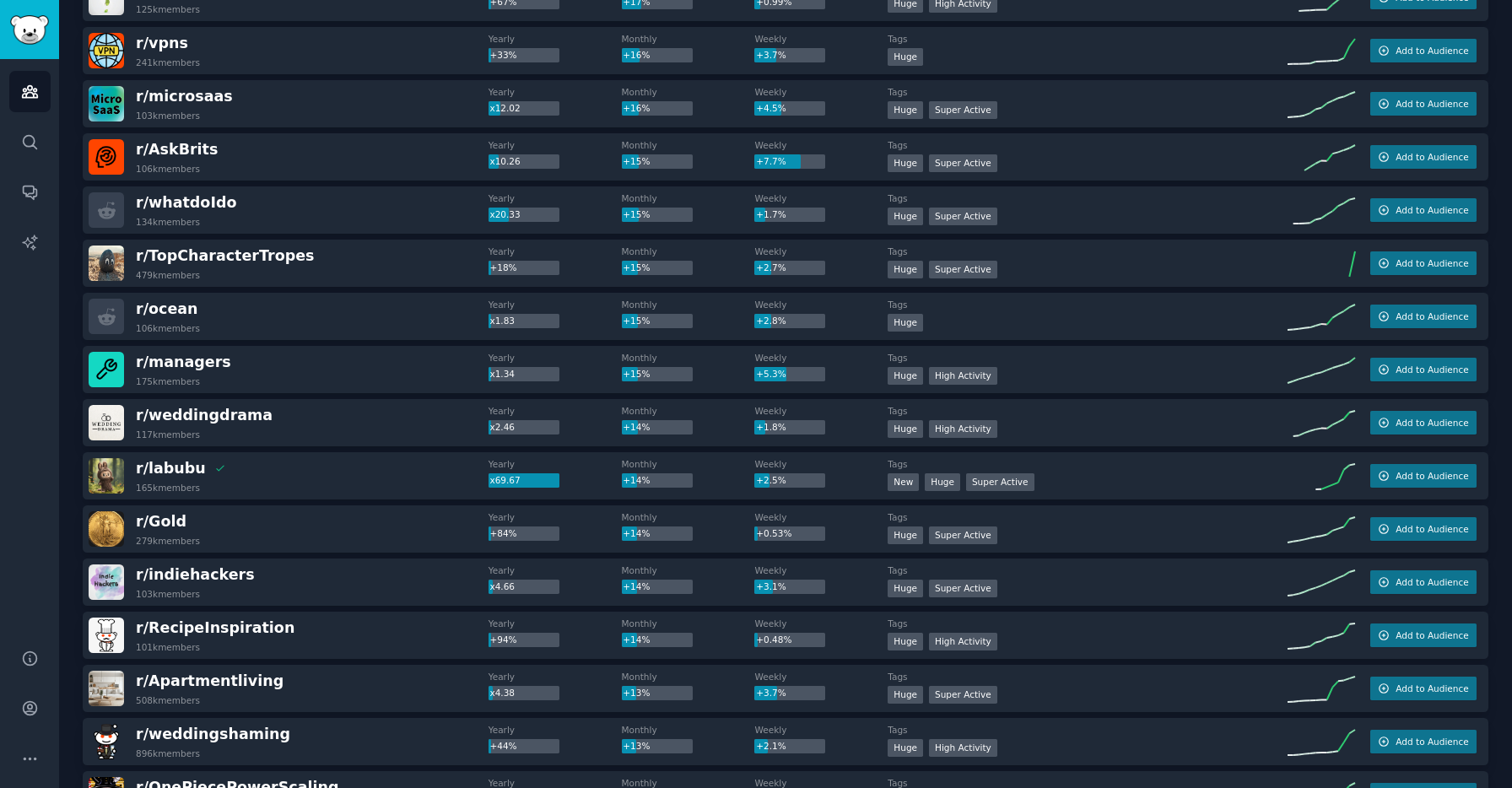
scroll to position [1119, 0]
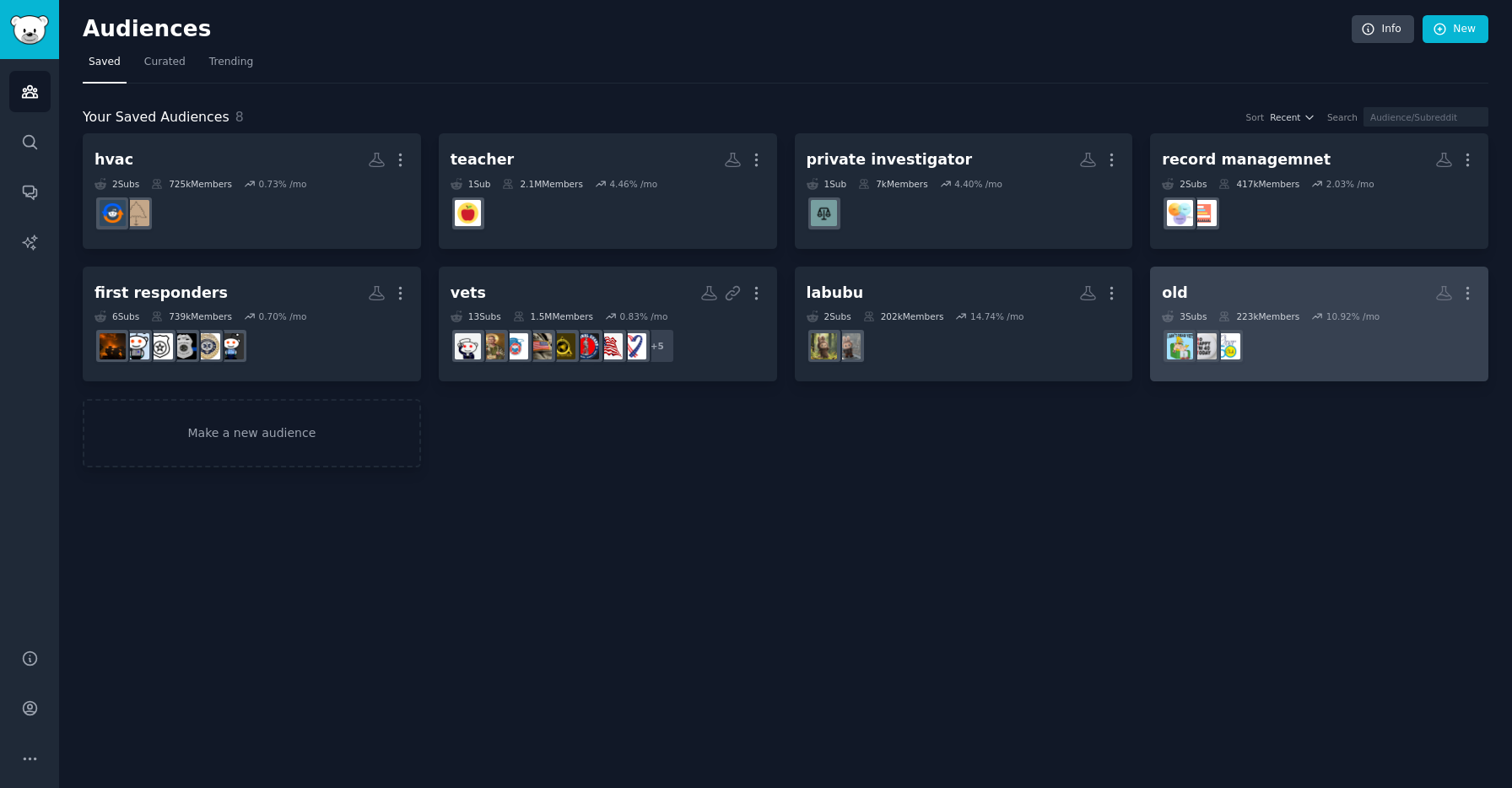
click at [1234, 294] on h2 "old More" at bounding box center [1319, 293] width 315 height 30
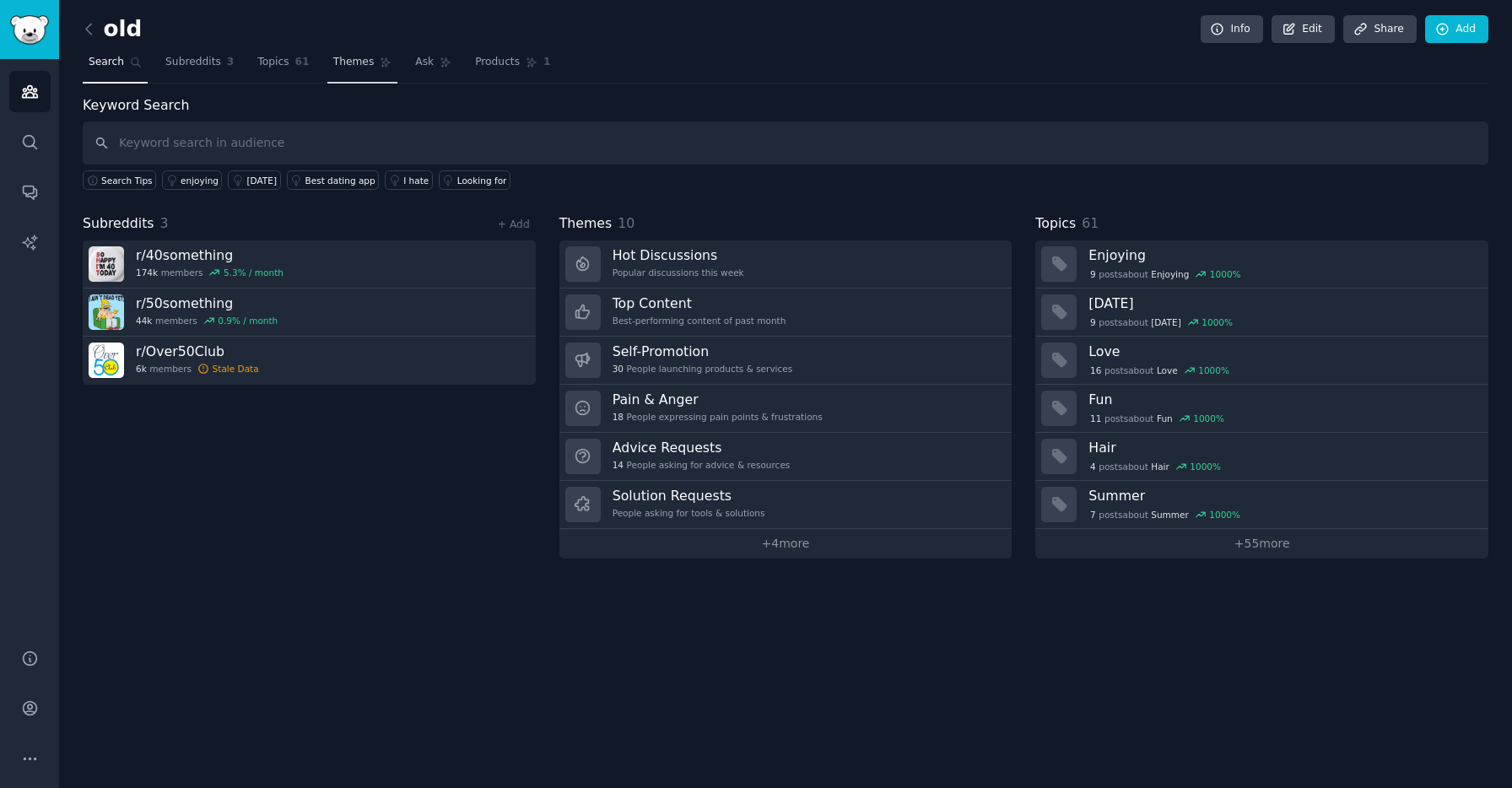
click at [364, 59] on span "Themes" at bounding box center [354, 62] width 41 height 15
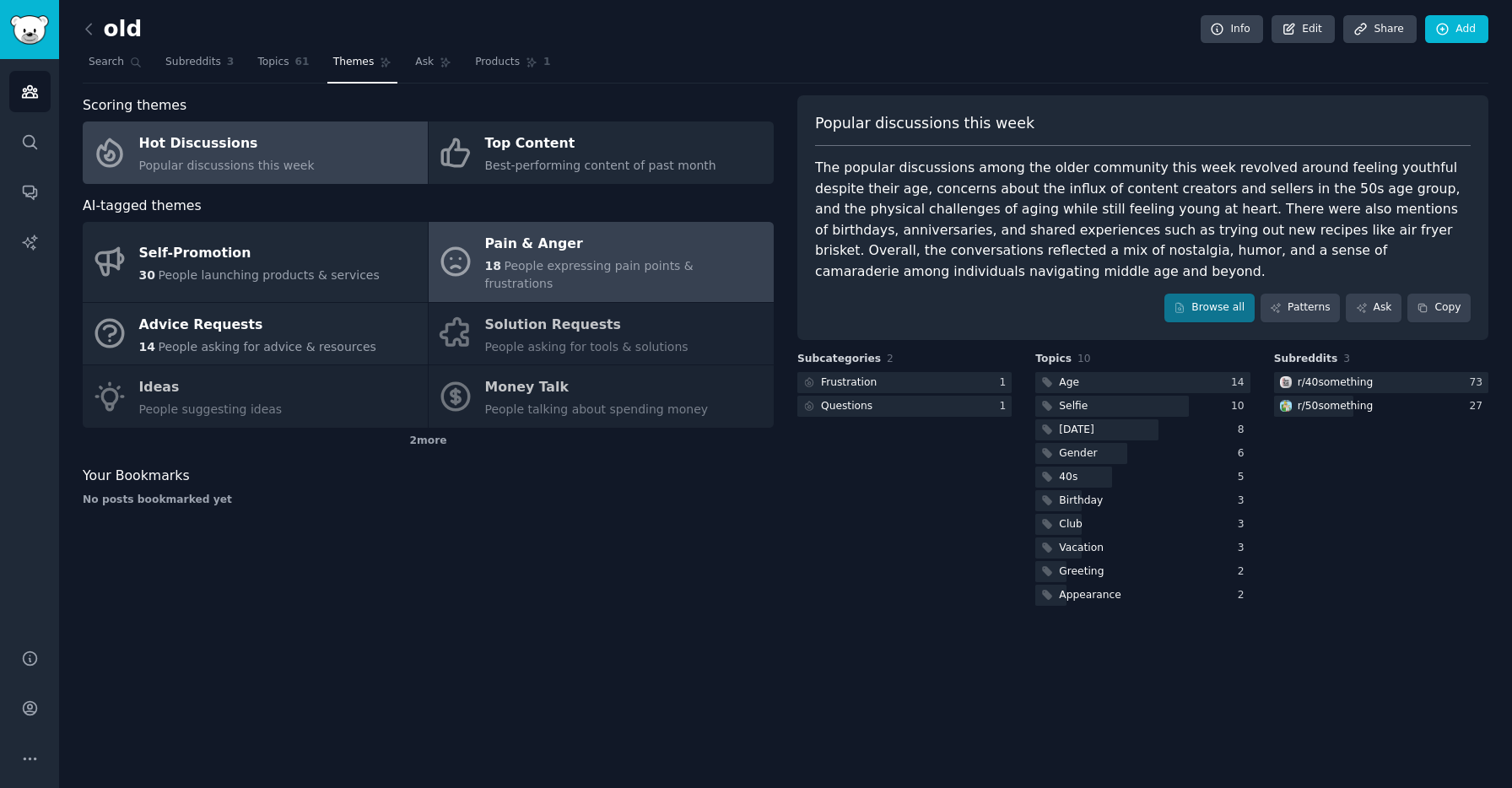
click at [567, 248] on div "Pain & Anger" at bounding box center [625, 244] width 281 height 27
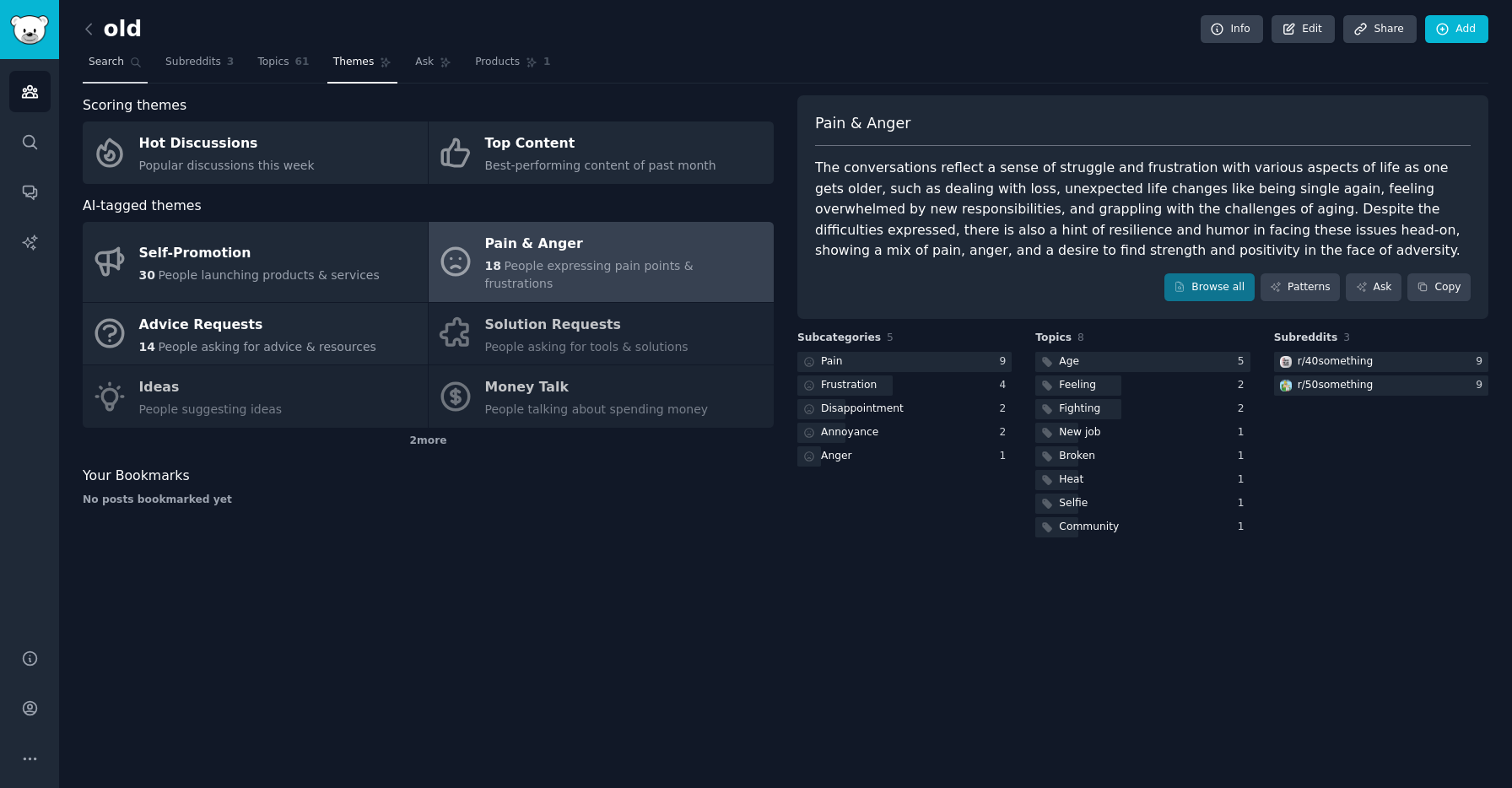
click at [130, 64] on icon at bounding box center [135, 62] width 12 height 12
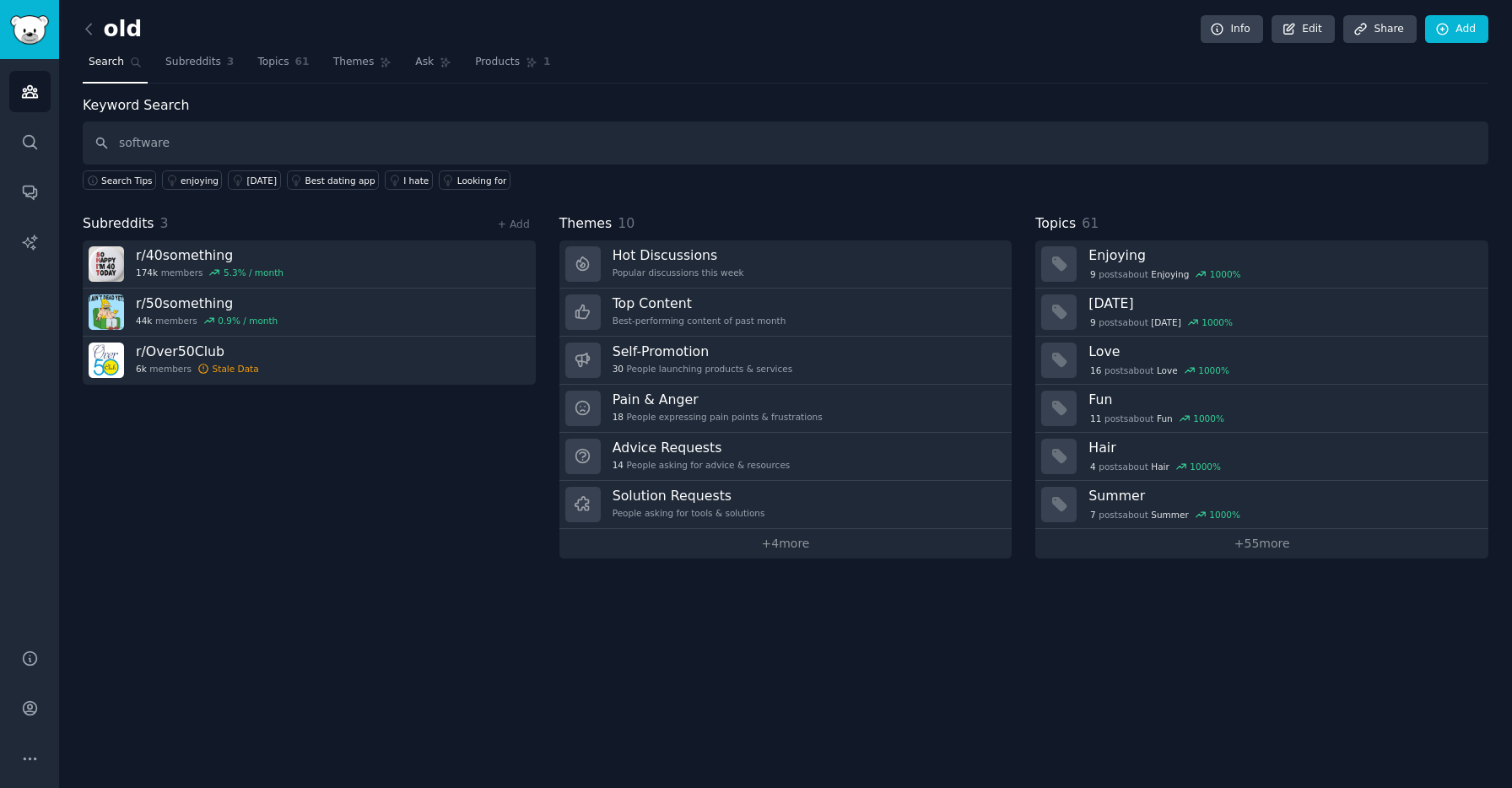
click at [216, 138] on input "software" at bounding box center [786, 143] width 1406 height 43
type input "software"
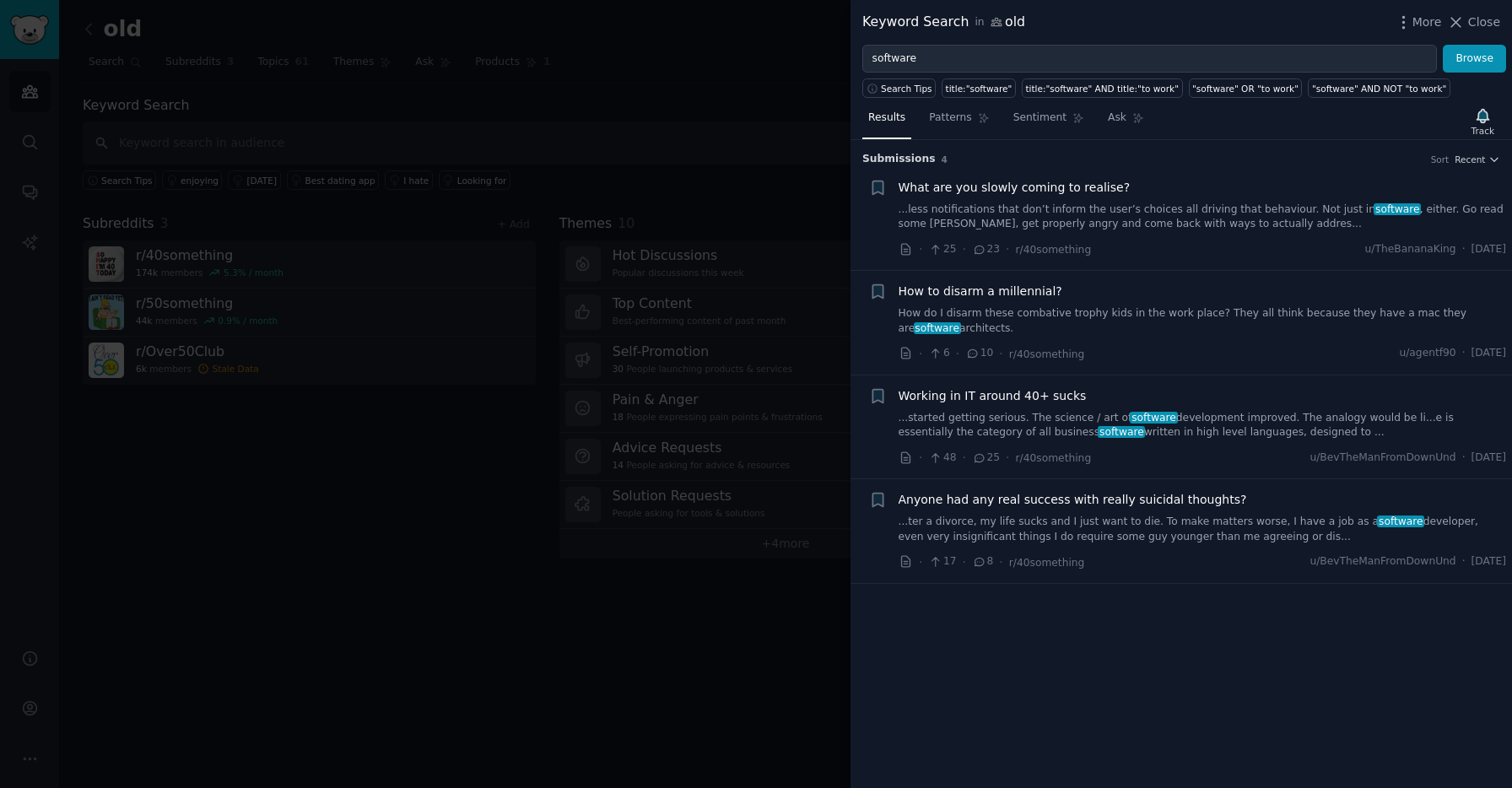
click at [641, 134] on div at bounding box center [756, 394] width 1512 height 788
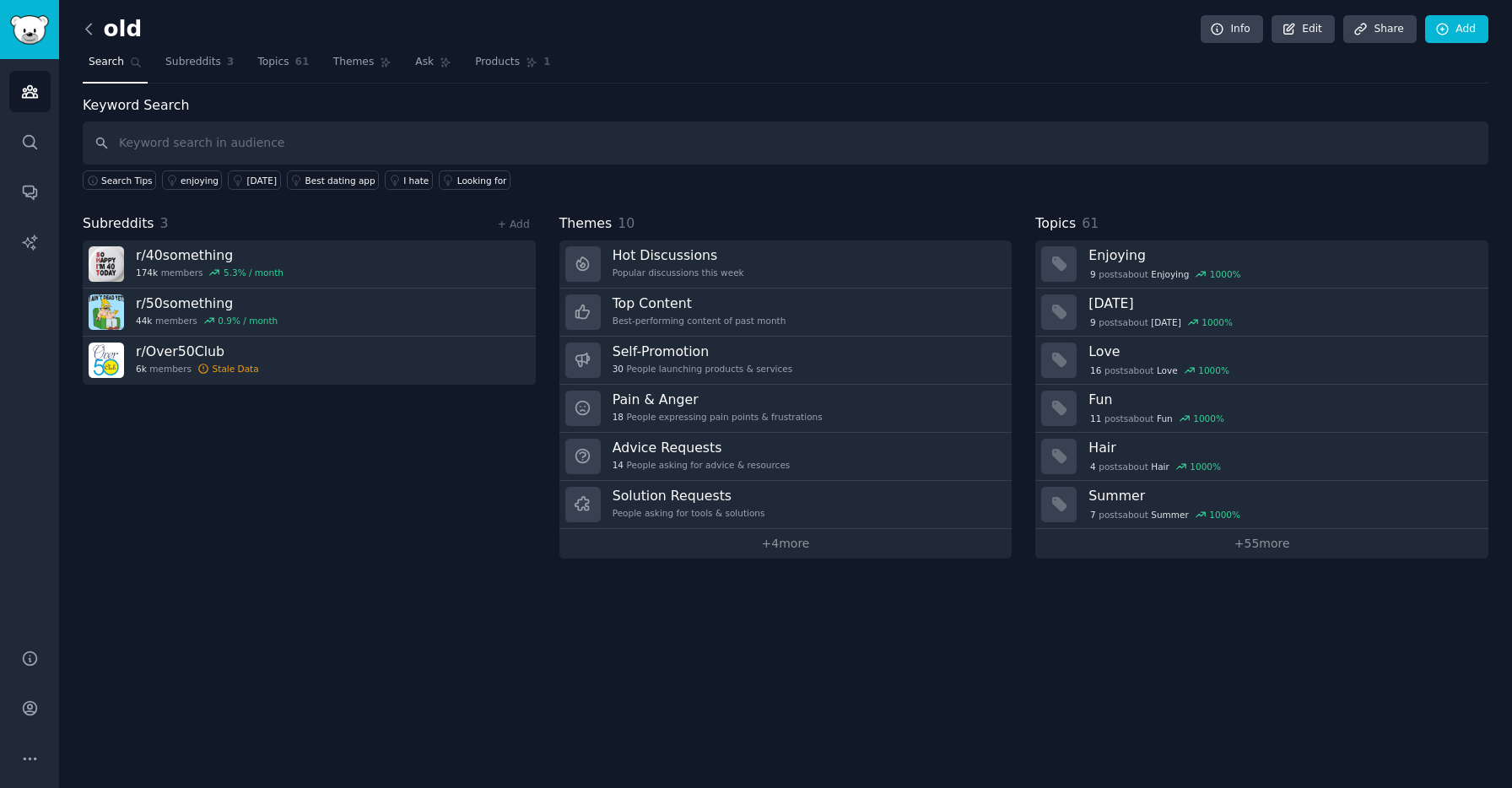
click at [97, 25] on icon at bounding box center [89, 29] width 18 height 18
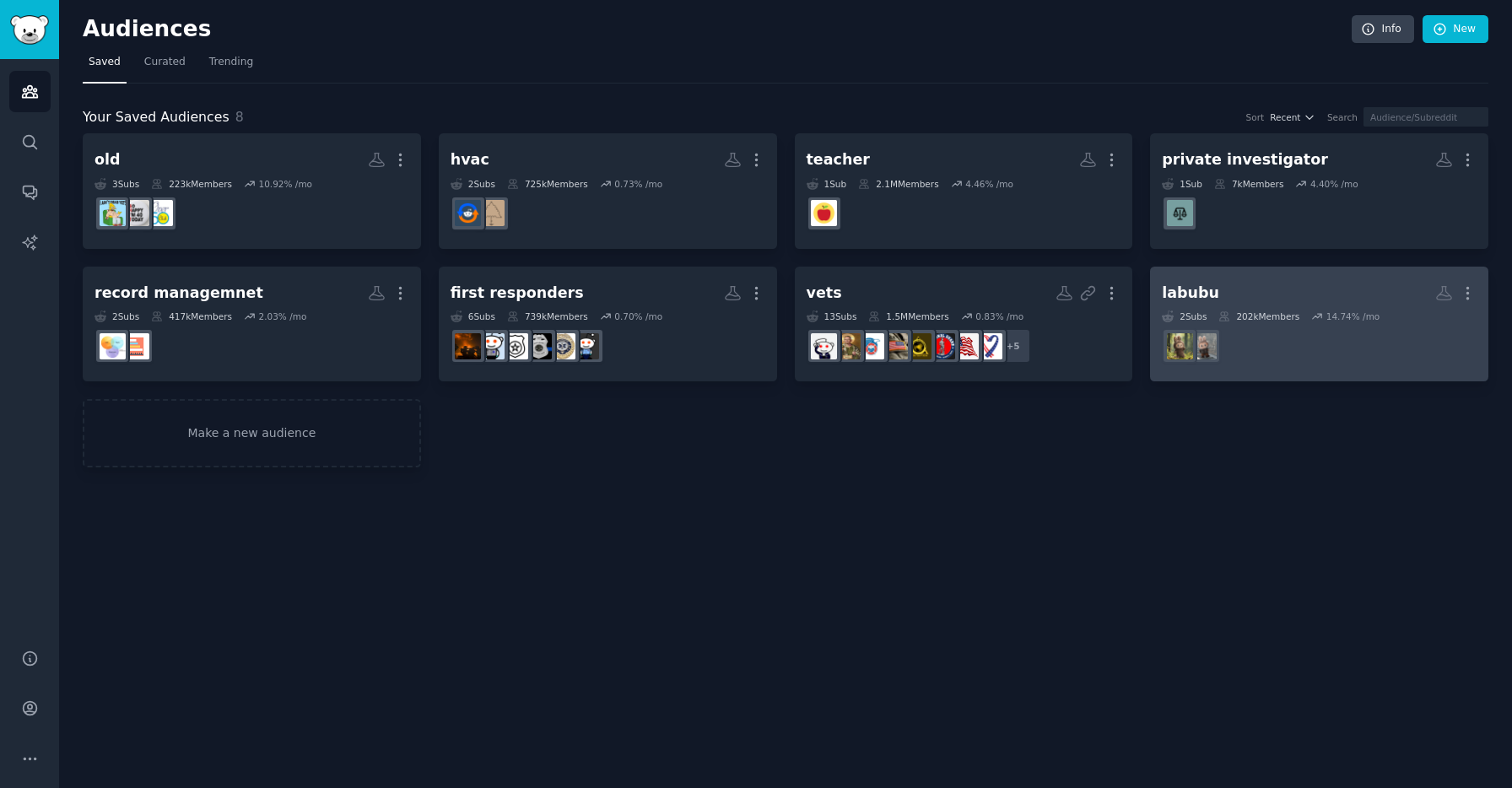
click at [1247, 279] on h2 "labubu More" at bounding box center [1319, 293] width 315 height 30
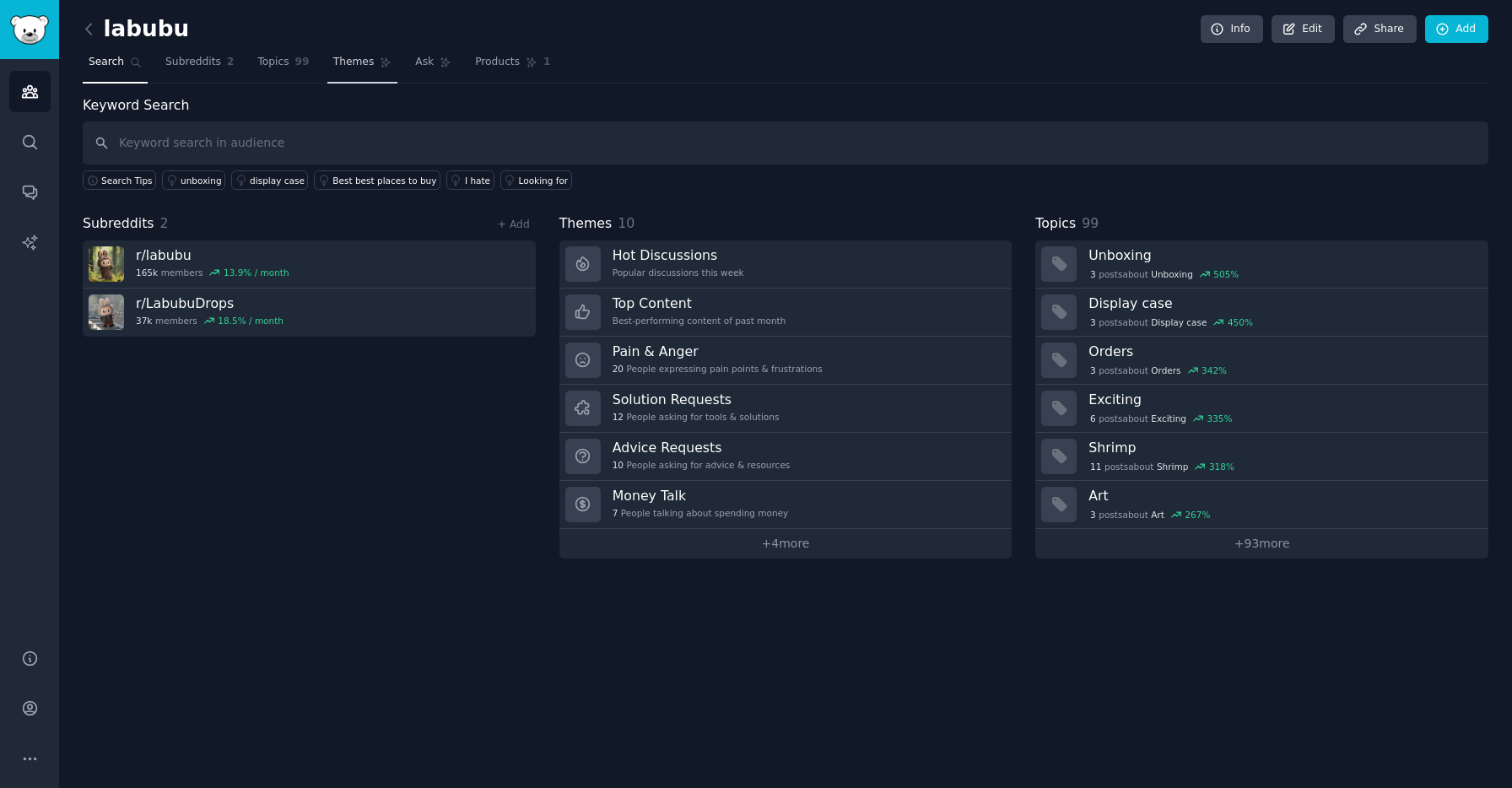
click at [353, 69] on span "Themes" at bounding box center [354, 62] width 41 height 15
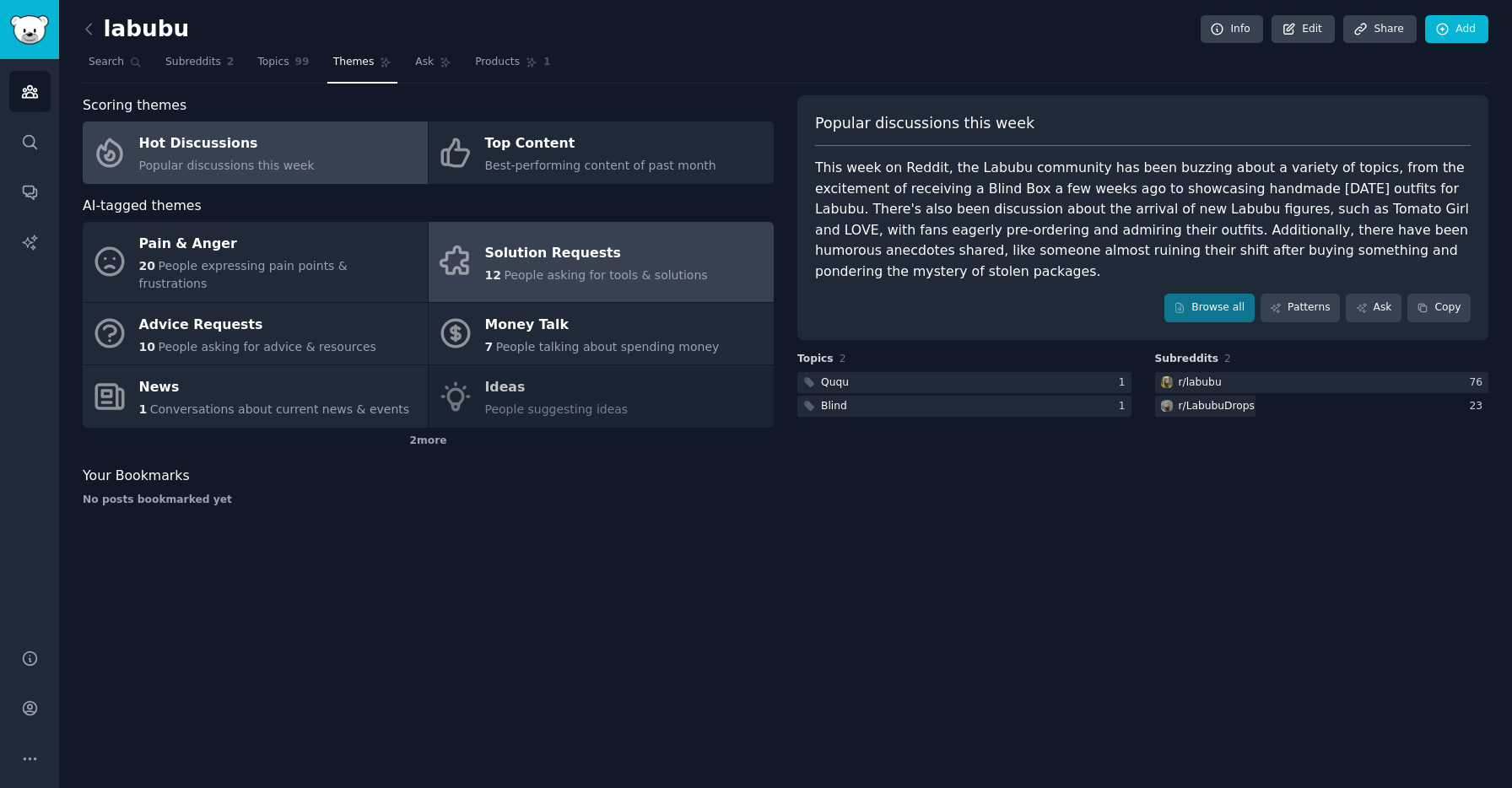
click at [549, 250] on div "Solution Requests" at bounding box center [596, 253] width 223 height 27
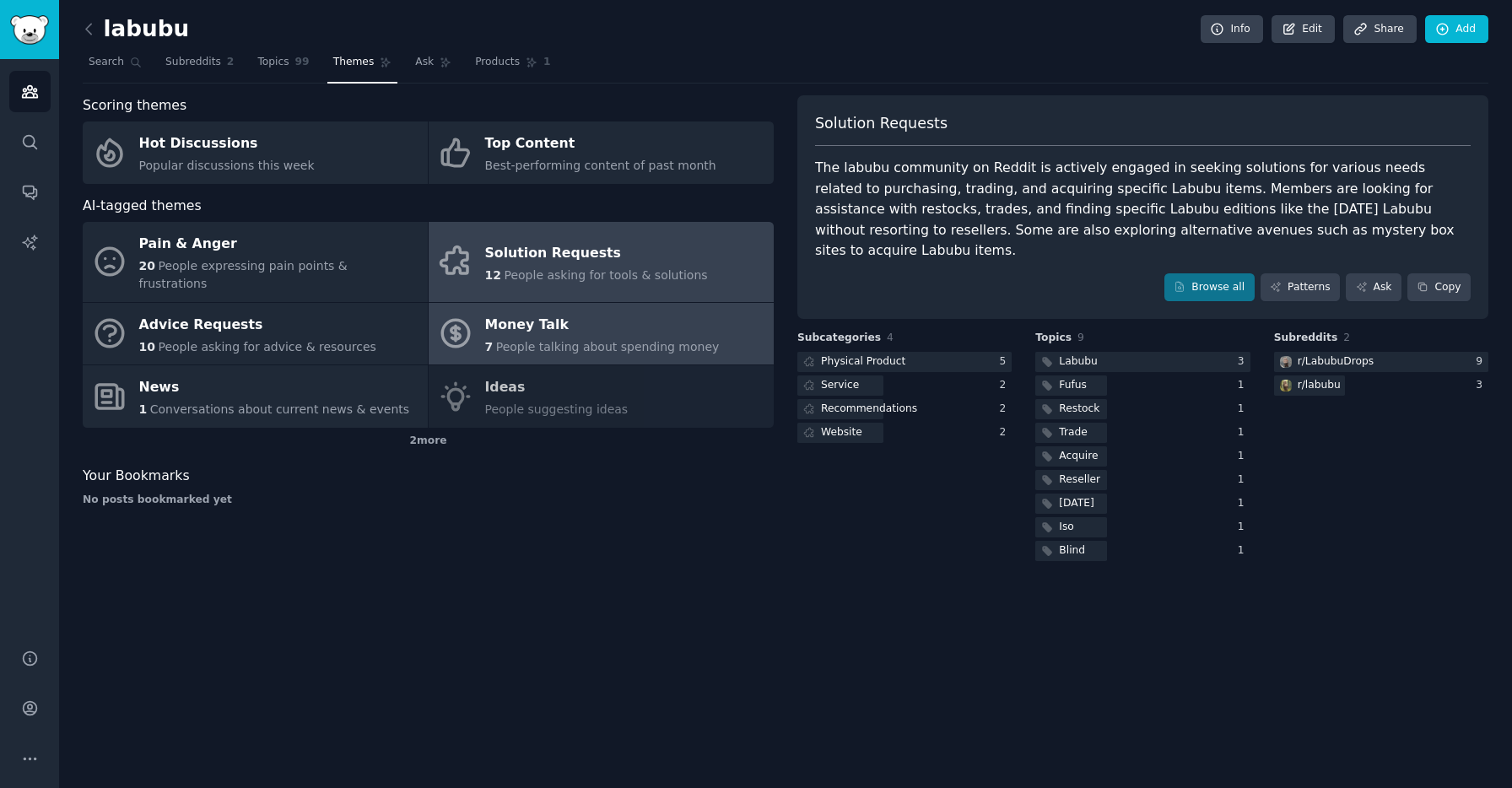
click at [632, 311] on div "Money Talk" at bounding box center [603, 325] width 235 height 27
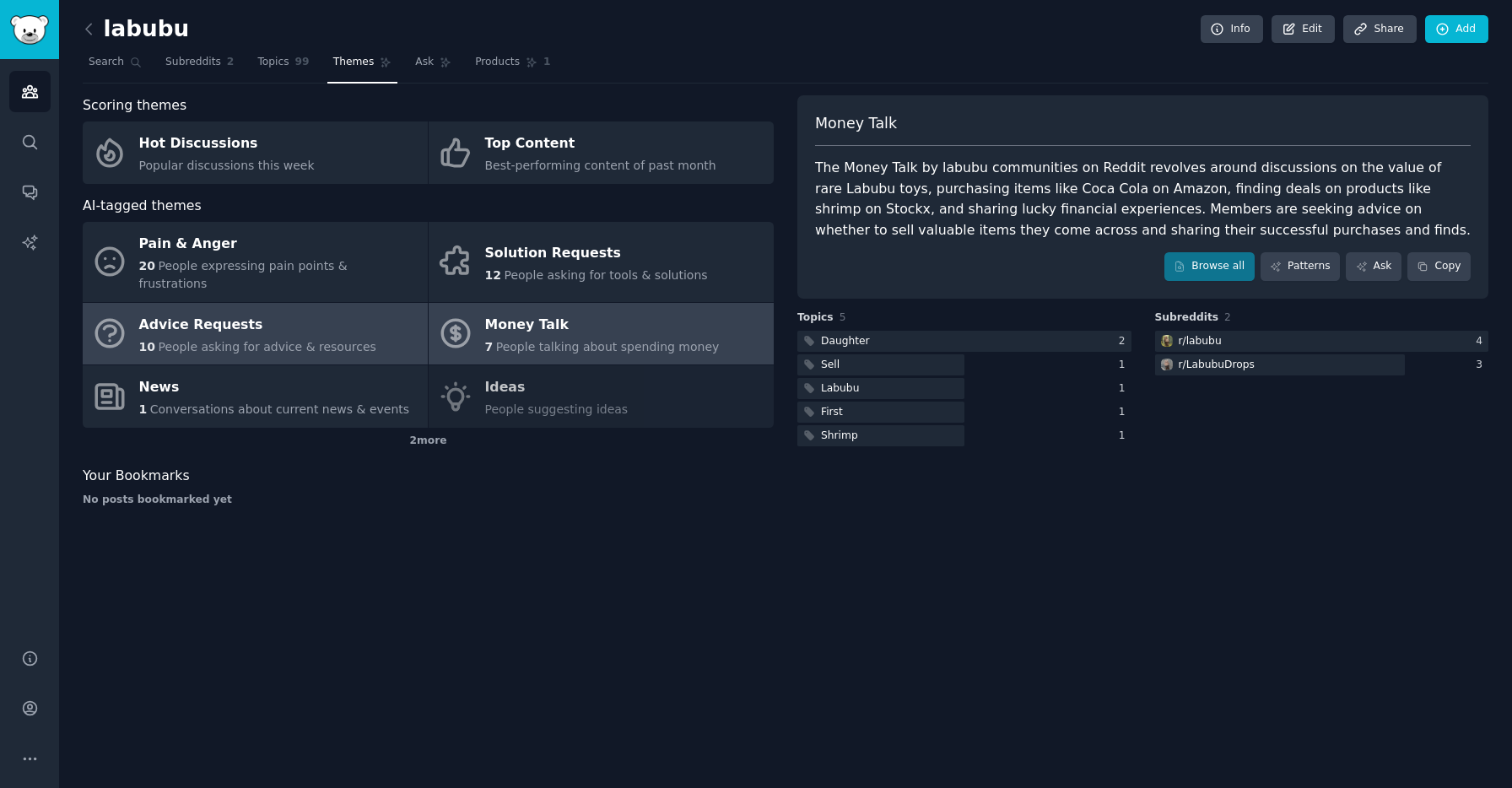
click at [291, 319] on div "Advice Requests" at bounding box center [257, 325] width 237 height 27
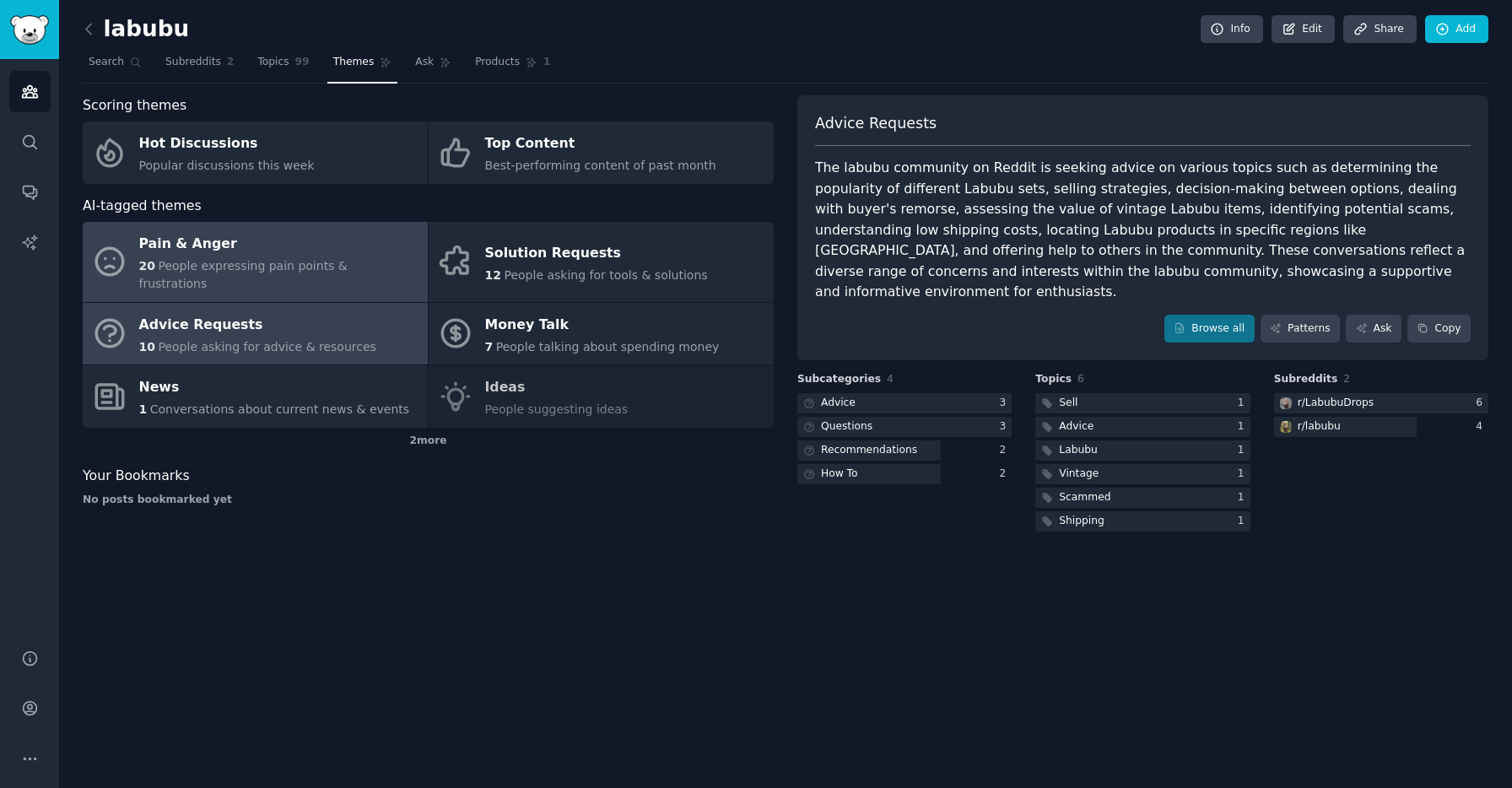
click at [334, 240] on div "Pain & Anger" at bounding box center [279, 244] width 281 height 27
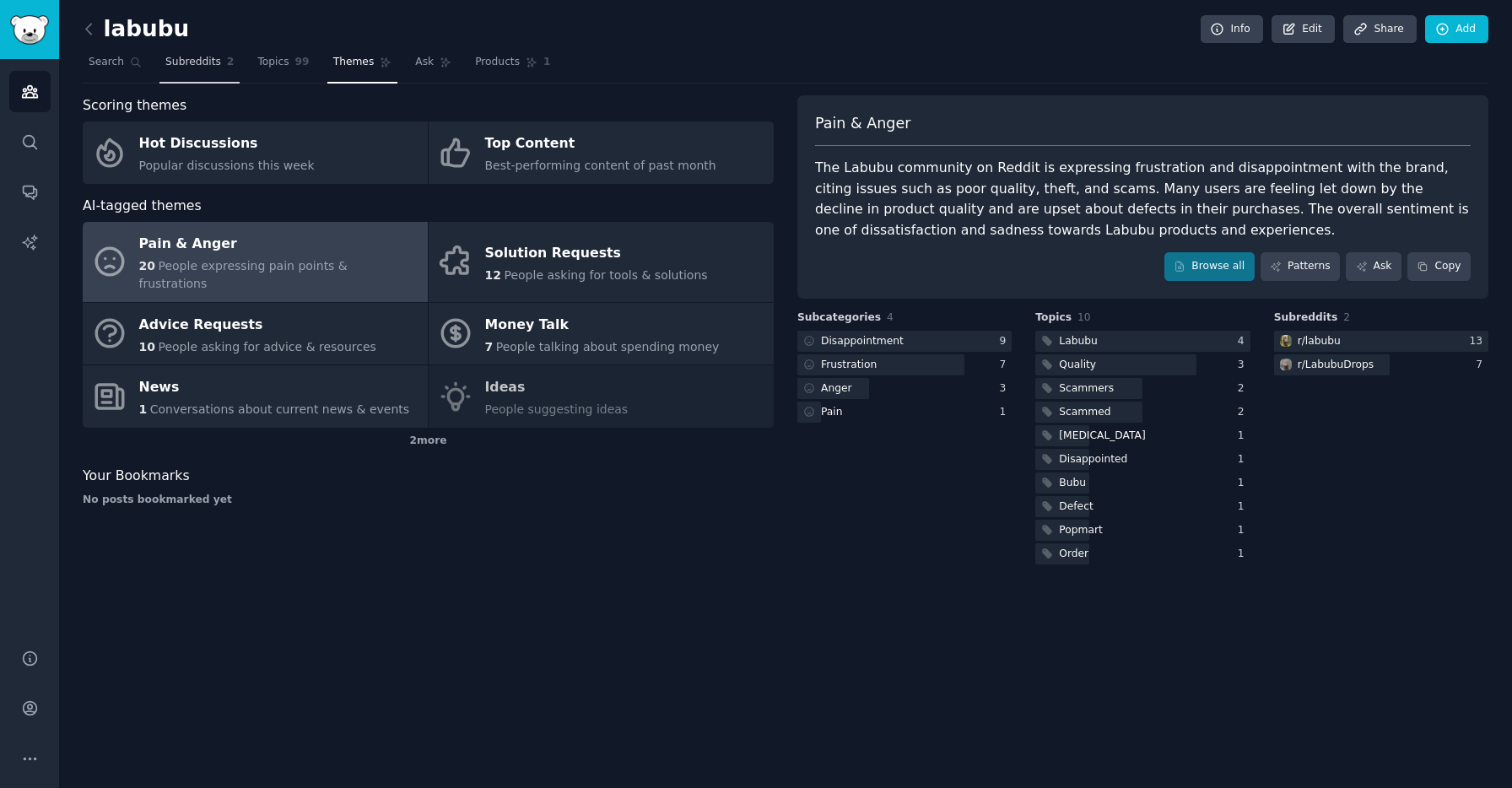
click at [202, 65] on span "Subreddits" at bounding box center [193, 62] width 56 height 15
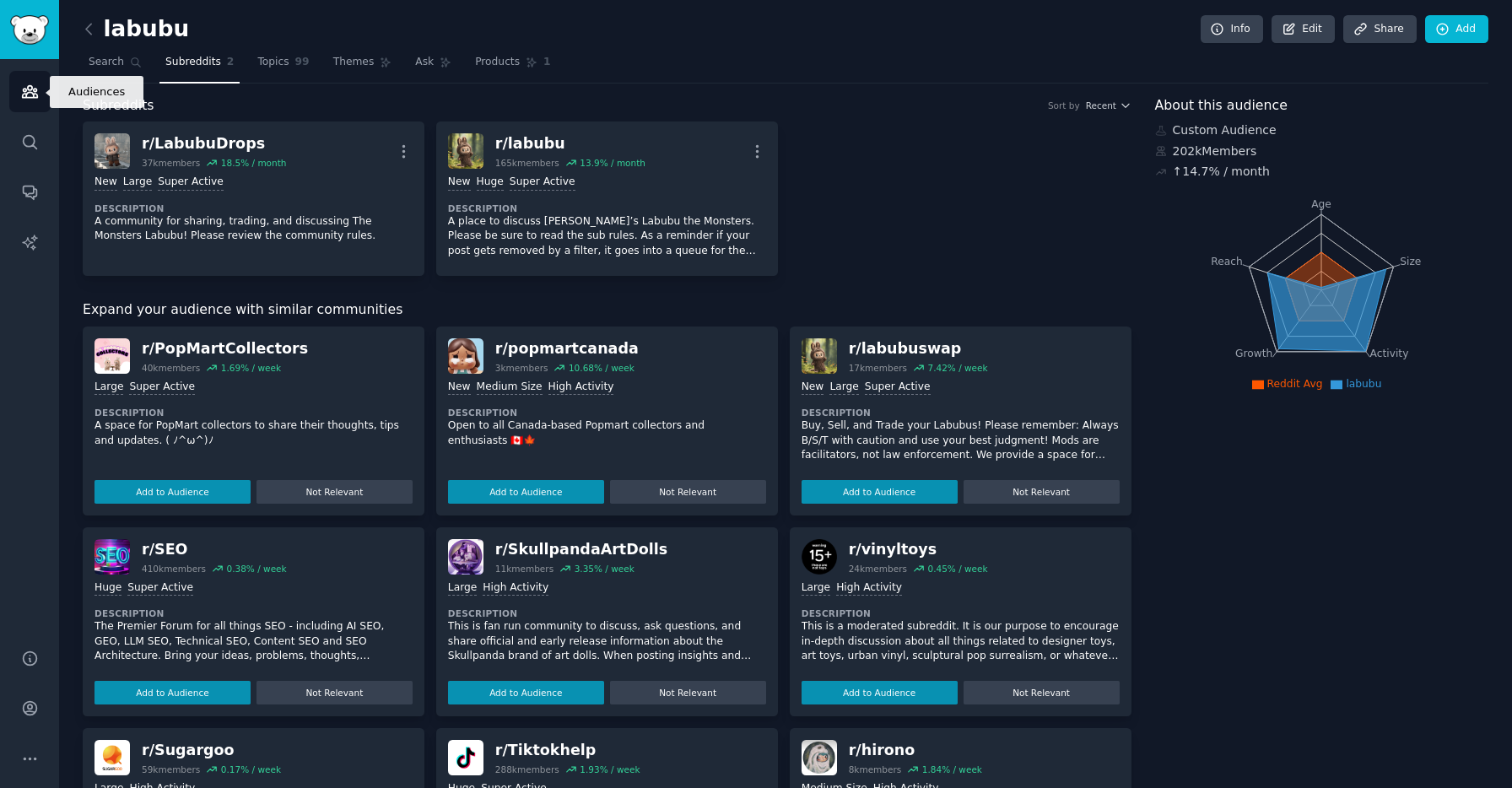
click at [30, 90] on icon "Sidebar" at bounding box center [29, 91] width 15 height 12
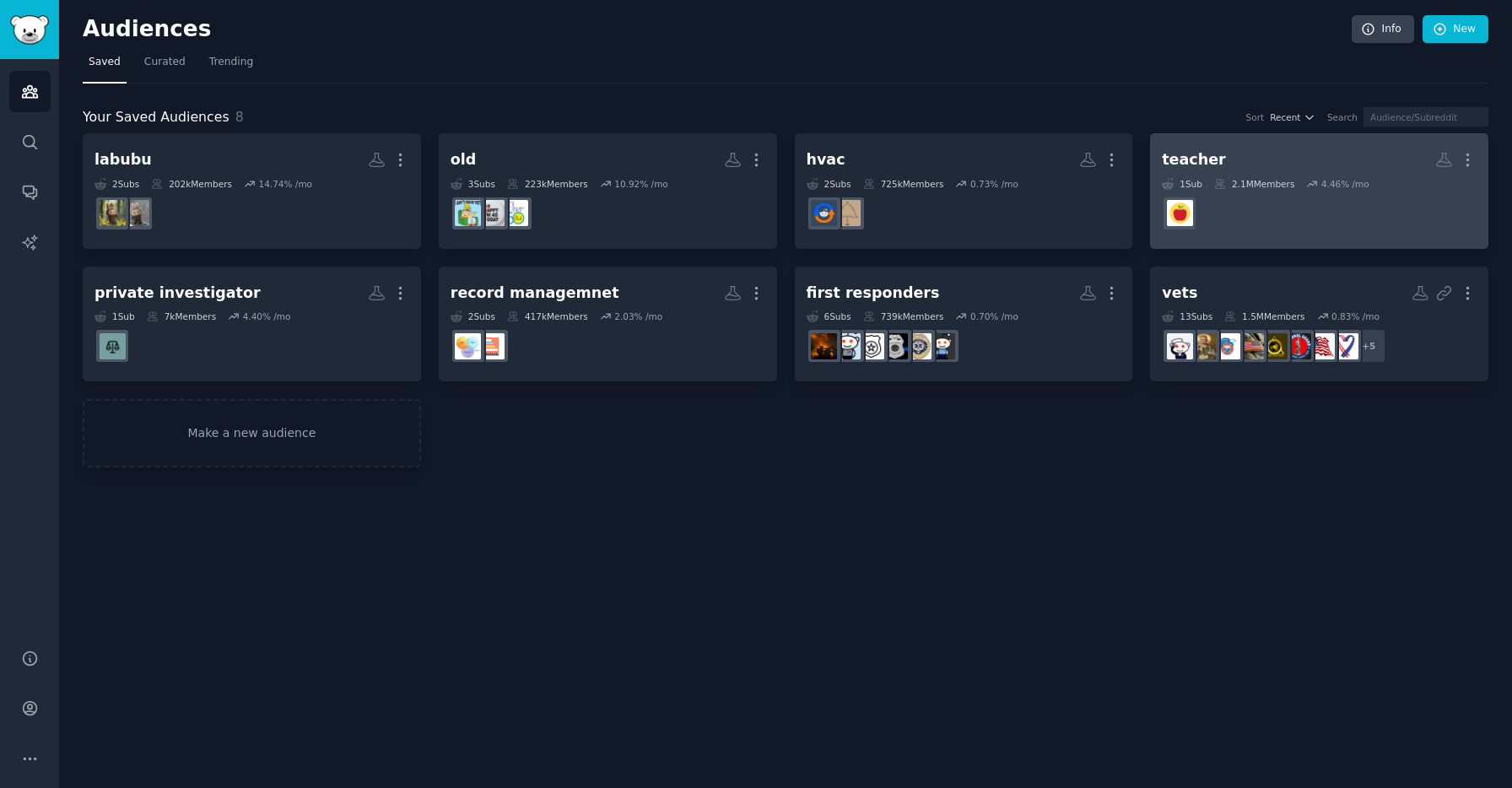
click at [1345, 220] on dd at bounding box center [1319, 213] width 315 height 47
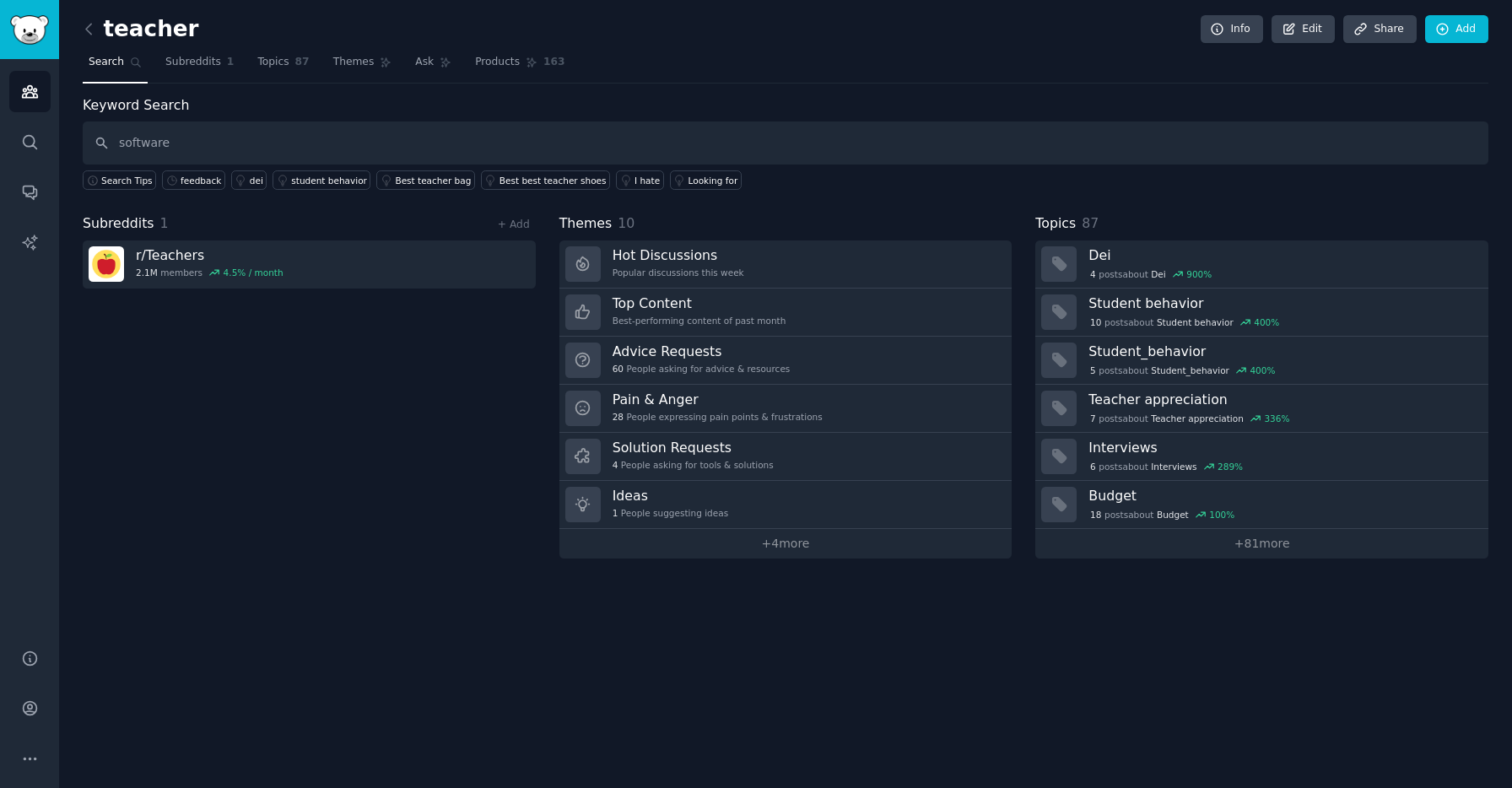
click at [356, 148] on input "software" at bounding box center [786, 143] width 1406 height 43
type input "software"
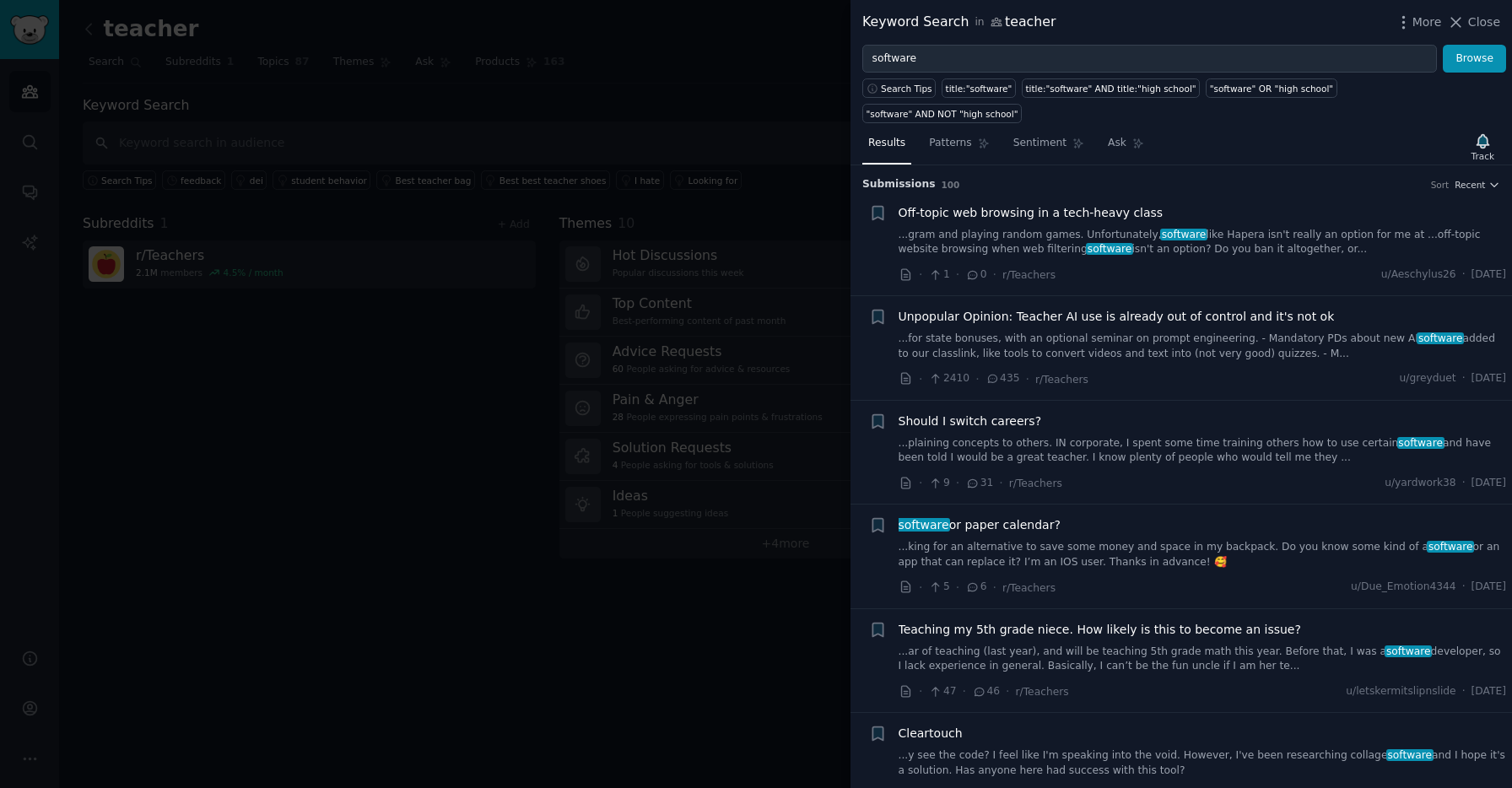
click at [1082, 204] on div "Off-topic web browsing in a tech-heavy class ...gram and playing random games. …" at bounding box center [1203, 230] width 608 height 53
click at [1091, 204] on span "Off-topic web browsing in a tech-heavy class" at bounding box center [1031, 213] width 265 height 18
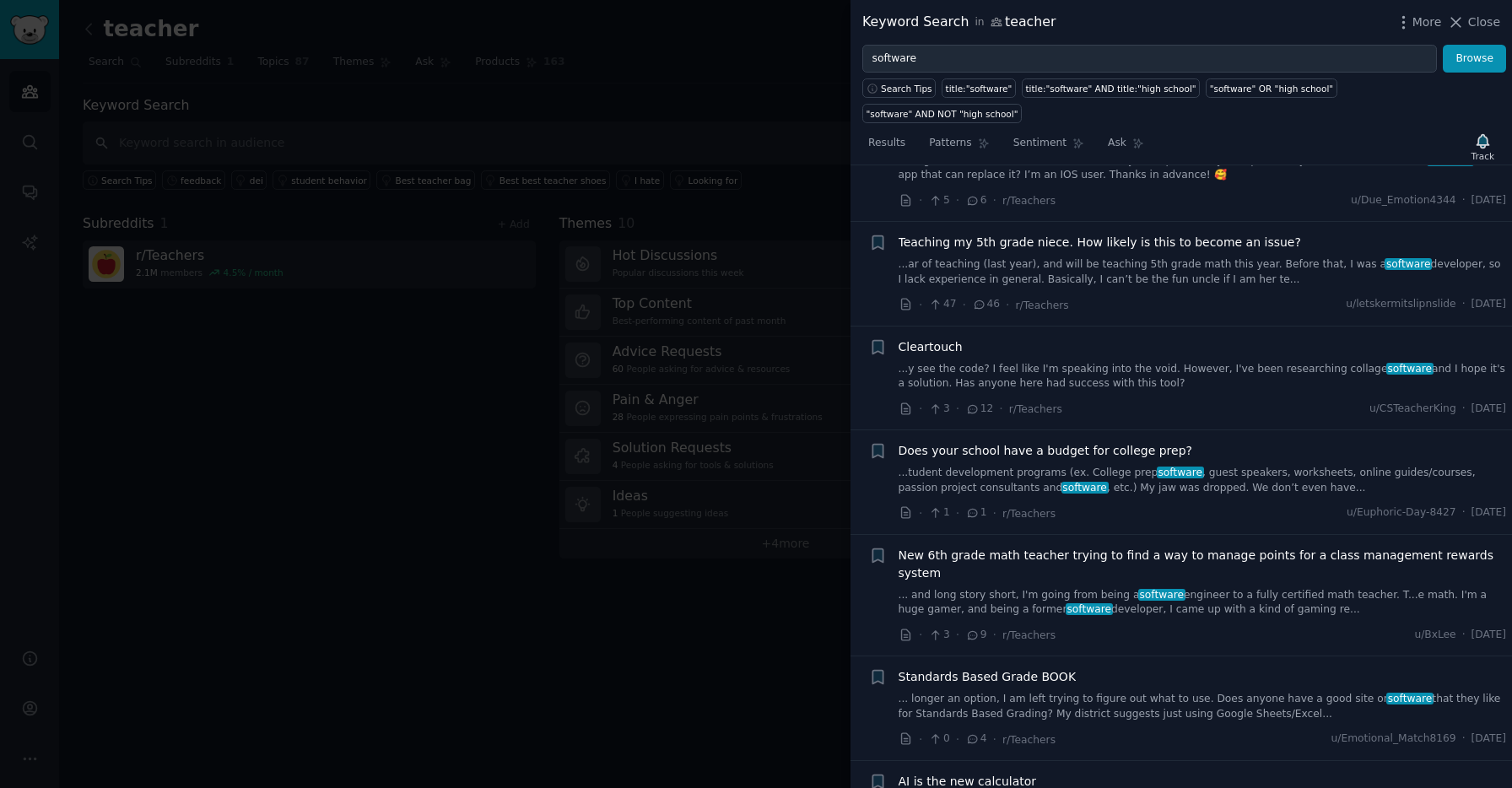
scroll to position [1040, 0]
click at [1172, 361] on link "...y see the code? I feel like I'm speaking into the void. However, I've been r…" at bounding box center [1203, 375] width 608 height 30
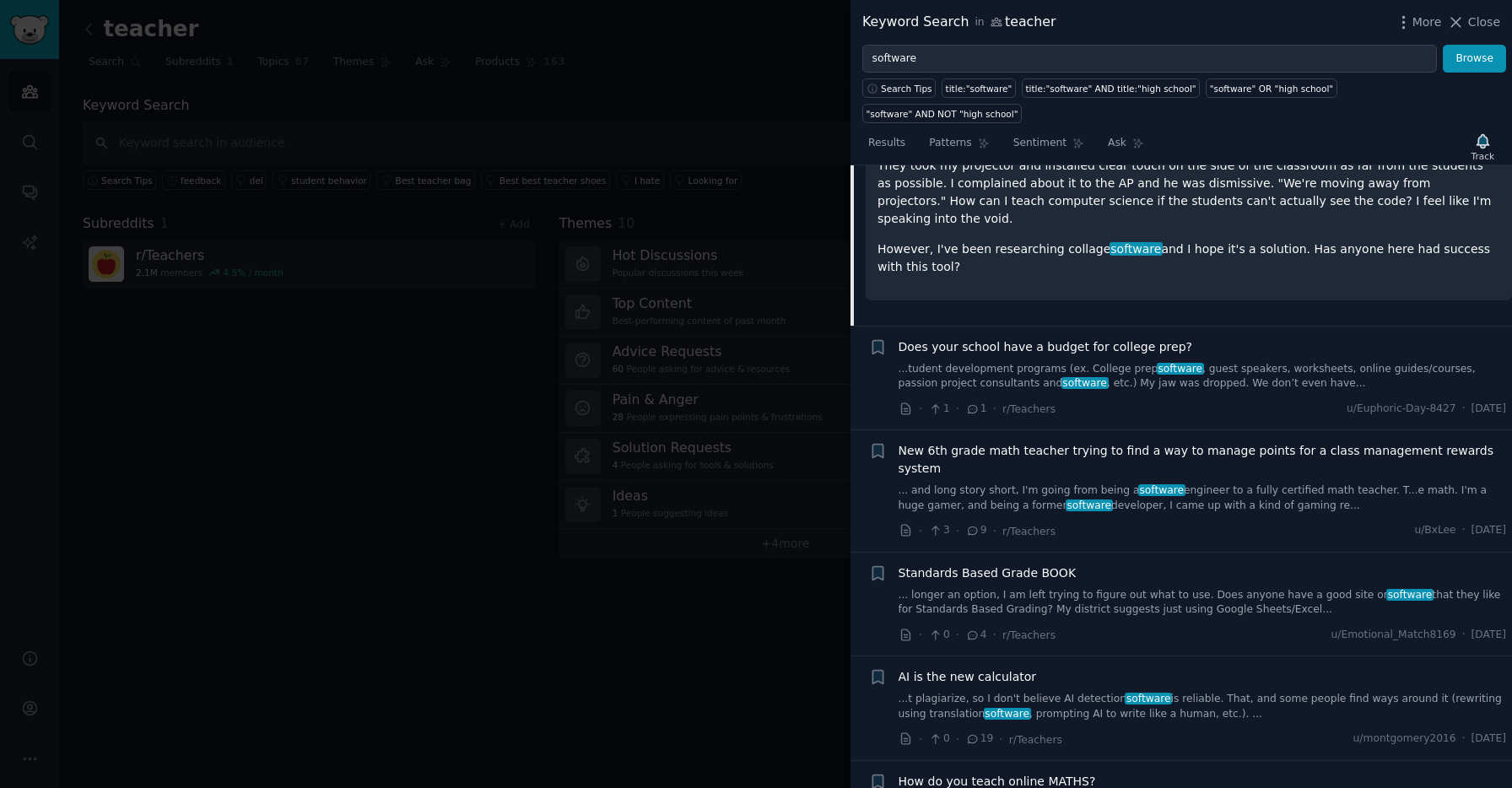
scroll to position [745, 0]
click at [1253, 441] on div "New 6th grade math teacher trying to find a way to manage points for a class ma…" at bounding box center [1203, 476] width 608 height 71
click at [1249, 482] on link "... and long story short, I'm going from being a software engineer to a fully c…" at bounding box center [1203, 497] width 608 height 30
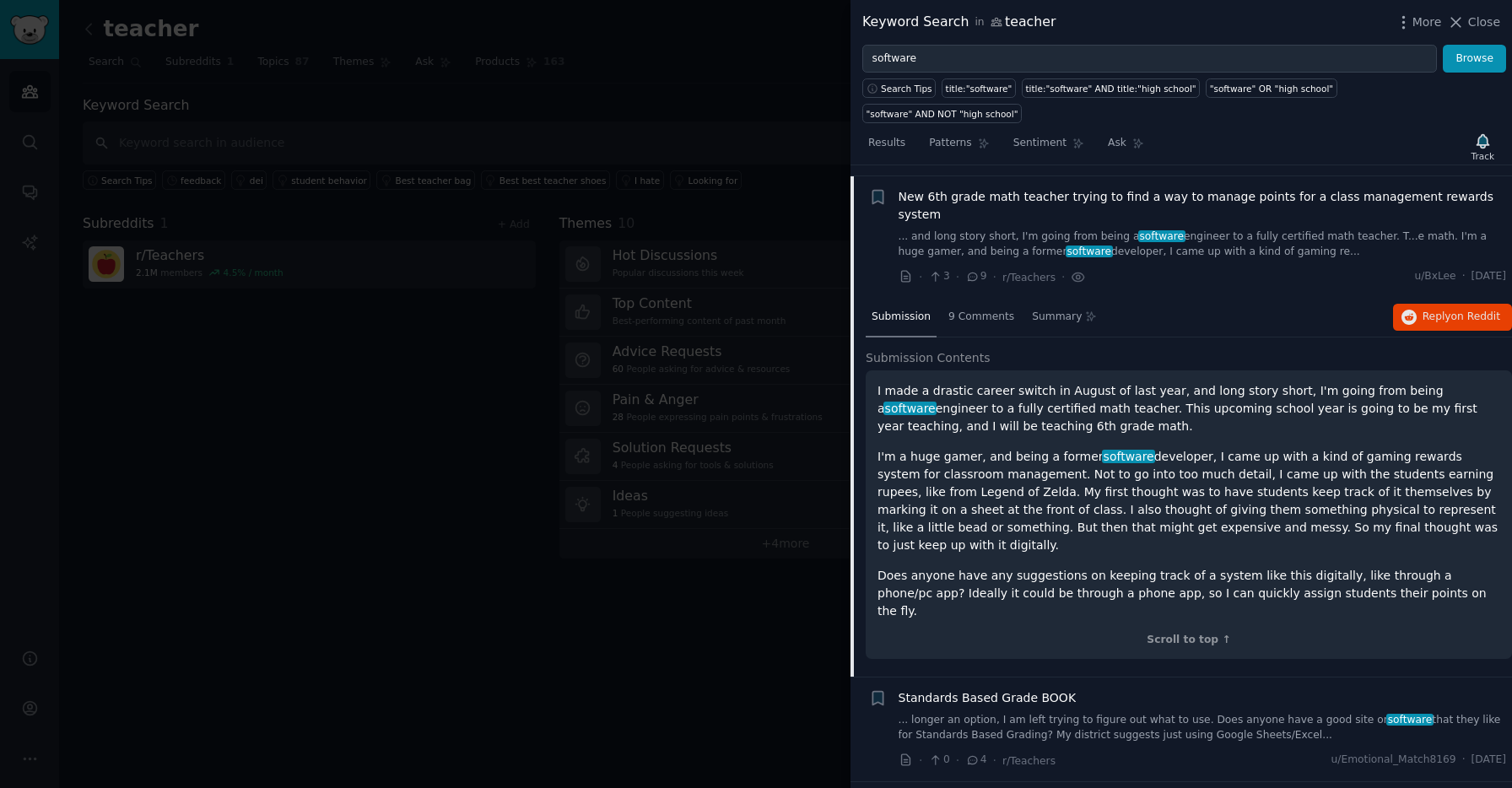
scroll to position [756, 0]
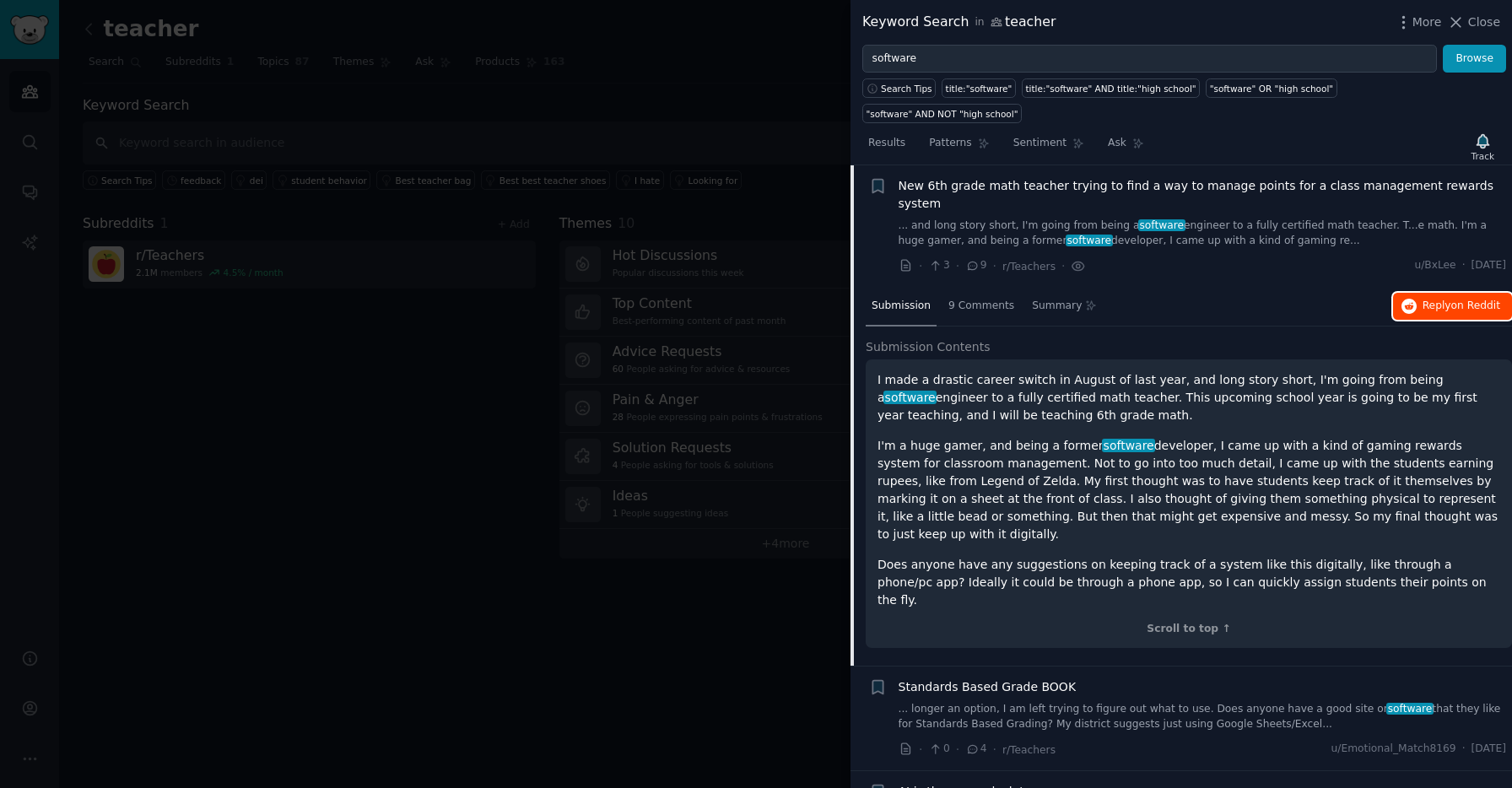
click at [1460, 299] on span "on Reddit" at bounding box center [1476, 305] width 49 height 12
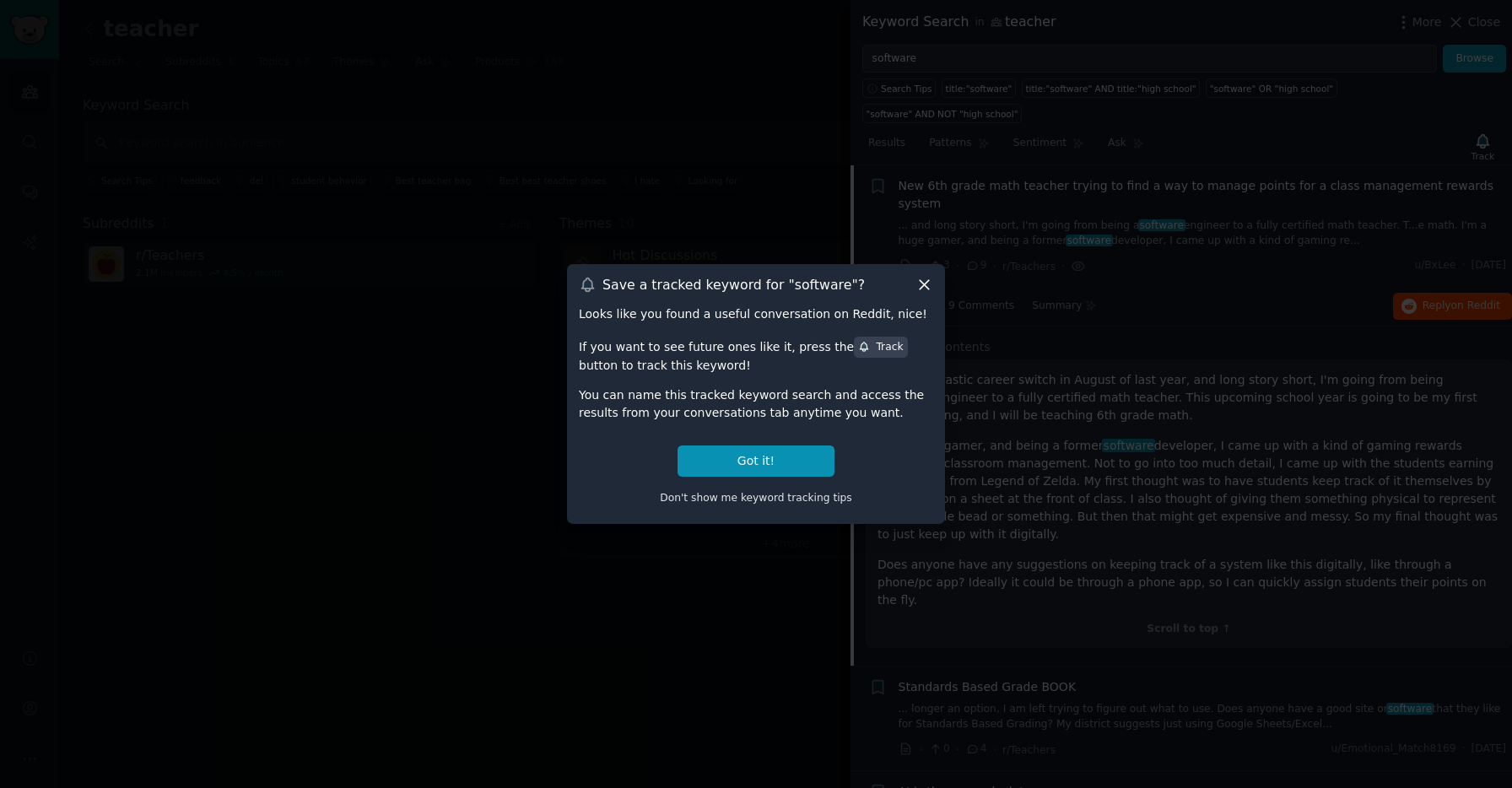
click at [992, 287] on div at bounding box center [756, 394] width 1512 height 788
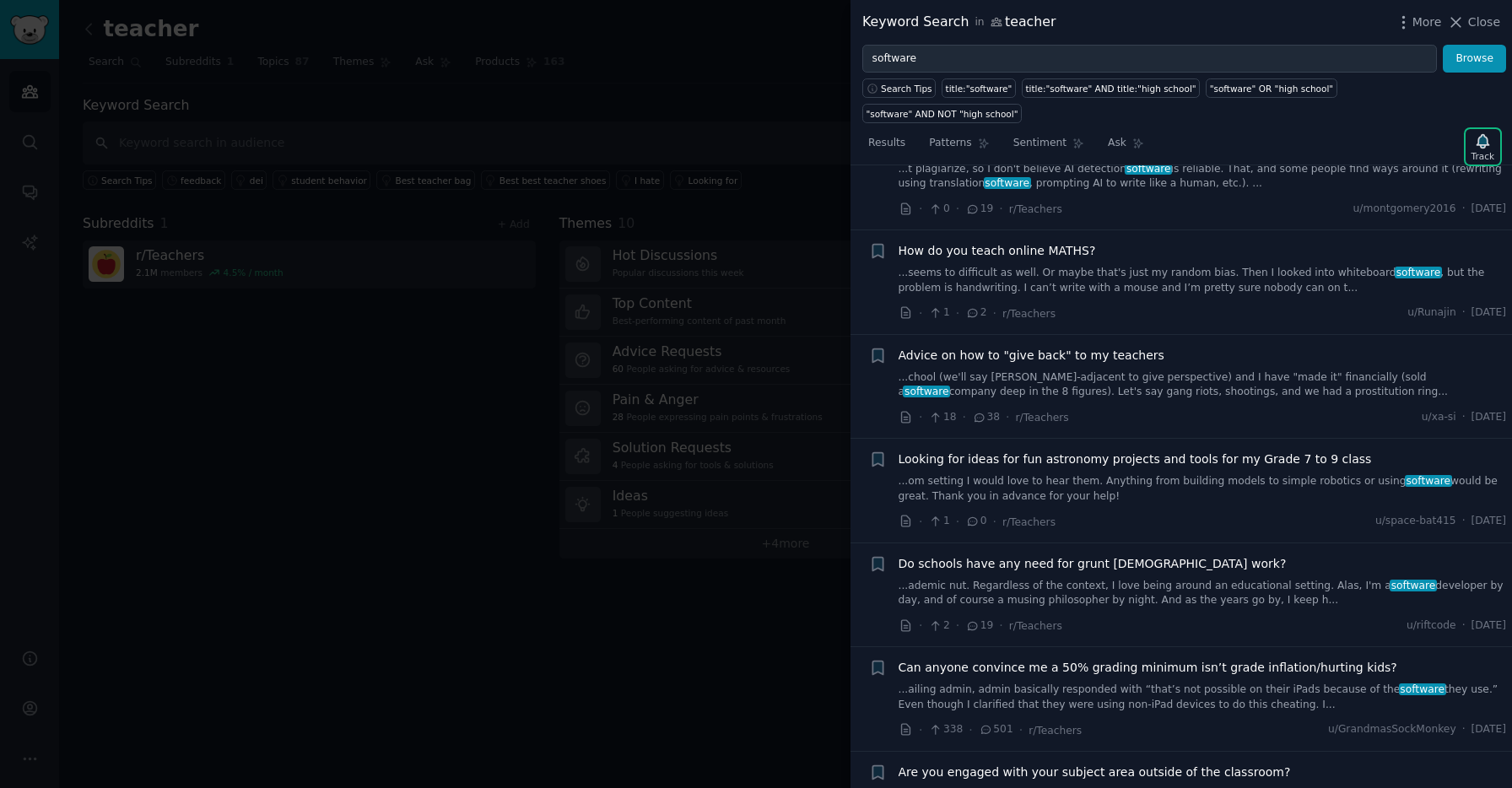
scroll to position [1448, 0]
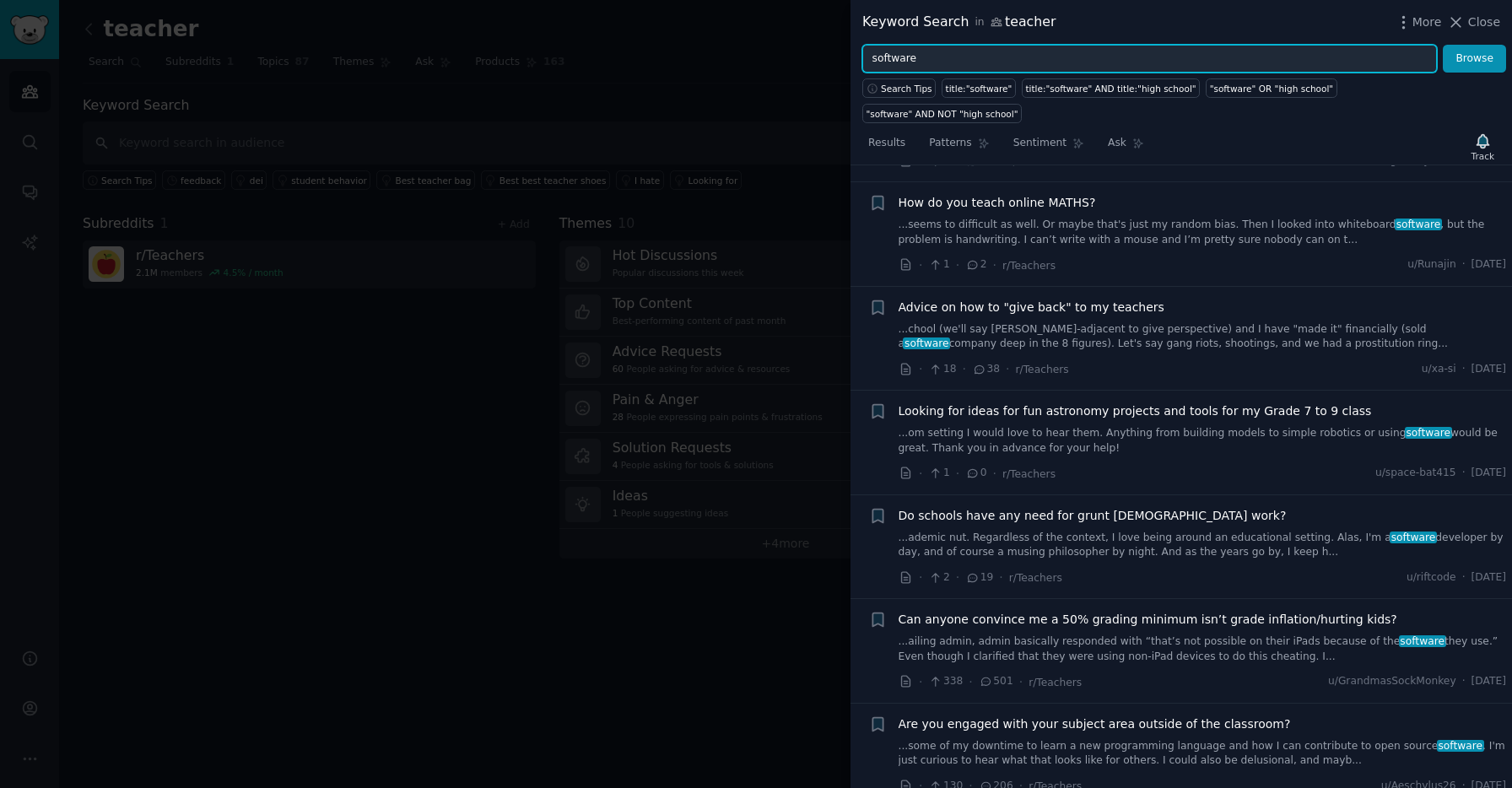
click at [908, 67] on input "software" at bounding box center [1149, 60] width 575 height 29
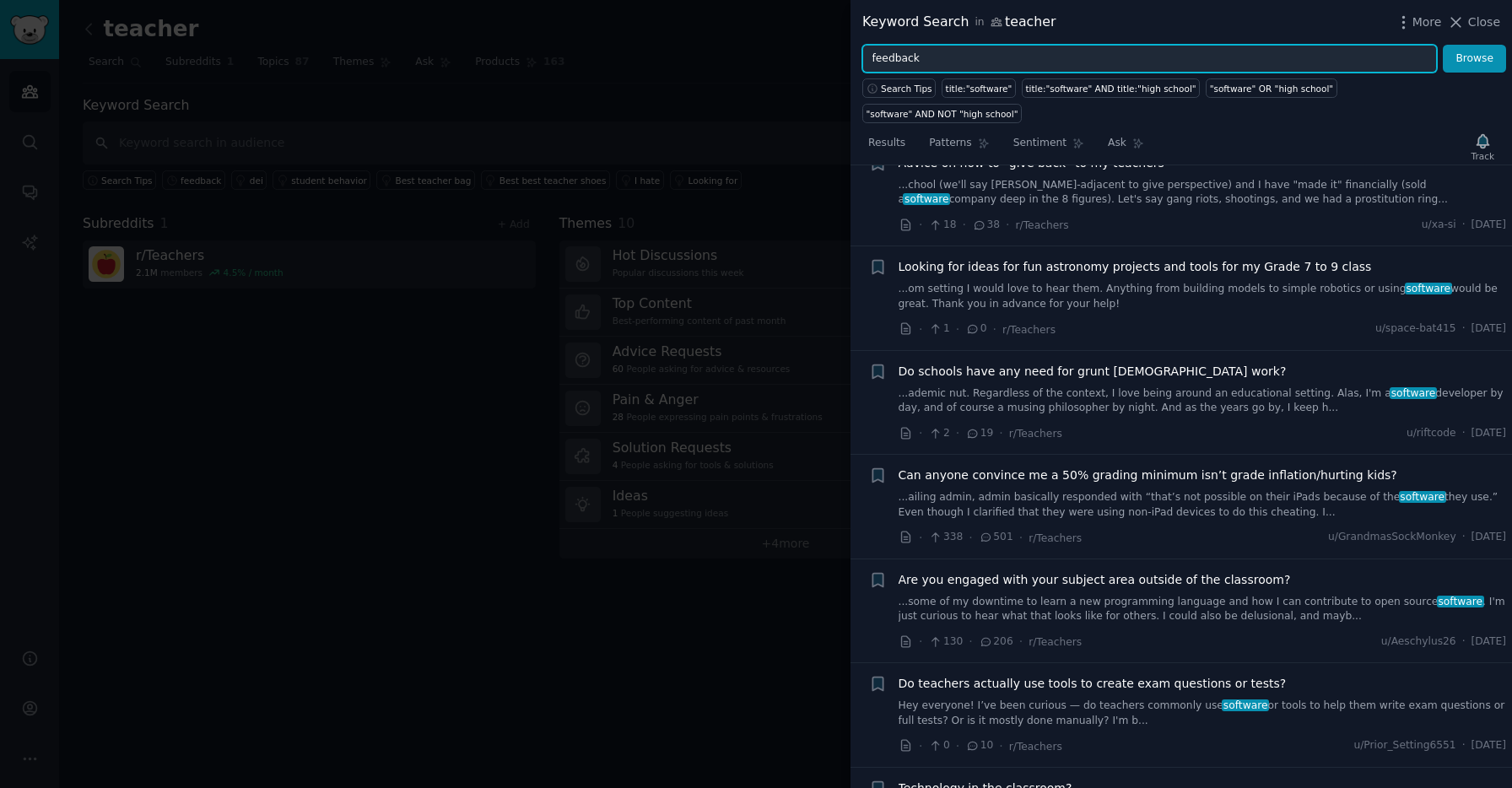
scroll to position [1964, 0]
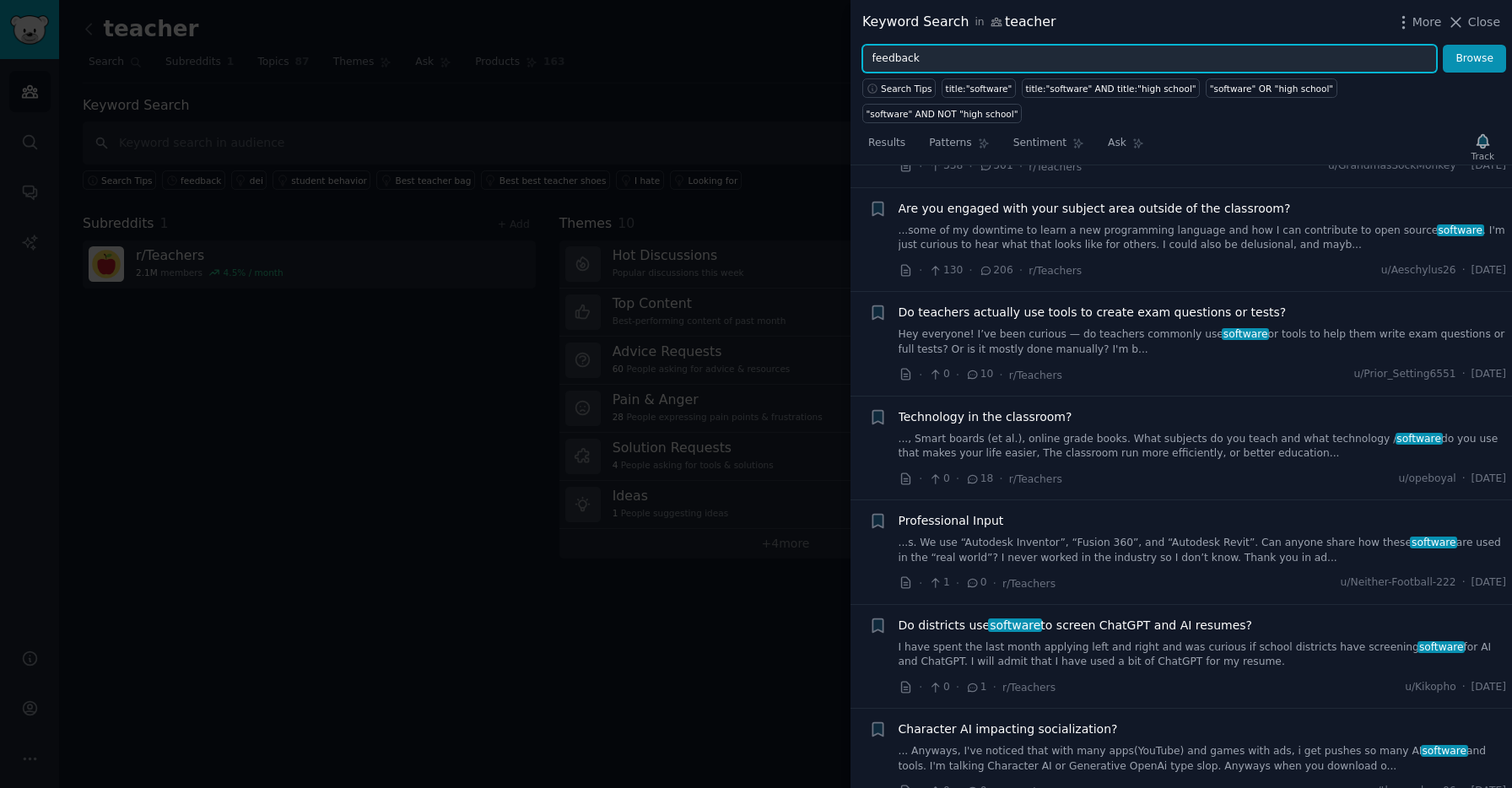
type input "feedback"
click at [1443, 45] on button "Browse" at bounding box center [1475, 60] width 63 height 29
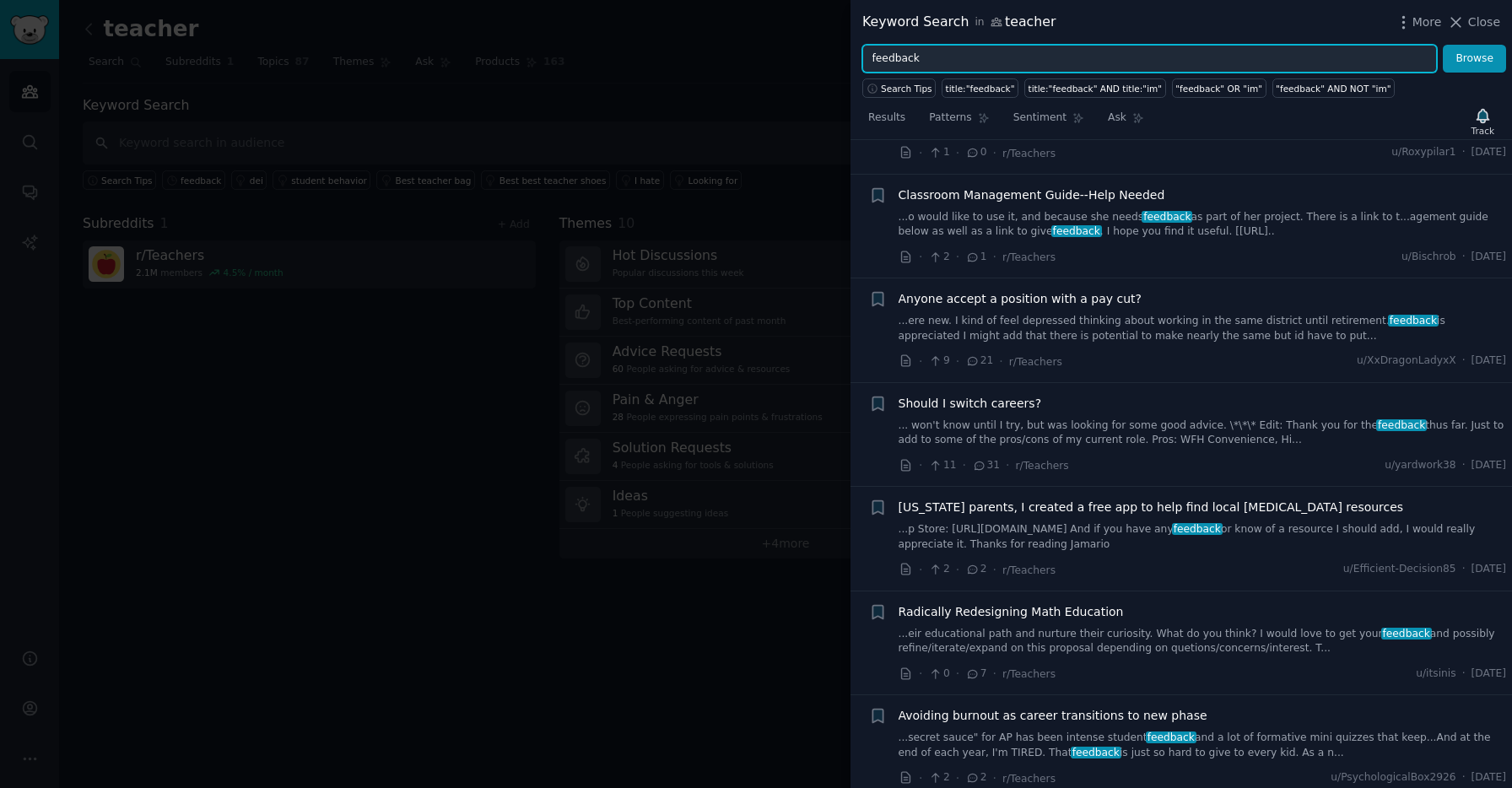
scroll to position [3129, 0]
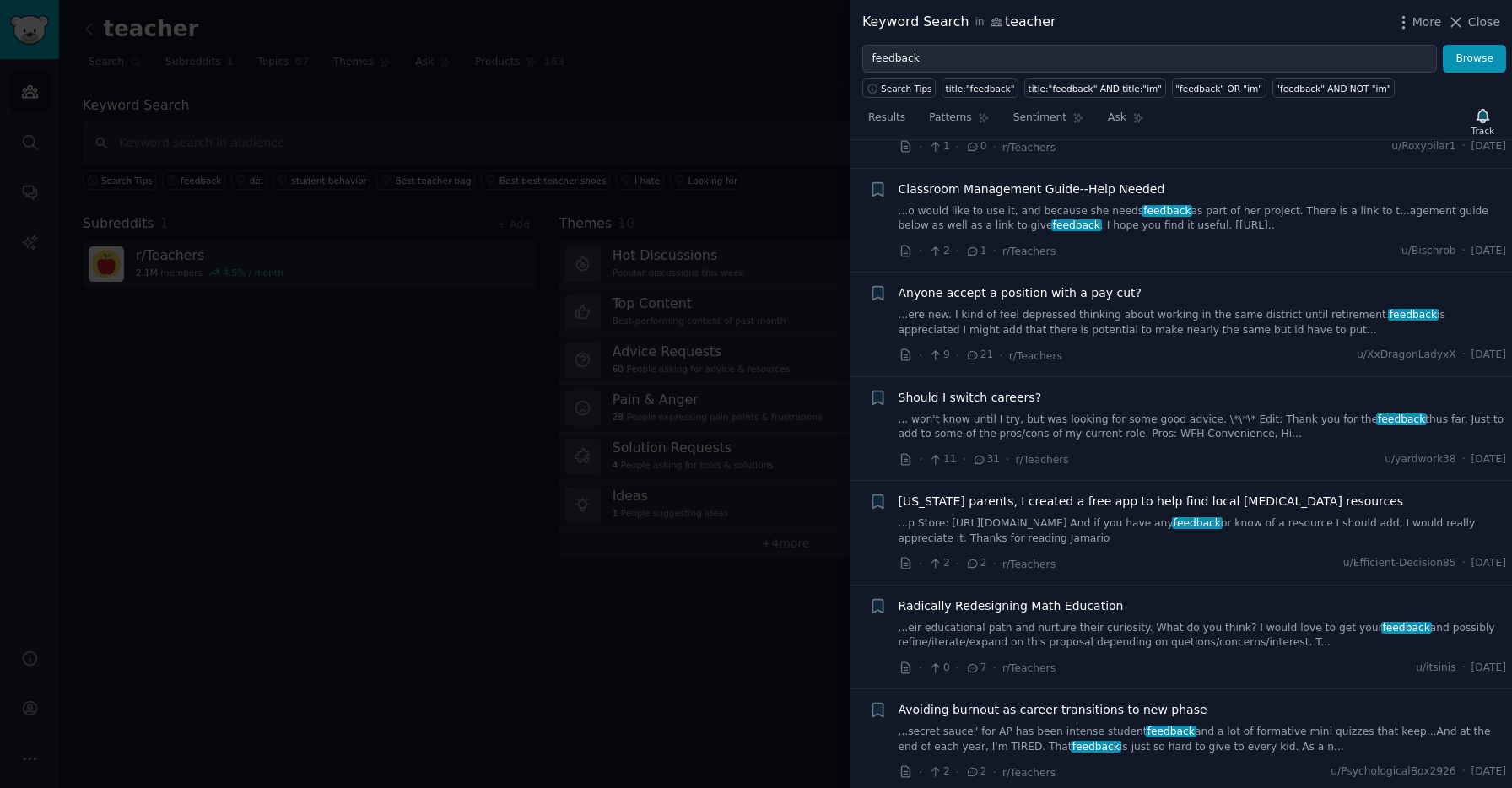
click at [762, 516] on div at bounding box center [756, 394] width 1512 height 788
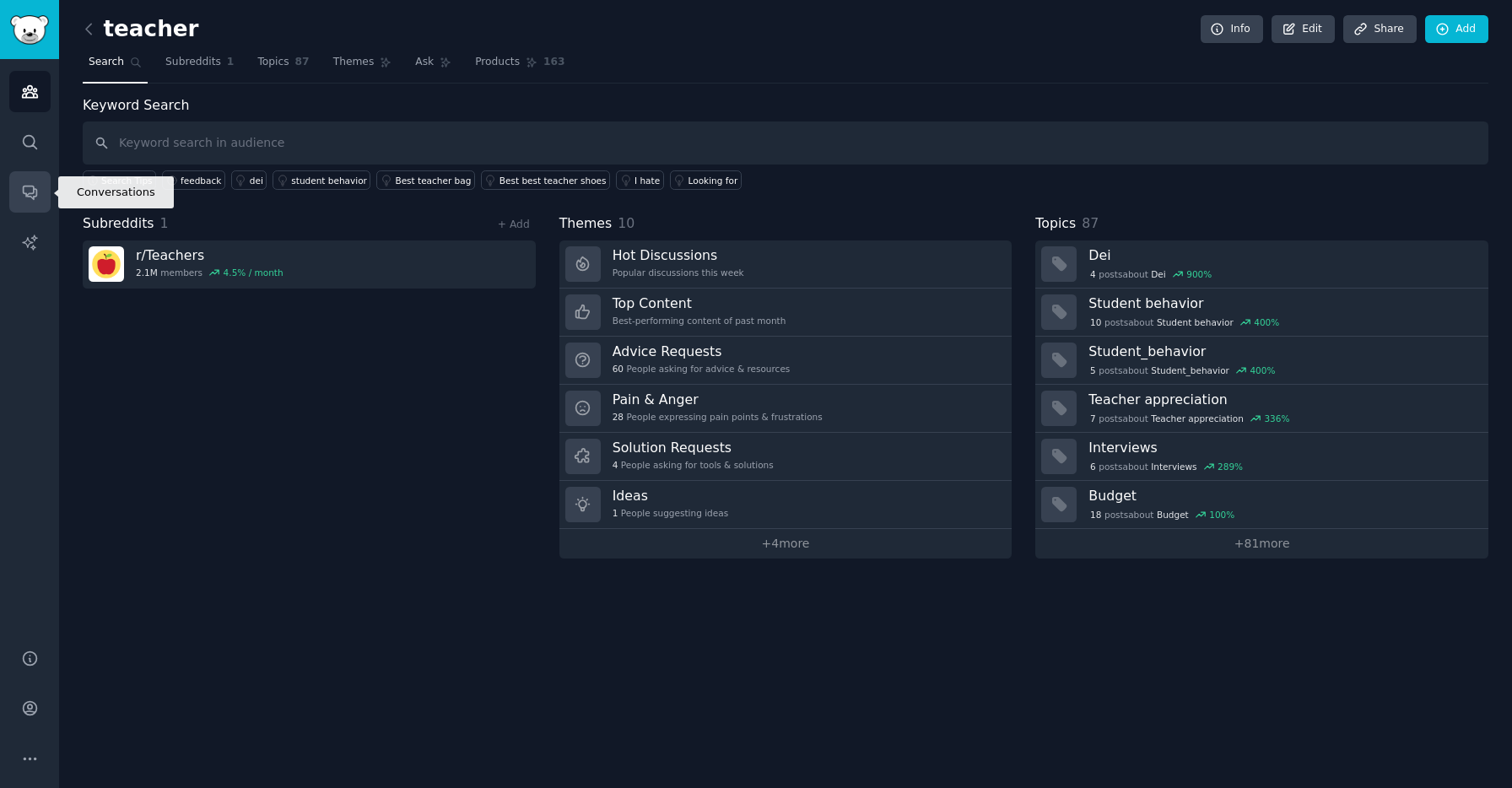
click at [31, 196] on icon "Sidebar" at bounding box center [29, 193] width 14 height 14
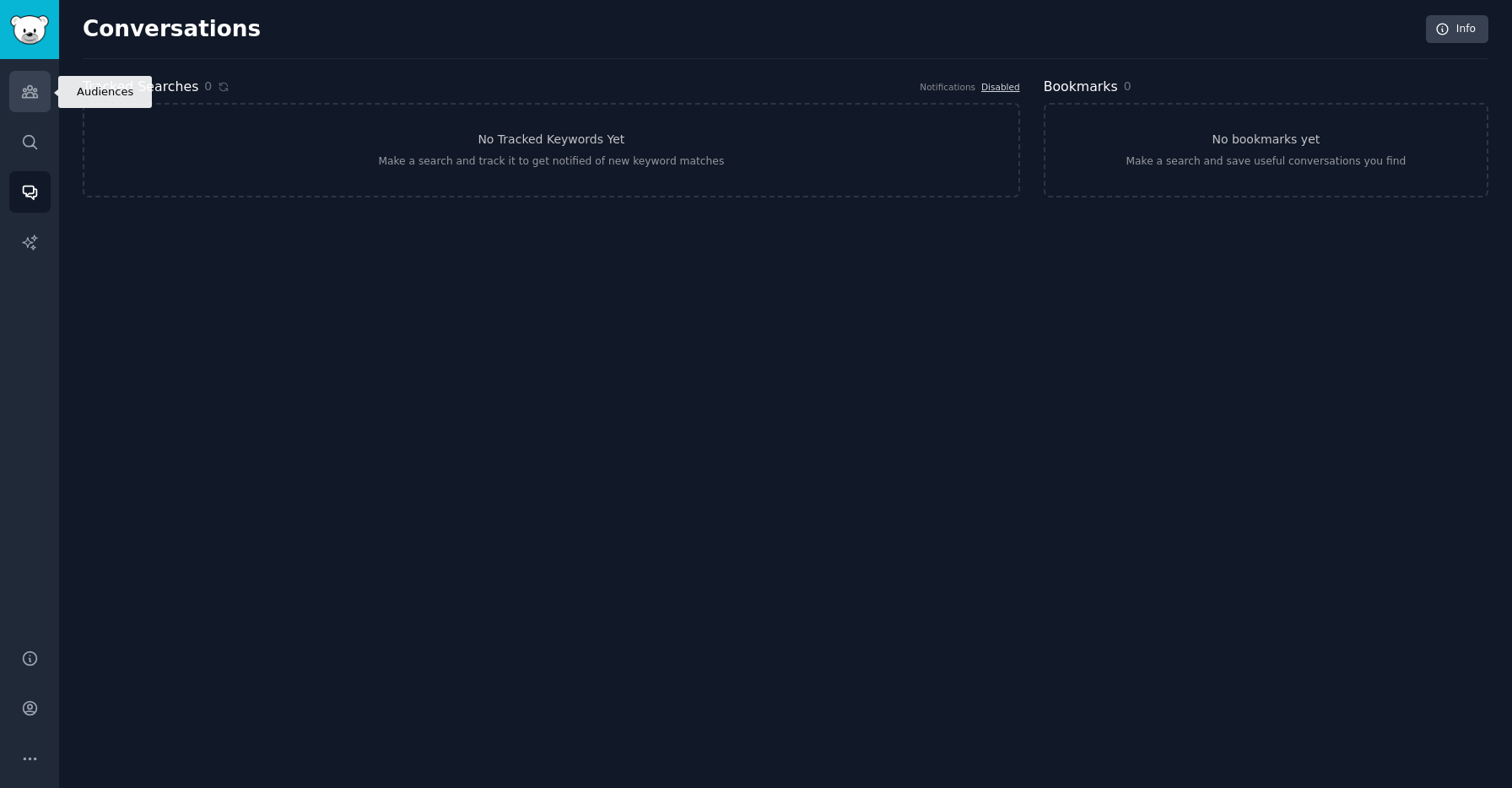
click at [32, 100] on link "Audiences" at bounding box center [30, 92] width 41 height 41
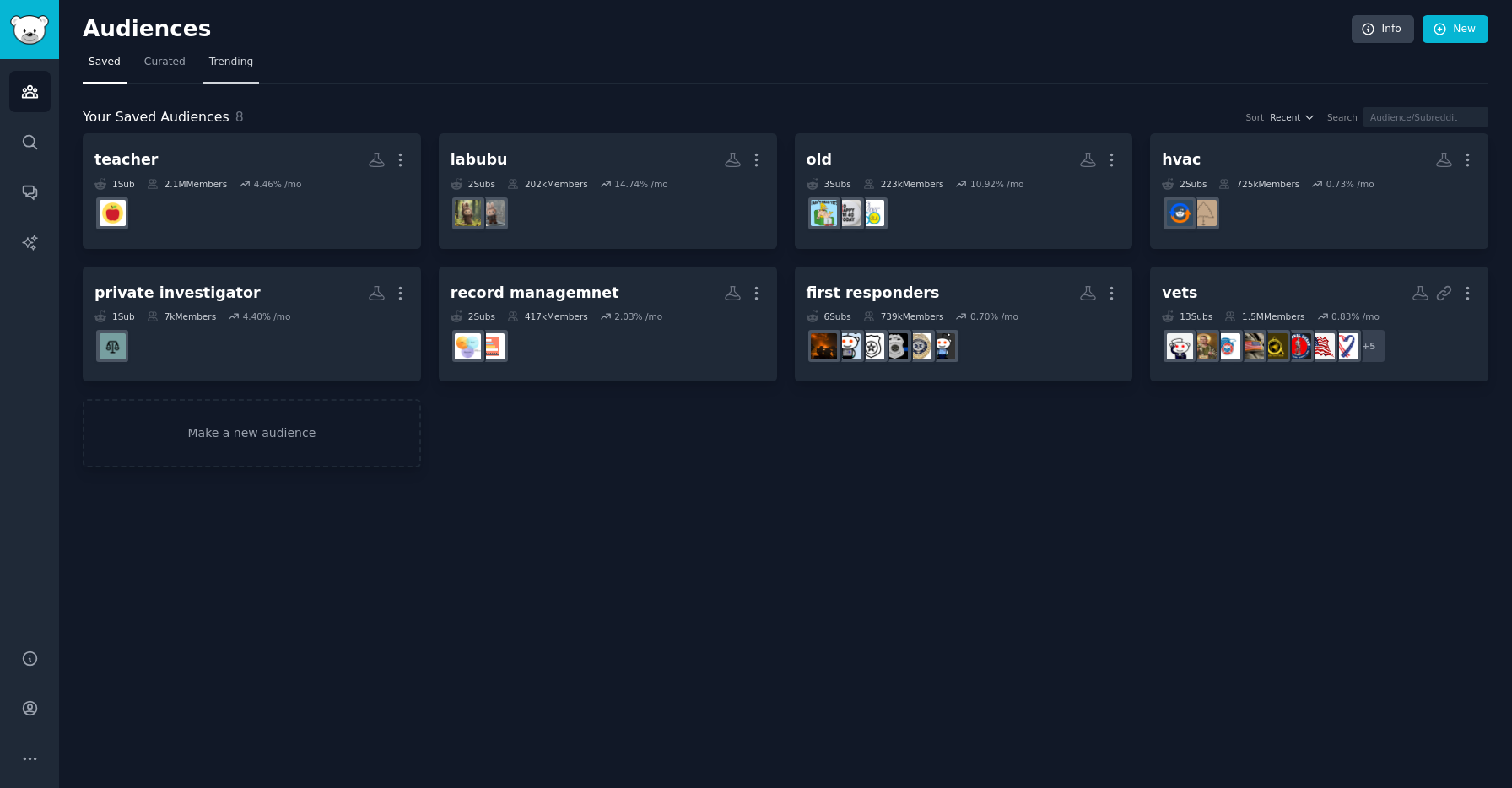
click at [218, 63] on span "Trending" at bounding box center [231, 62] width 44 height 15
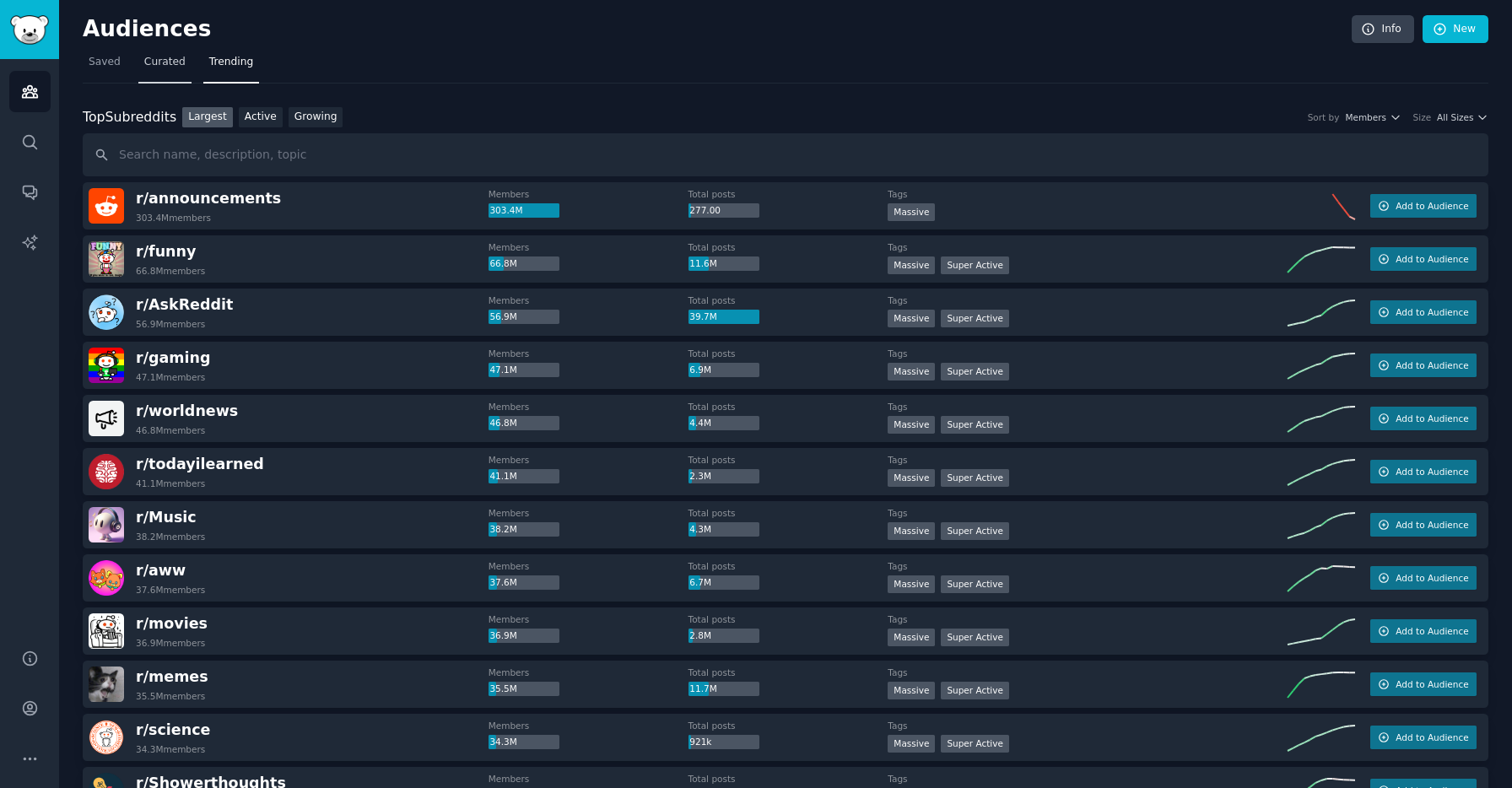
click at [188, 64] on link "Curated" at bounding box center [164, 66] width 53 height 34
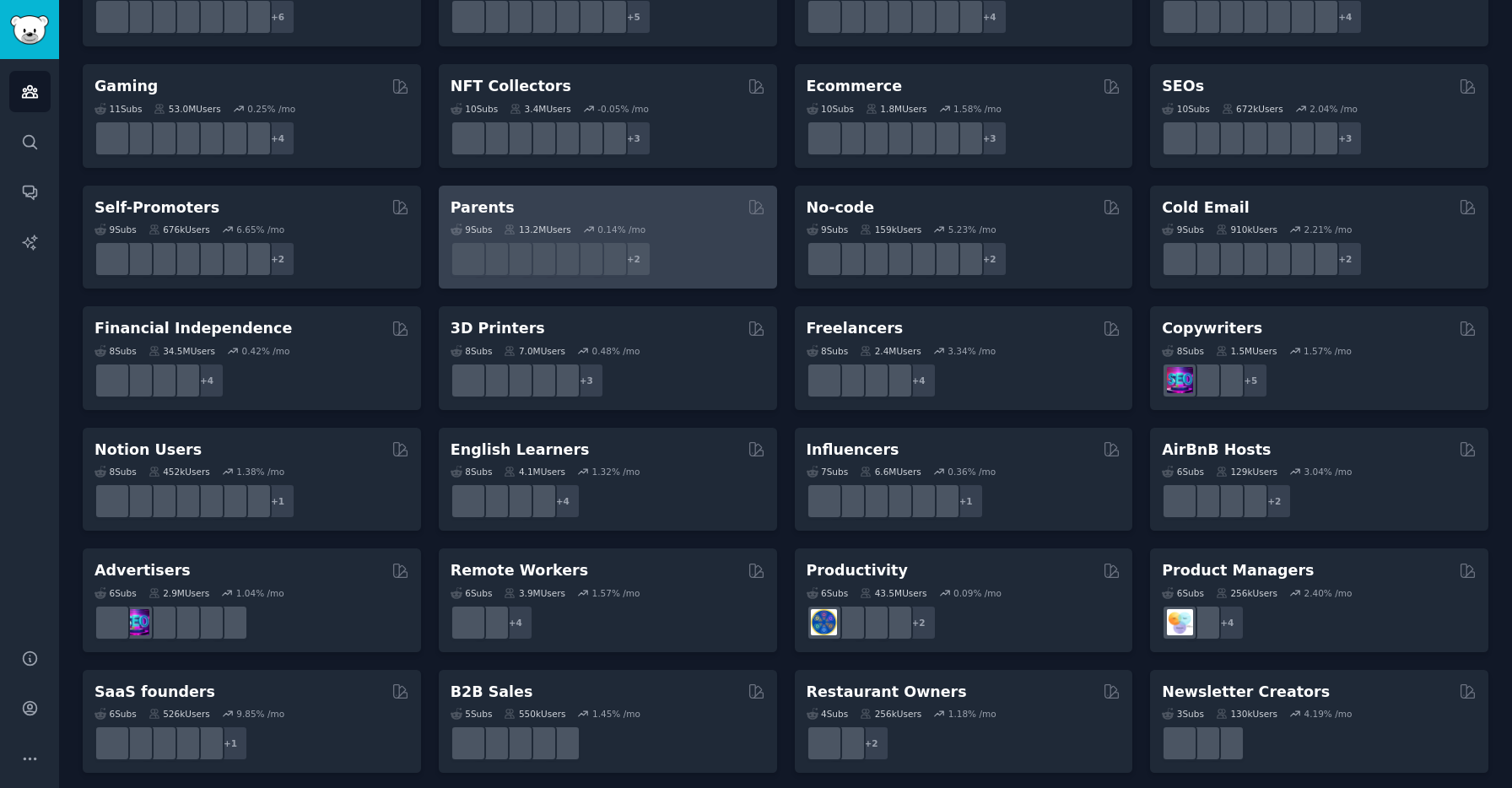
scroll to position [562, 0]
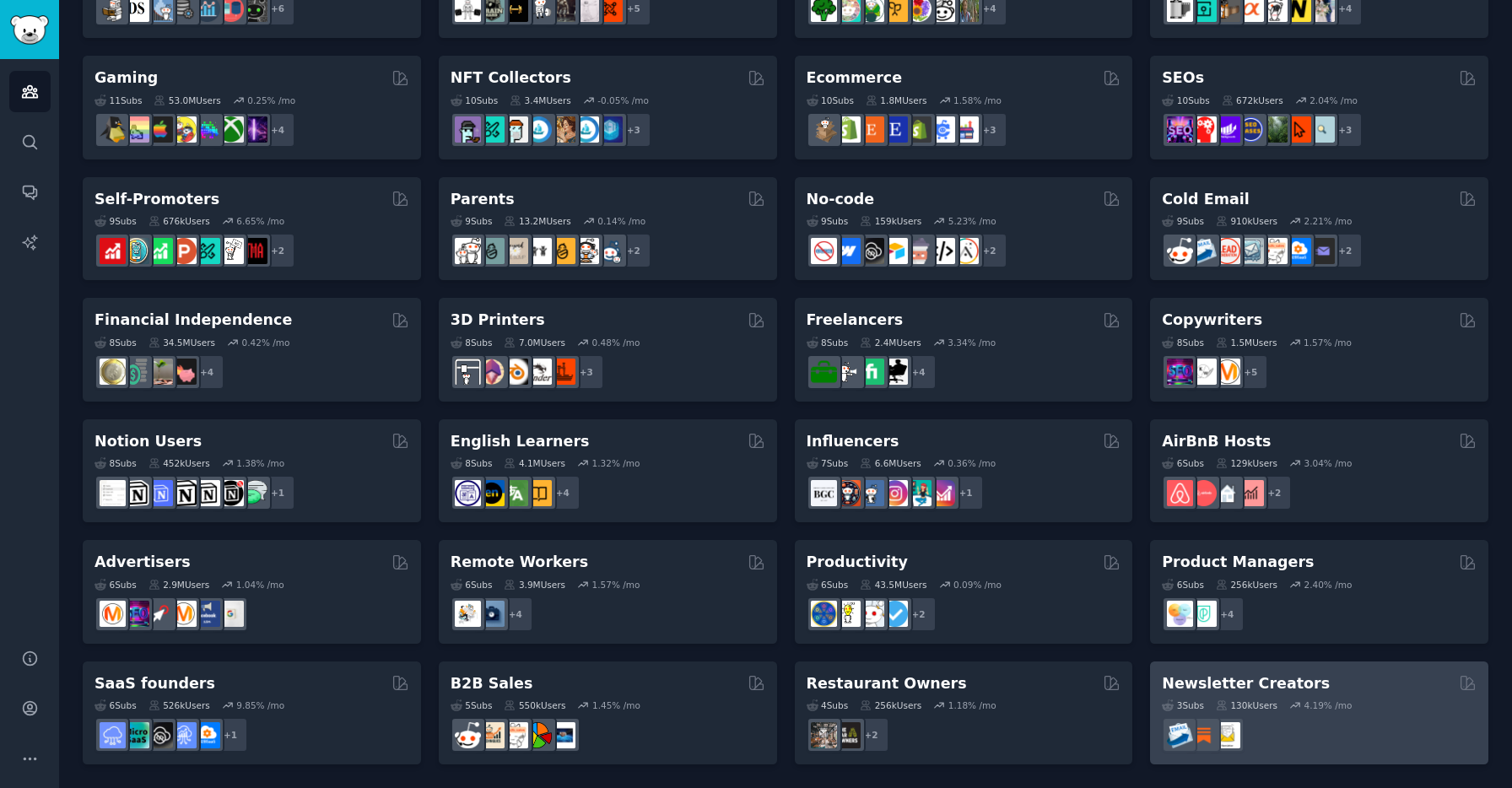
click at [1350, 664] on div "Newsletter Creators 3 Sub s 130k Users 4.19 % /mo" at bounding box center [1319, 712] width 338 height 104
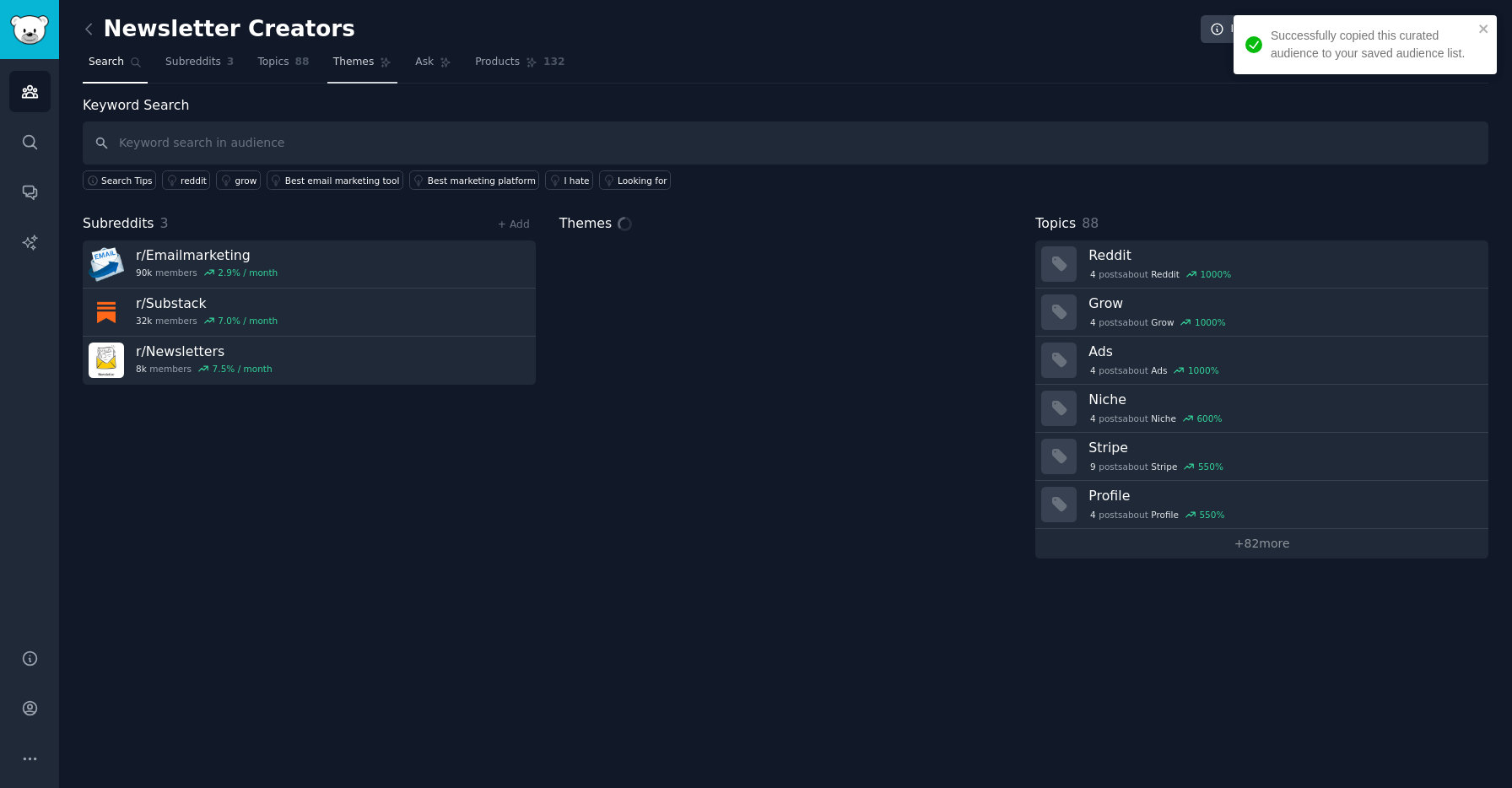
click at [373, 66] on link "Themes" at bounding box center [363, 66] width 71 height 34
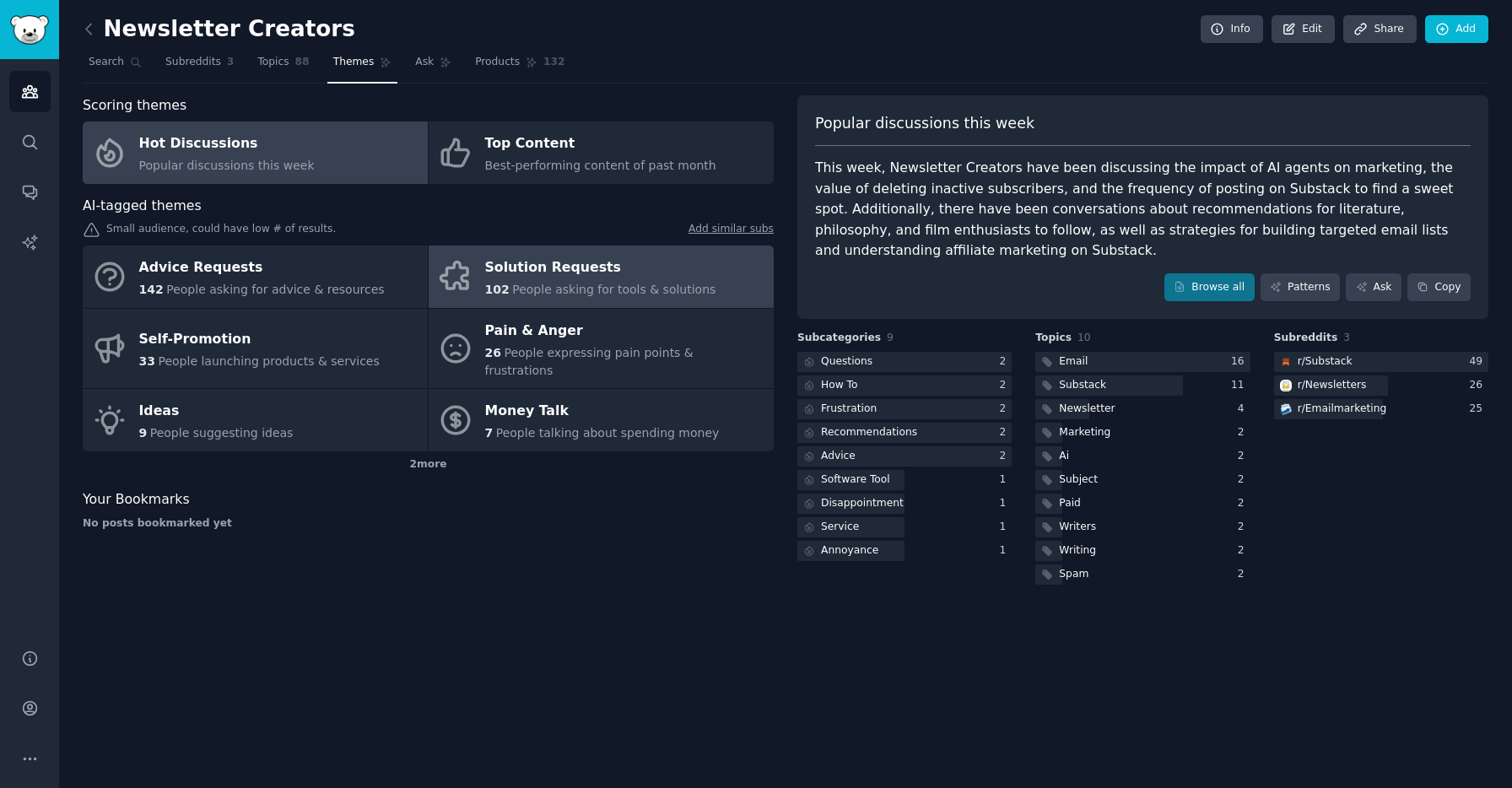
click at [633, 277] on div "Solution Requests" at bounding box center [601, 268] width 231 height 27
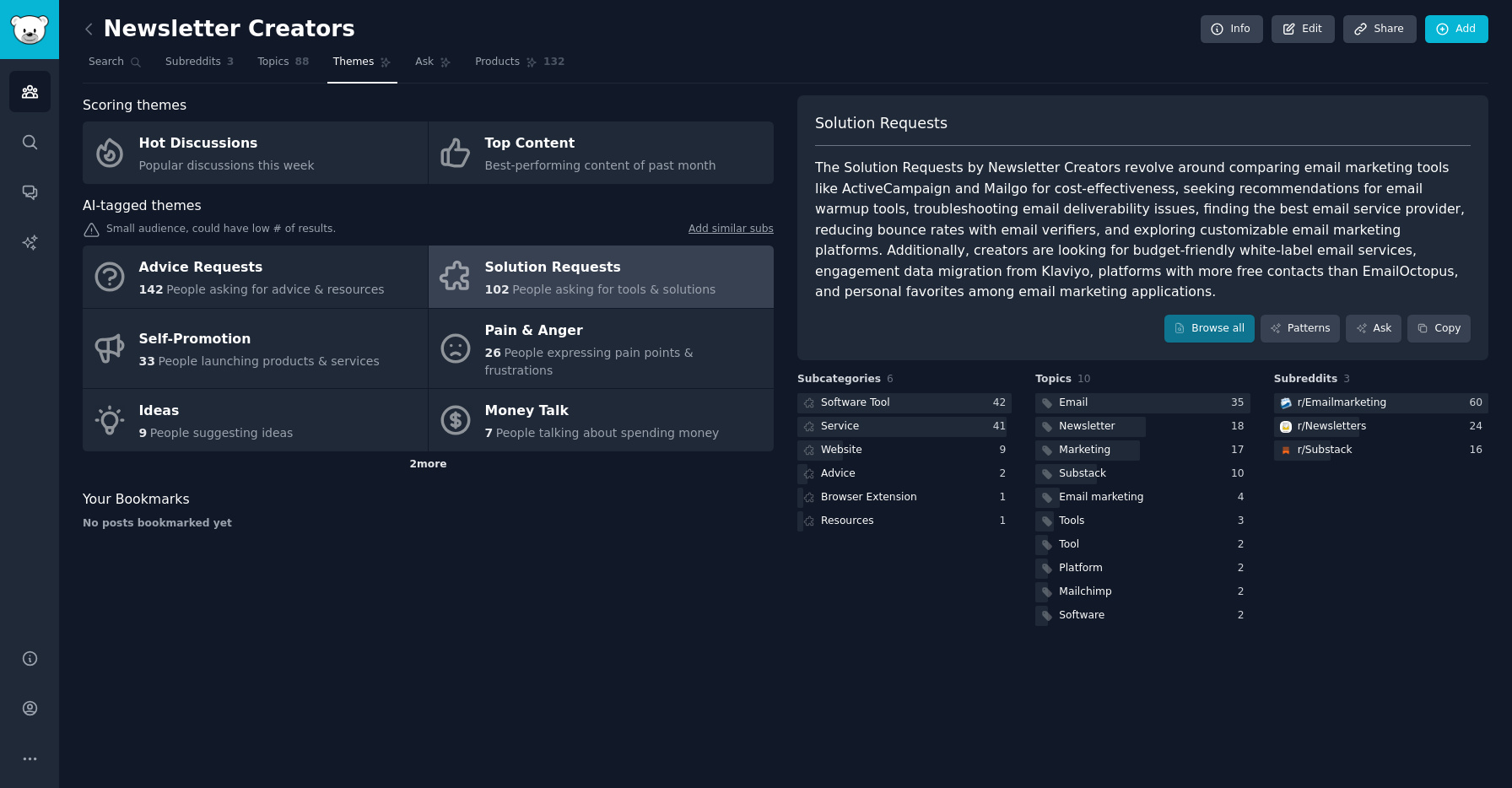
click at [318, 451] on div "2 more" at bounding box center [429, 464] width 691 height 27
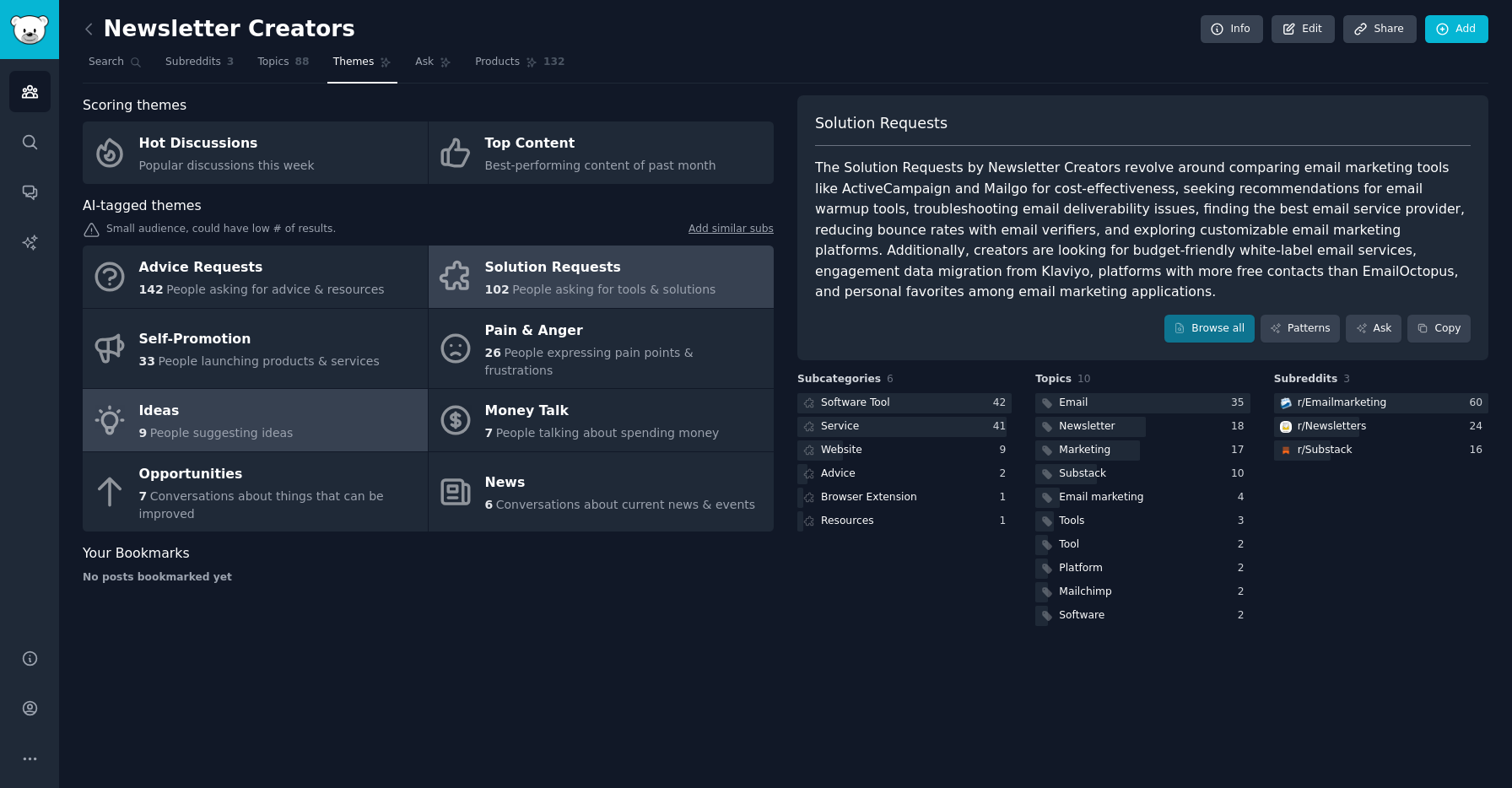
click at [325, 417] on link "Ideas 9 People suggesting ideas" at bounding box center [255, 419] width 346 height 62
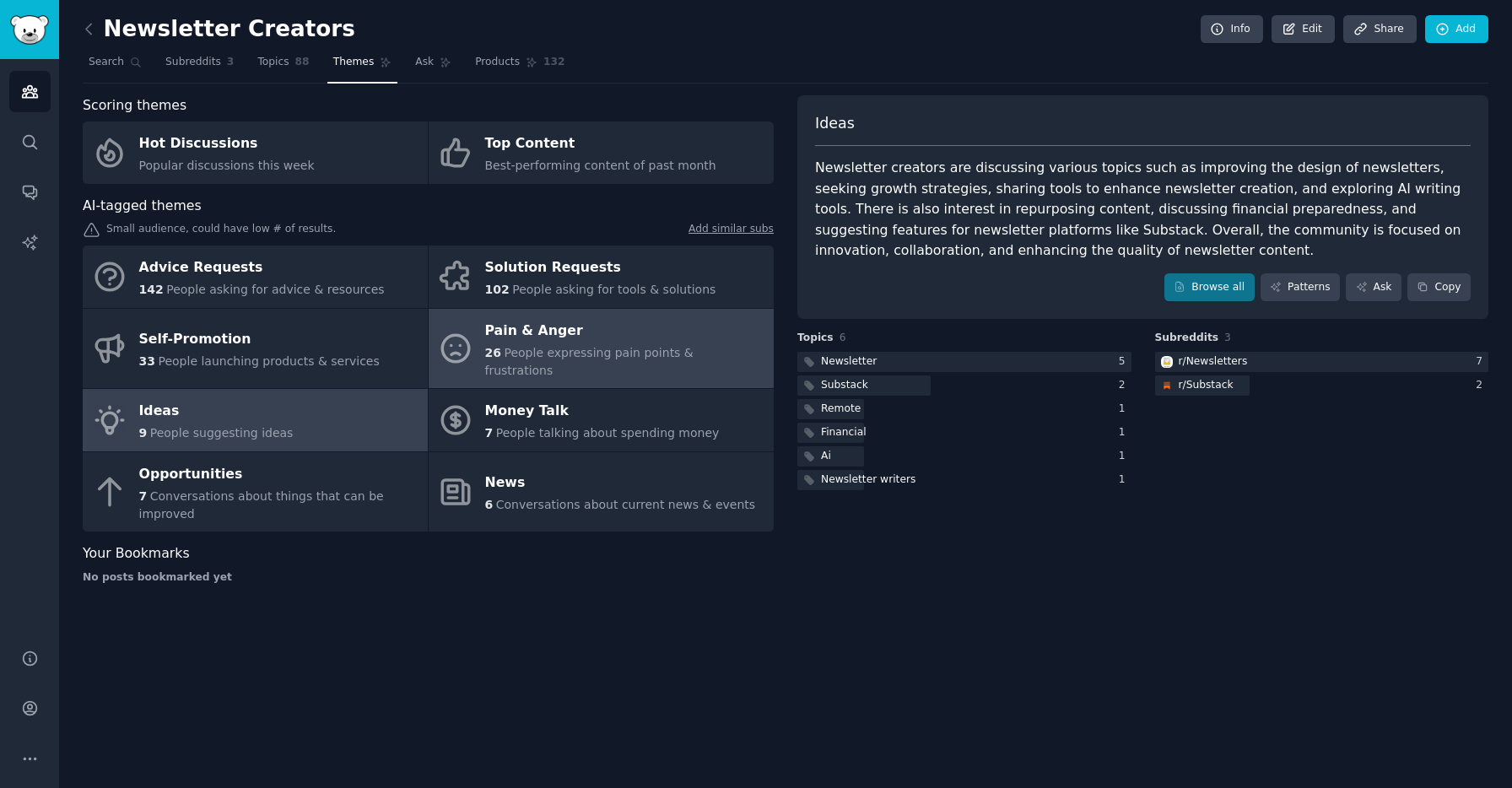
click at [498, 323] on div "Pain & Anger" at bounding box center [625, 331] width 281 height 27
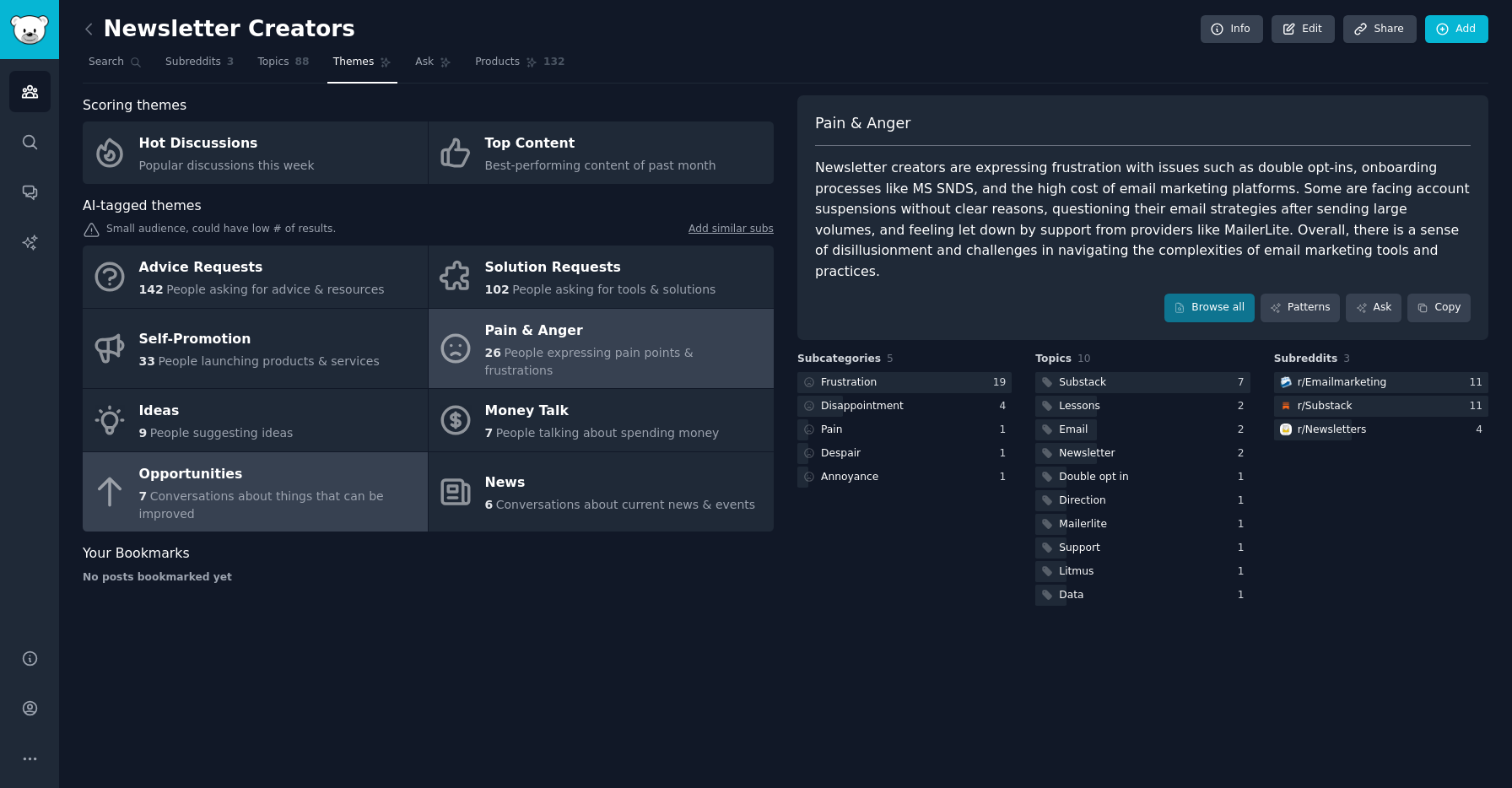
click at [358, 463] on div "Opportunities" at bounding box center [279, 474] width 281 height 27
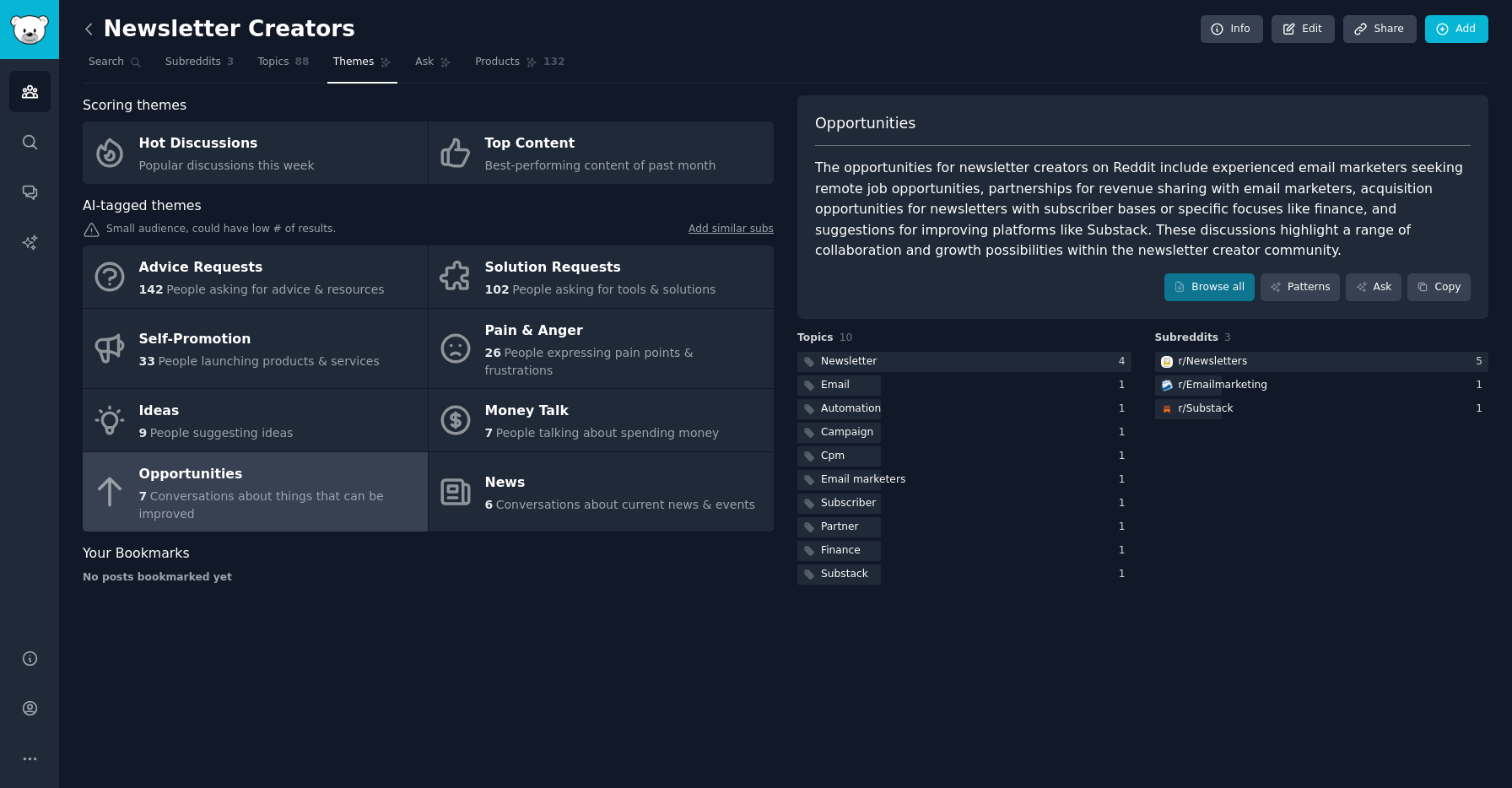
click at [90, 31] on icon at bounding box center [89, 29] width 18 height 18
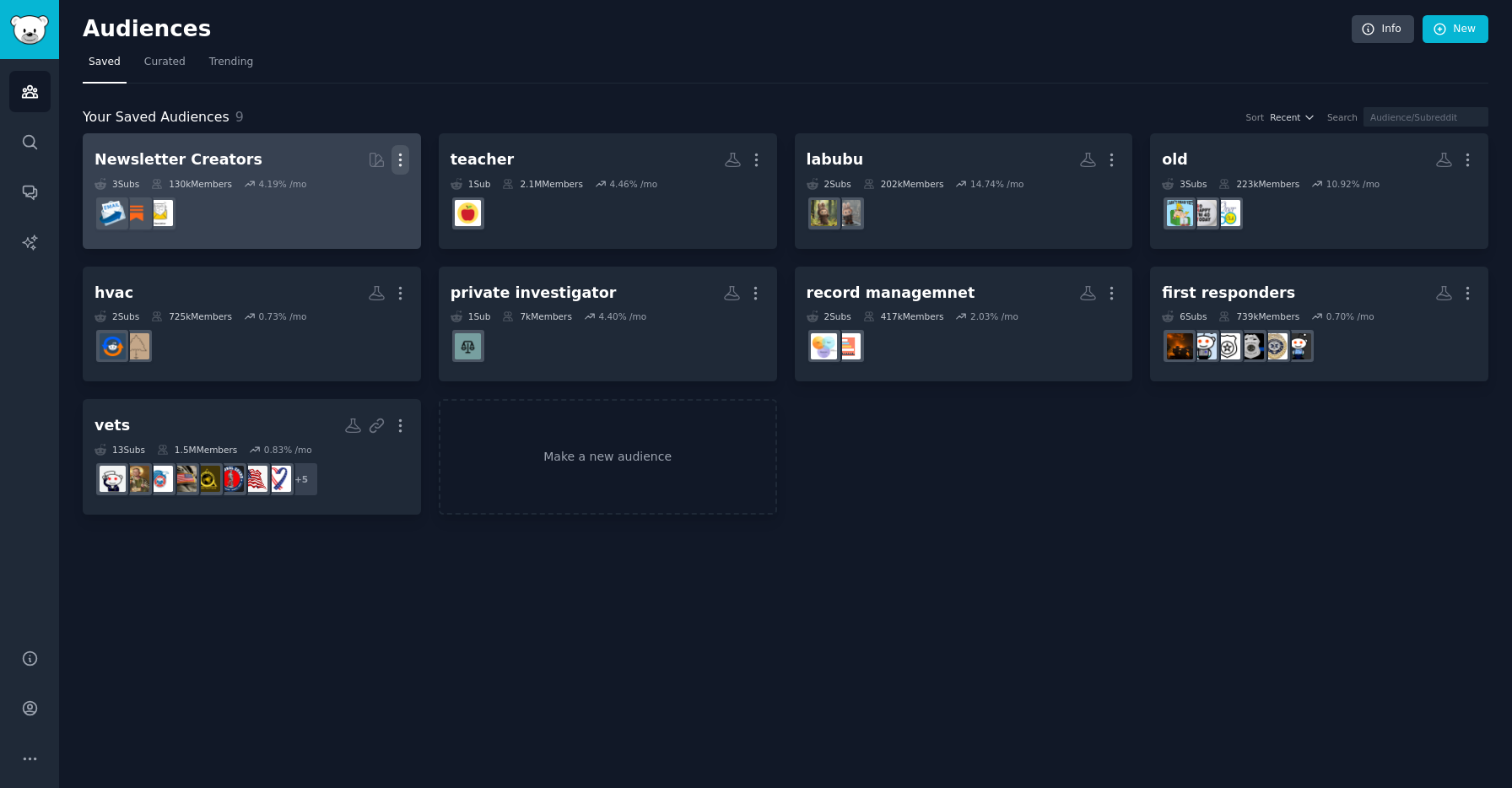
click at [400, 159] on icon "button" at bounding box center [400, 160] width 2 height 12
click at [360, 196] on p "Delete" at bounding box center [354, 196] width 39 height 18
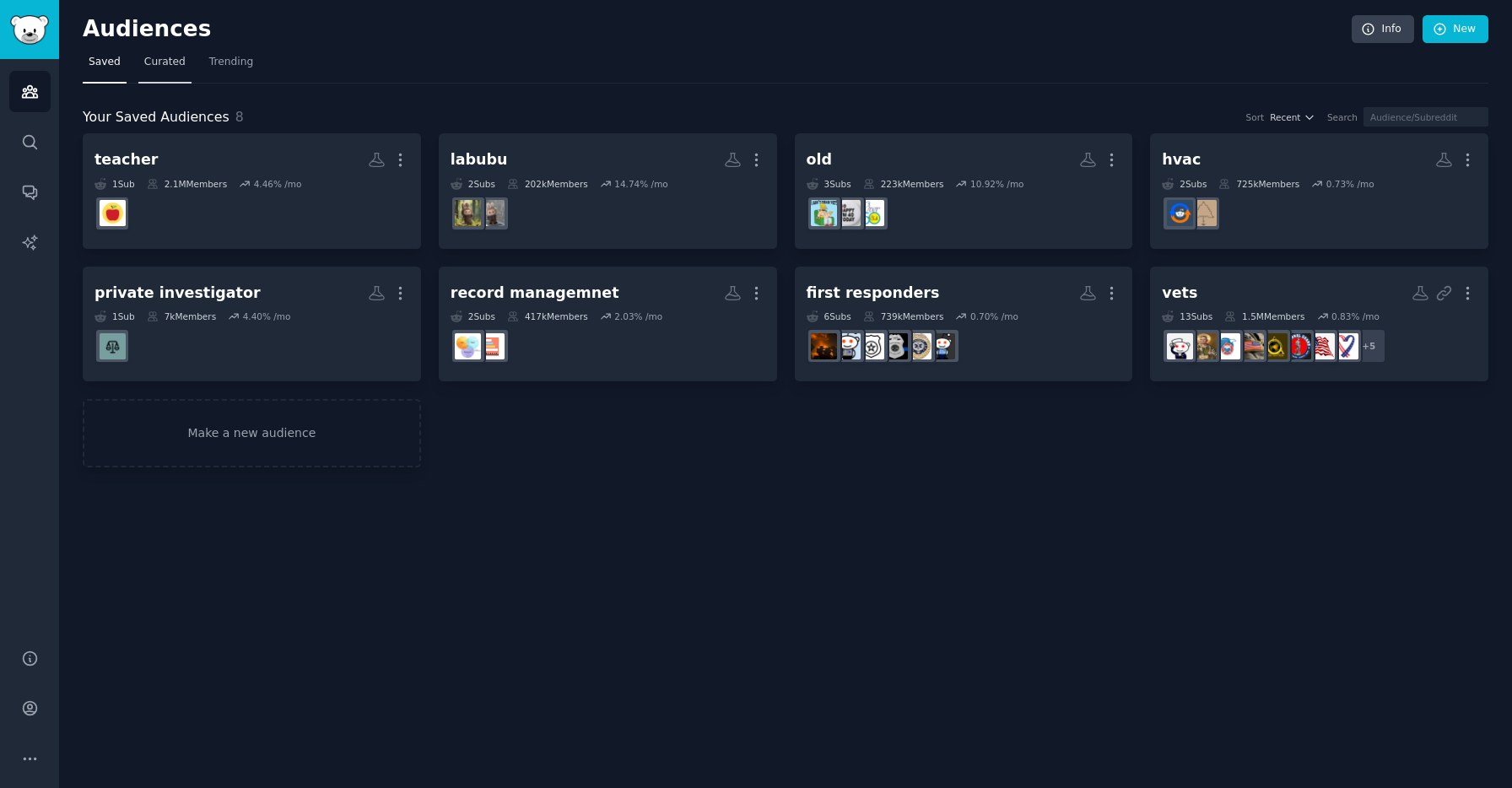
click at [157, 74] on link "Curated" at bounding box center [164, 66] width 53 height 34
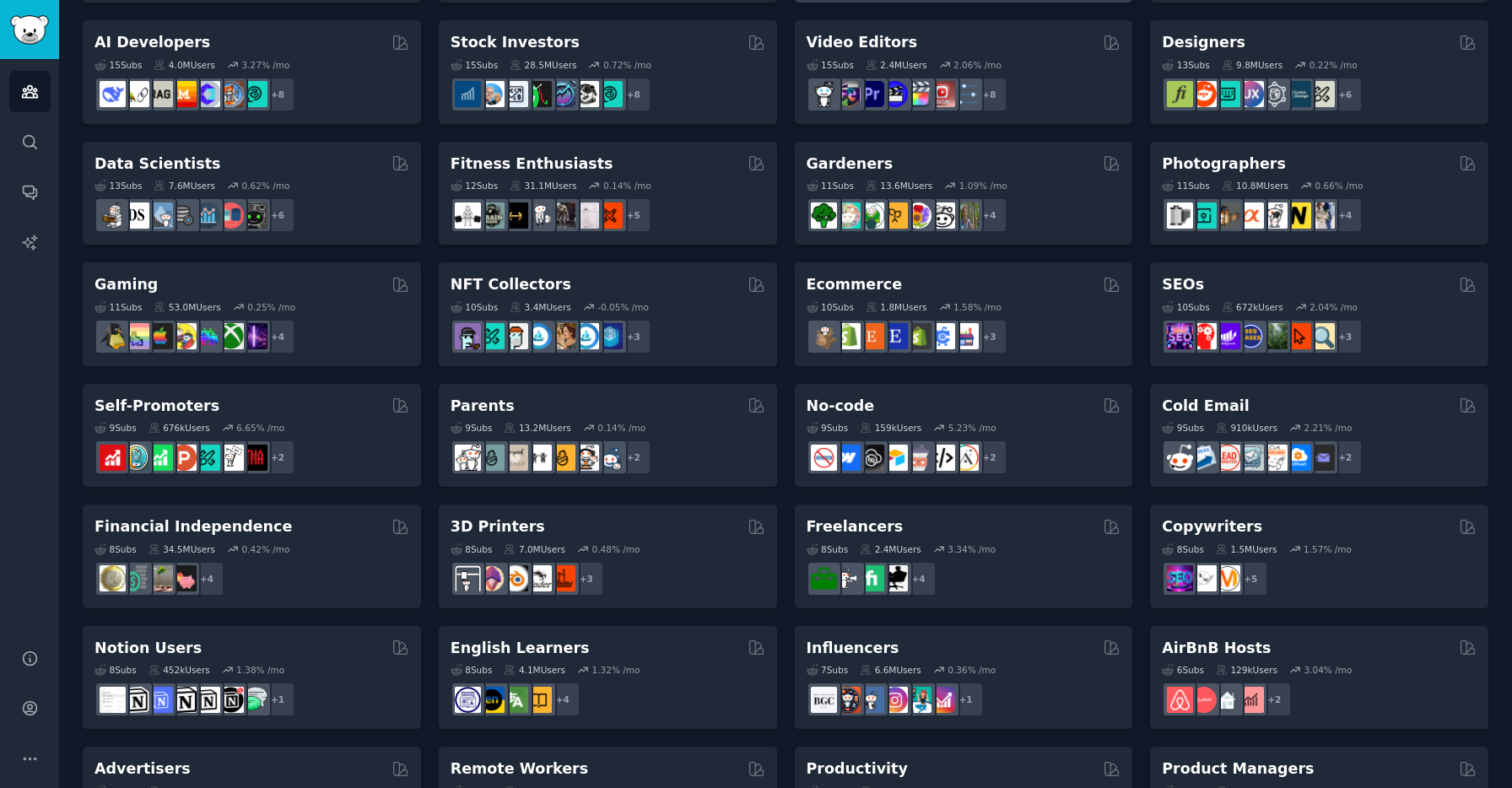
scroll to position [562, 0]
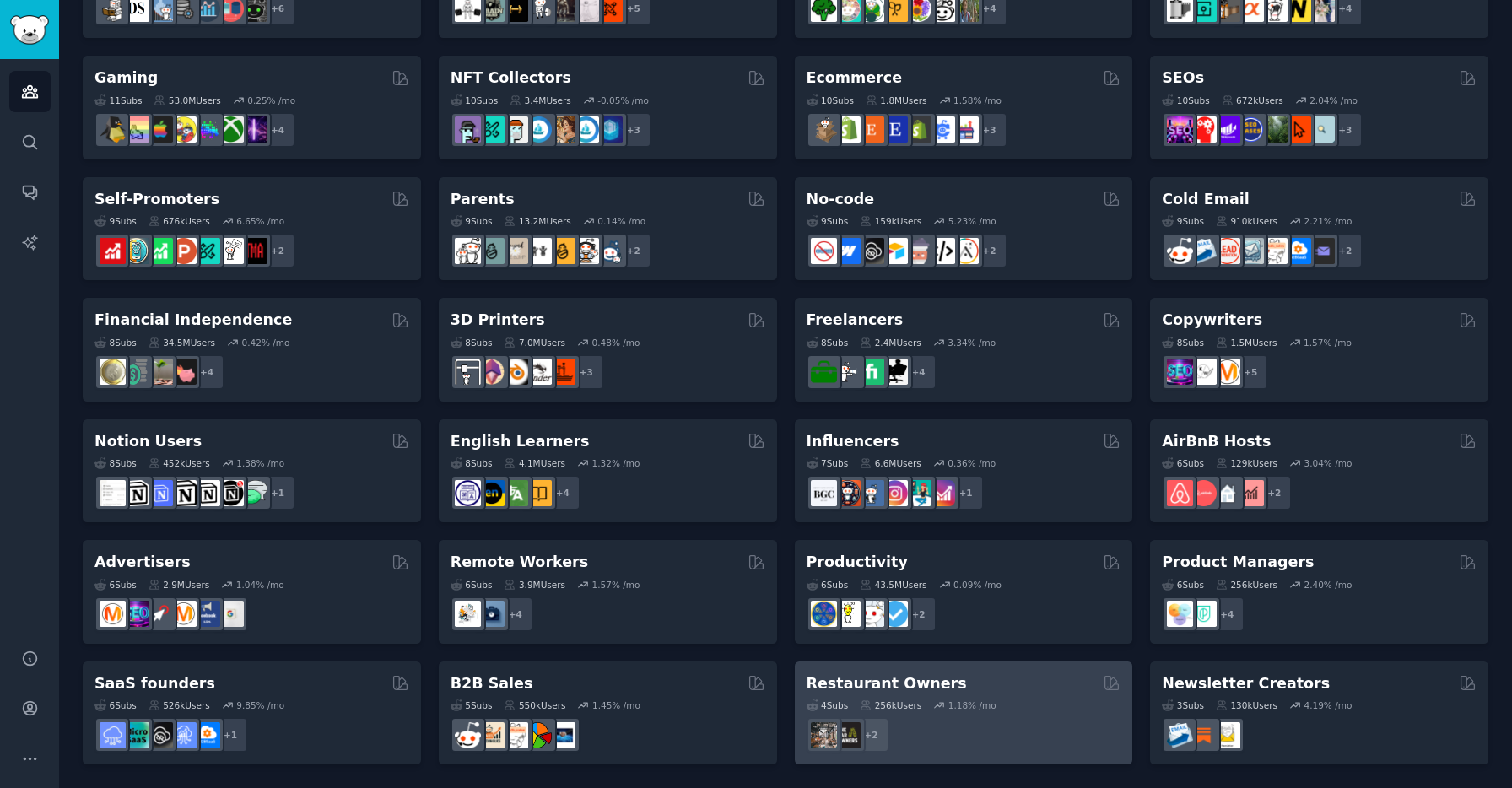
click at [1034, 696] on div "4 Sub s 256k Users 1.18 % /mo + 2" at bounding box center [963, 722] width 315 height 59
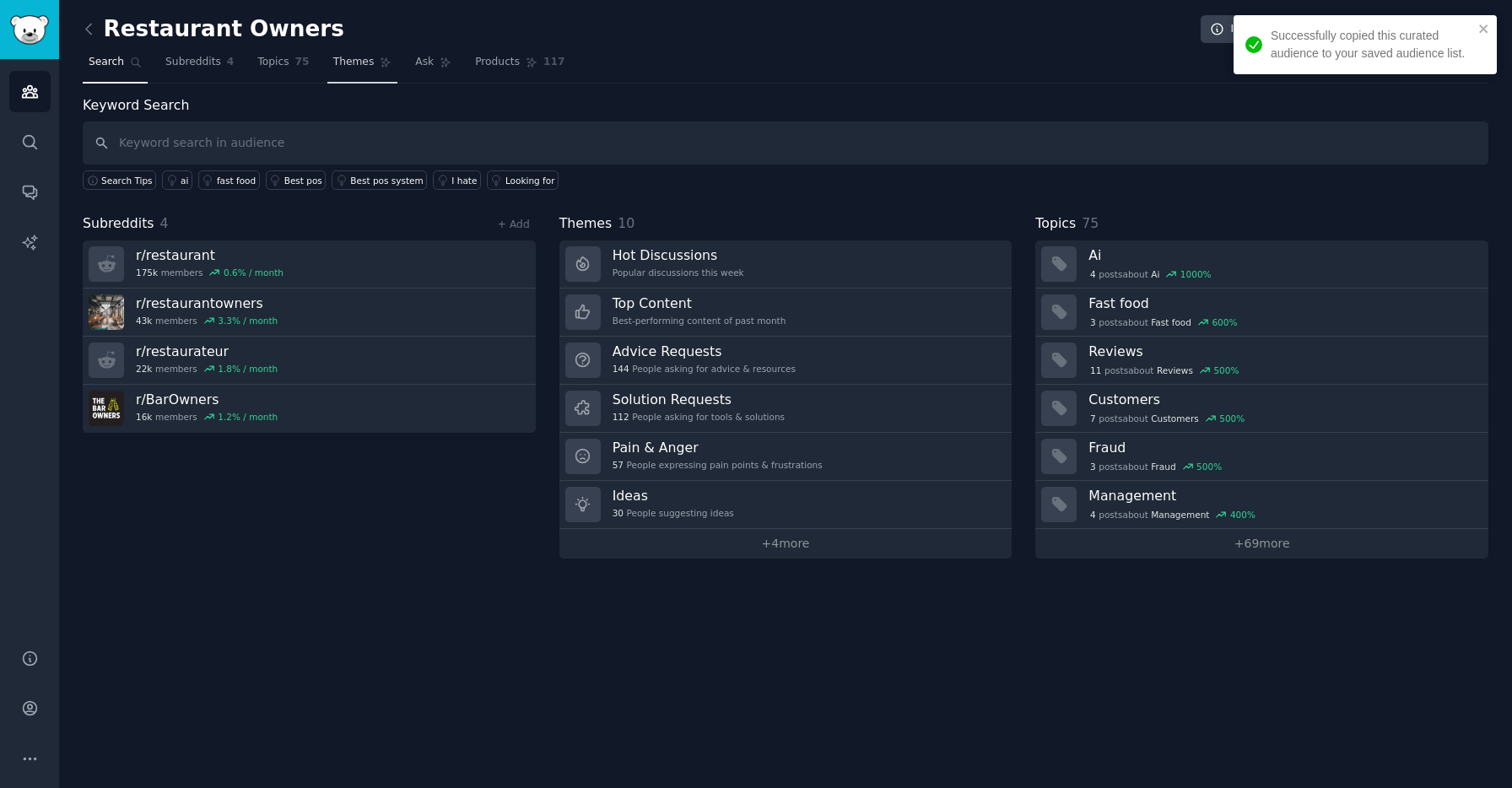
click at [345, 60] on span "Themes" at bounding box center [354, 62] width 41 height 15
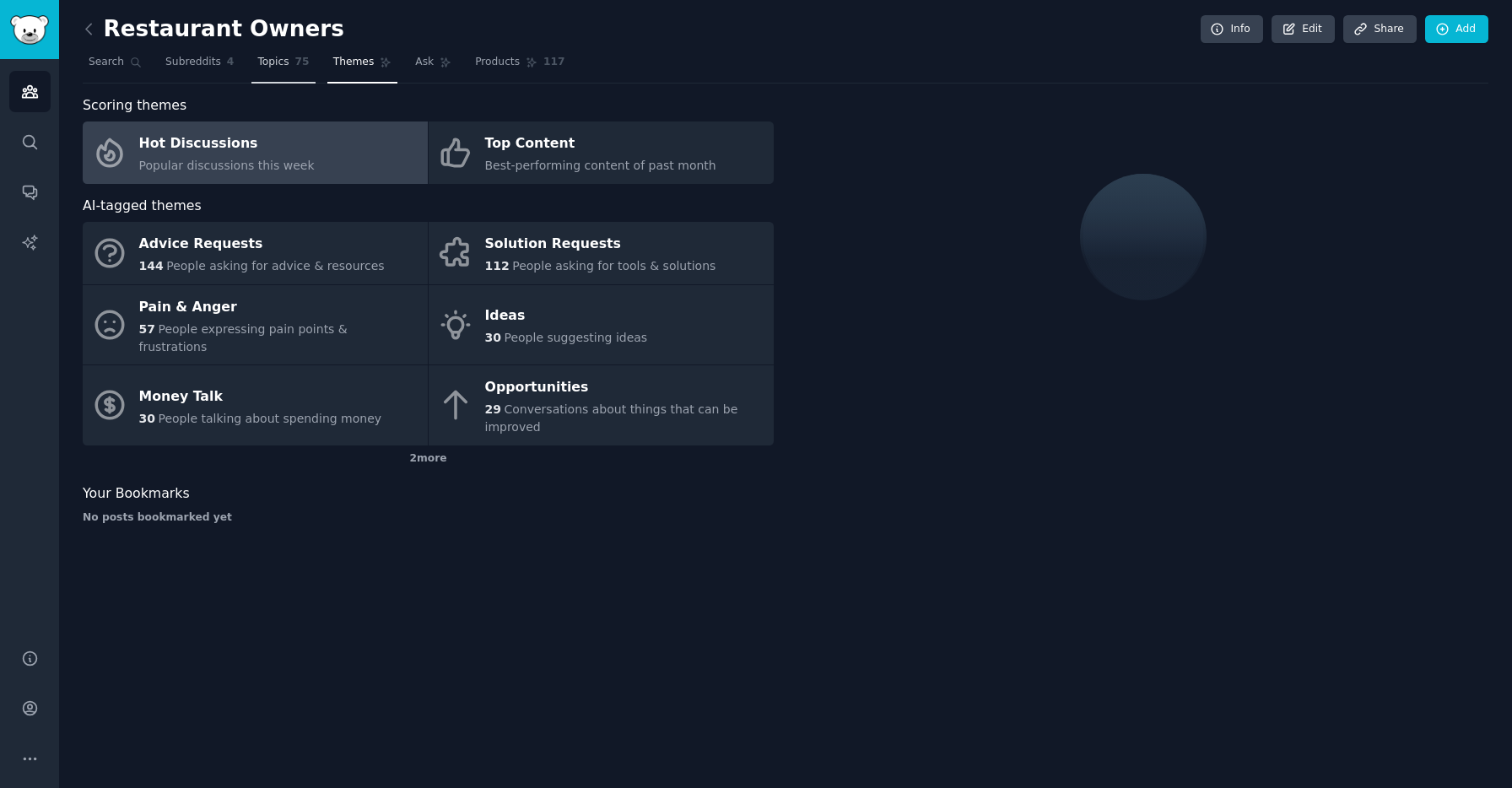
click at [282, 69] on span "Topics" at bounding box center [272, 62] width 32 height 15
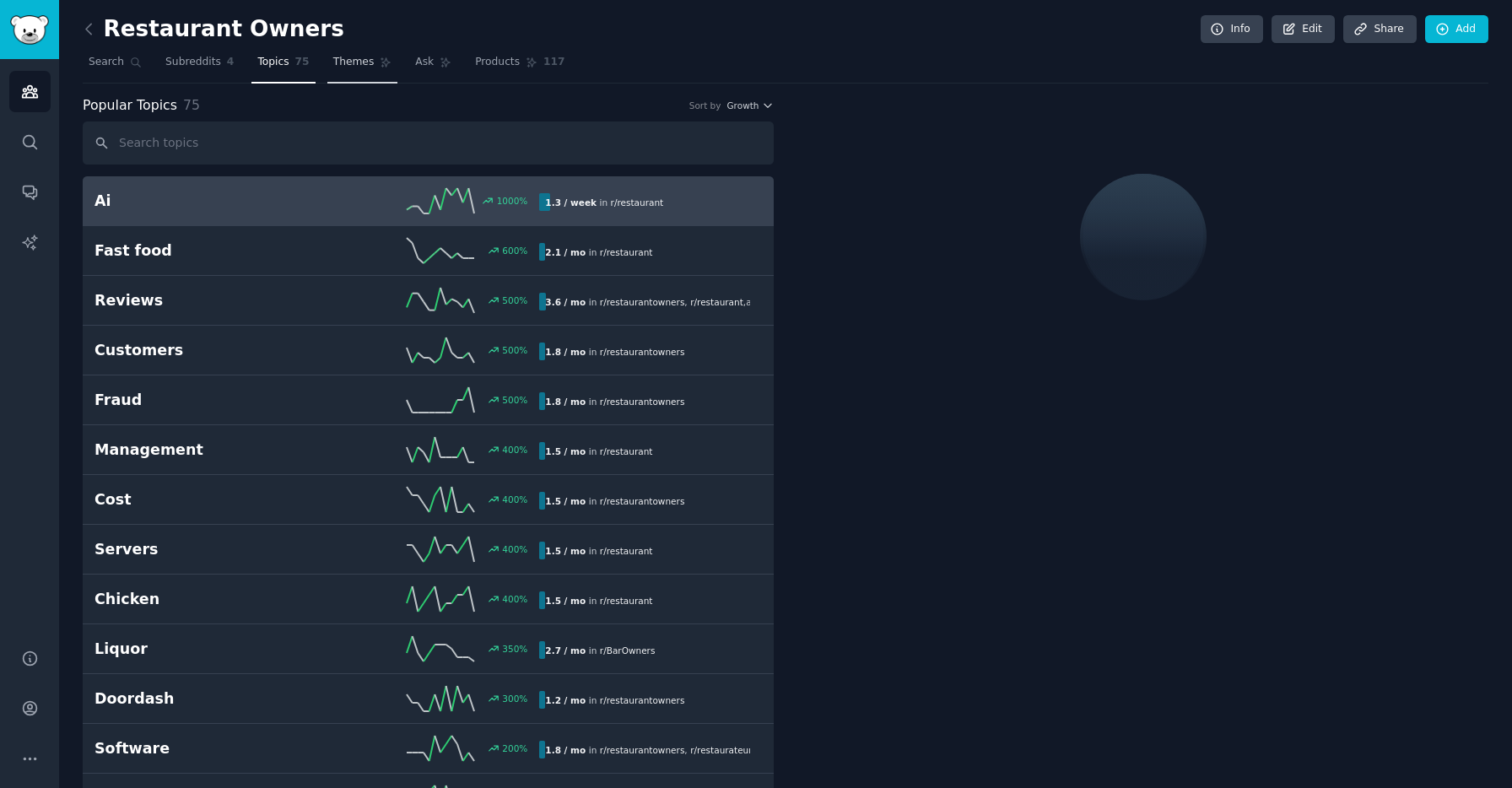
click at [350, 59] on span "Themes" at bounding box center [354, 62] width 41 height 15
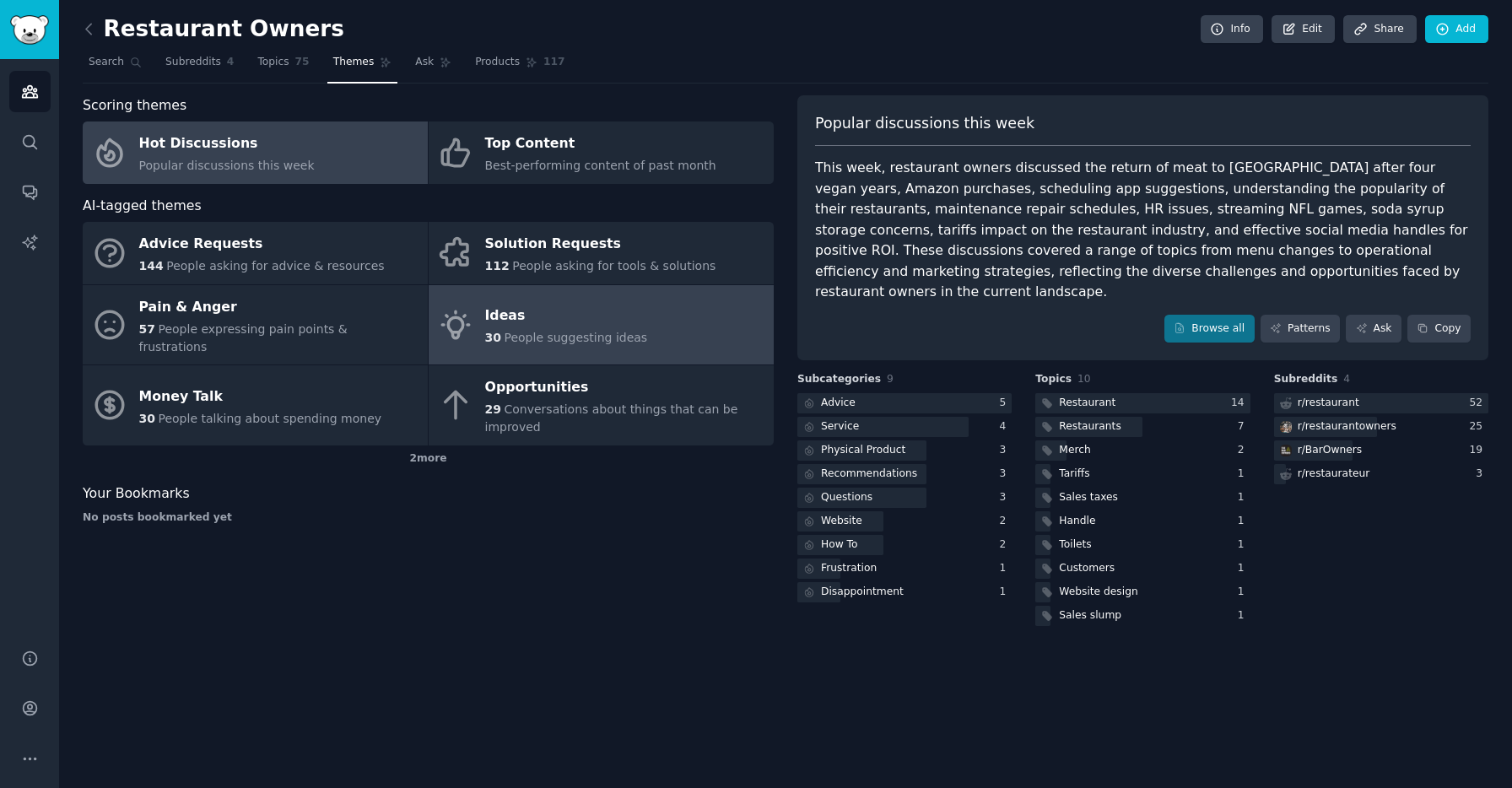
click at [516, 331] on span "People suggesting ideas" at bounding box center [575, 337] width 143 height 14
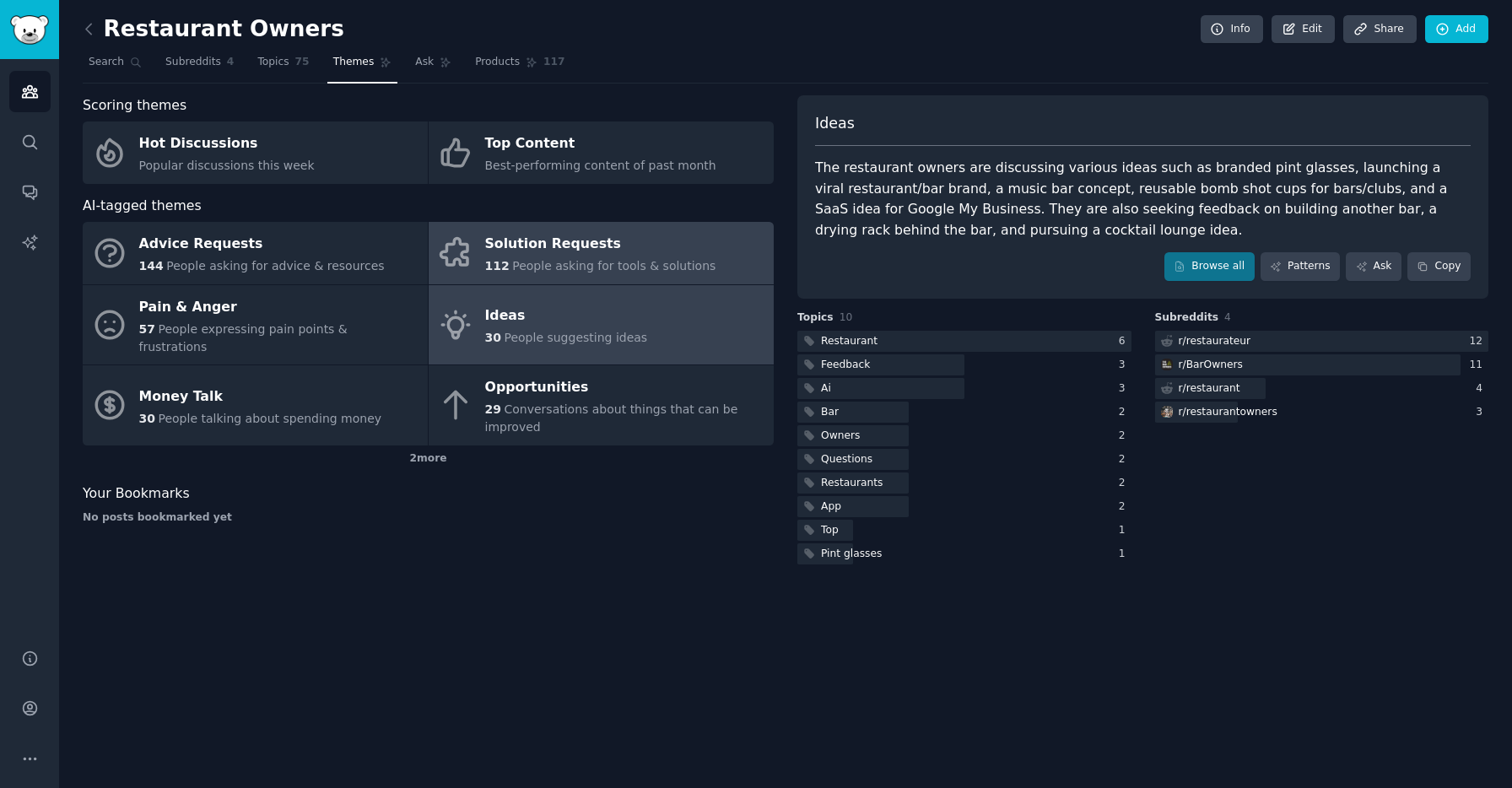
click at [562, 244] on div "Solution Requests" at bounding box center [601, 244] width 231 height 27
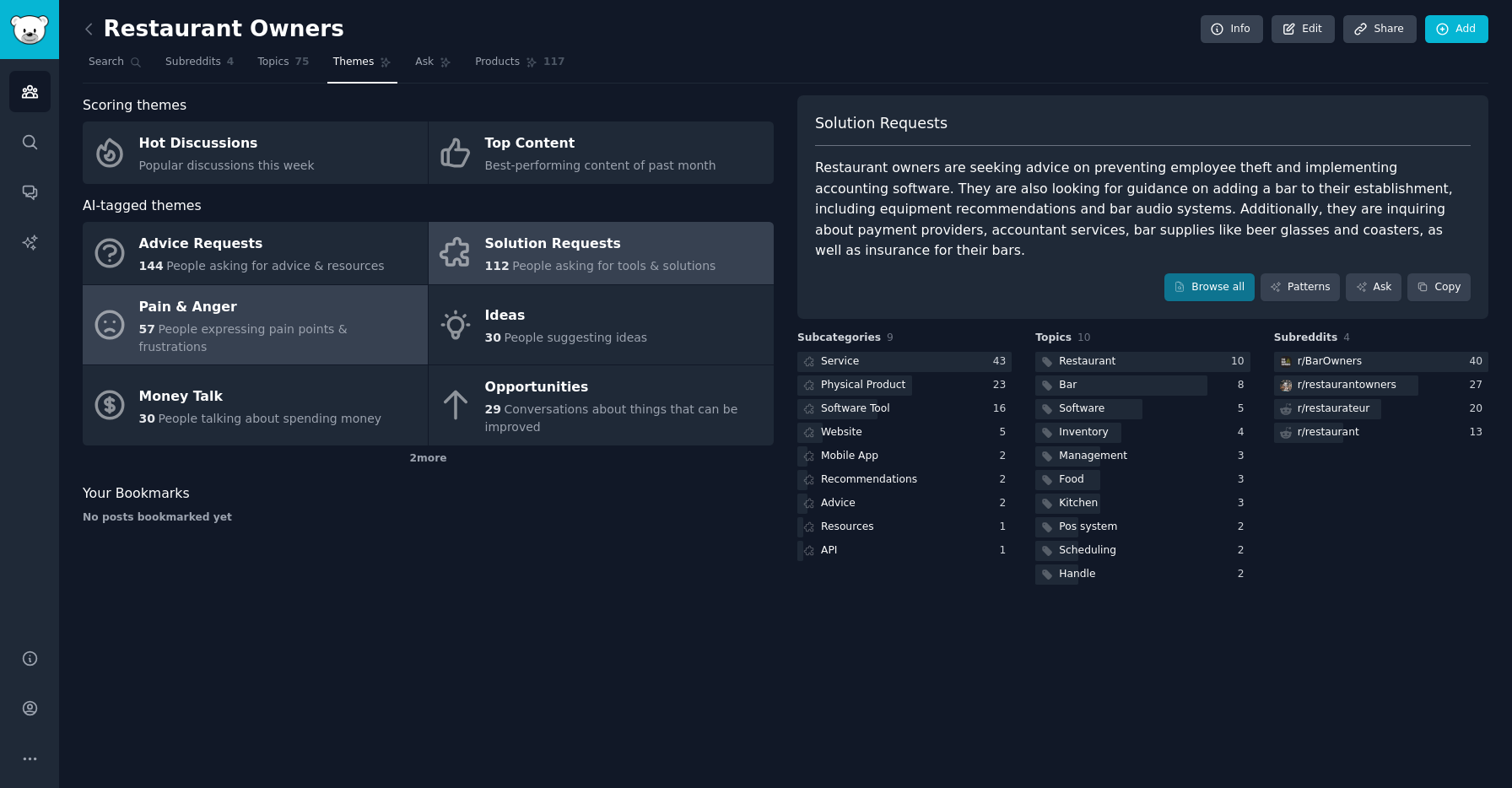
click at [348, 306] on div "Pain & Anger" at bounding box center [279, 307] width 281 height 27
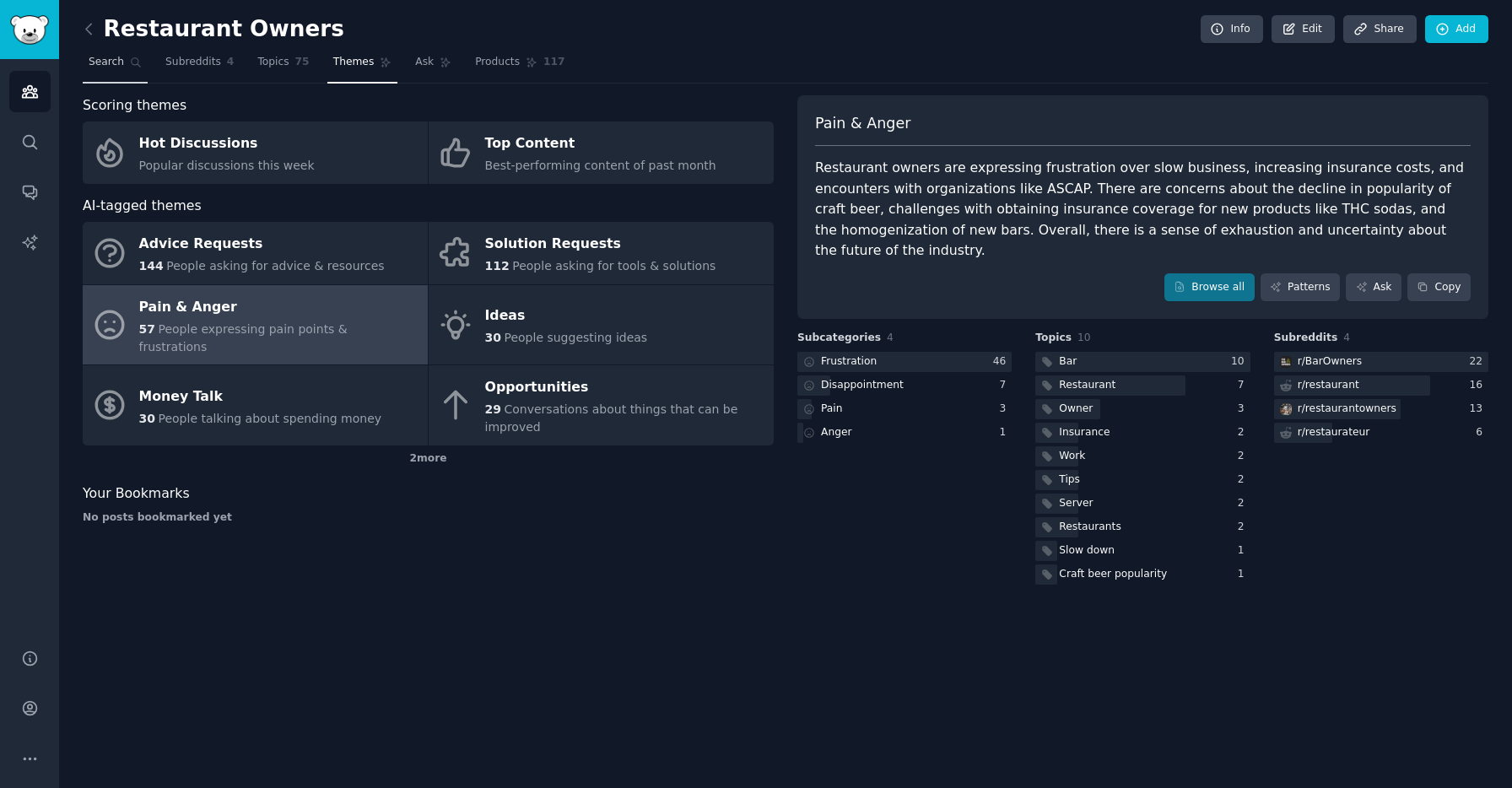
click at [136, 66] on icon at bounding box center [135, 62] width 12 height 12
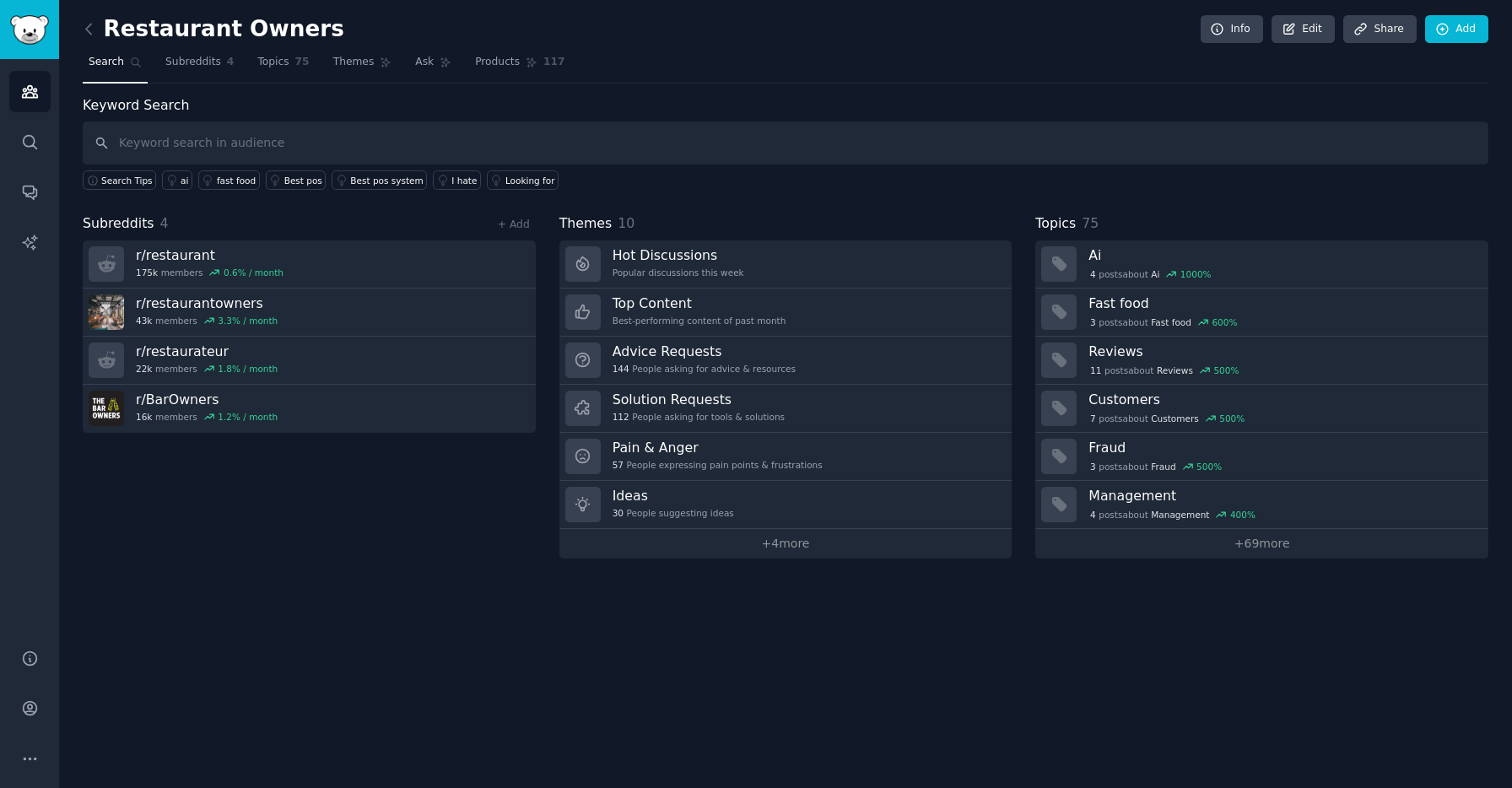
click at [419, 127] on input "text" at bounding box center [786, 143] width 1406 height 43
type input "software"
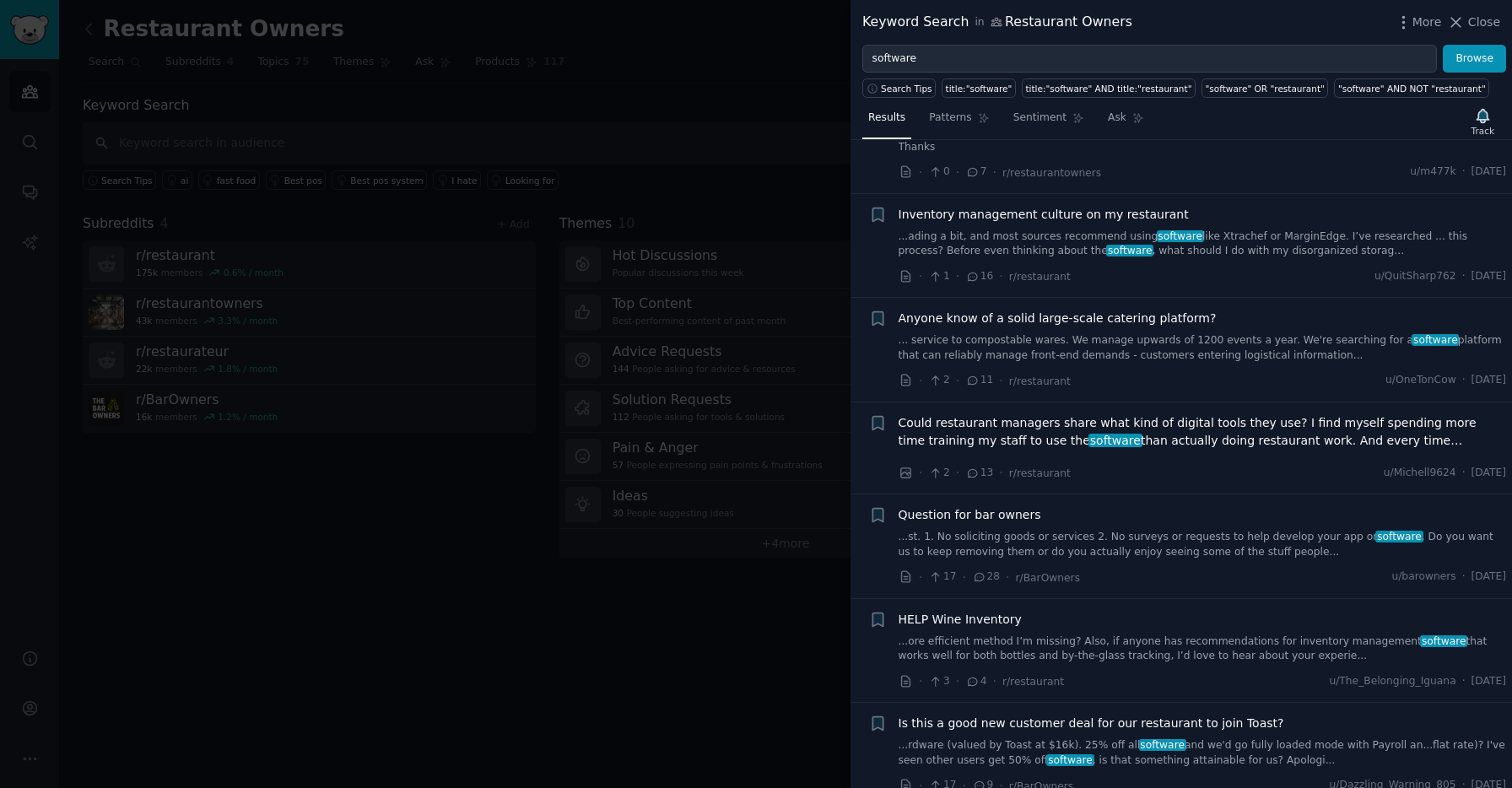
scroll to position [842, 0]
click at [1205, 333] on link "... service to compostable wares. We manage upwards of 1200 events a year. We'r…" at bounding box center [1203, 347] width 608 height 30
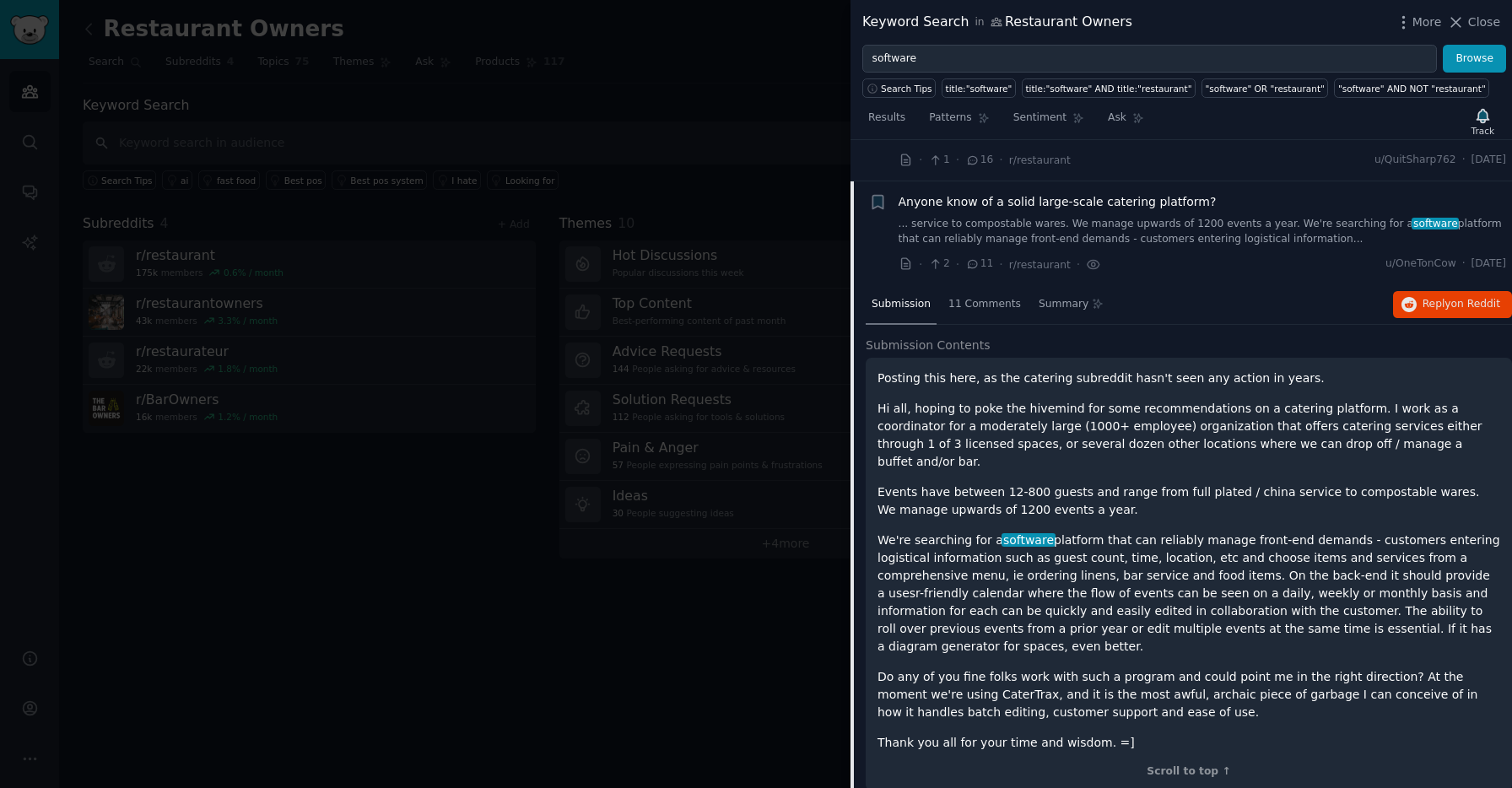
scroll to position [967, 0]
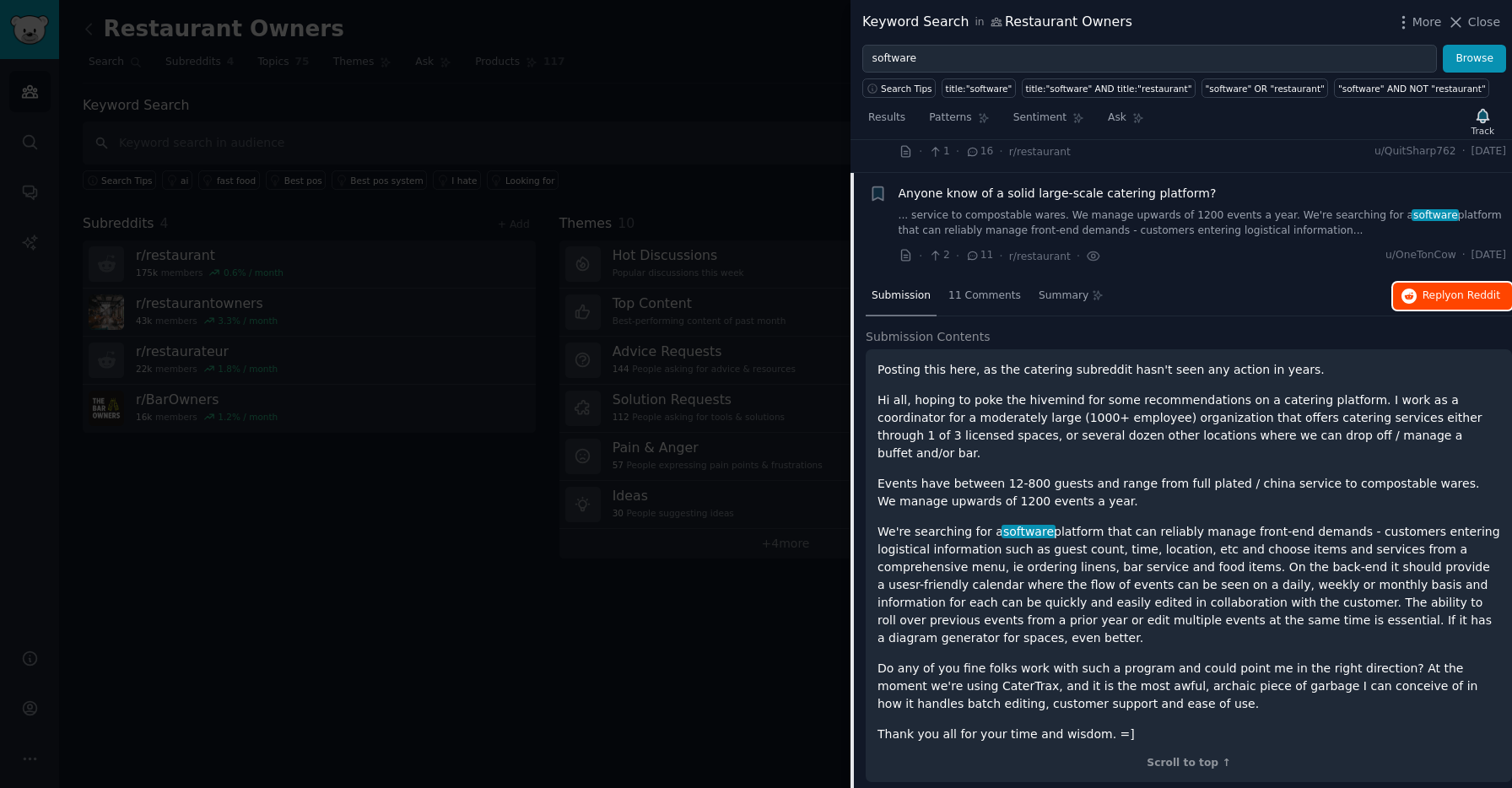
click at [1424, 289] on span "Reply on Reddit" at bounding box center [1461, 296] width 78 height 15
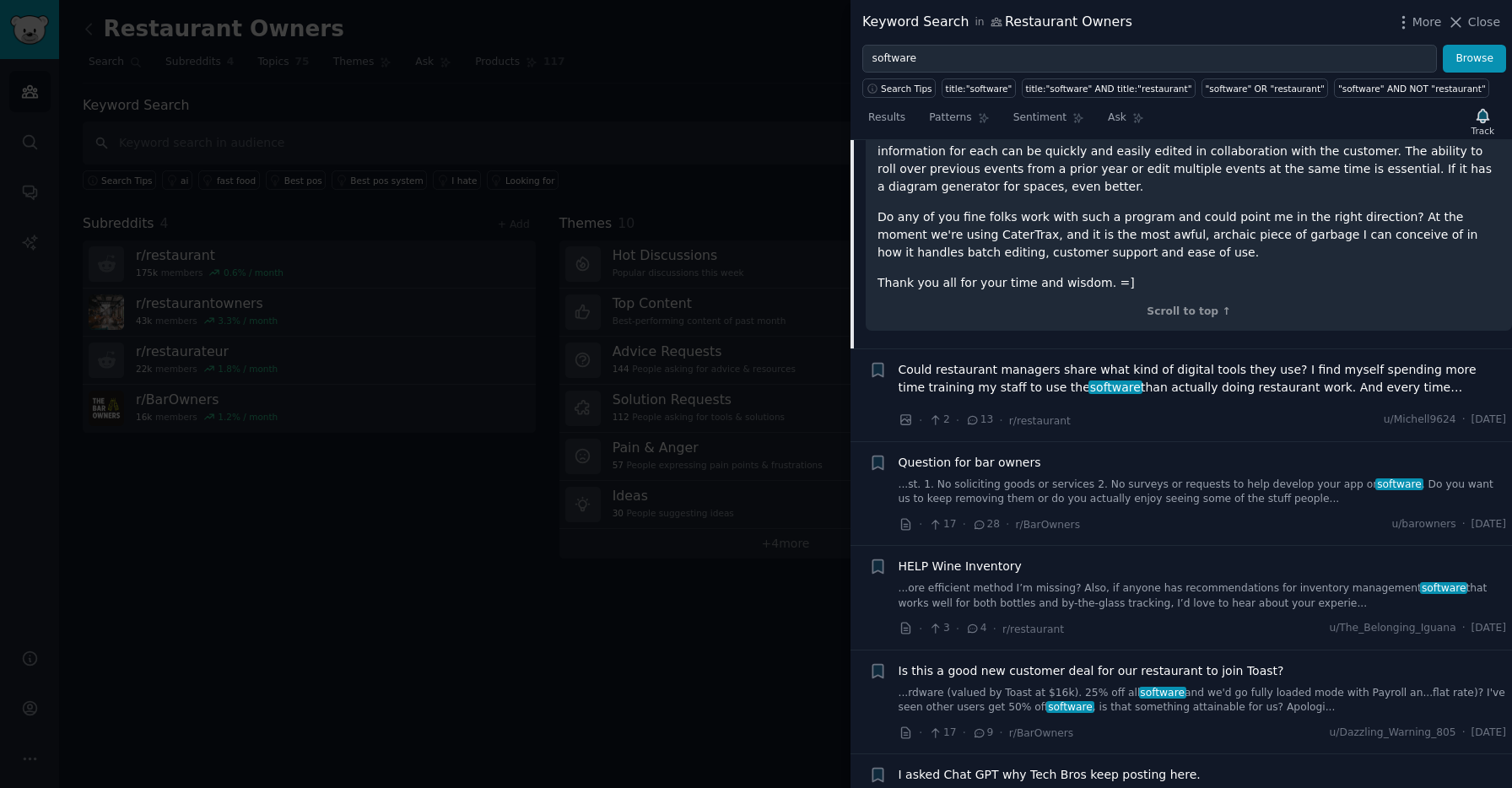
scroll to position [1459, 0]
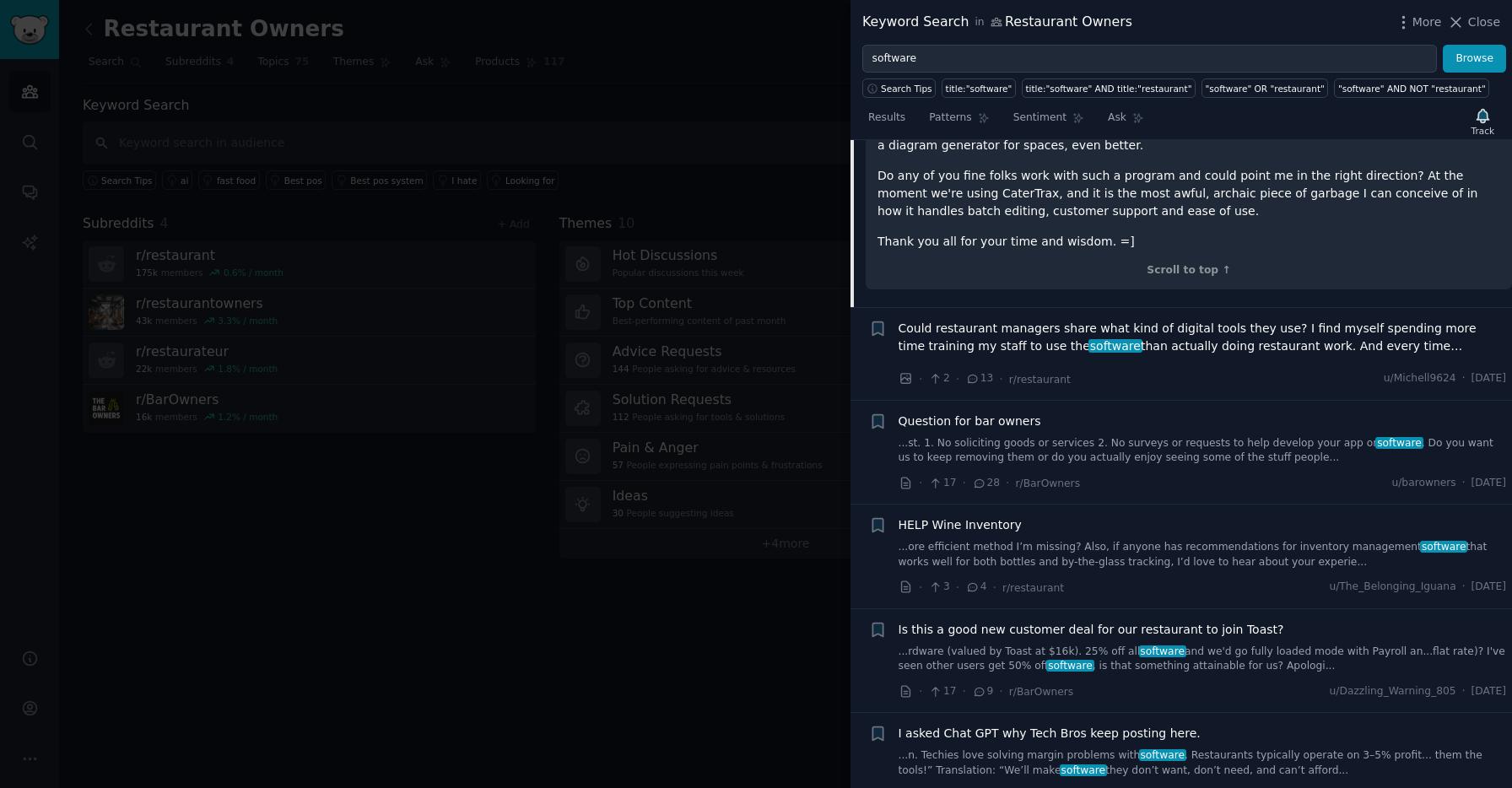
click at [1201, 436] on link "...st. 1. No soliciting goods or services 2. No surveys or requests to help dev…" at bounding box center [1203, 451] width 608 height 30
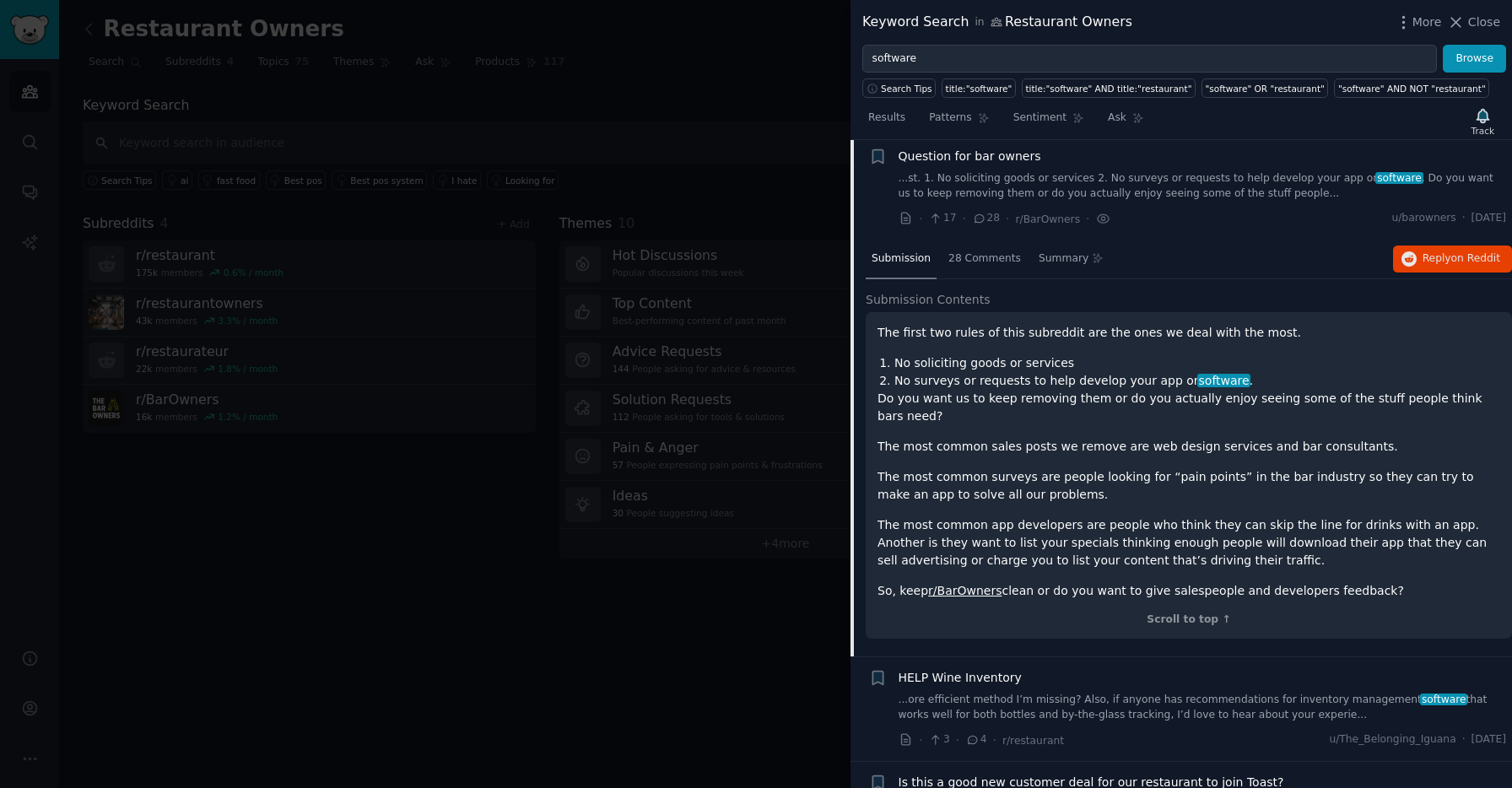
scroll to position [1163, 0]
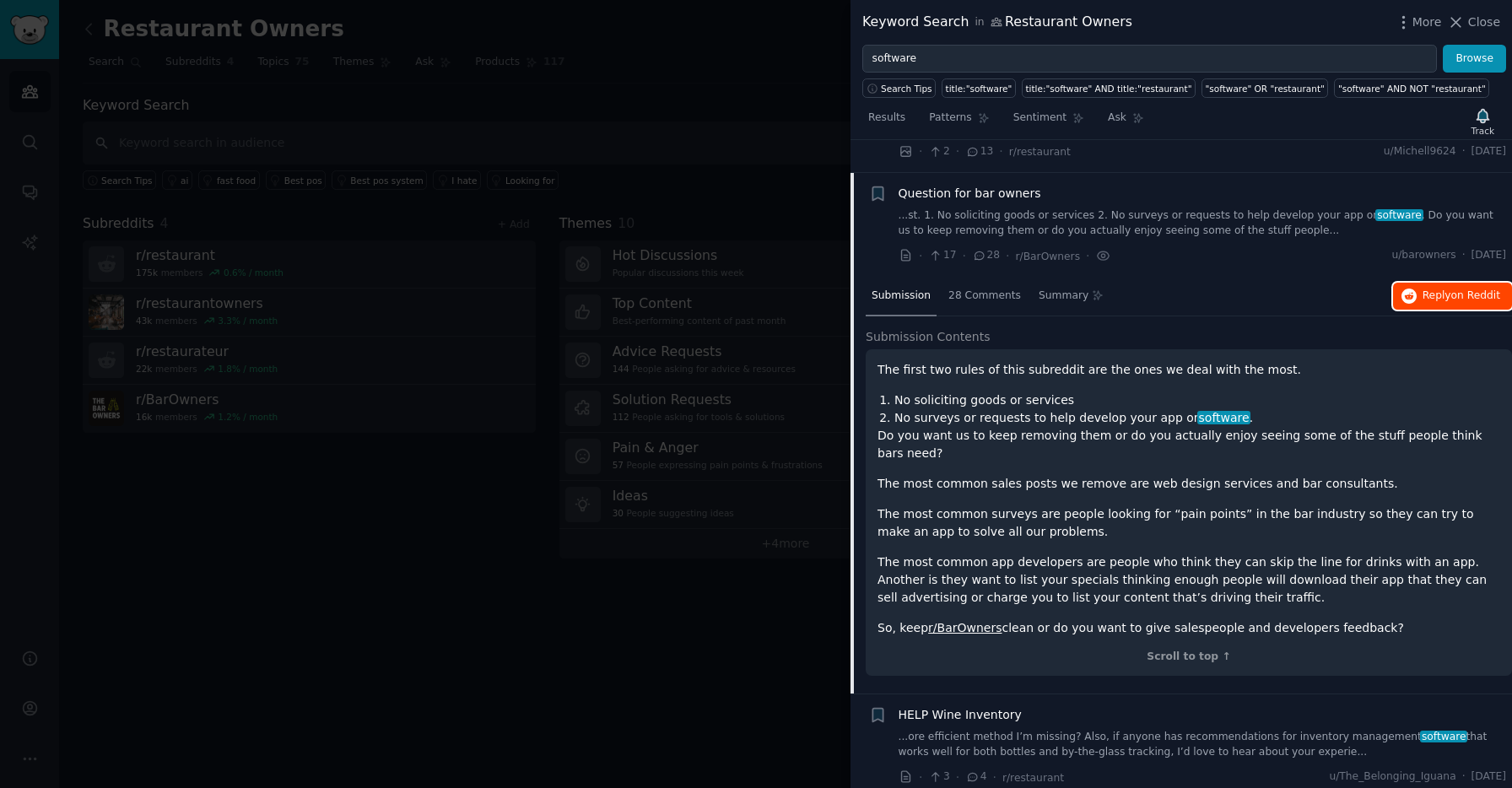
click at [1430, 289] on span "Reply on Reddit" at bounding box center [1461, 296] width 78 height 15
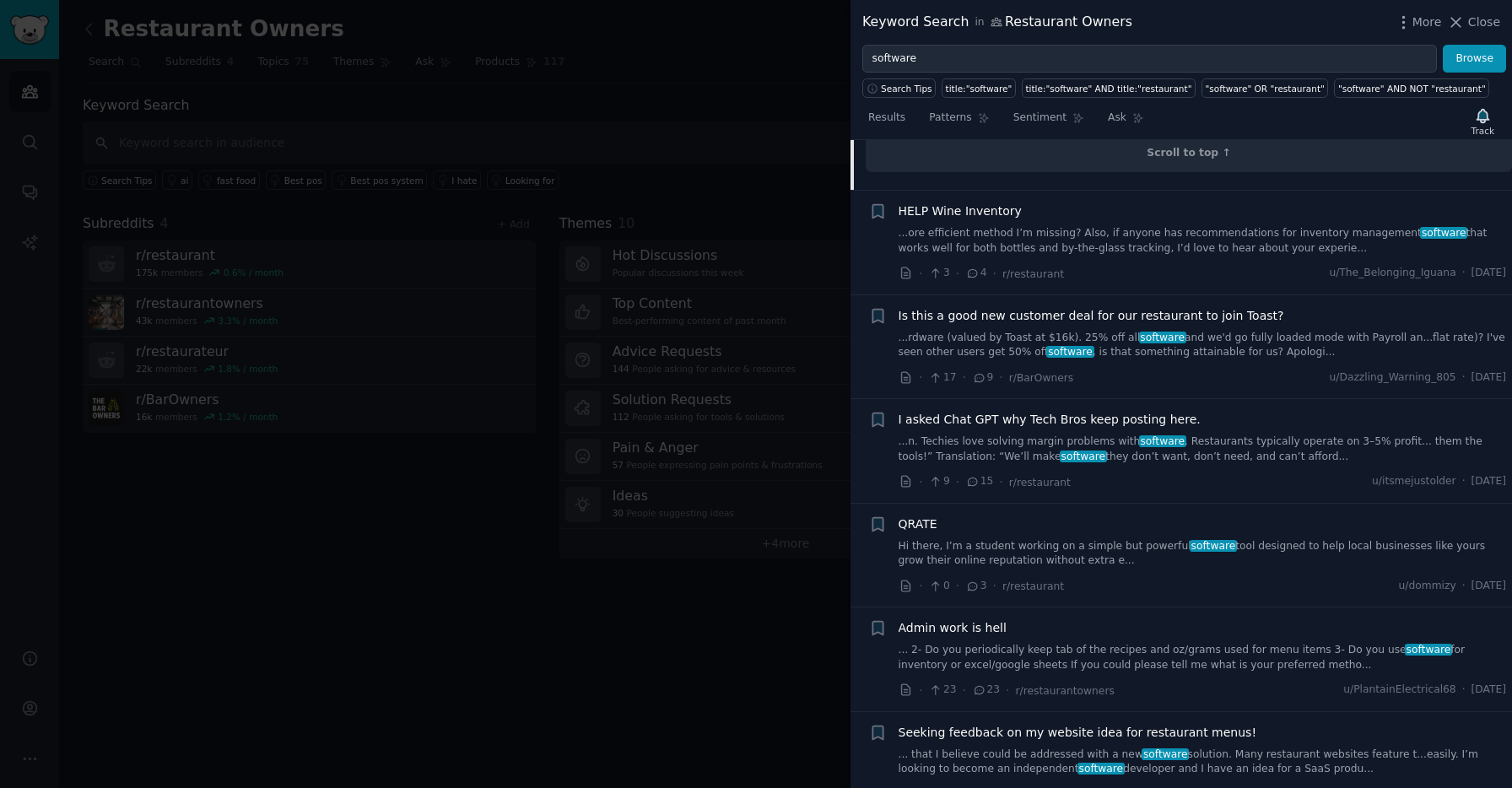
scroll to position [1672, 0]
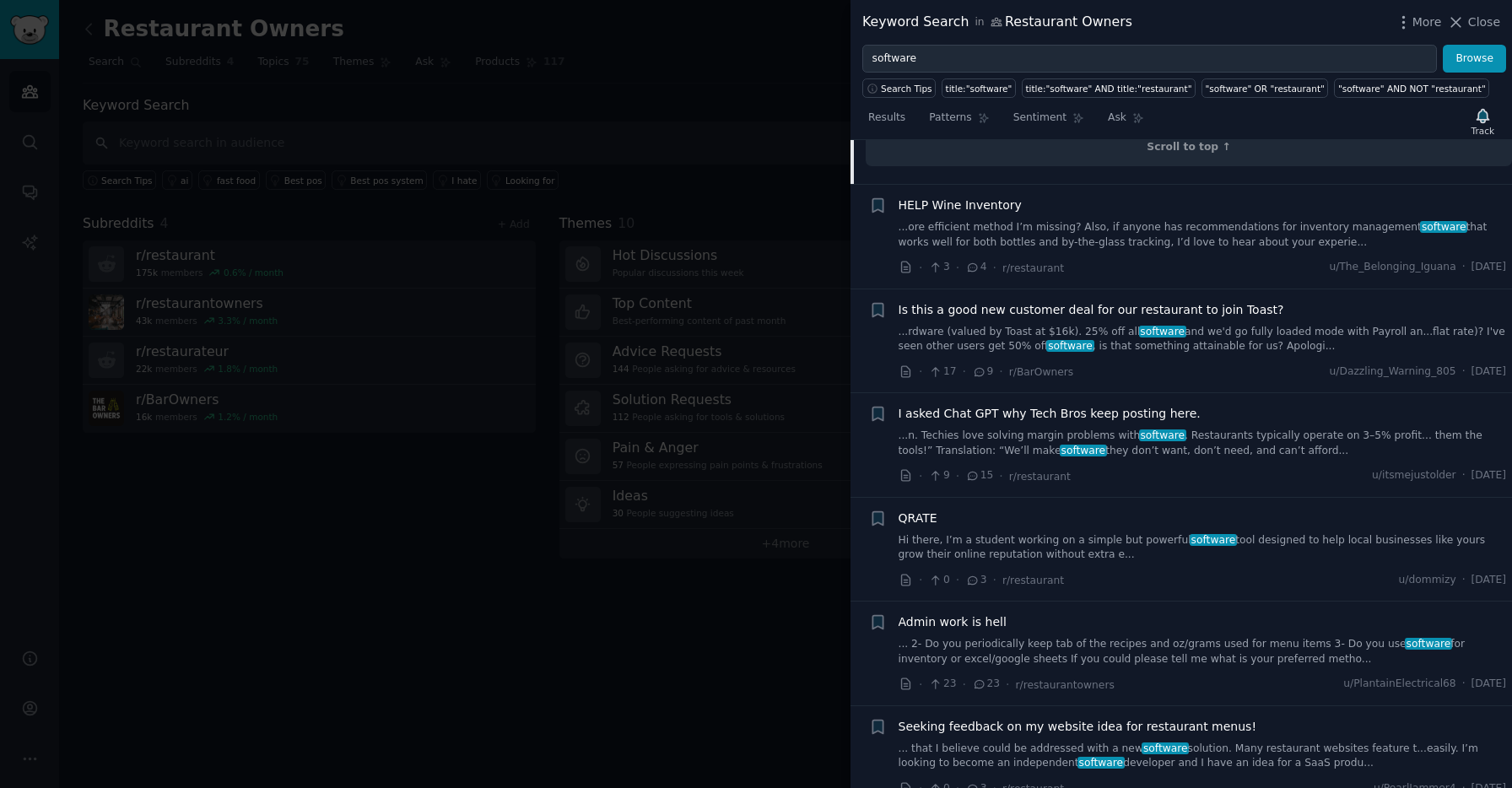
click at [1213, 428] on link "...n. Techies love solving margin problems with software . Restaurants typicall…" at bounding box center [1203, 443] width 608 height 30
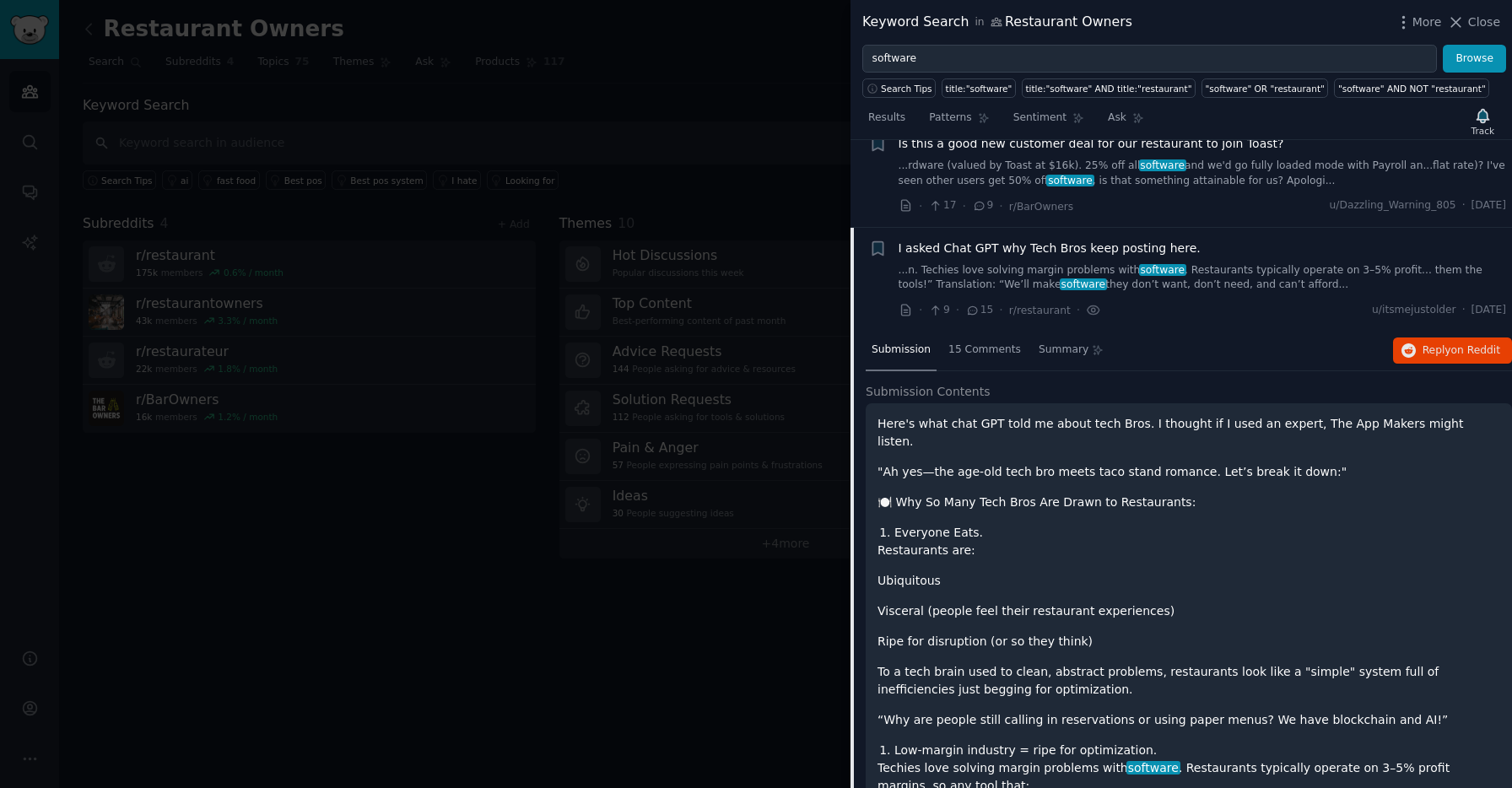
scroll to position [1476, 0]
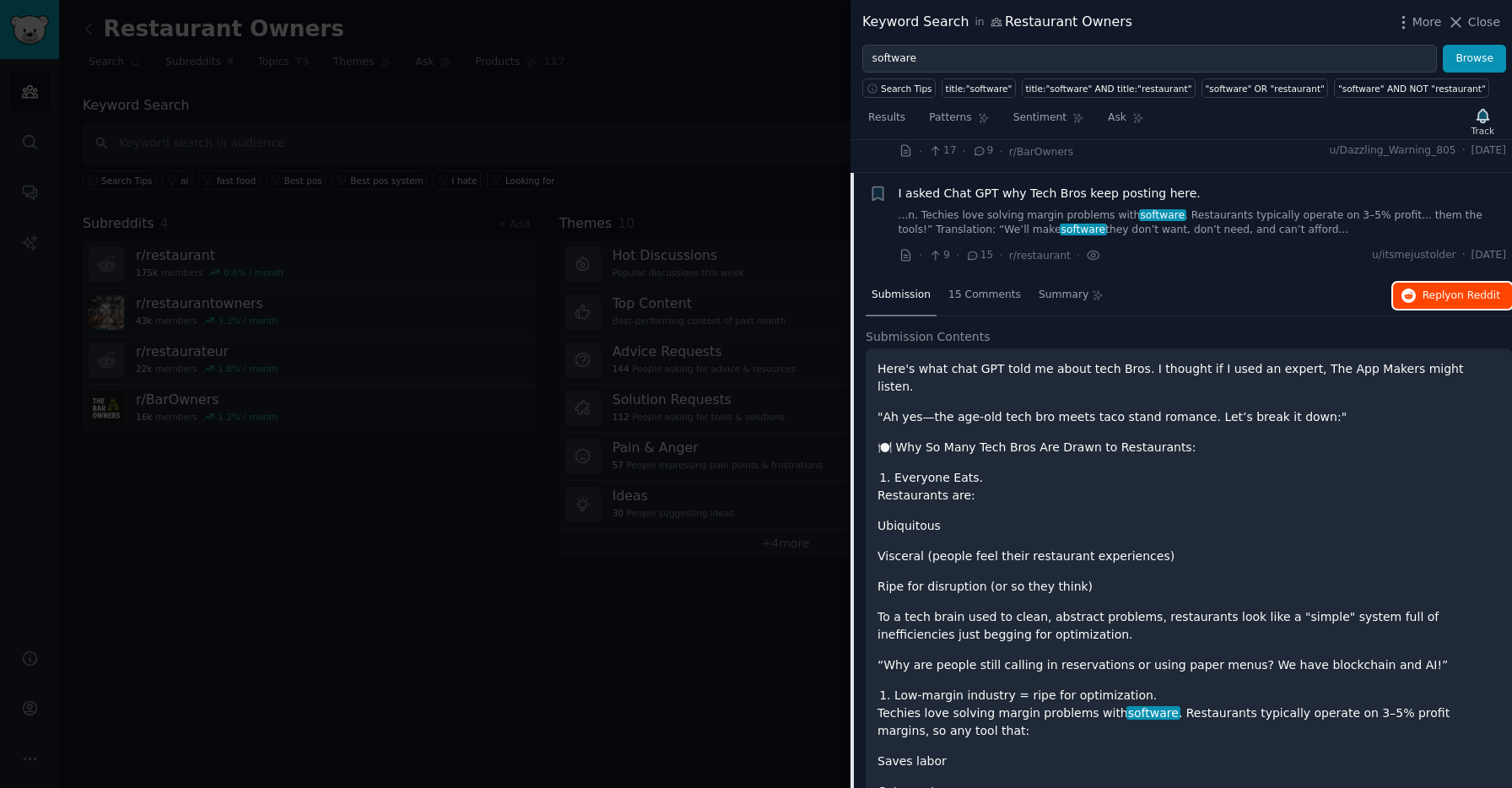
click at [1471, 289] on span "on Reddit" at bounding box center [1476, 295] width 49 height 12
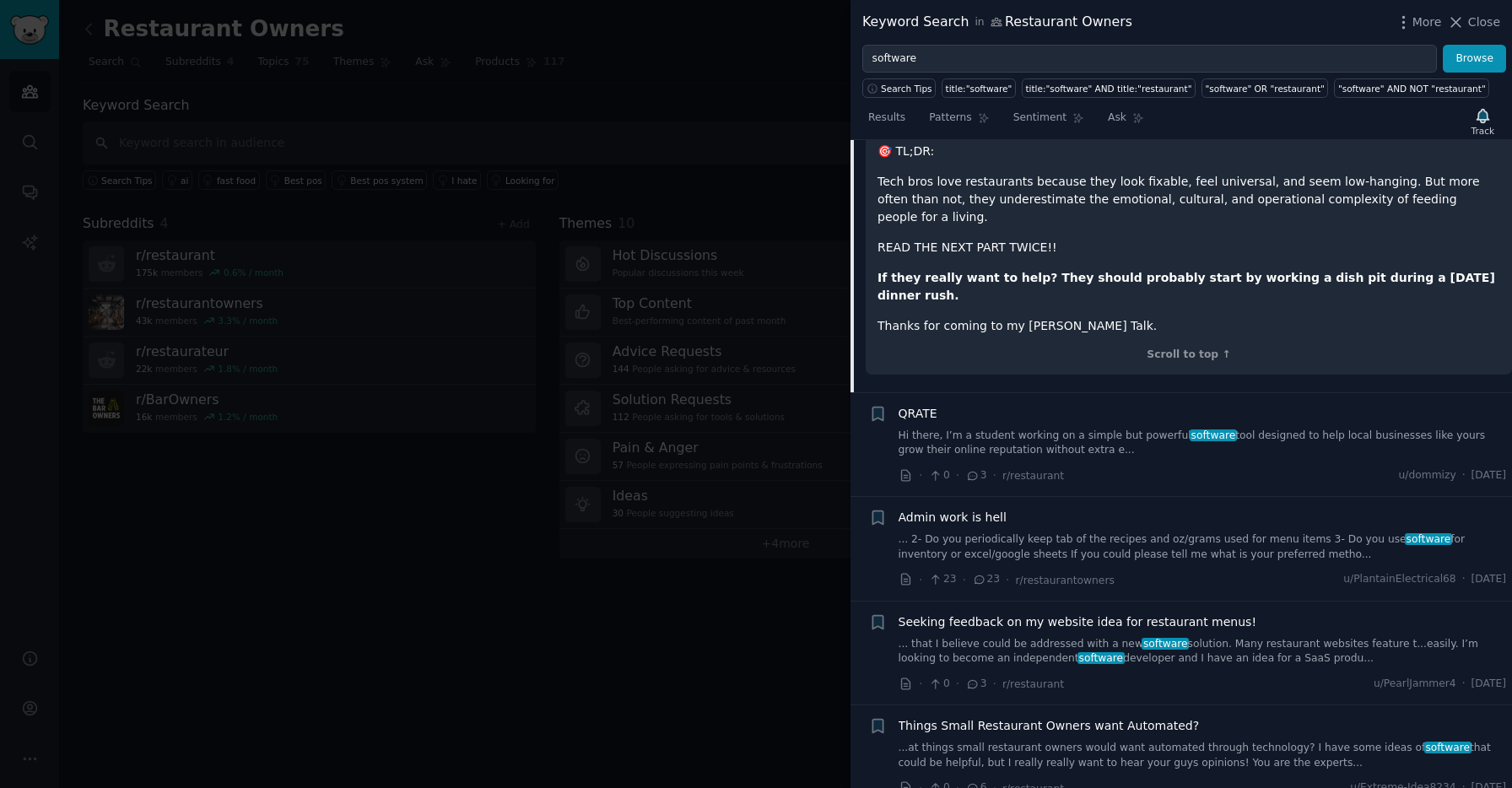
scroll to position [2834, 0]
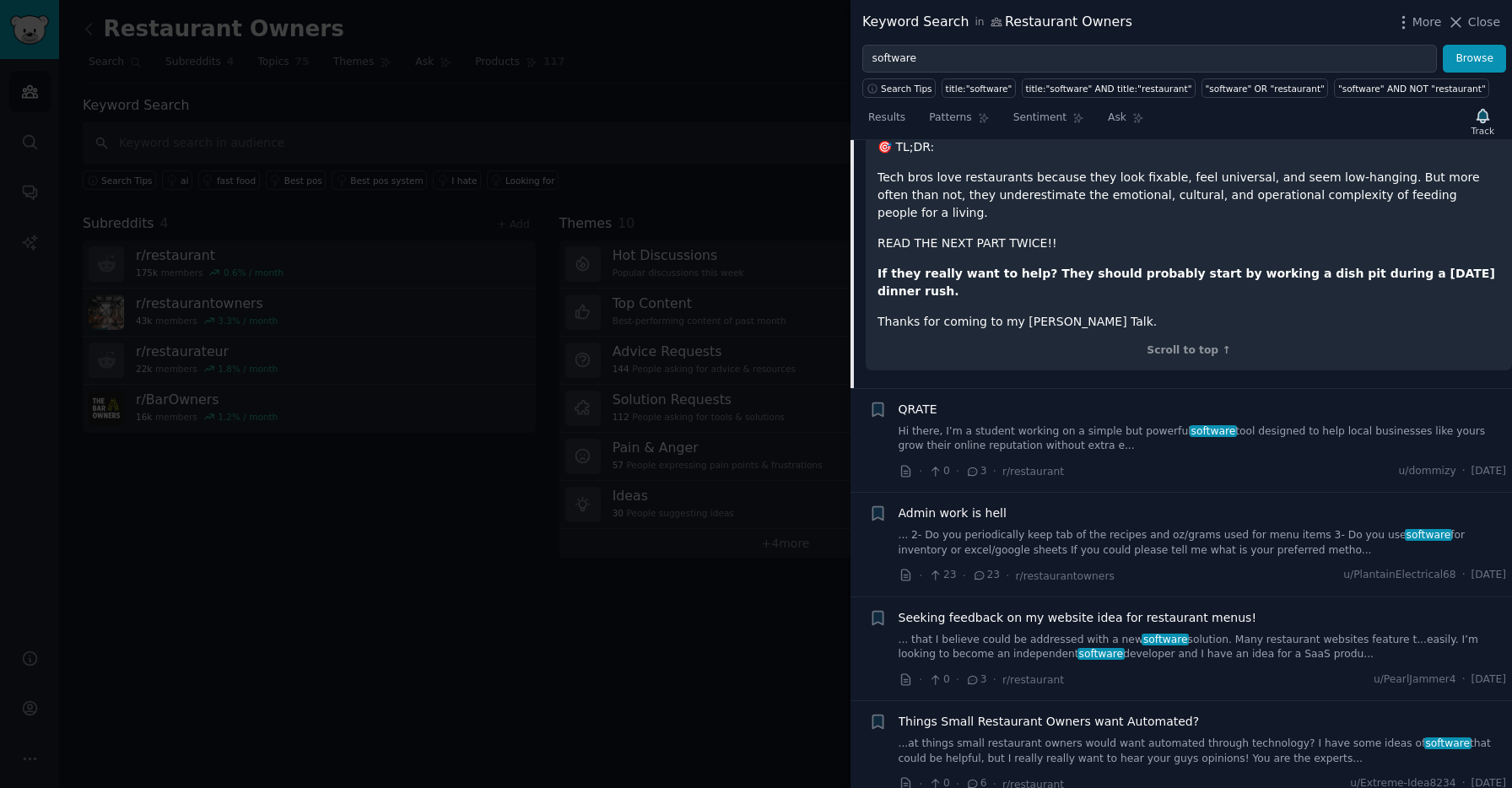
click at [1037, 528] on link "... 2- Do you periodically keep tab of the recipes and oz/grams used for menu i…" at bounding box center [1203, 543] width 608 height 30
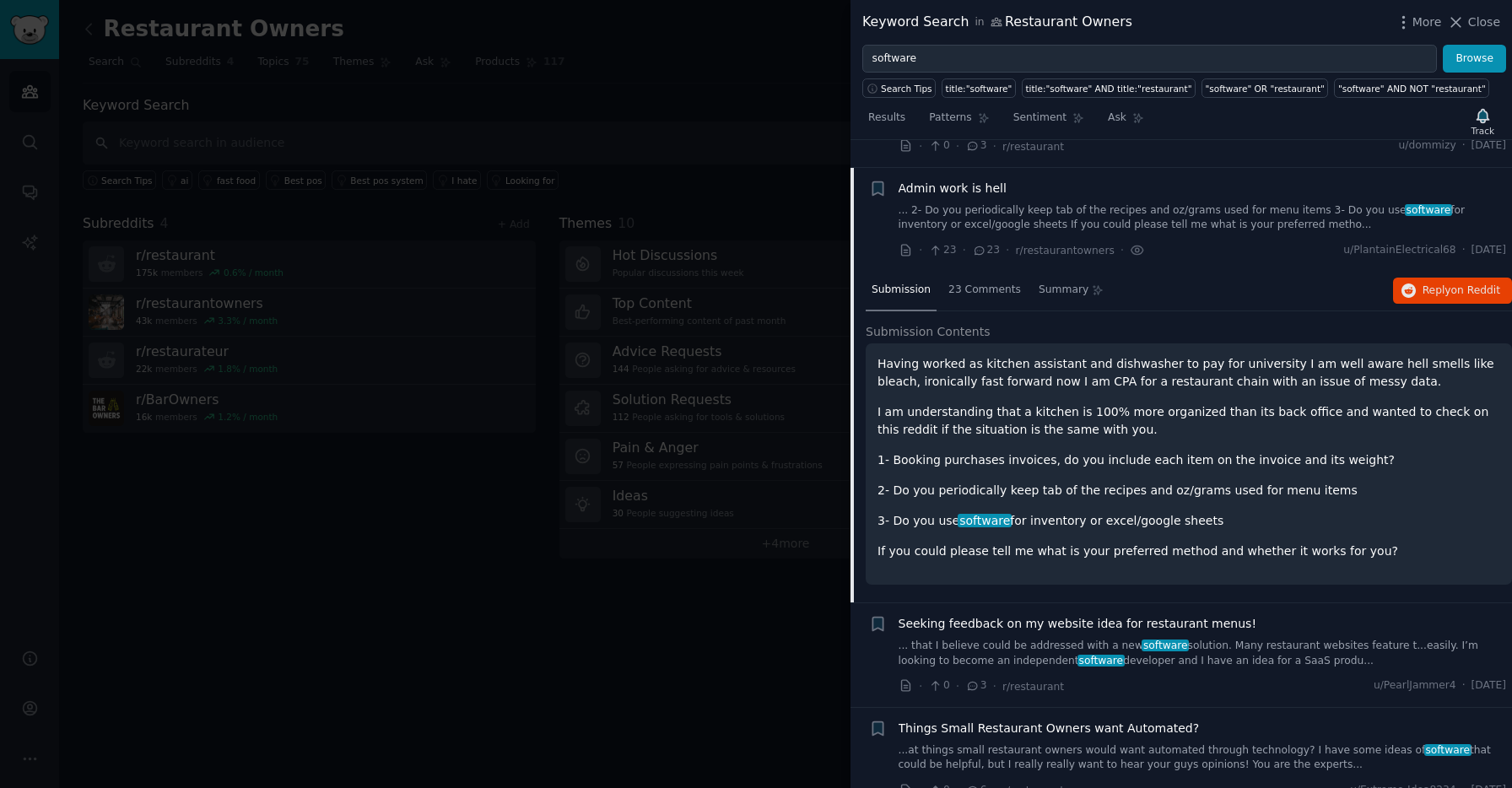
scroll to position [1684, 0]
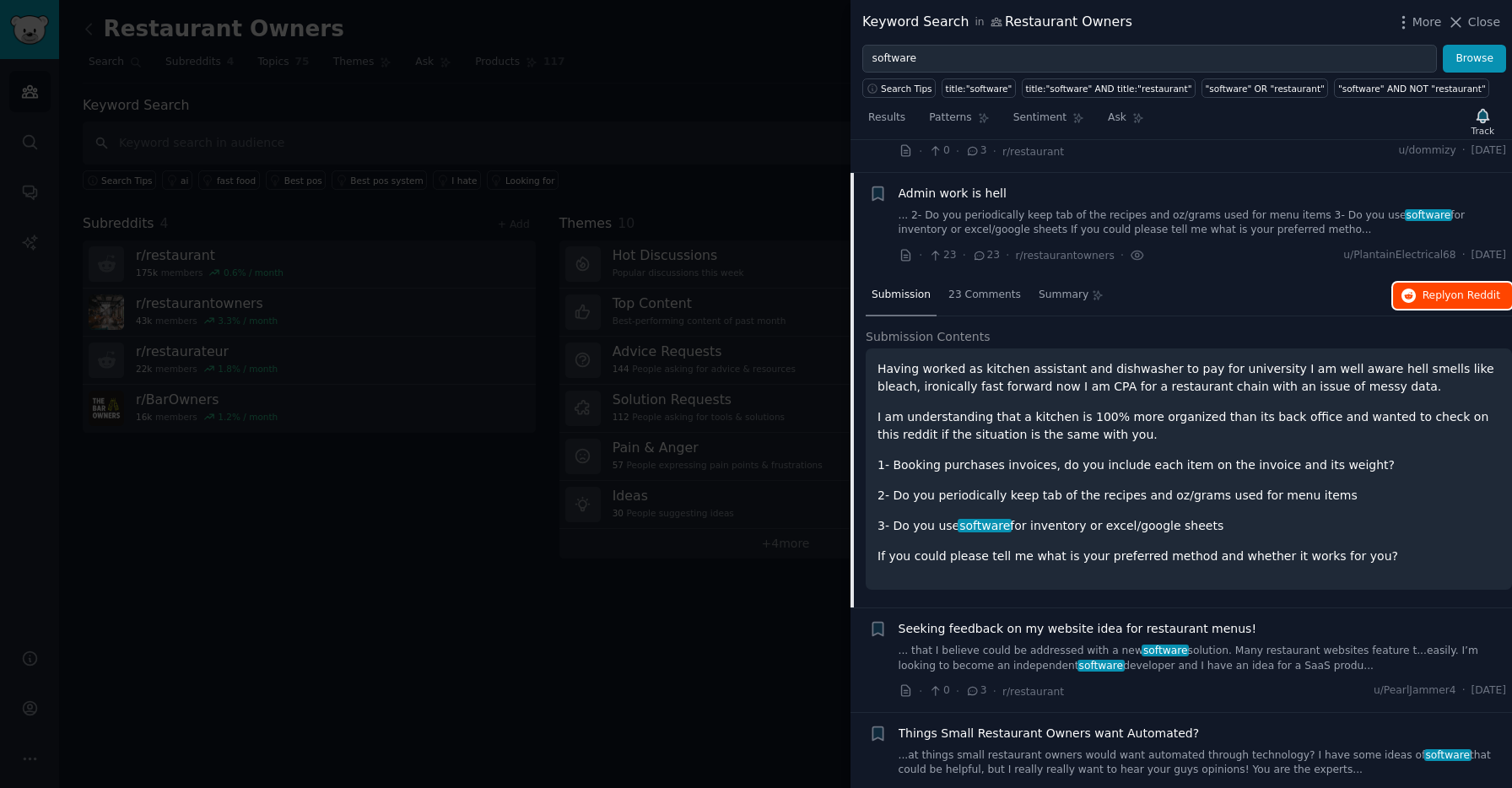
click at [1431, 289] on span "Reply on Reddit" at bounding box center [1461, 296] width 78 height 15
click at [244, 174] on div at bounding box center [756, 394] width 1512 height 788
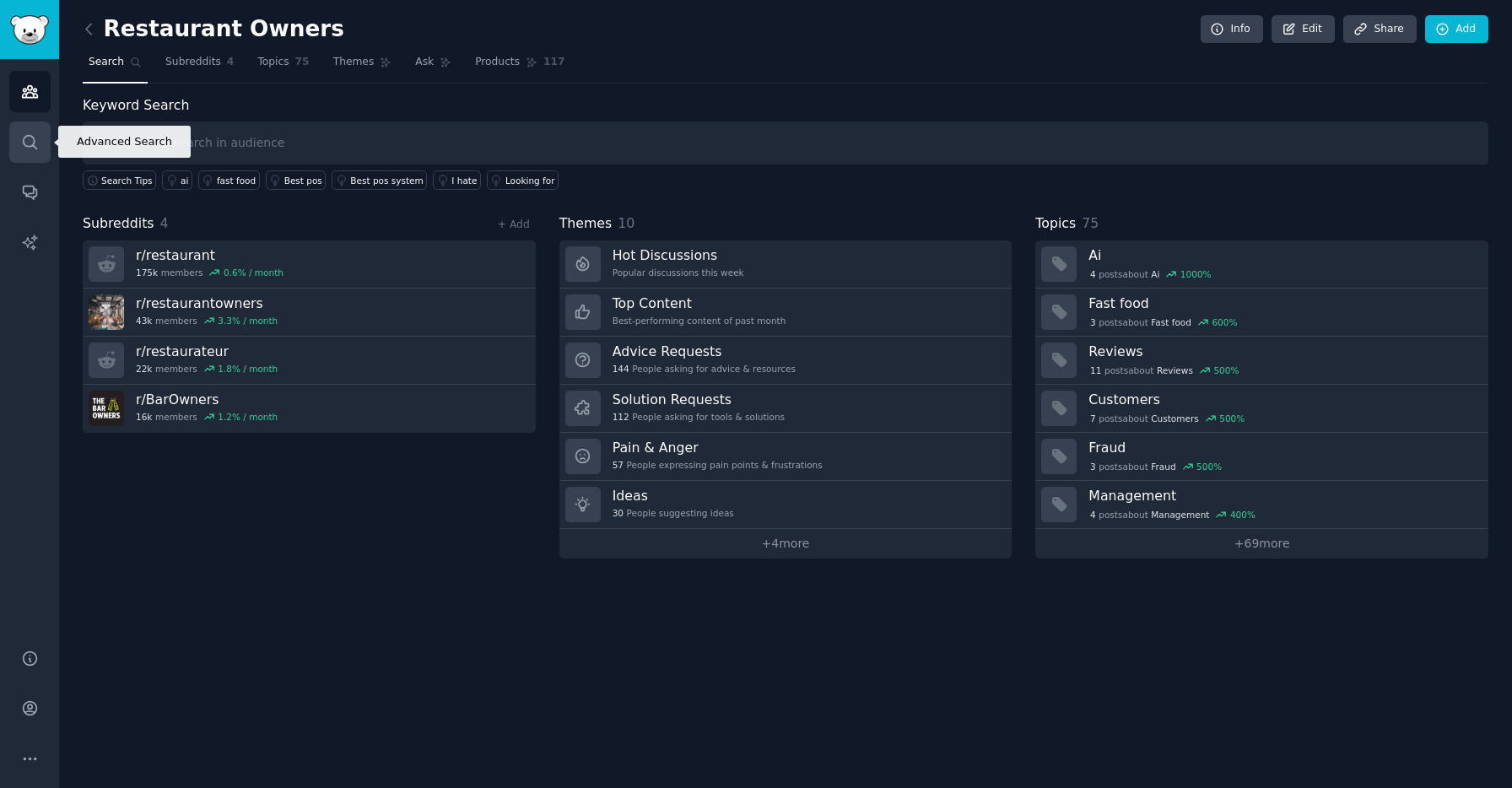
click at [37, 145] on icon "Sidebar" at bounding box center [30, 142] width 18 height 18
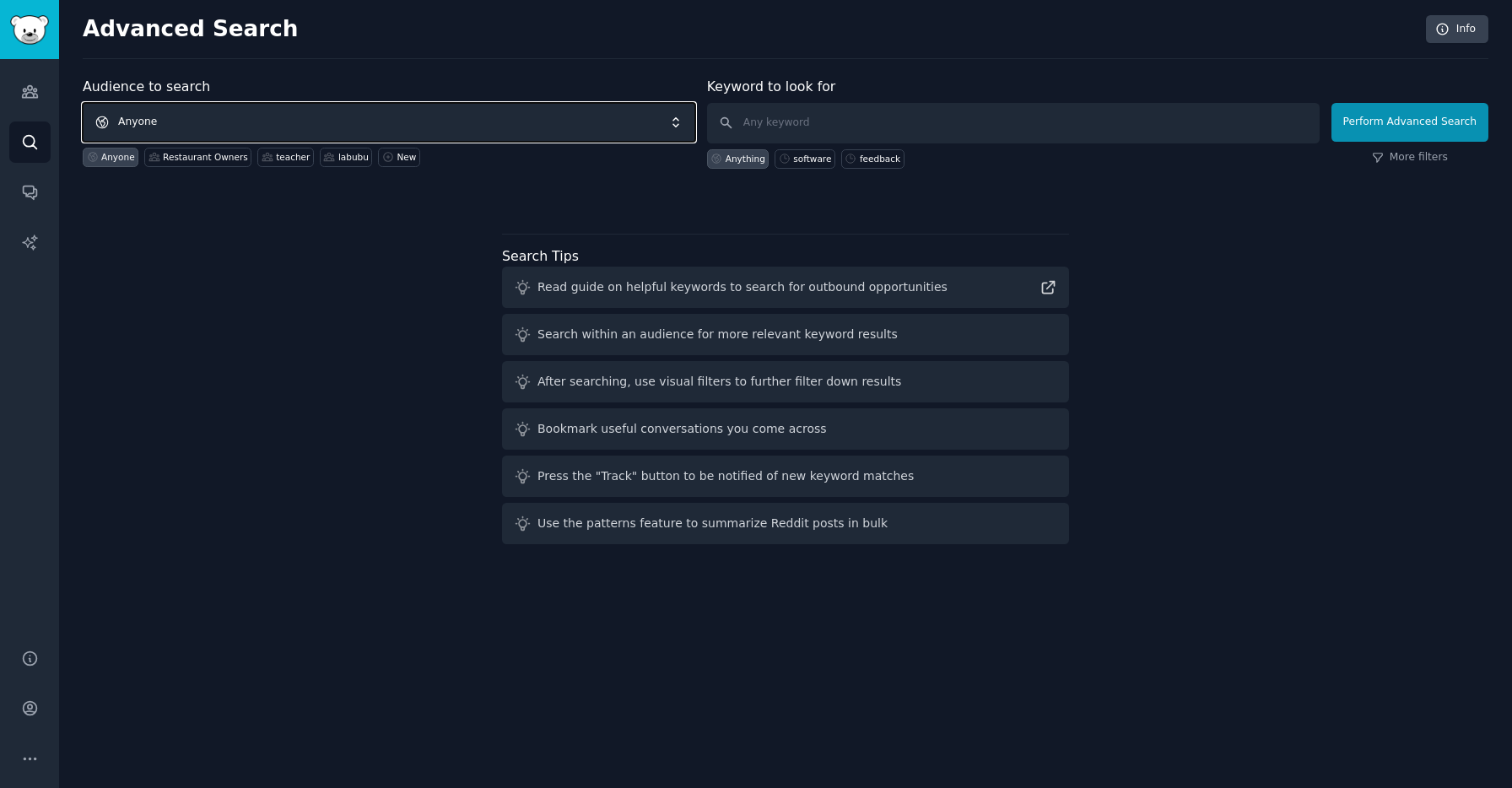
click at [202, 126] on span "Anyone" at bounding box center [389, 122] width 613 height 39
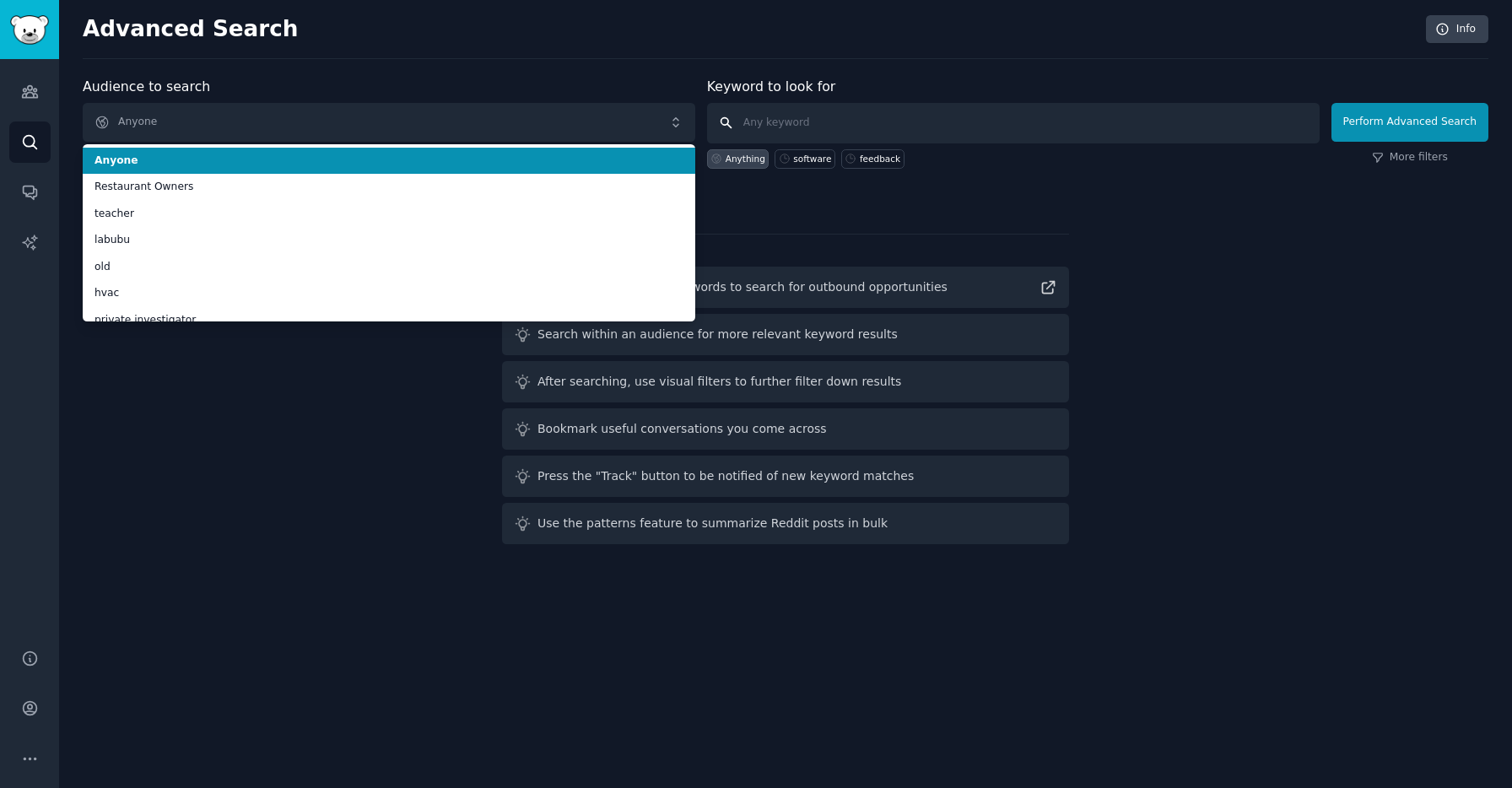
click at [793, 123] on input "text" at bounding box center [1013, 123] width 613 height 41
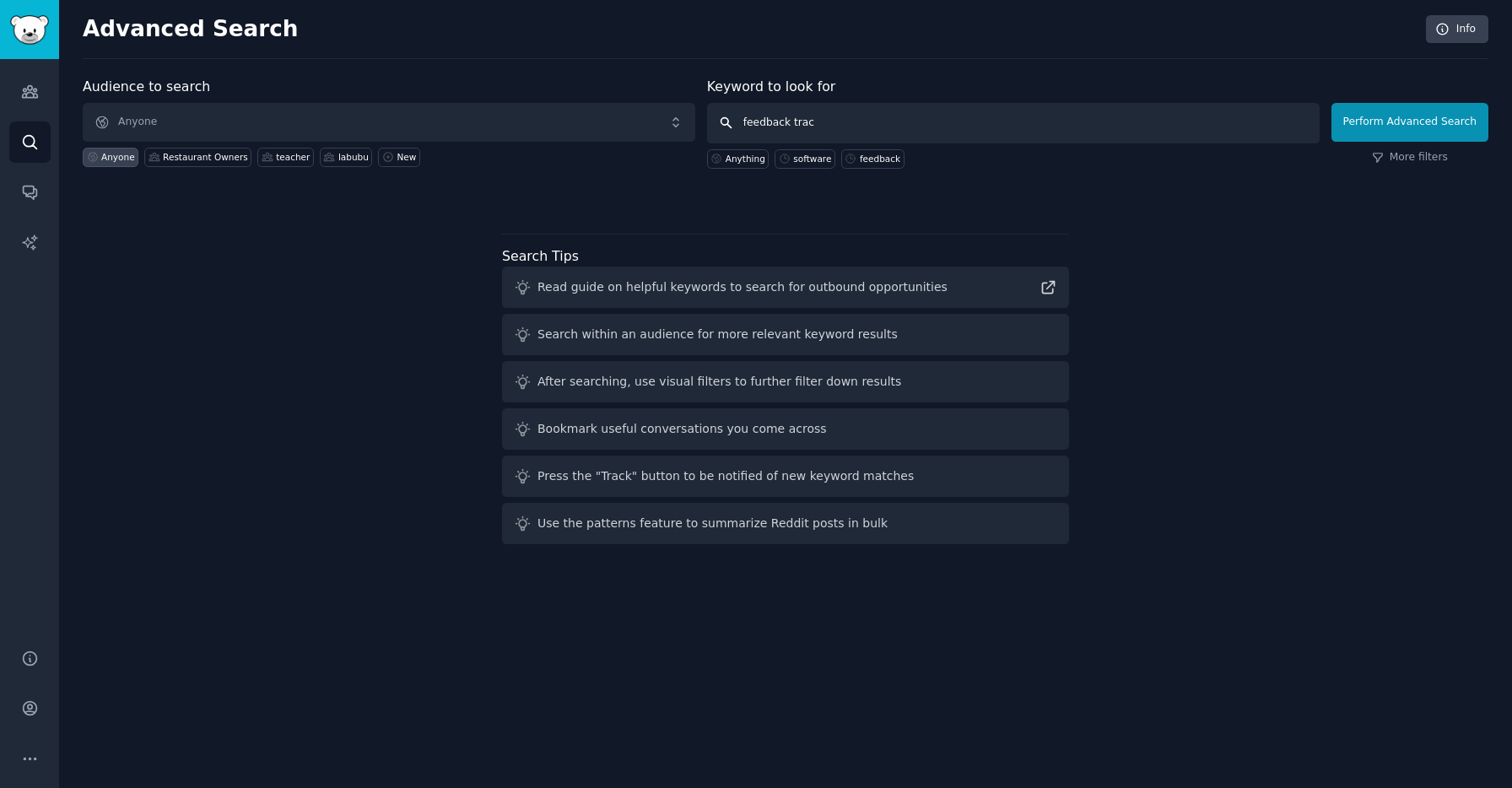
type input "feedback track"
click button "Perform Advanced Search" at bounding box center [1410, 122] width 157 height 39
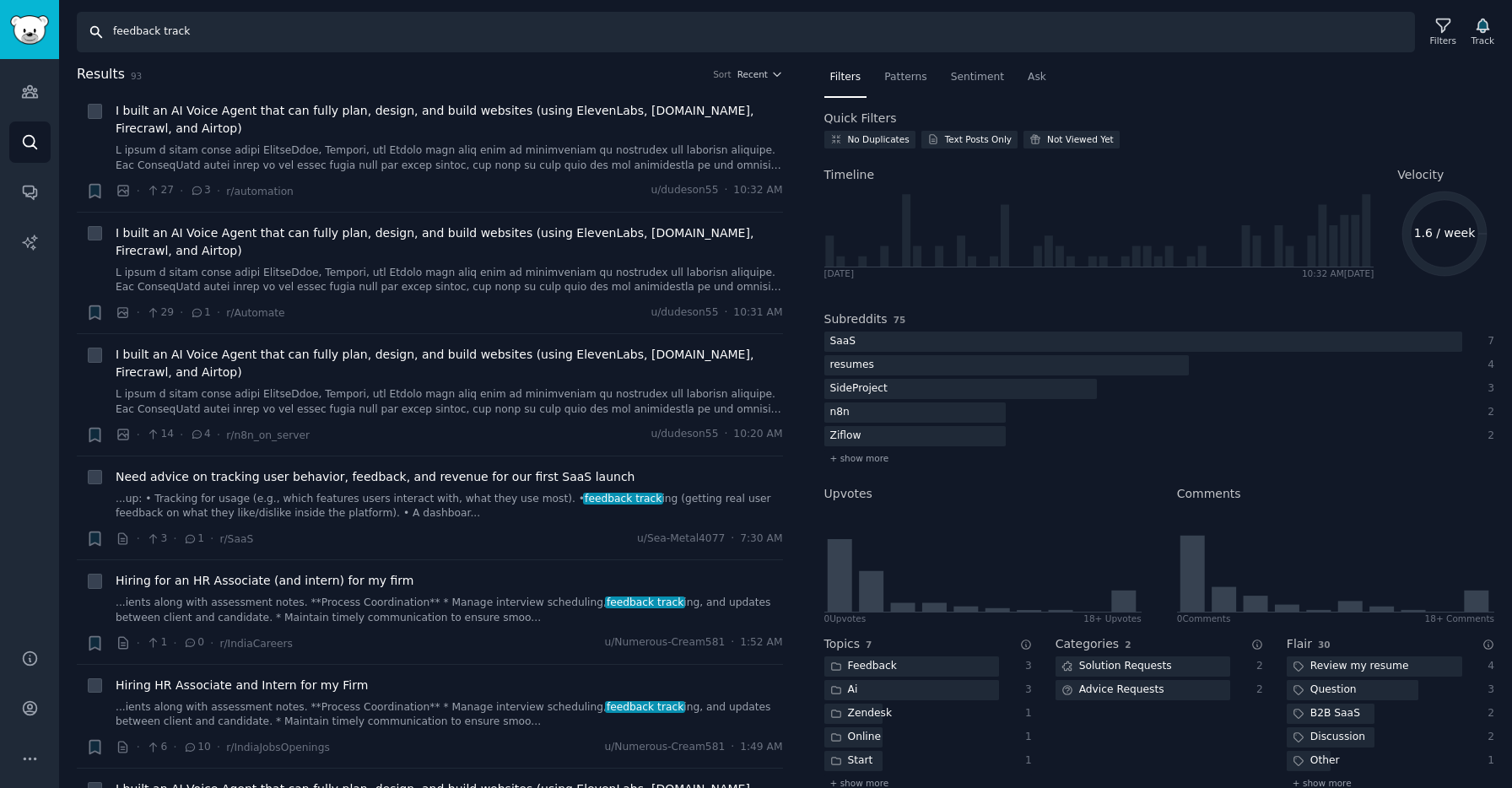
click at [379, 41] on input "feedback track" at bounding box center [746, 32] width 1339 height 41
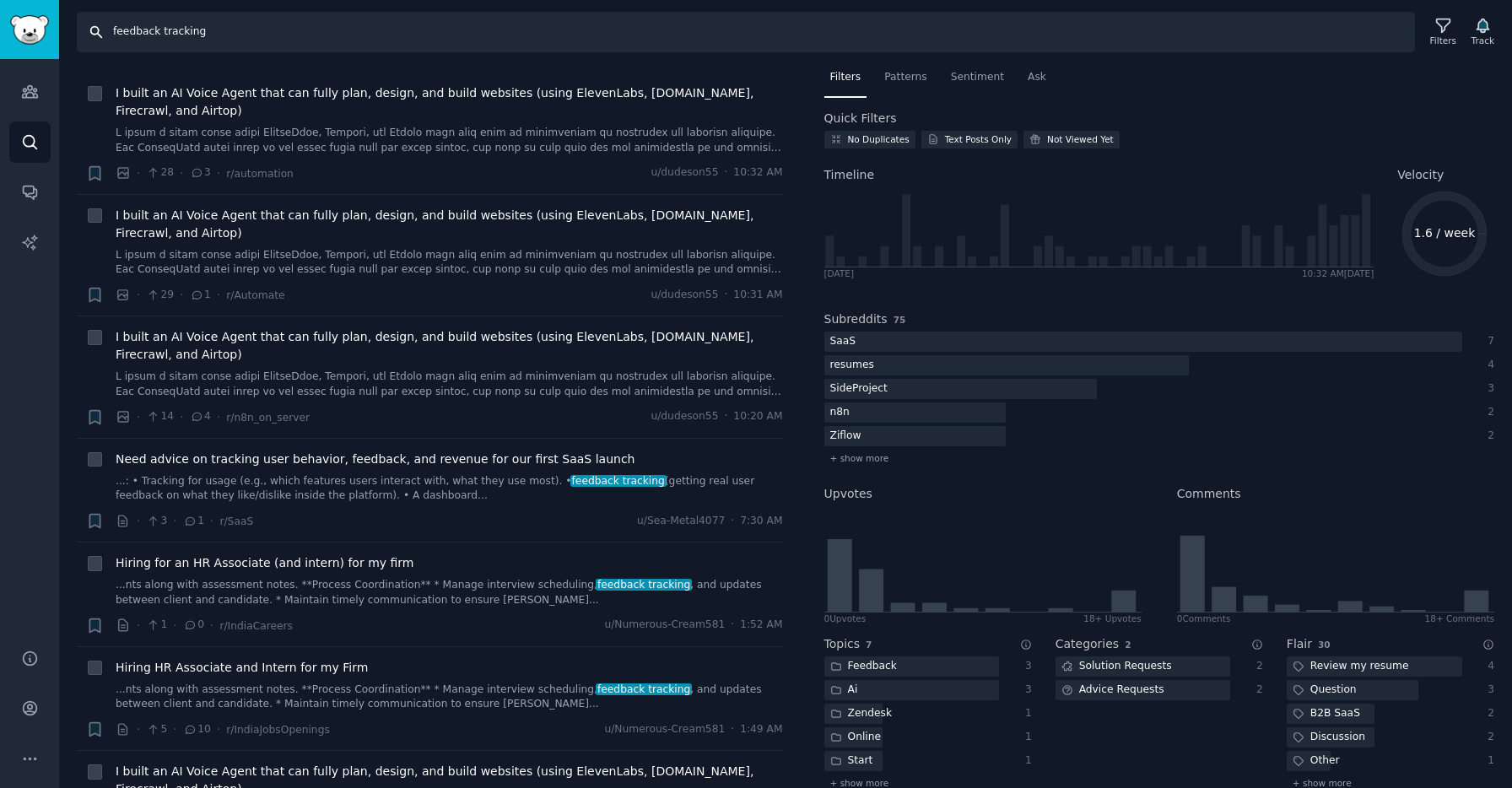
click at [181, 32] on input "feedback tracking" at bounding box center [746, 32] width 1339 height 41
type input "tracking feedback"
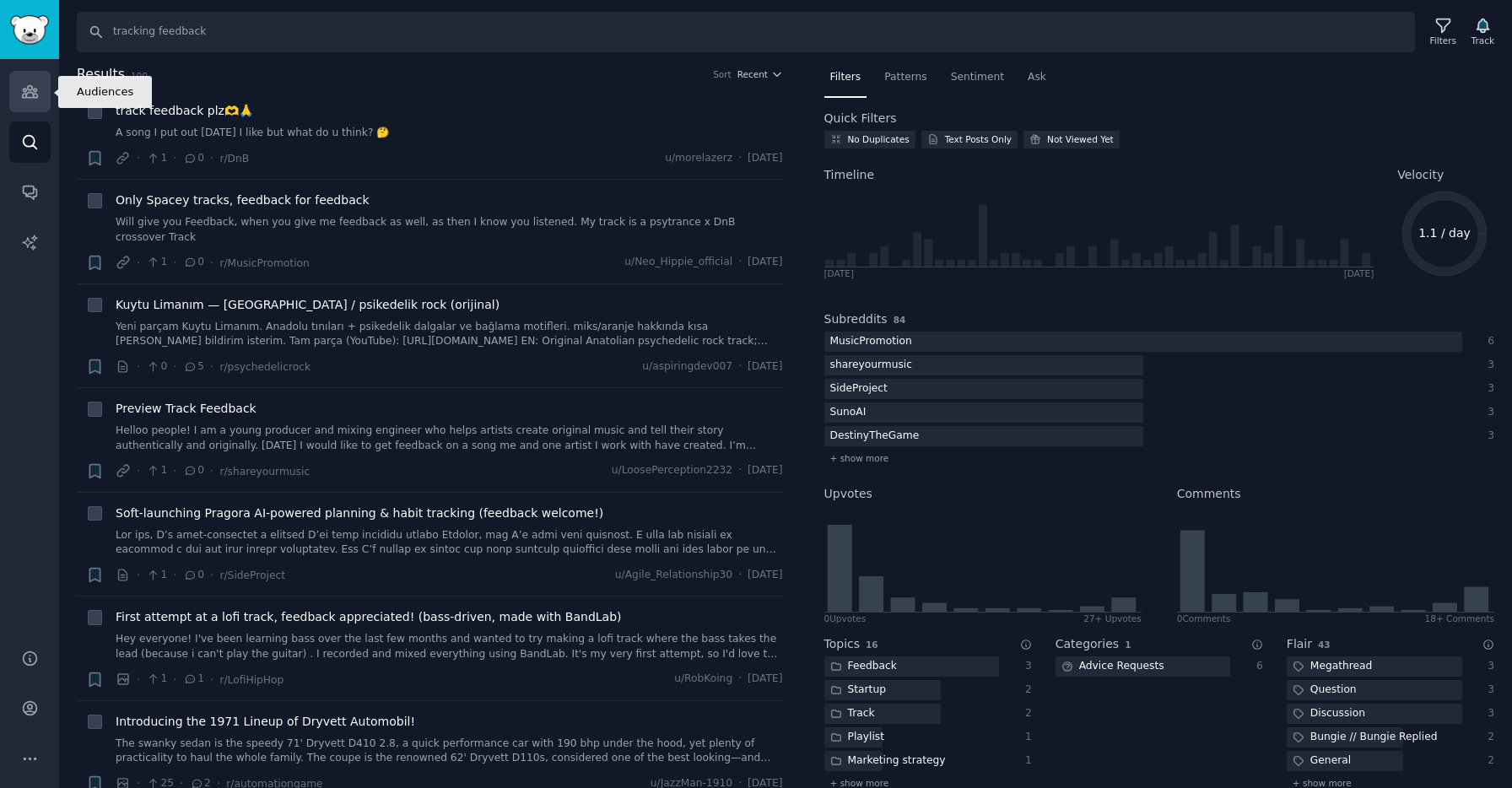
click at [39, 101] on link "Audiences" at bounding box center [30, 92] width 41 height 41
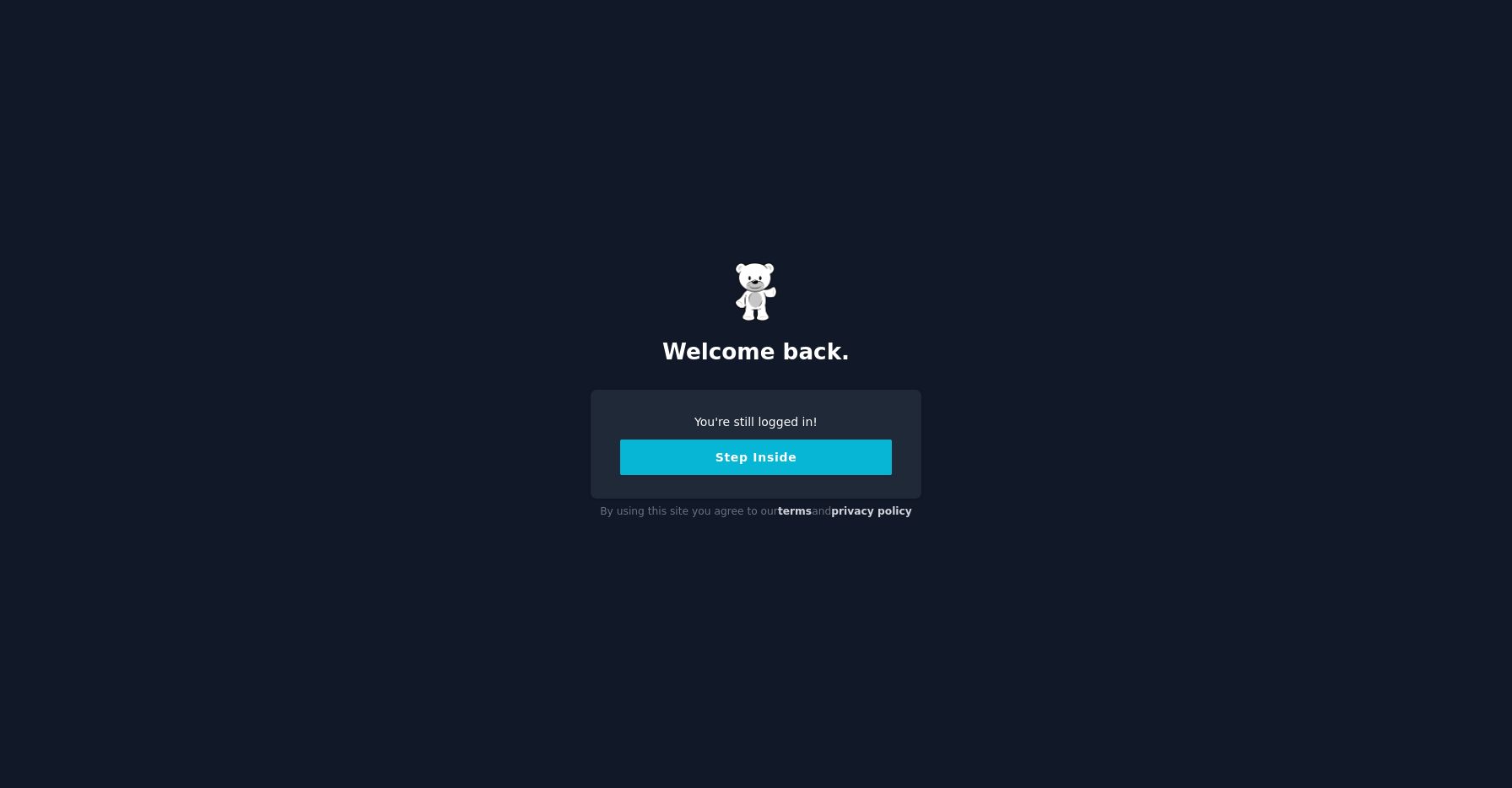
click at [808, 464] on button "Step Inside" at bounding box center [756, 456] width 272 height 35
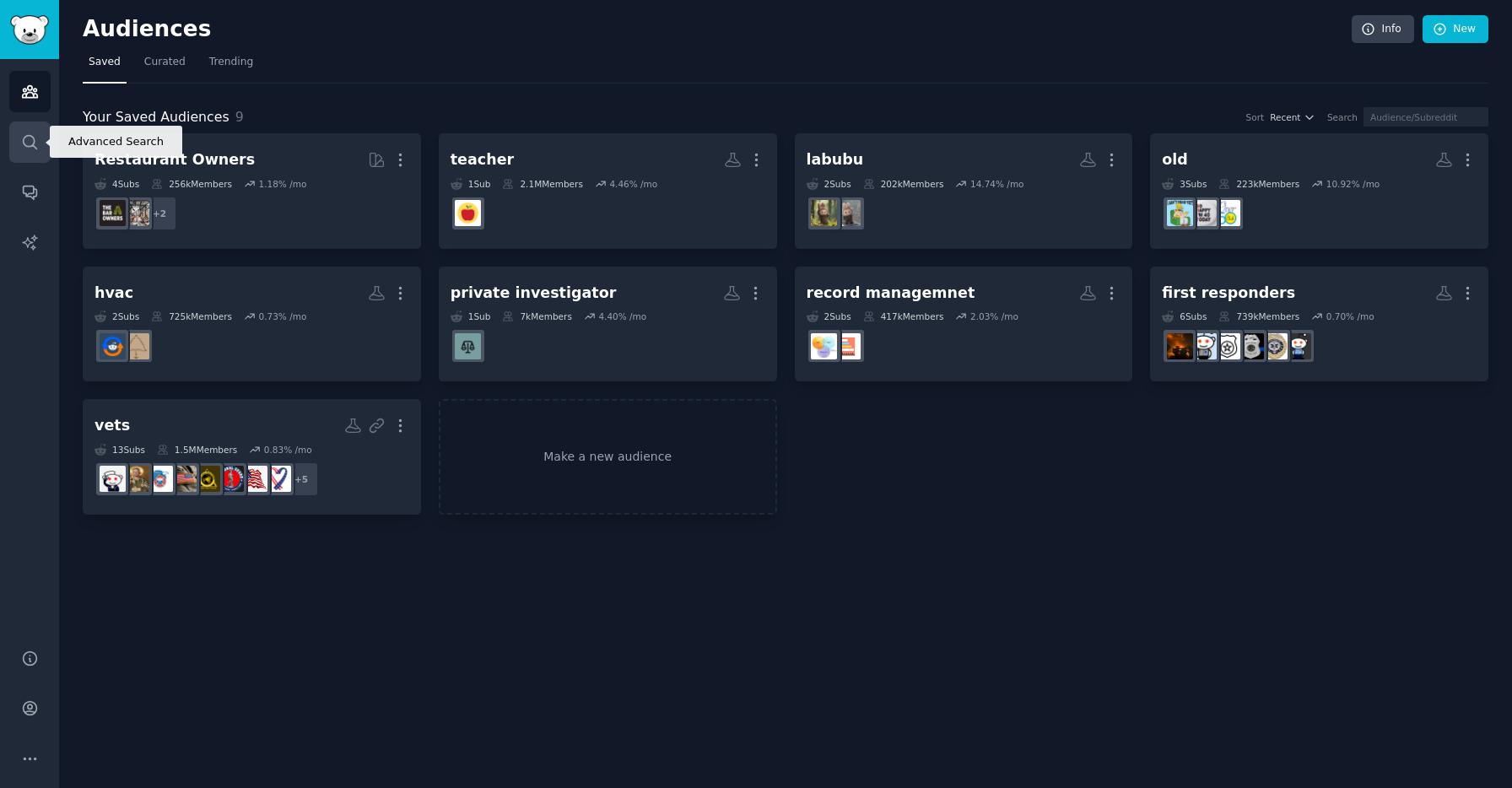
click at [34, 141] on icon "Sidebar" at bounding box center [30, 142] width 18 height 18
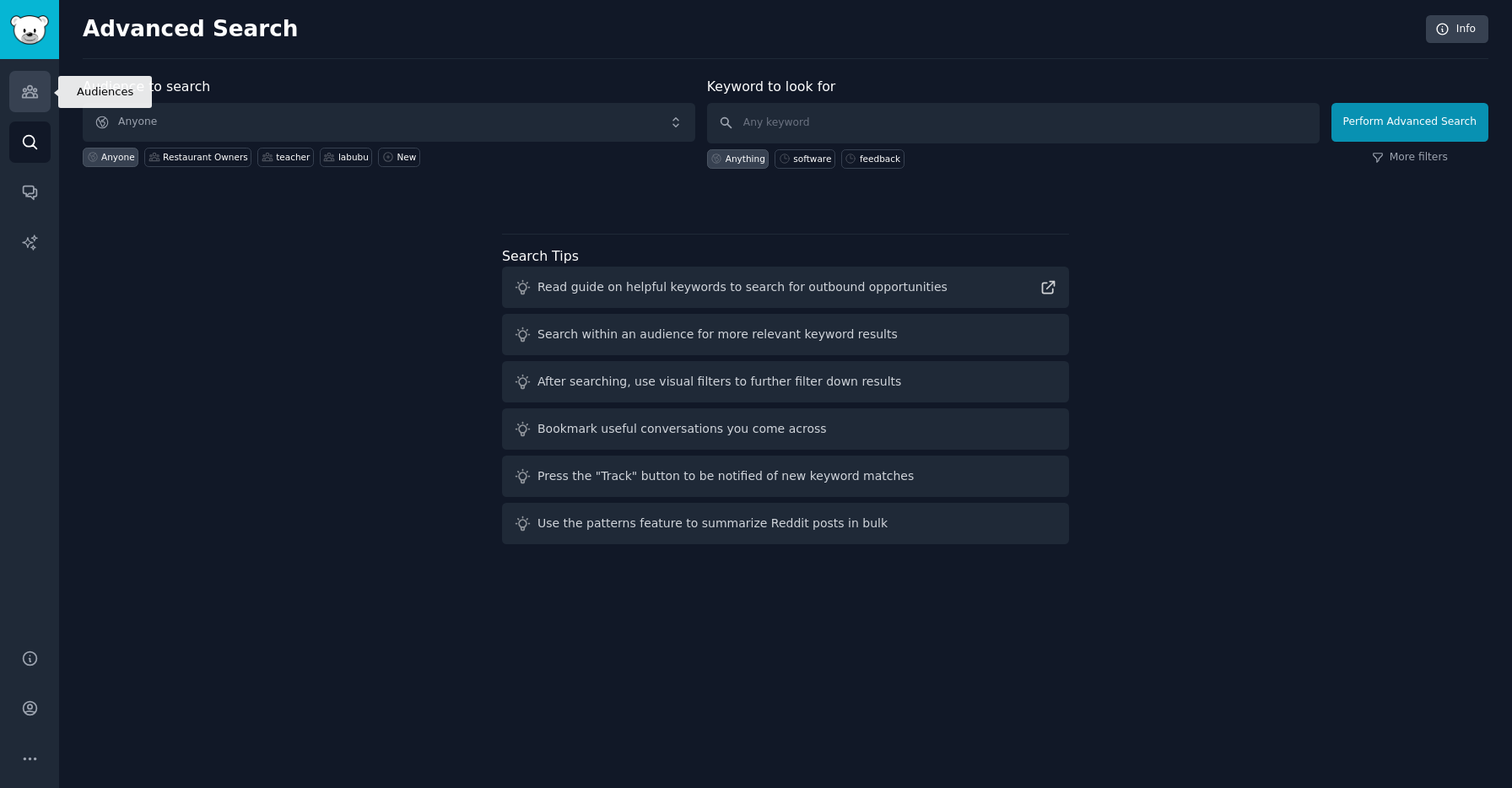
click at [17, 111] on link "Audiences" at bounding box center [30, 92] width 41 height 41
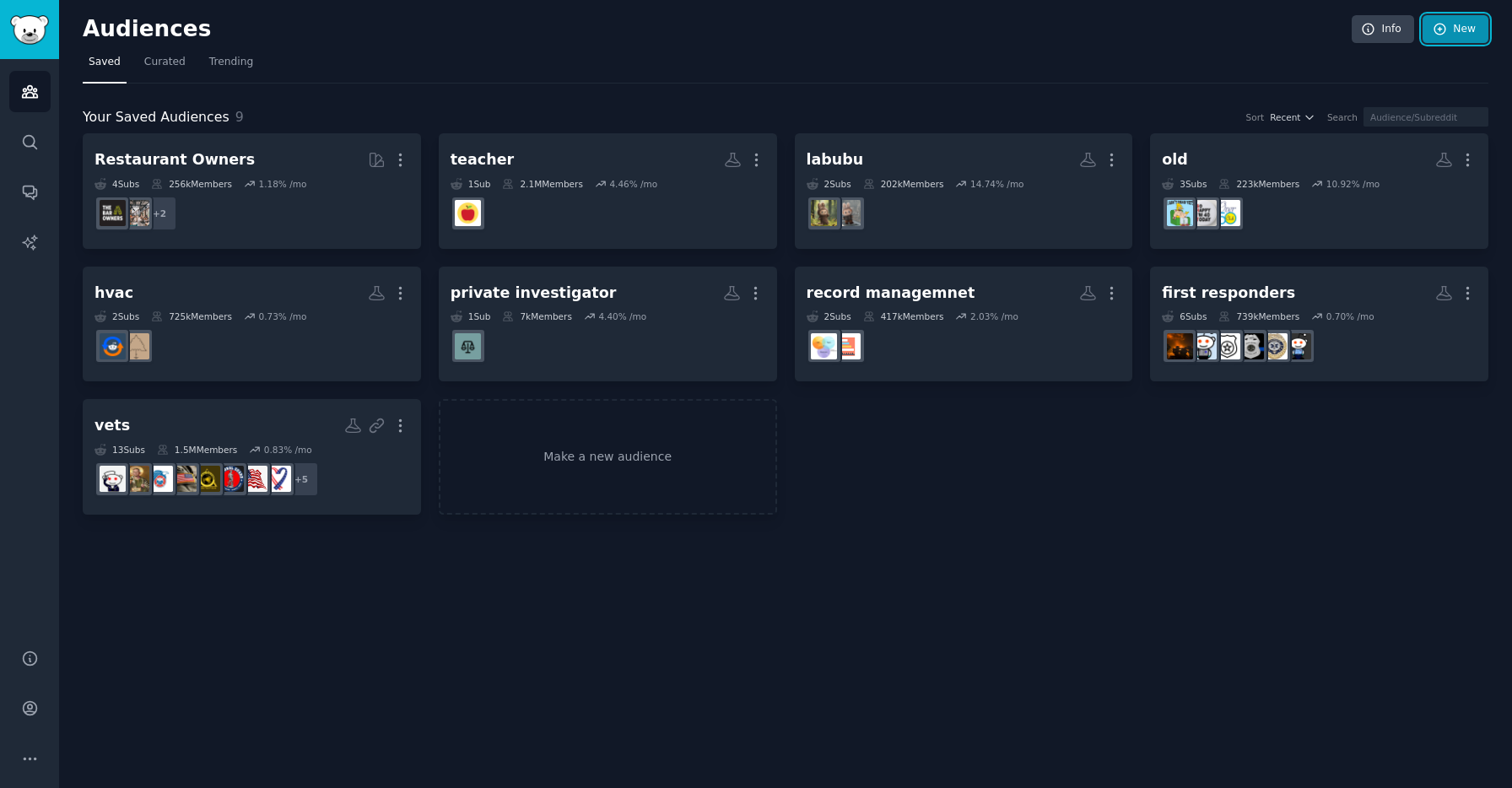
click at [1464, 15] on link "New" at bounding box center [1455, 30] width 66 height 29
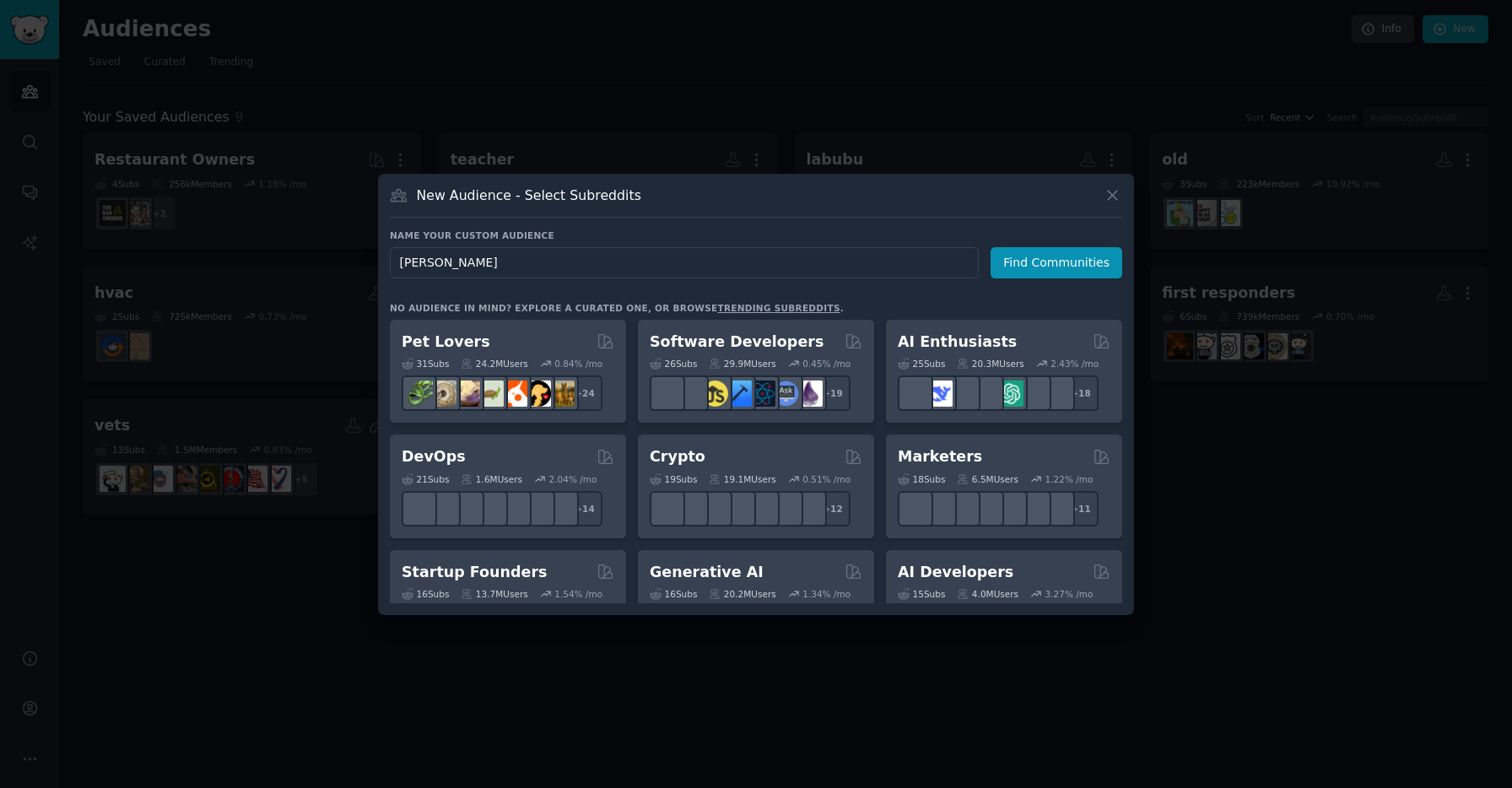
type input "brewery"
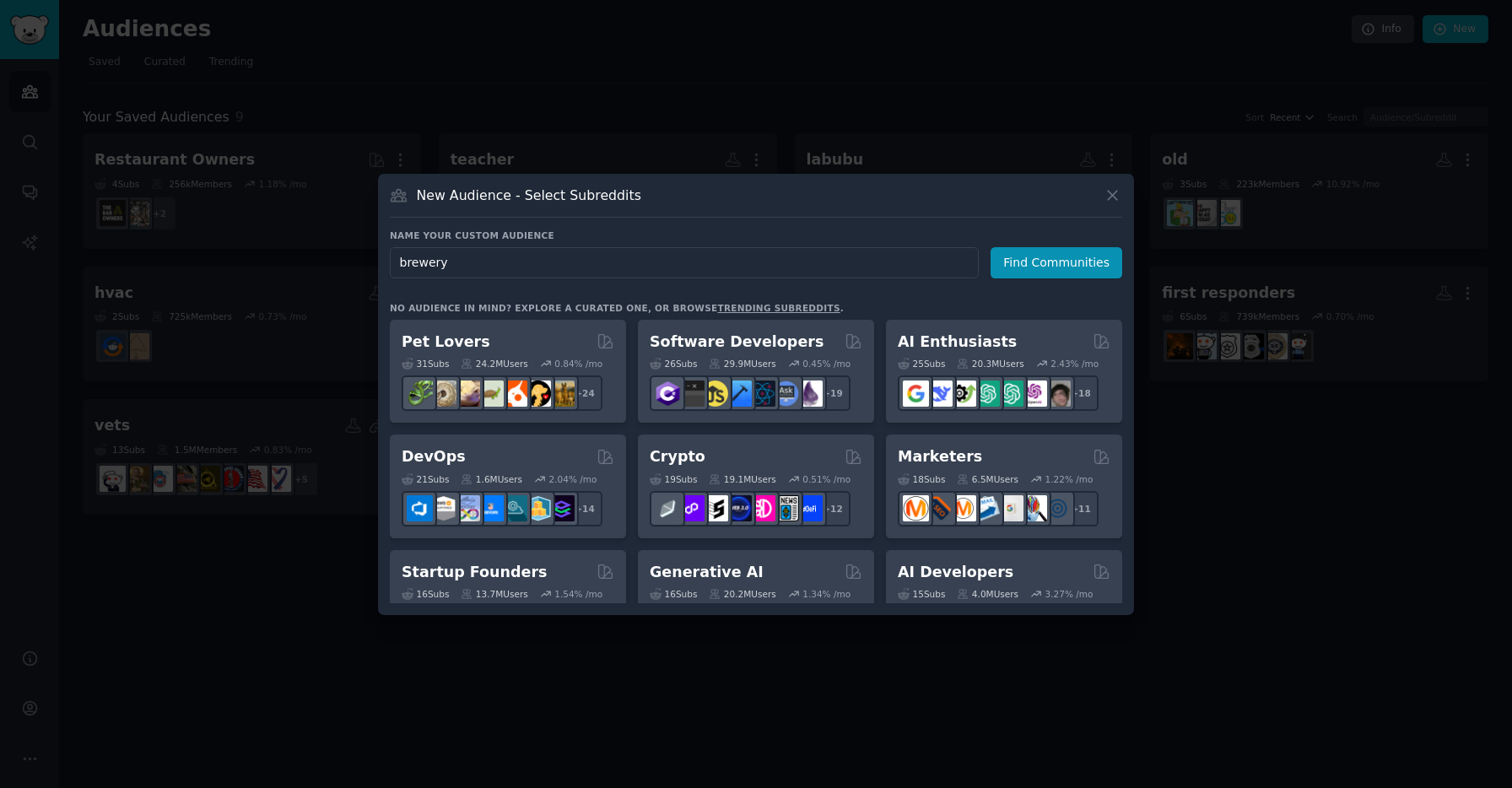
click button "Find Communities" at bounding box center [1056, 262] width 132 height 32
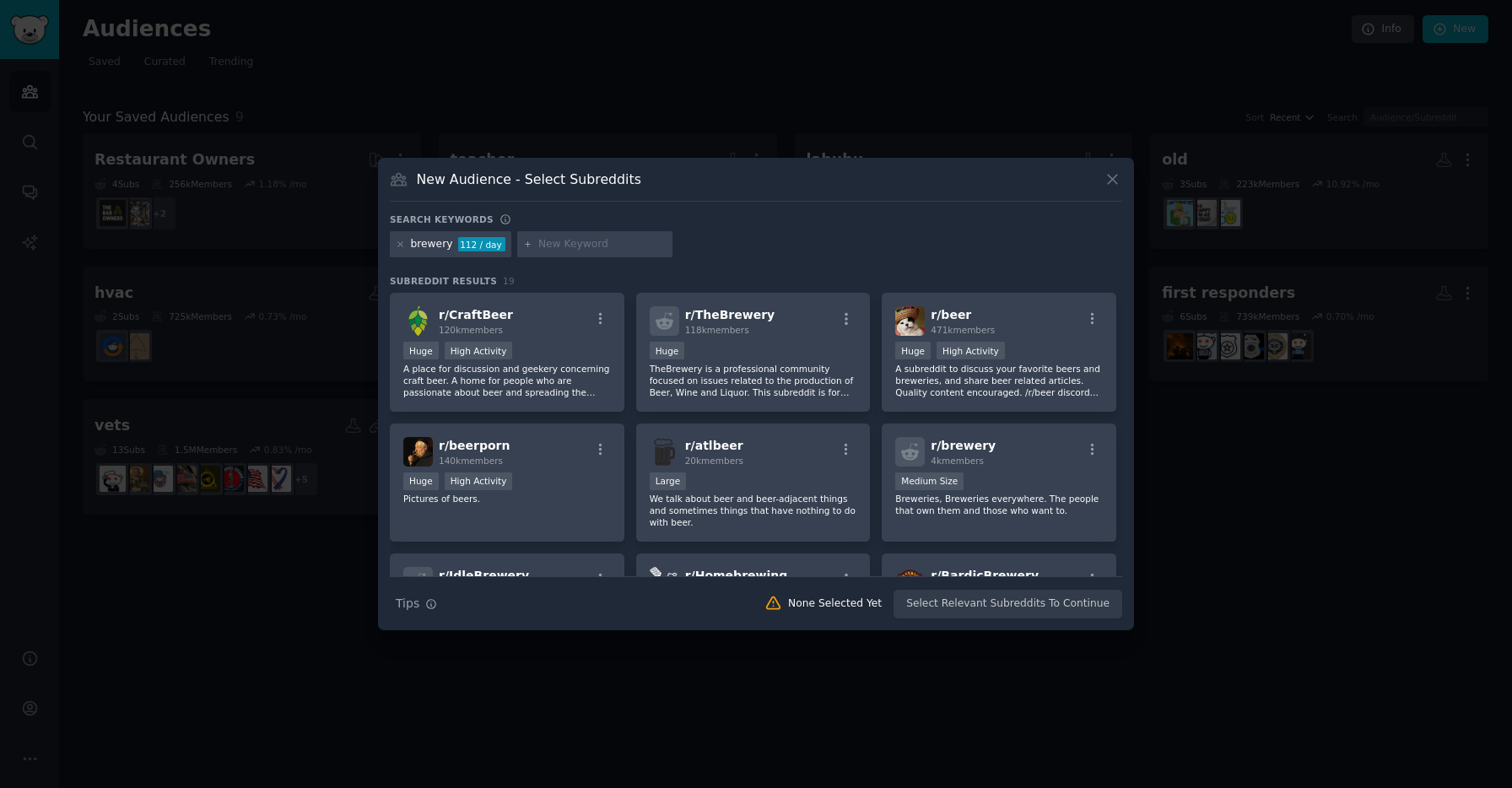
click at [956, 130] on div at bounding box center [756, 394] width 1512 height 788
